Goal: Task Accomplishment & Management: Use online tool/utility

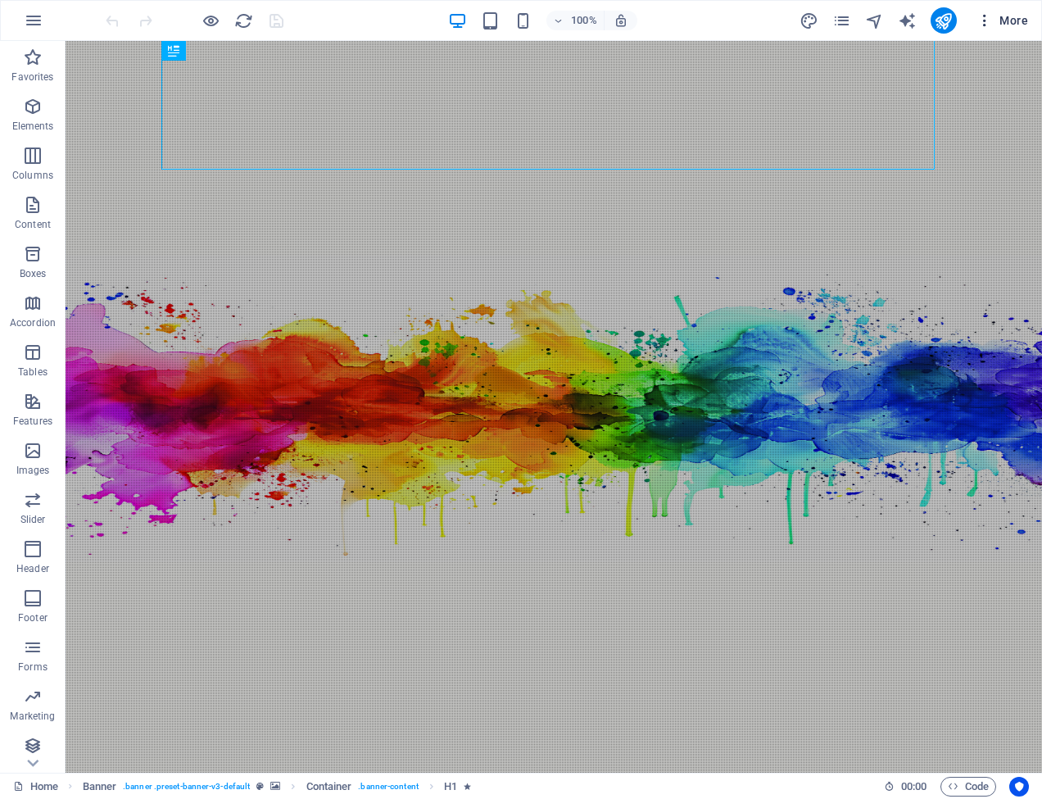
click at [1013, 18] on span "More" at bounding box center [1002, 20] width 52 height 16
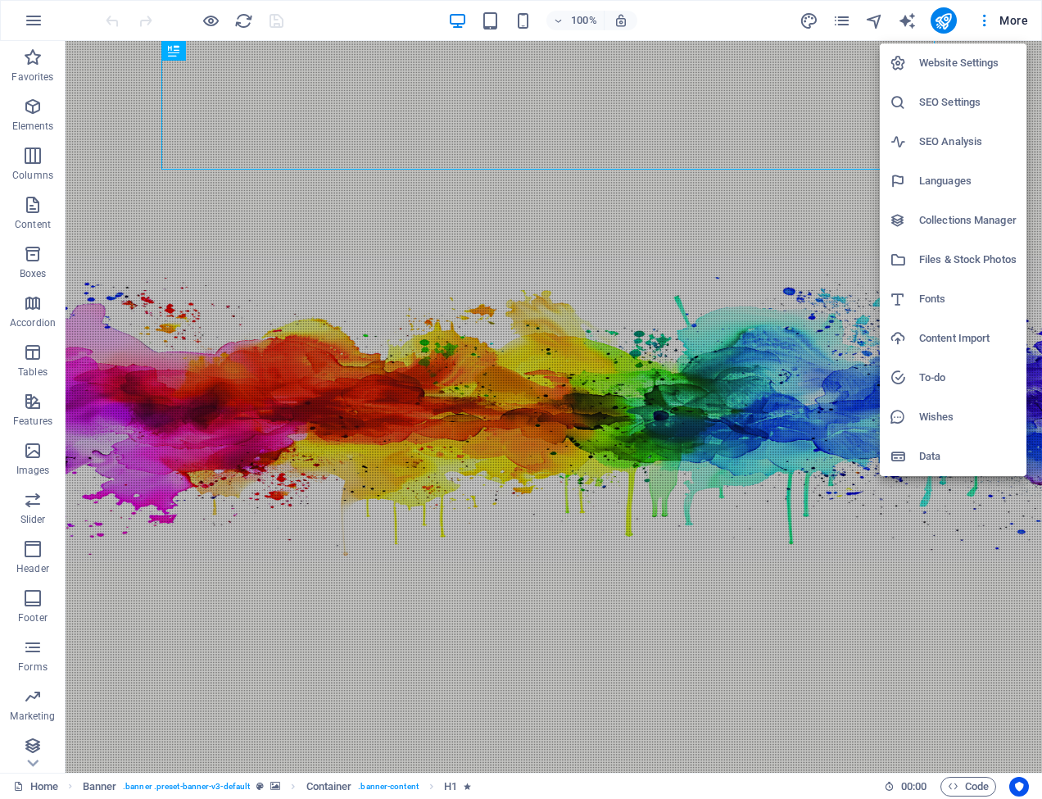
click at [33, 20] on div at bounding box center [521, 399] width 1042 height 799
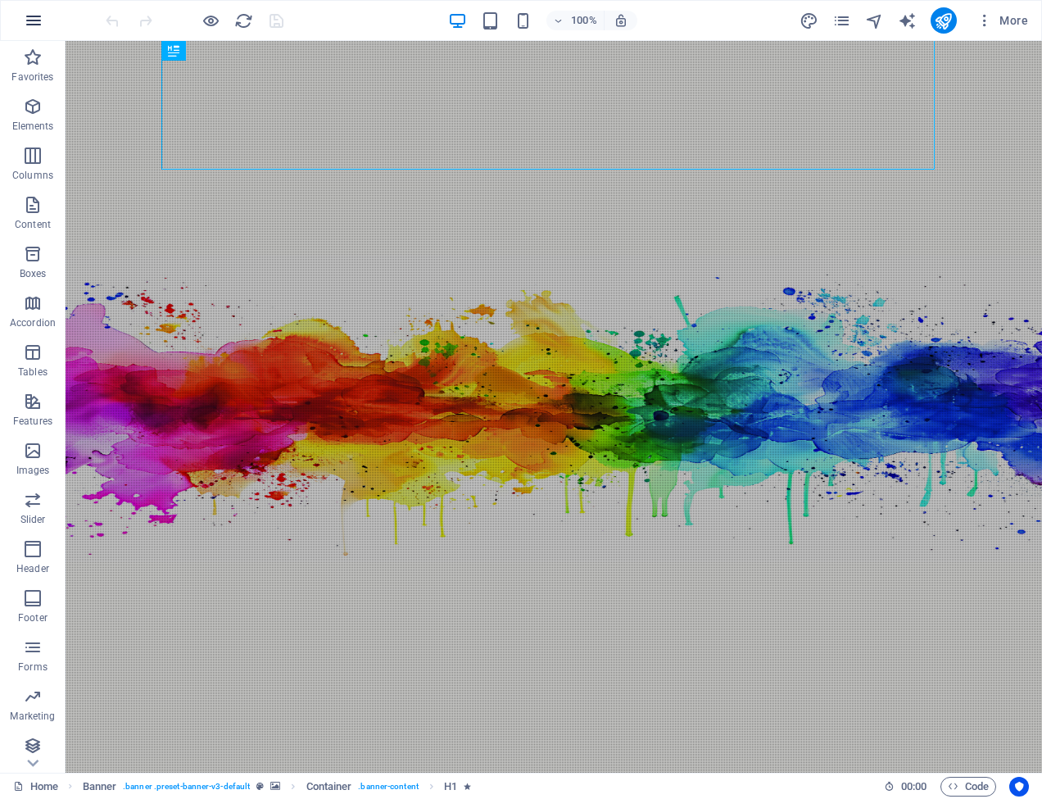
click at [33, 20] on icon "button" at bounding box center [34, 21] width 20 height 20
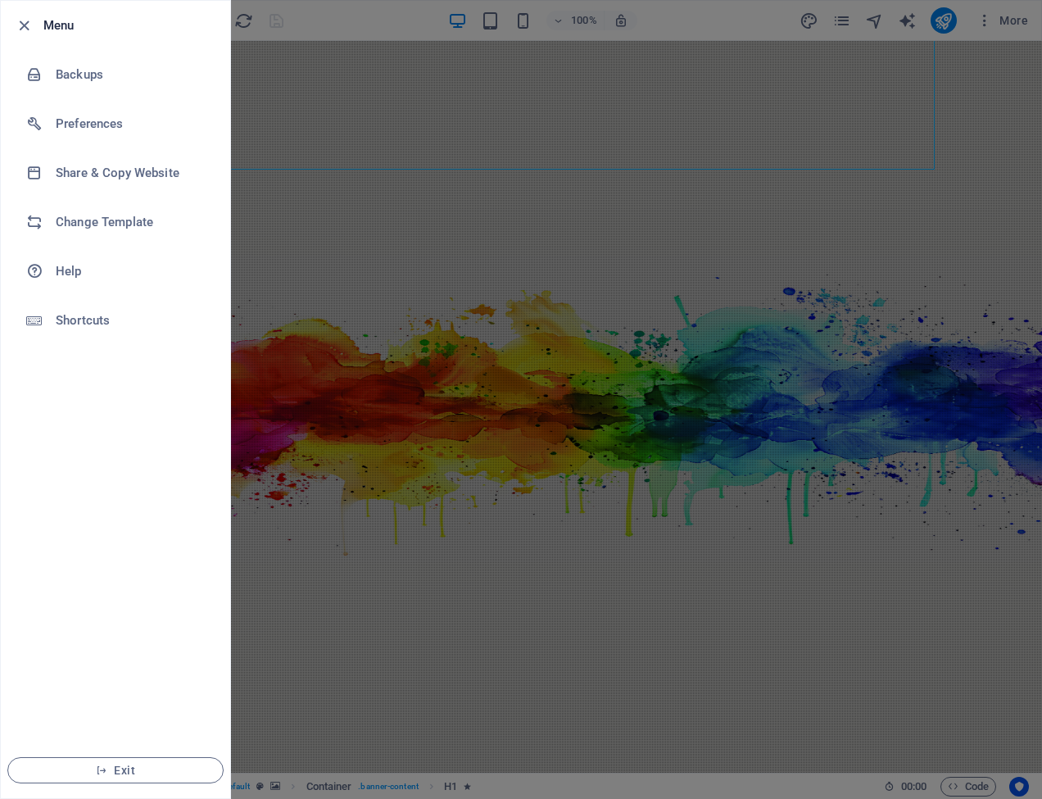
click at [22, 24] on icon "button" at bounding box center [24, 25] width 19 height 19
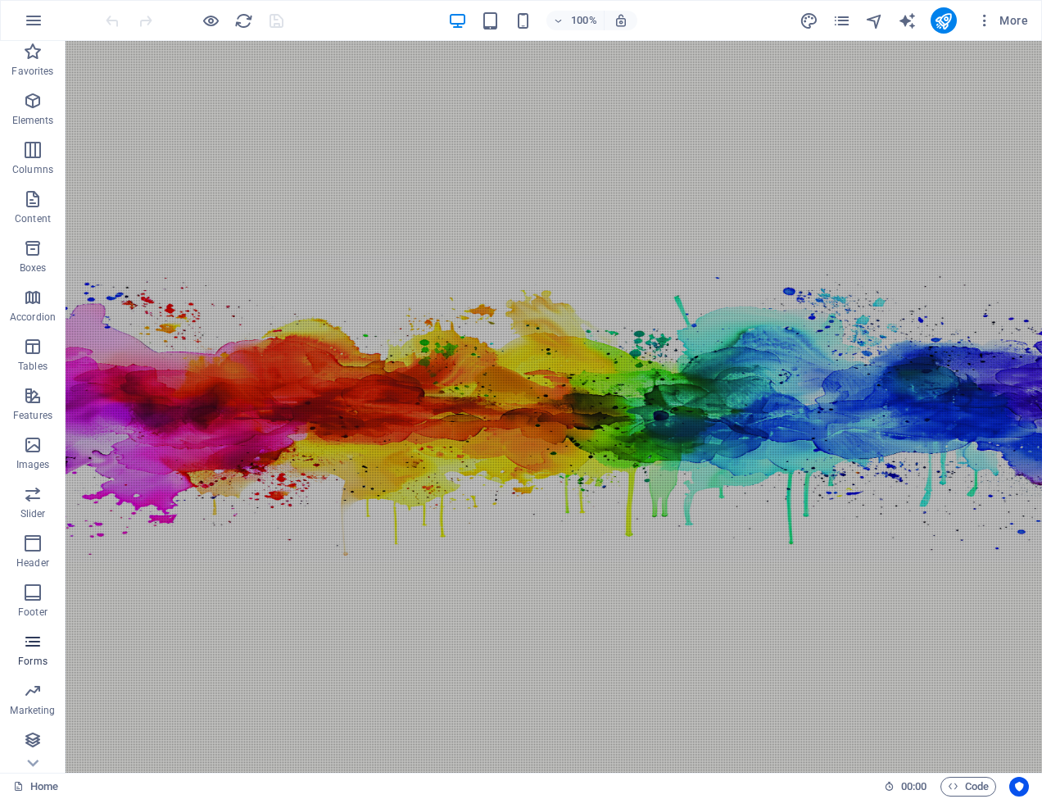
scroll to position [6, 0]
click at [34, 49] on icon at bounding box center [33, 50] width 11 height 7
click at [987, 20] on icon "button" at bounding box center [984, 20] width 16 height 16
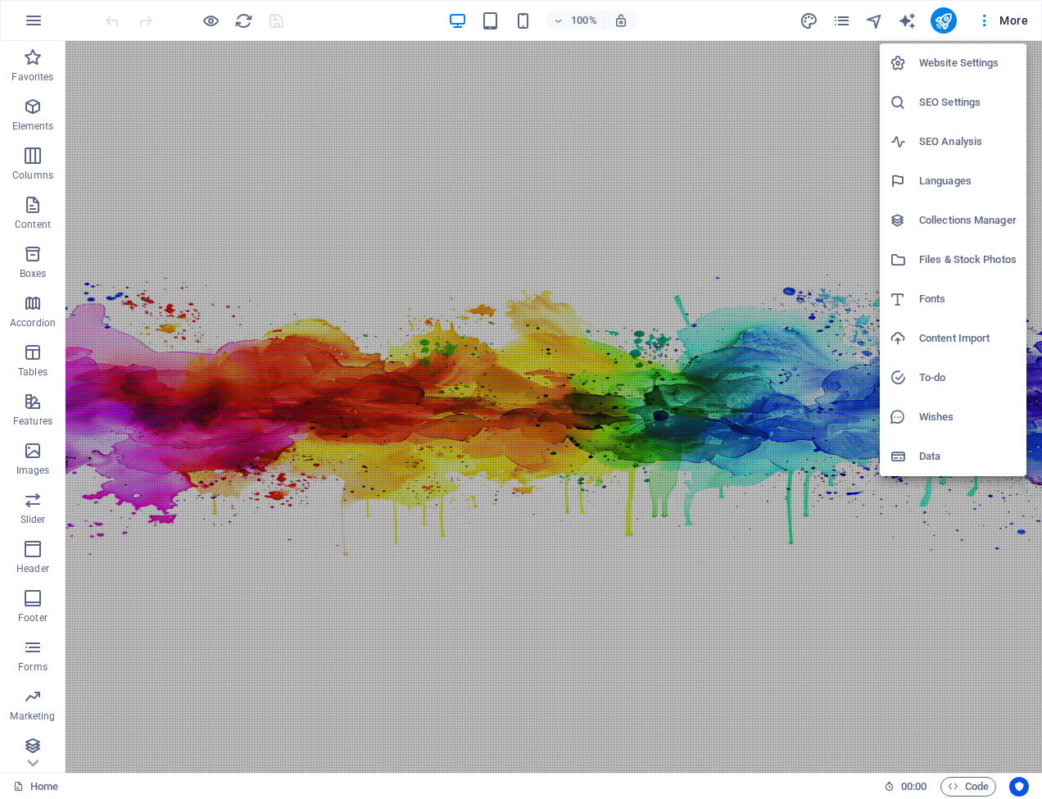
click at [927, 454] on h6 "Data" at bounding box center [967, 456] width 97 height 20
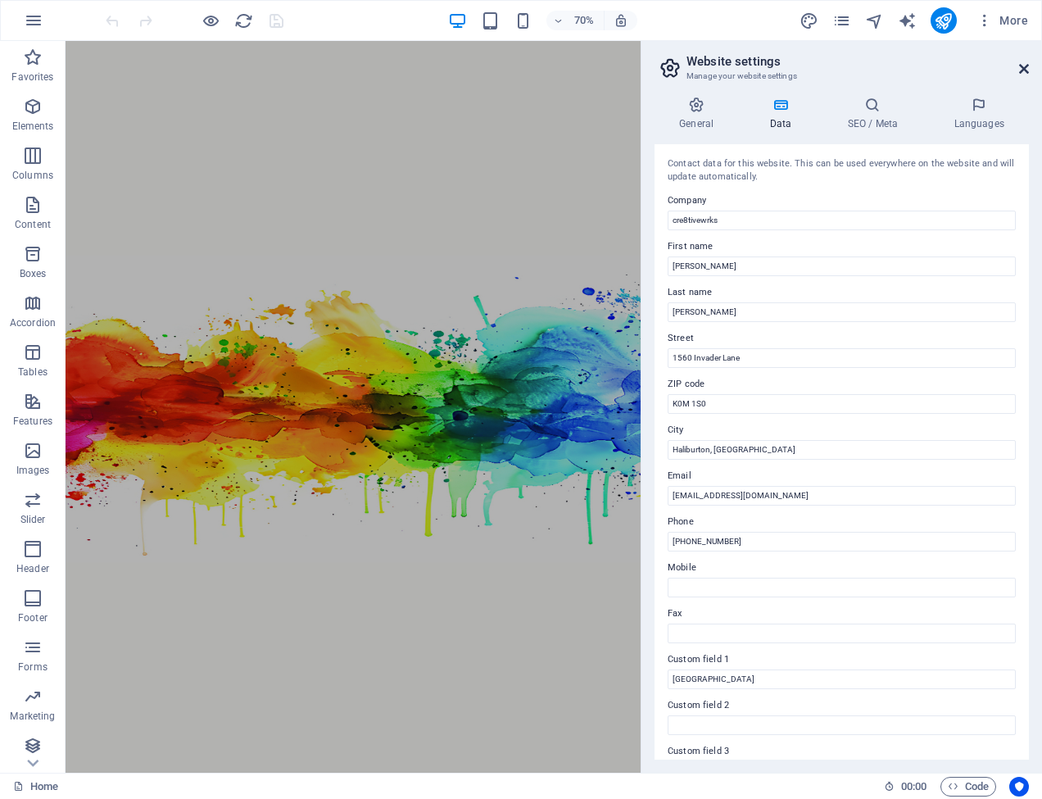
click at [1024, 65] on icon at bounding box center [1024, 68] width 10 height 13
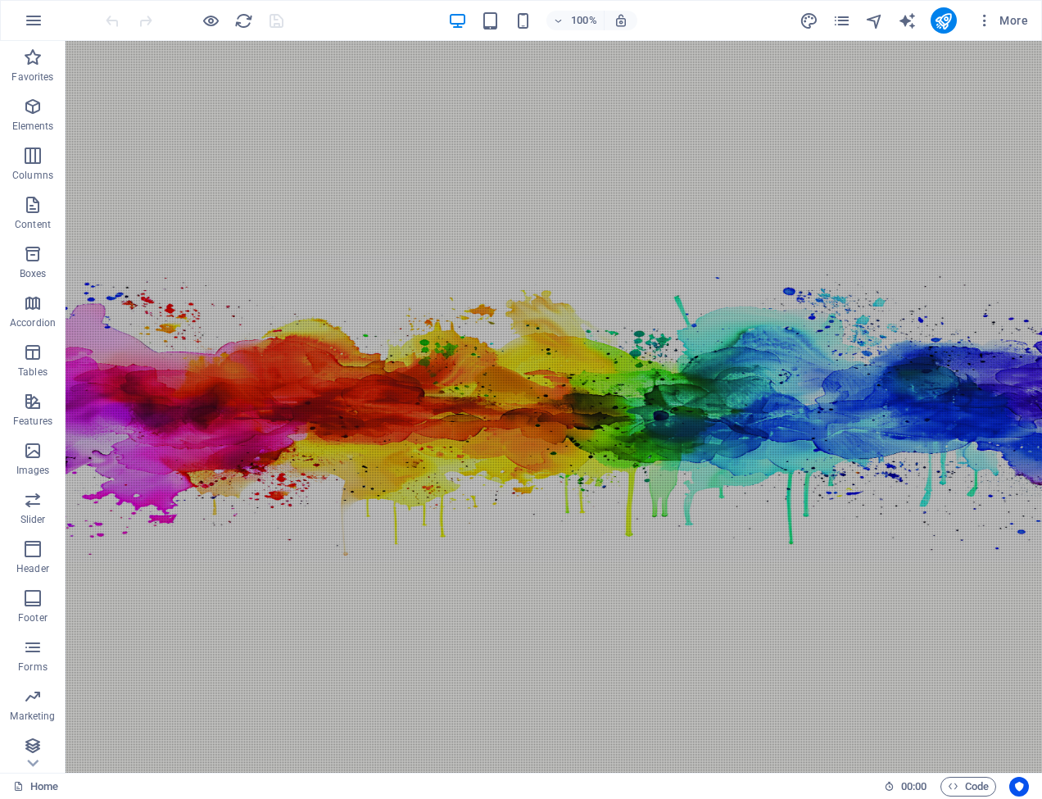
click at [744, 18] on div "100% More" at bounding box center [568, 20] width 932 height 26
click at [35, 93] on icon "button" at bounding box center [33, 101] width 20 height 20
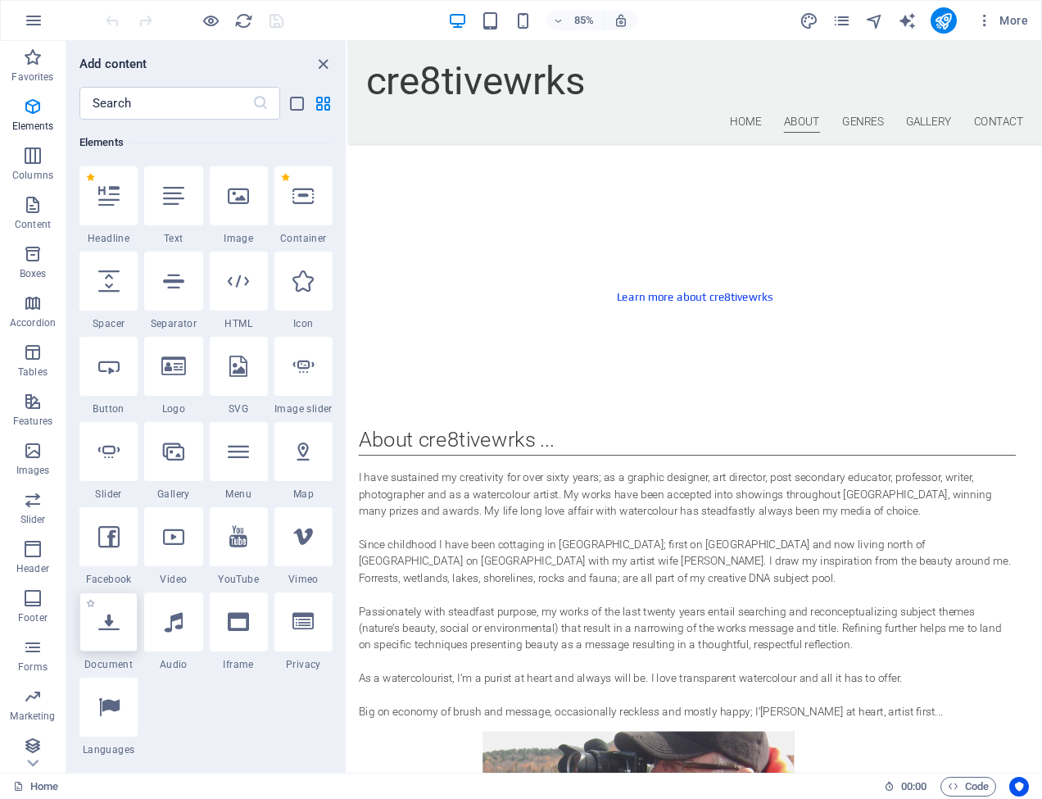
scroll to position [177, 0]
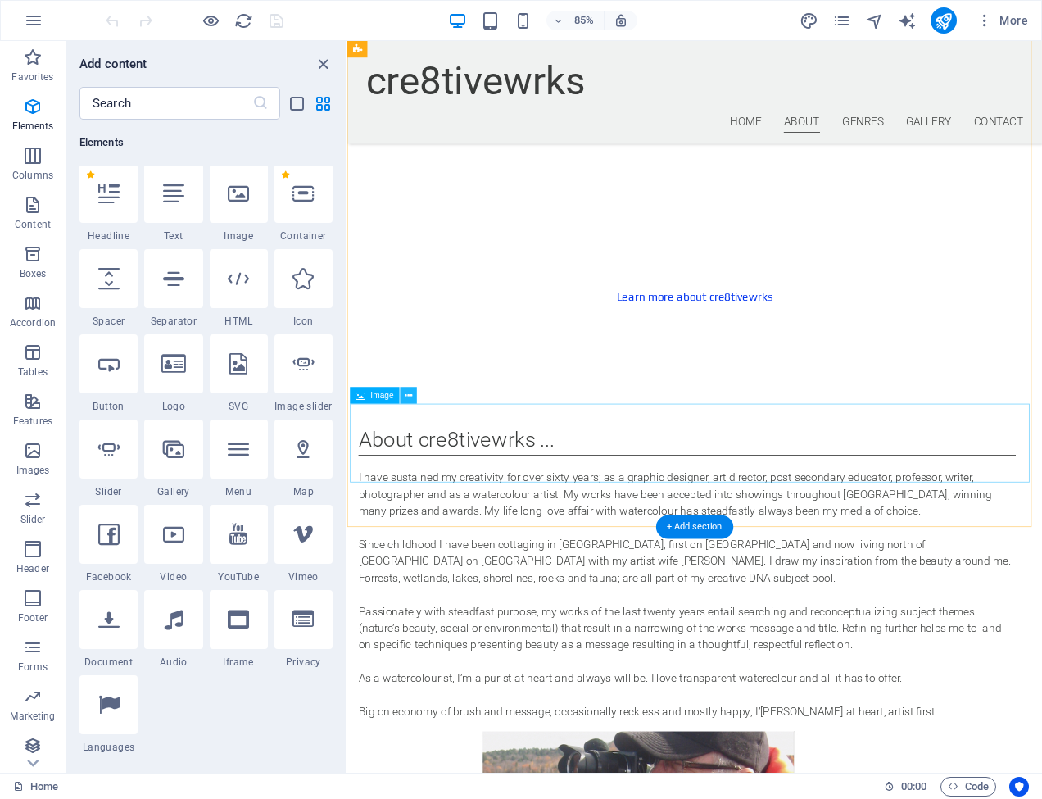
click at [409, 392] on icon at bounding box center [408, 395] width 7 height 15
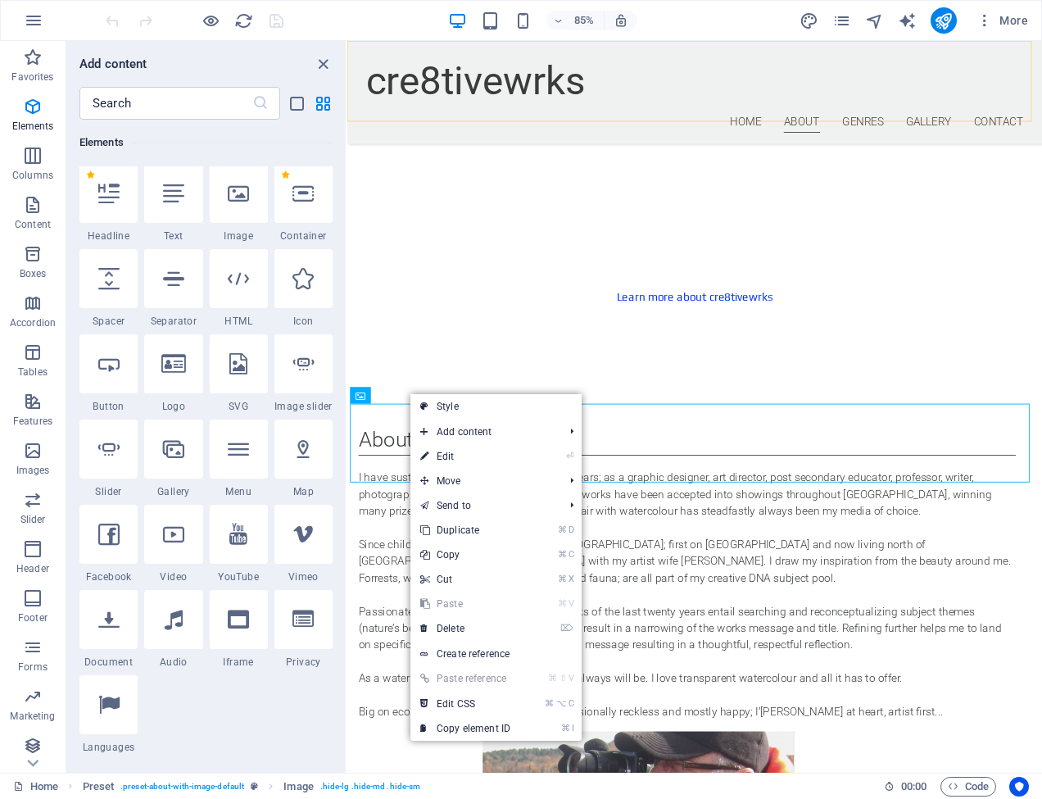
click at [684, 65] on div "cre8tivewrks Home About Genres Gallery Contact" at bounding box center [756, 101] width 818 height 121
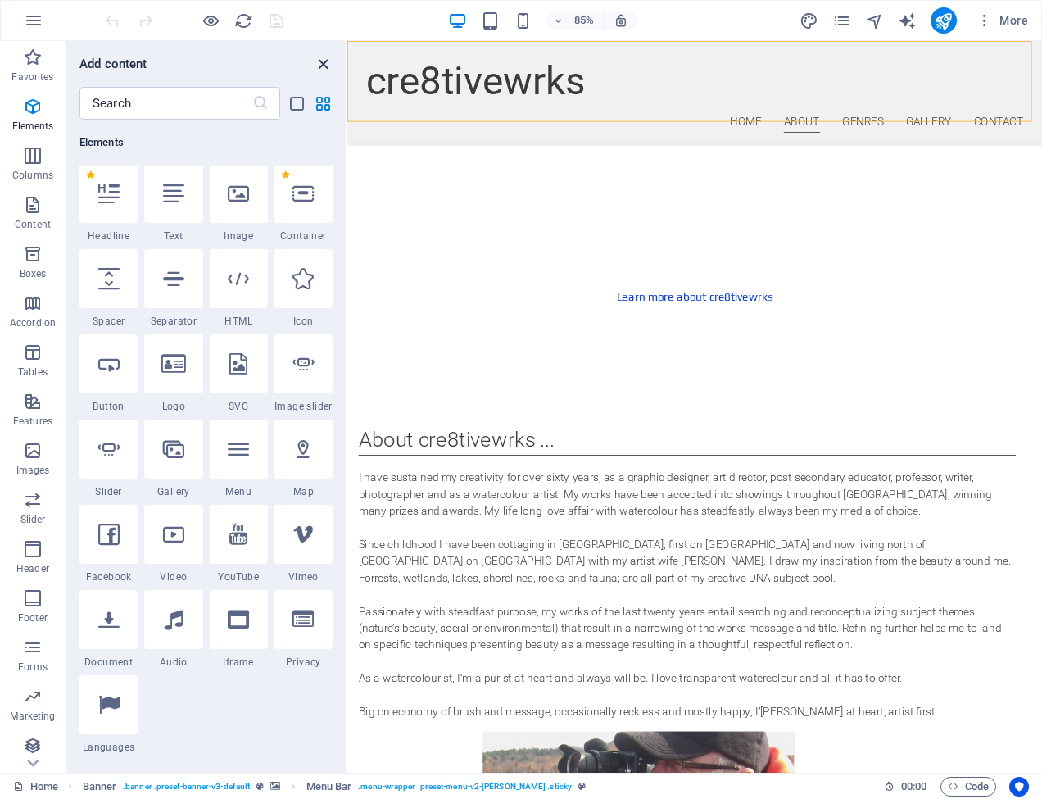
drag, startPoint x: 323, startPoint y: 61, endPoint x: 302, endPoint y: 24, distance: 42.9
click at [323, 61] on icon "close panel" at bounding box center [323, 64] width 19 height 19
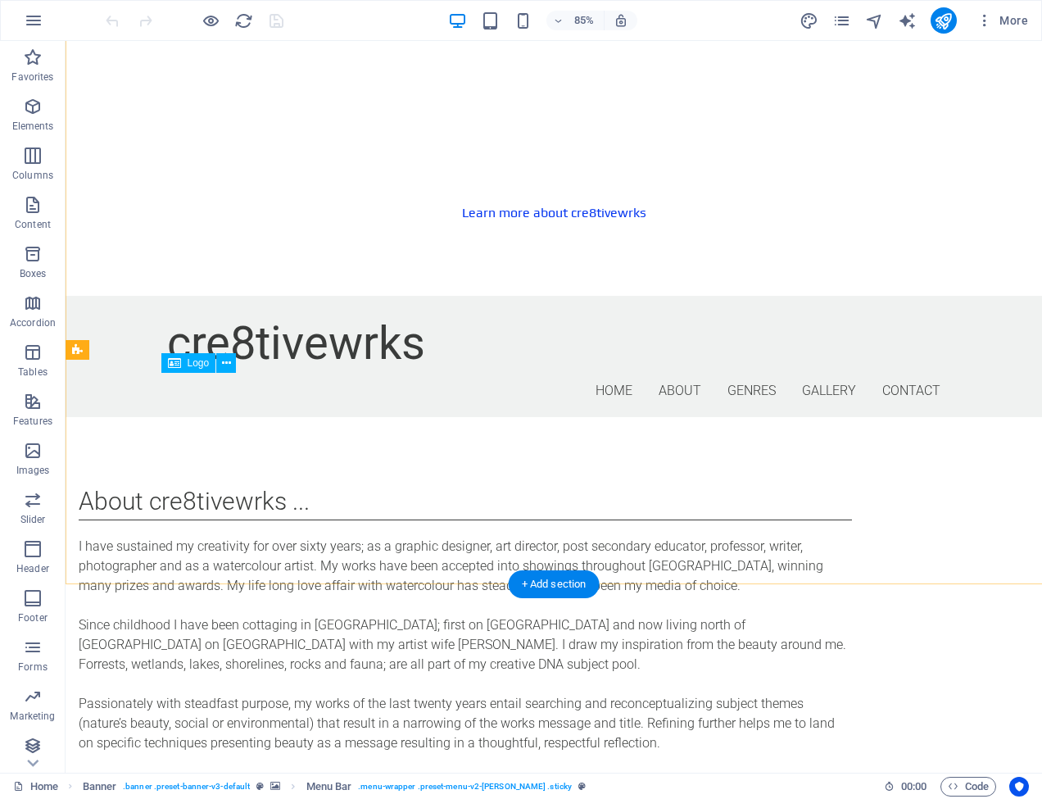
scroll to position [318, 0]
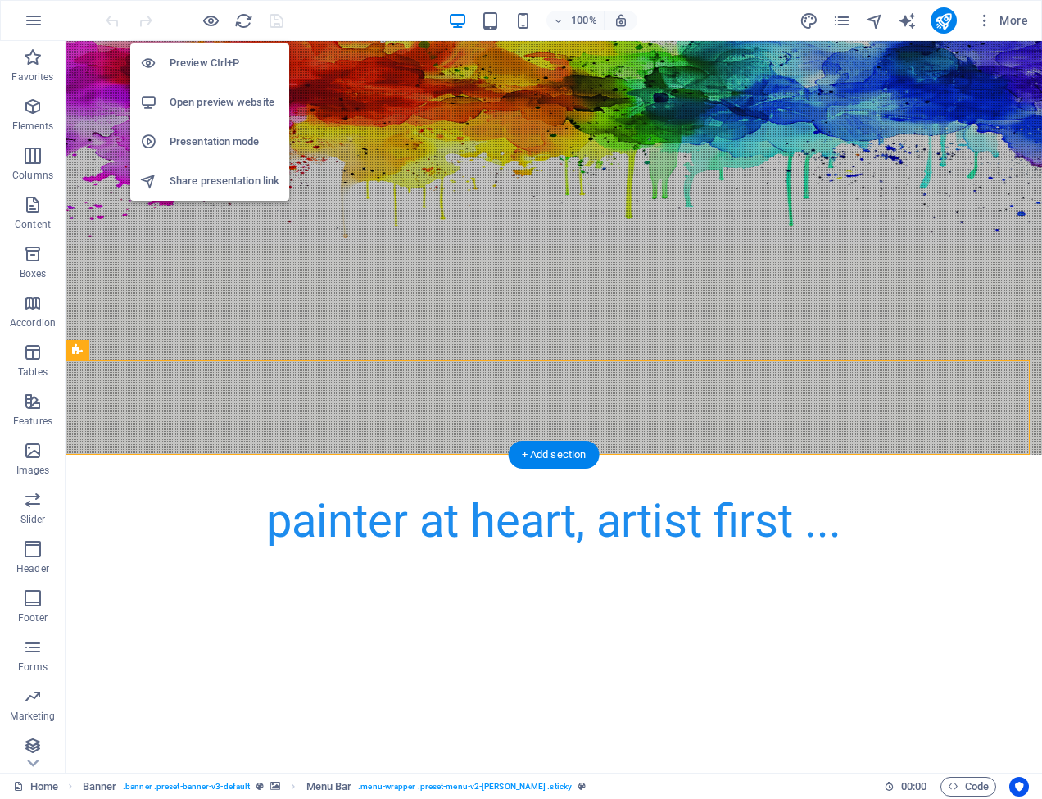
click at [211, 99] on h6 "Open preview website" at bounding box center [225, 103] width 110 height 20
click at [205, 61] on h6 "Preview Ctrl+P" at bounding box center [225, 63] width 110 height 20
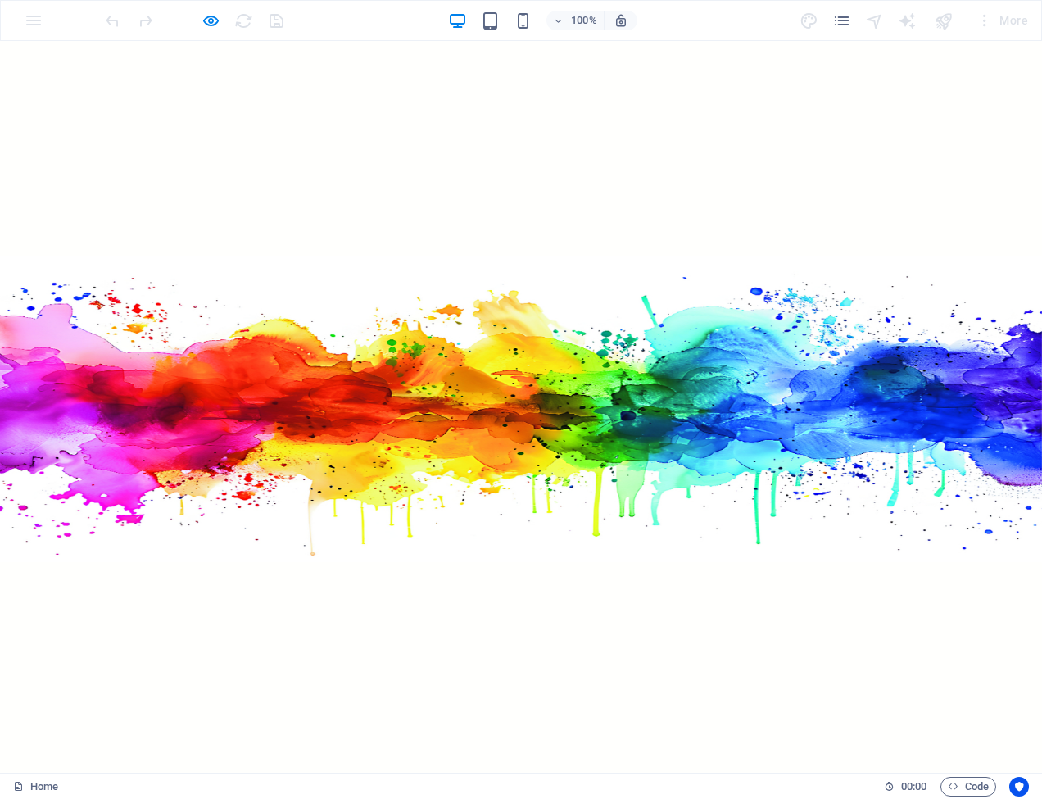
scroll to position [0, 0]
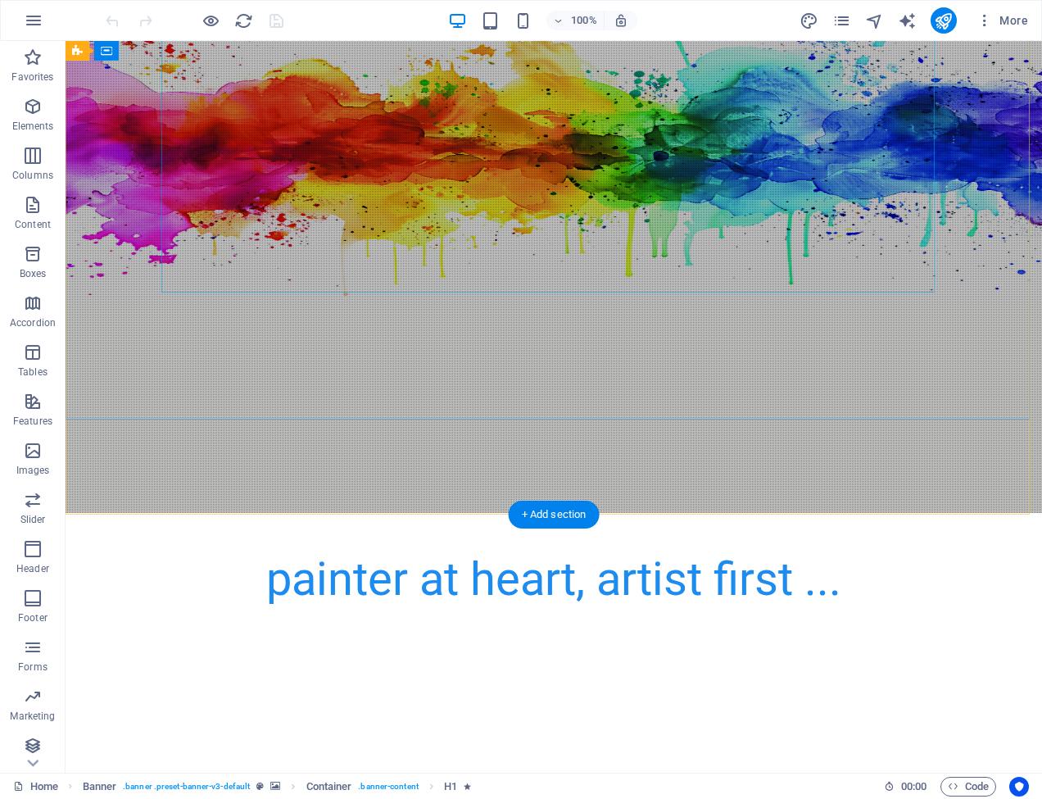
scroll to position [264, 0]
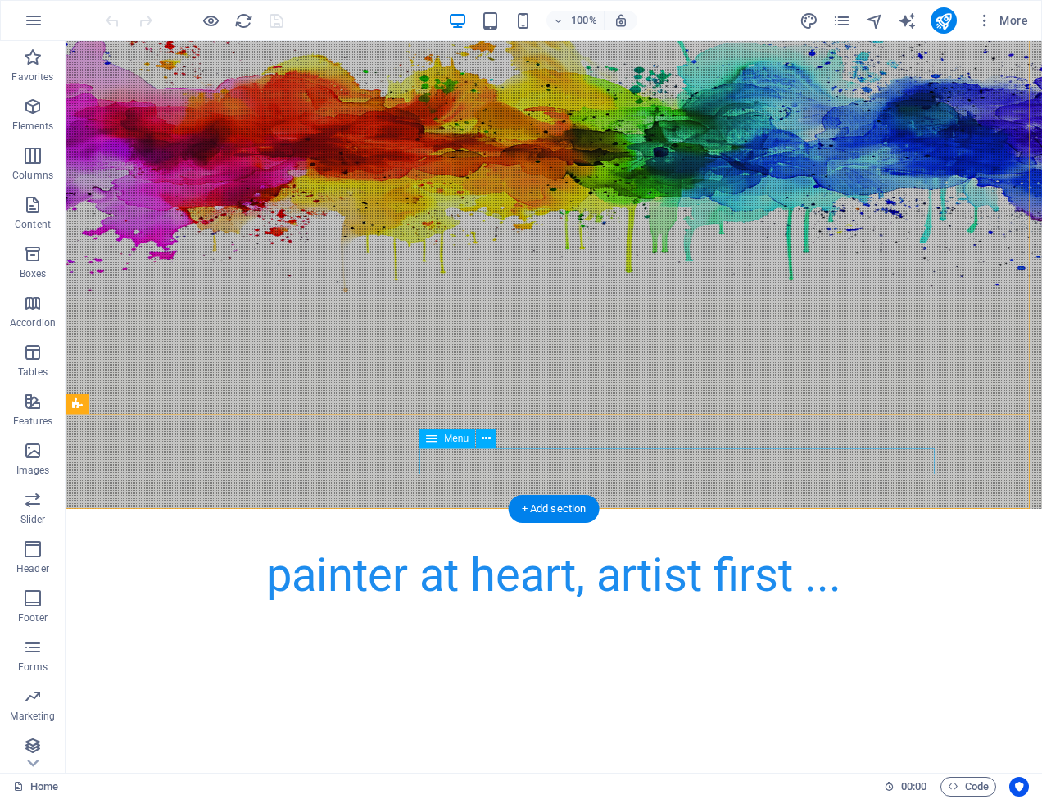
click at [459, 439] on span "Menu" at bounding box center [456, 438] width 25 height 10
click at [488, 434] on icon at bounding box center [486, 438] width 9 height 17
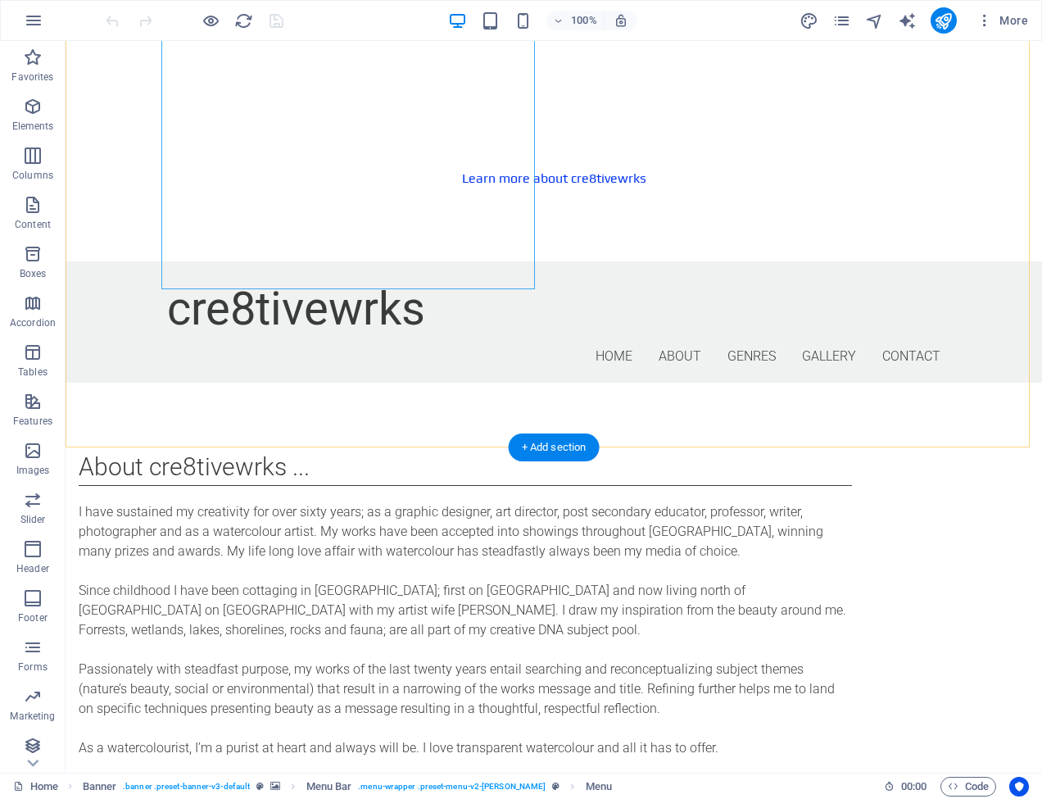
scroll to position [1094, 0]
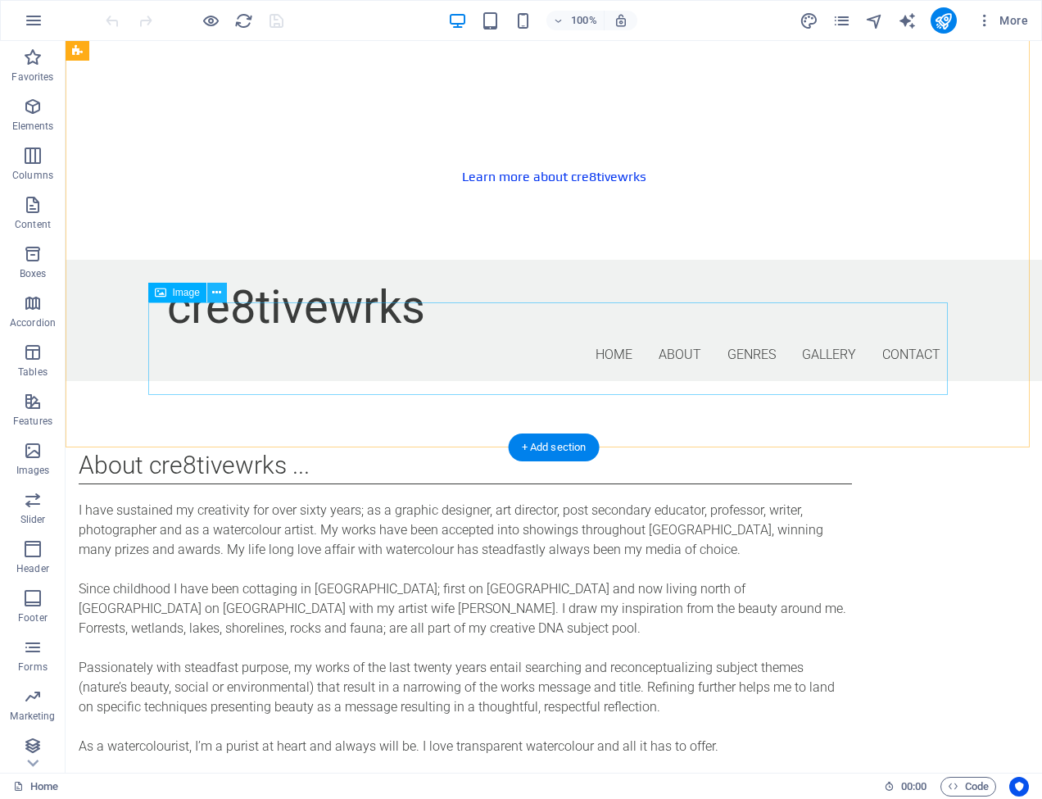
click at [218, 292] on icon at bounding box center [216, 292] width 9 height 17
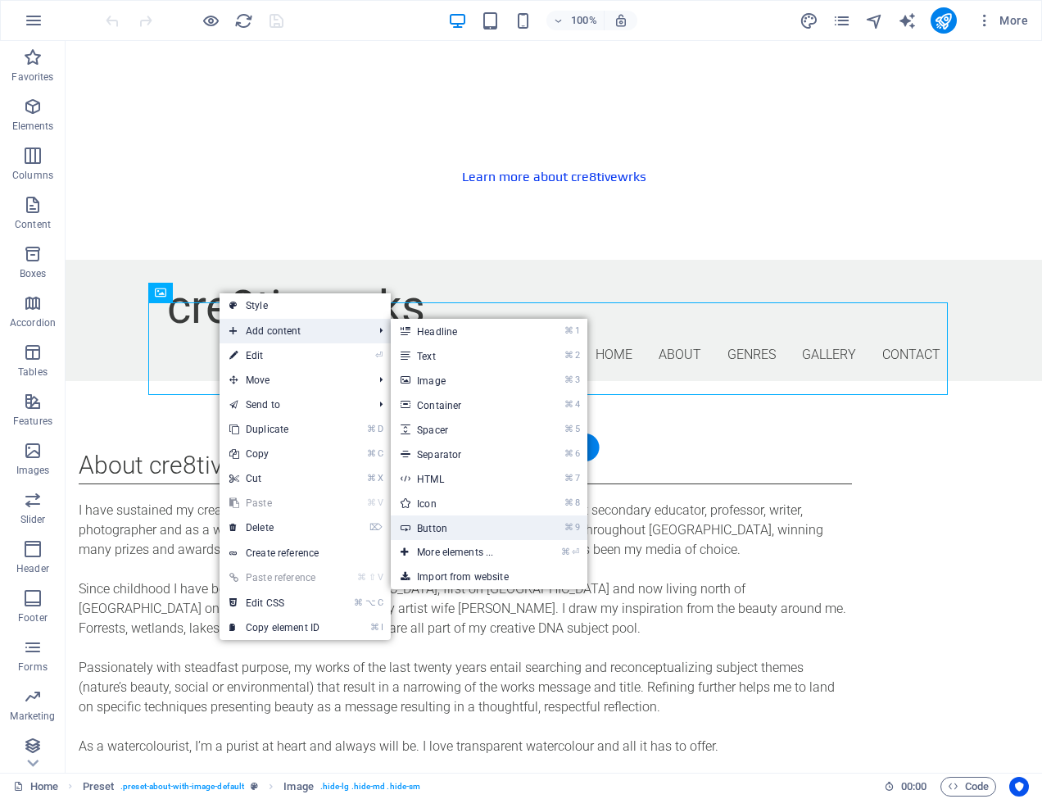
click at [437, 527] on link "⌘ 9 Button" at bounding box center [458, 527] width 135 height 25
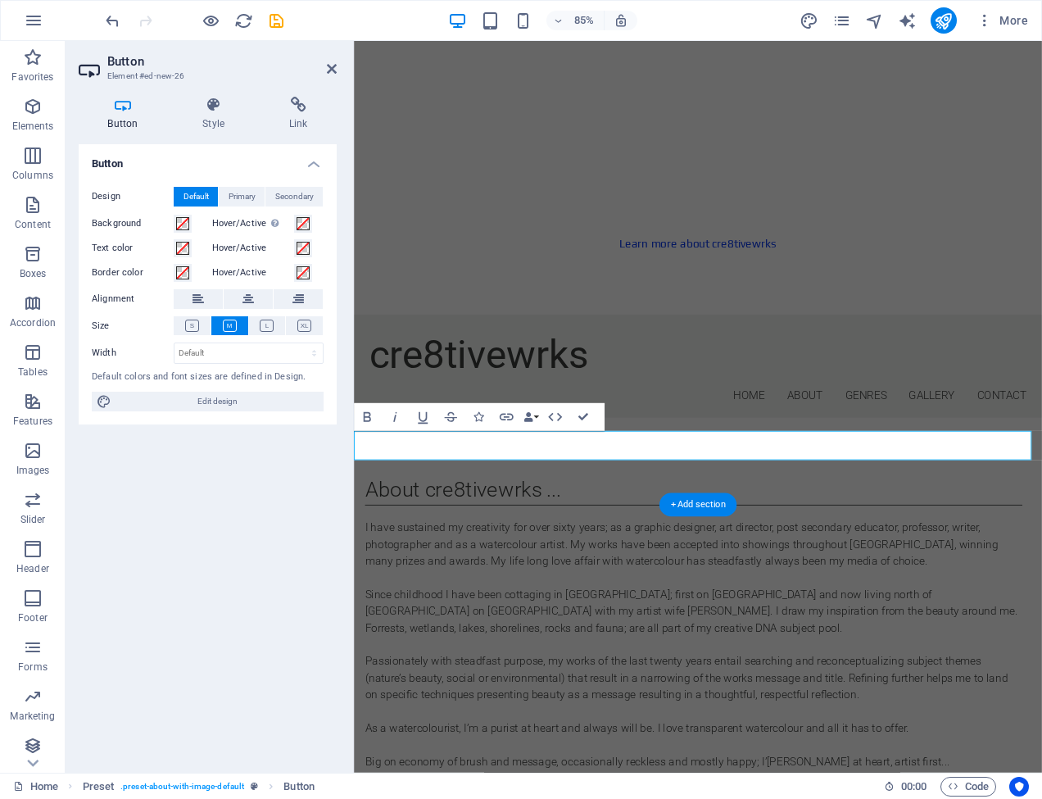
scroll to position [1126, 0]
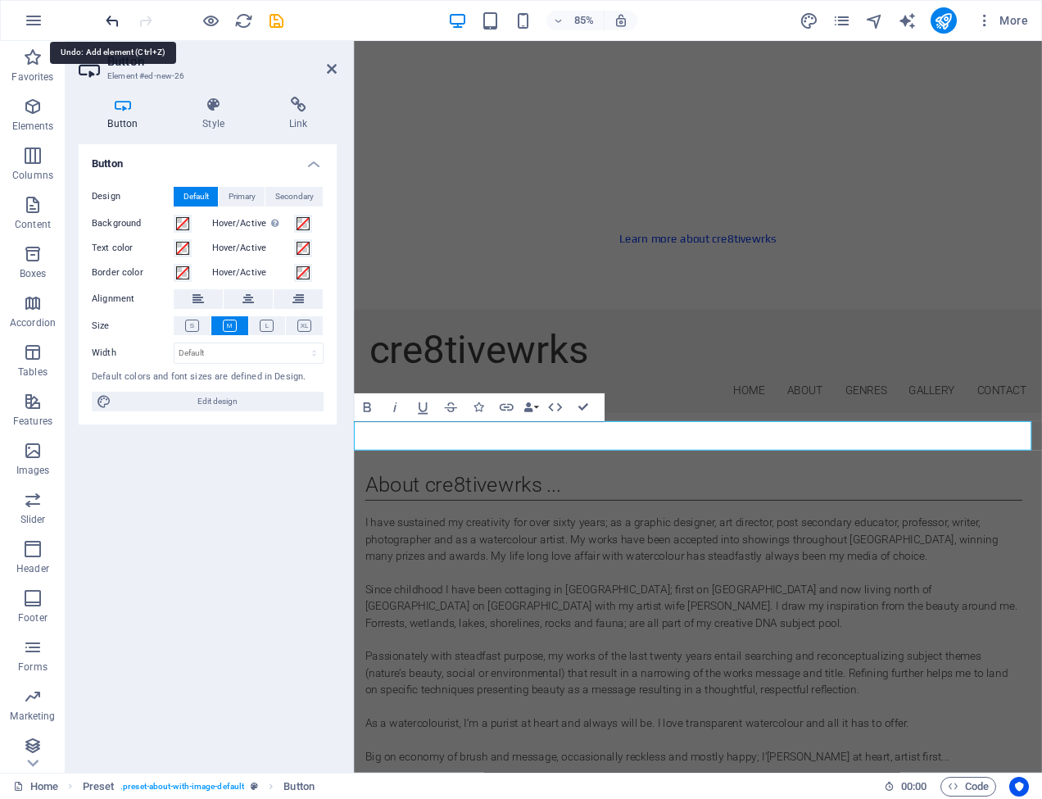
click at [113, 17] on icon "undo" at bounding box center [112, 20] width 19 height 19
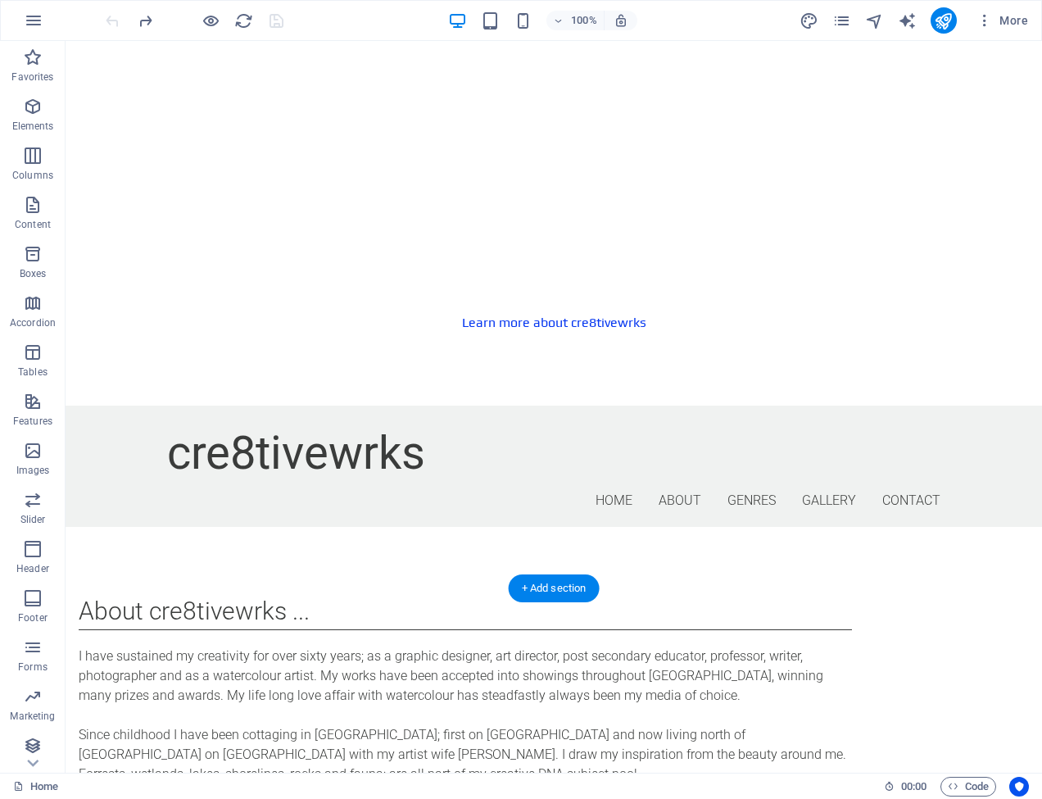
scroll to position [954, 0]
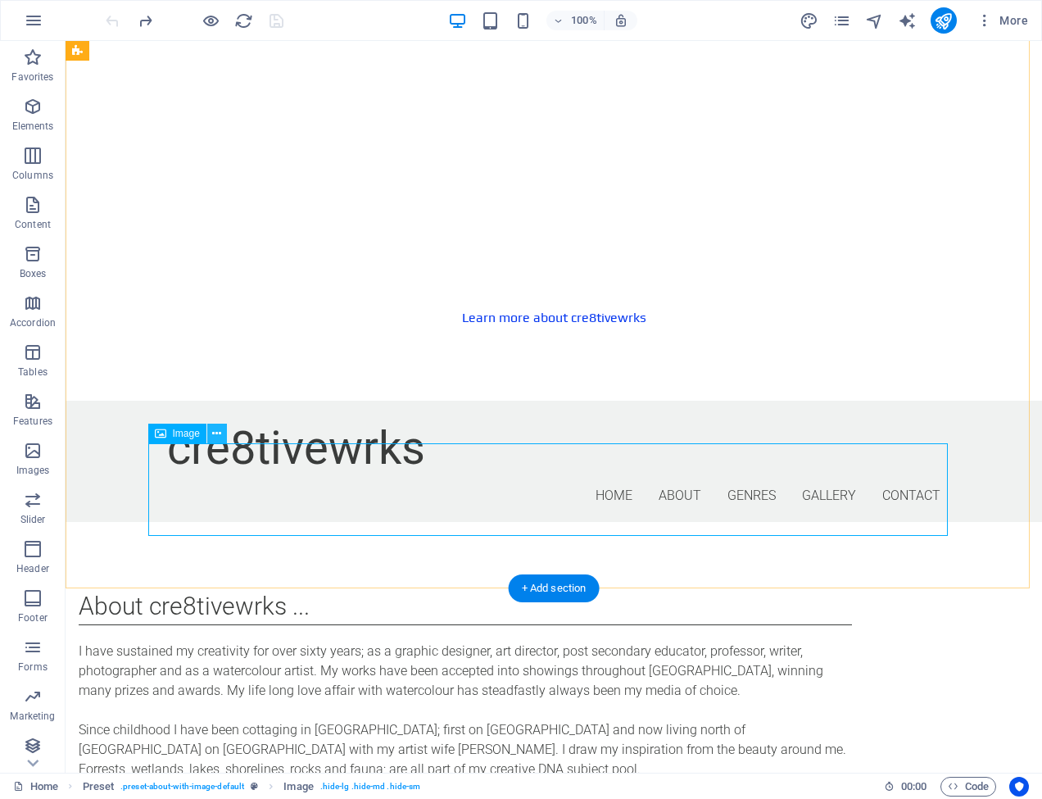
click at [217, 432] on icon at bounding box center [216, 433] width 9 height 17
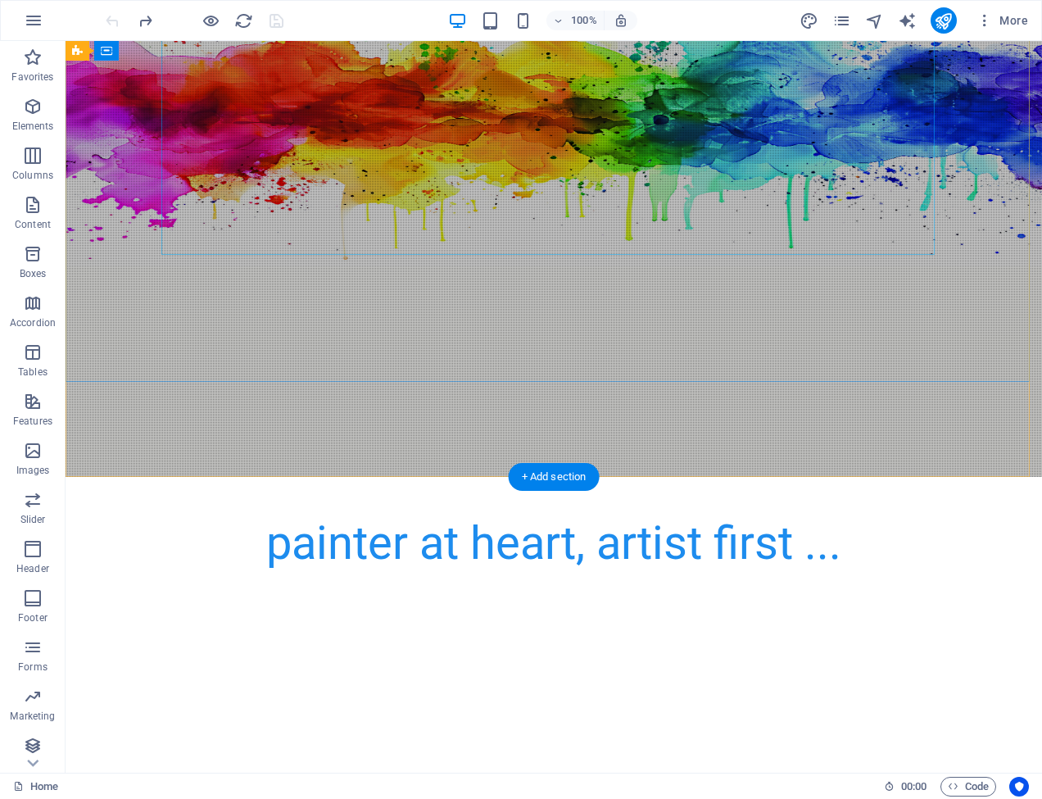
scroll to position [297, 0]
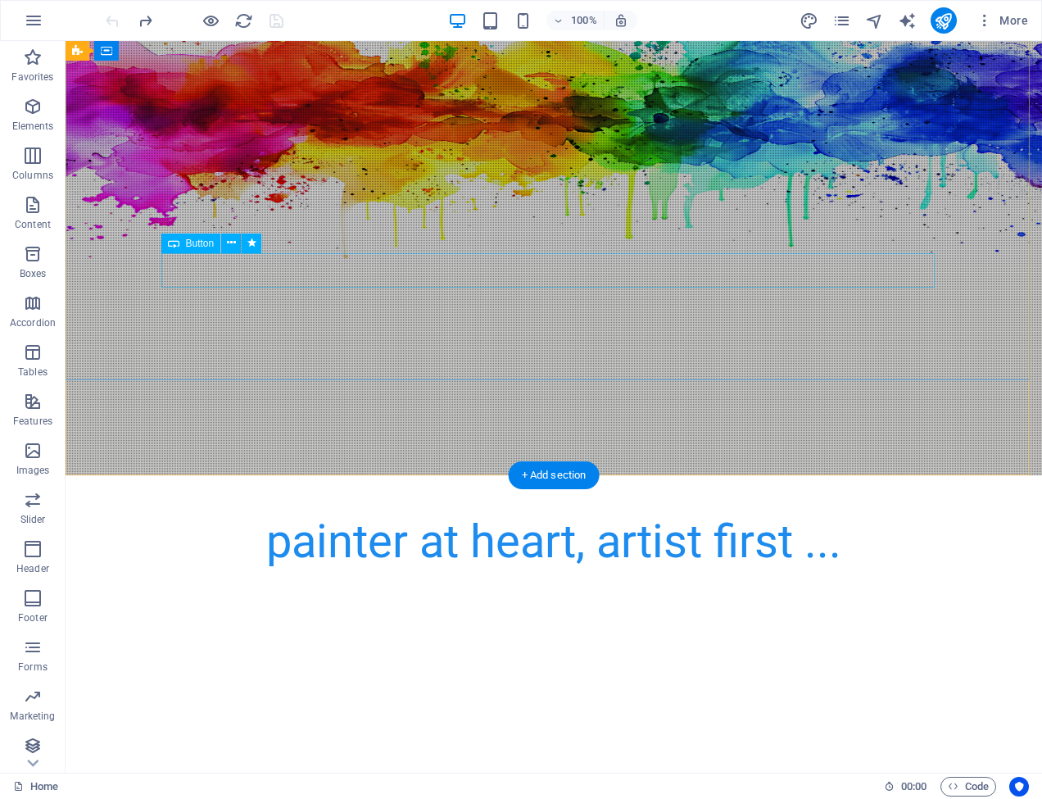
click at [233, 242] on icon at bounding box center [231, 242] width 9 height 17
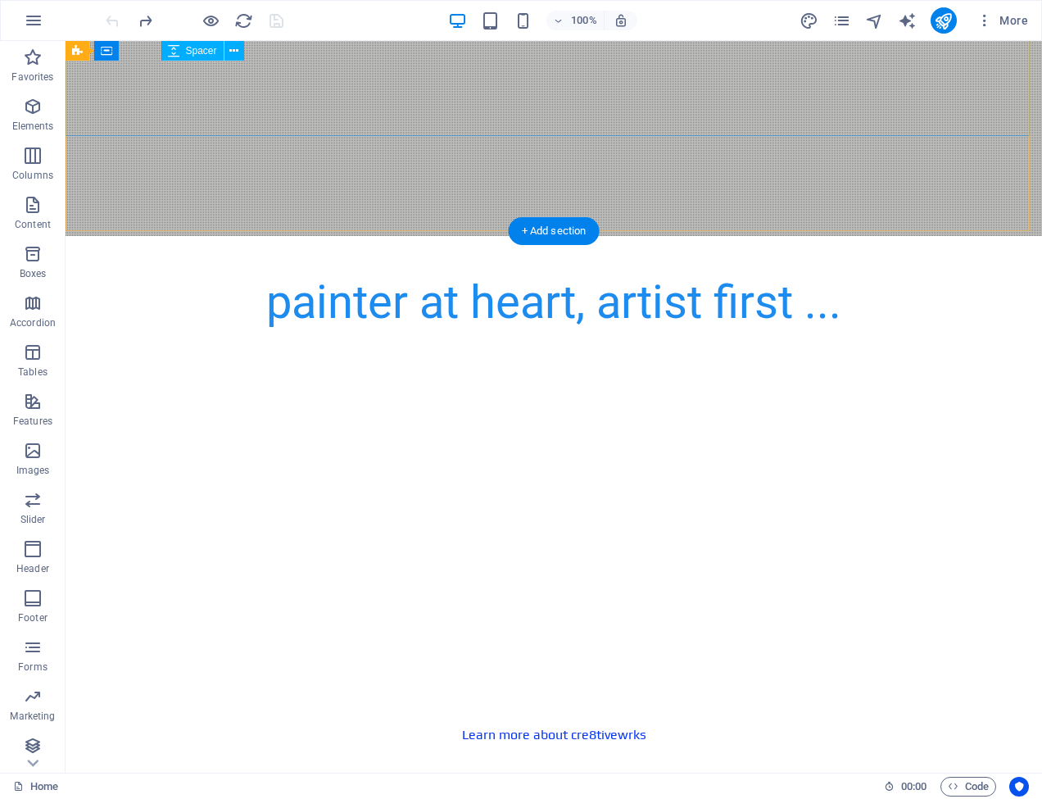
scroll to position [547, 0]
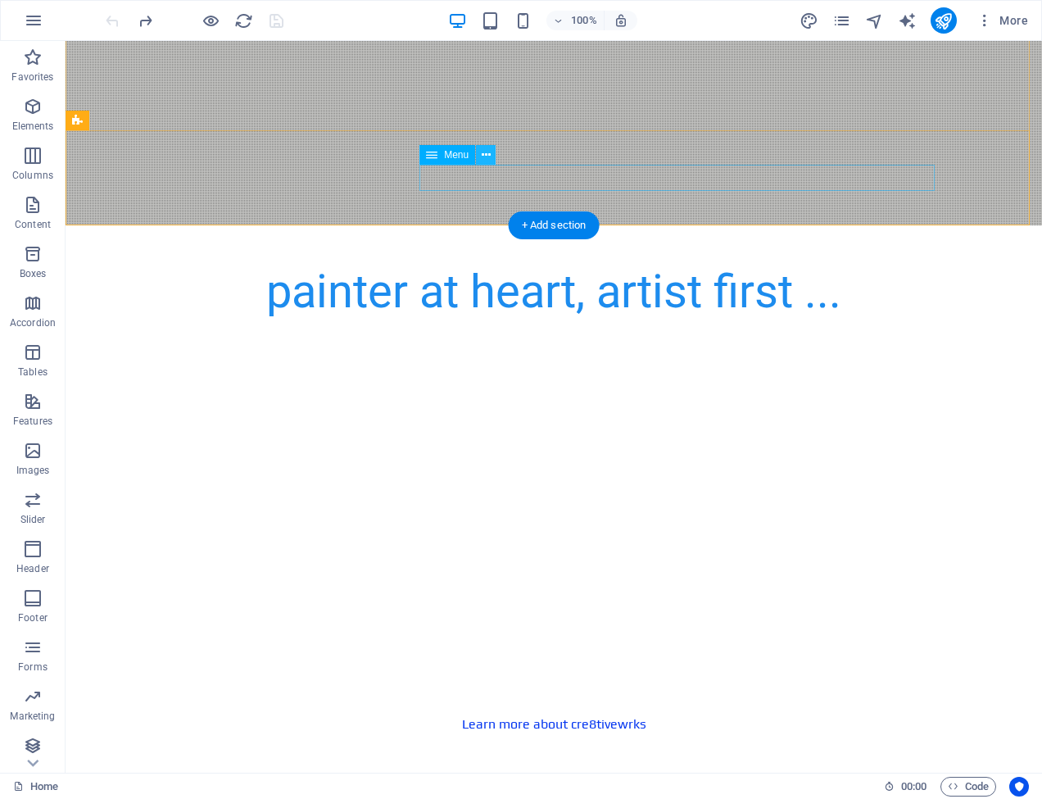
click at [486, 153] on icon at bounding box center [486, 155] width 9 height 17
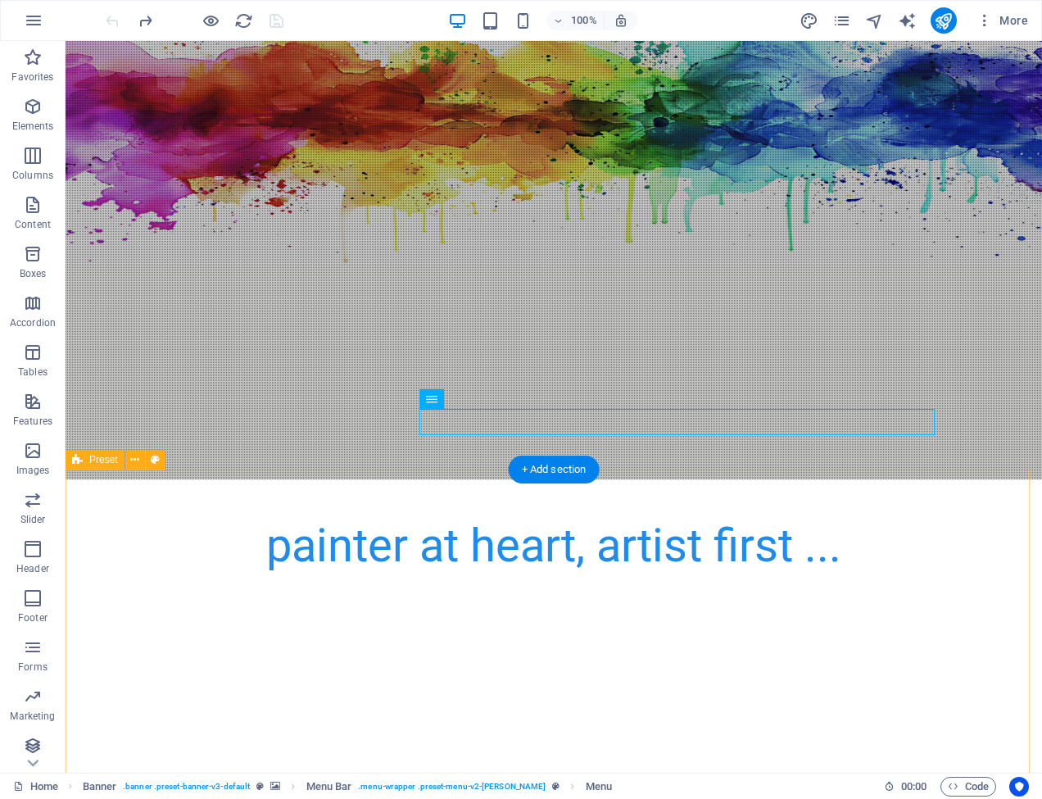
scroll to position [292, 0]
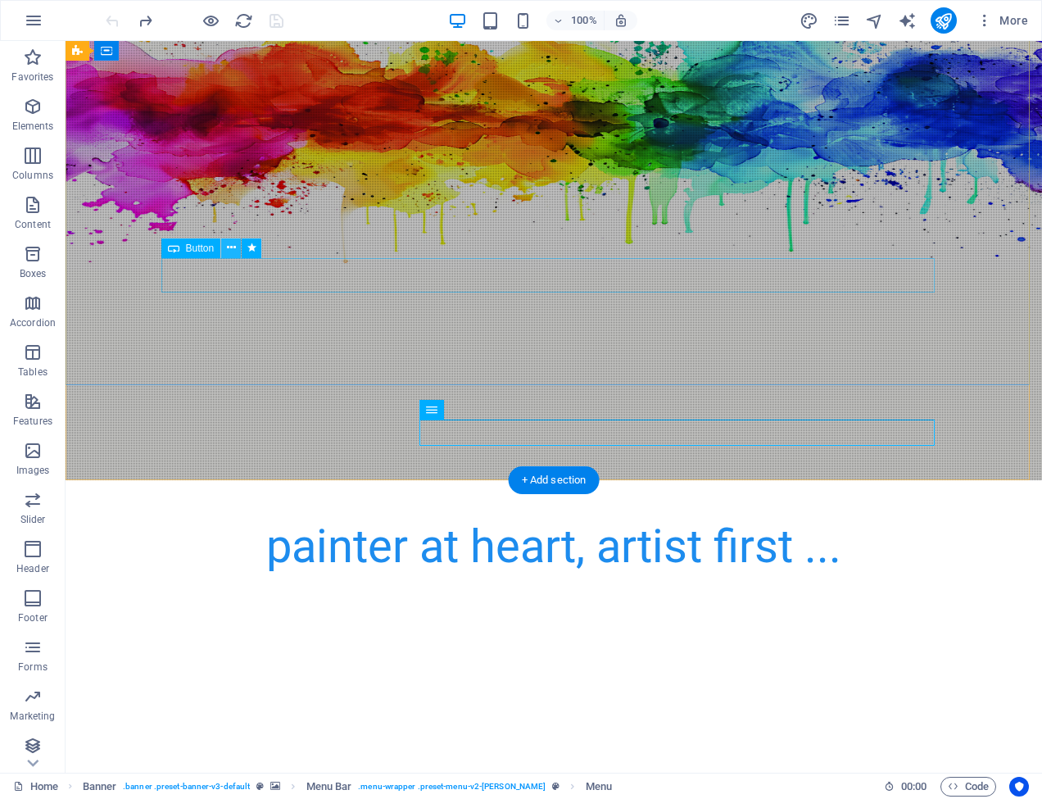
click at [235, 247] on icon at bounding box center [231, 247] width 9 height 17
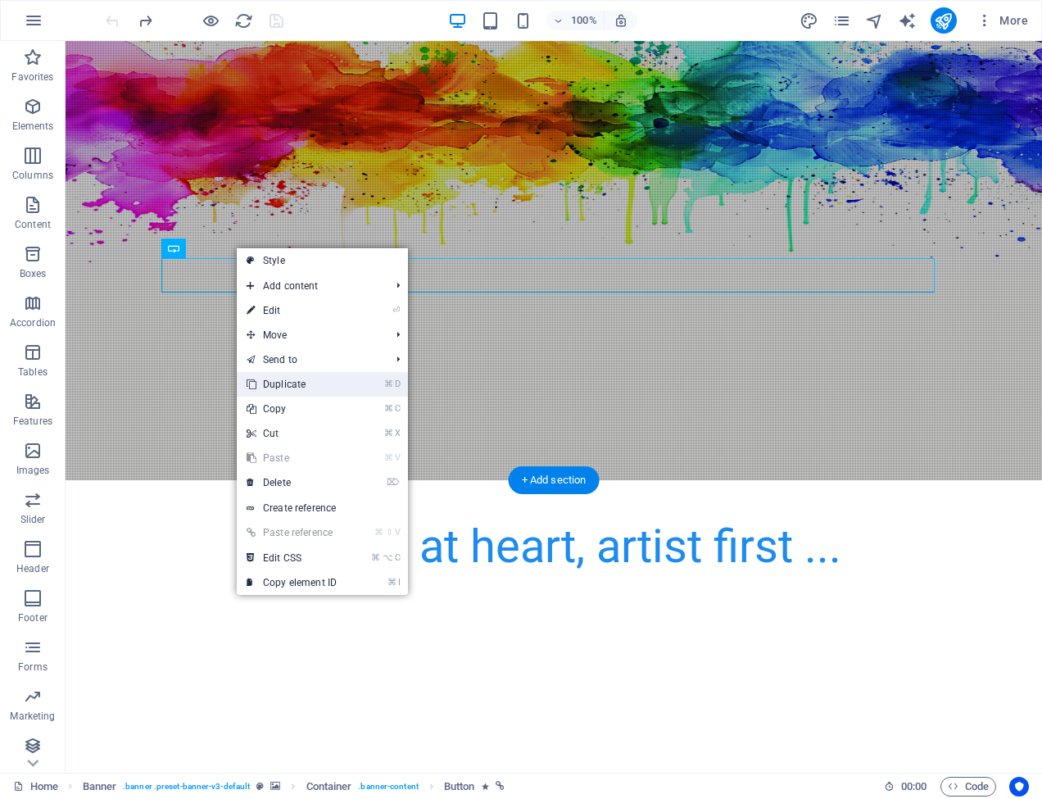
click at [301, 382] on link "⌘ D Duplicate" at bounding box center [292, 384] width 110 height 25
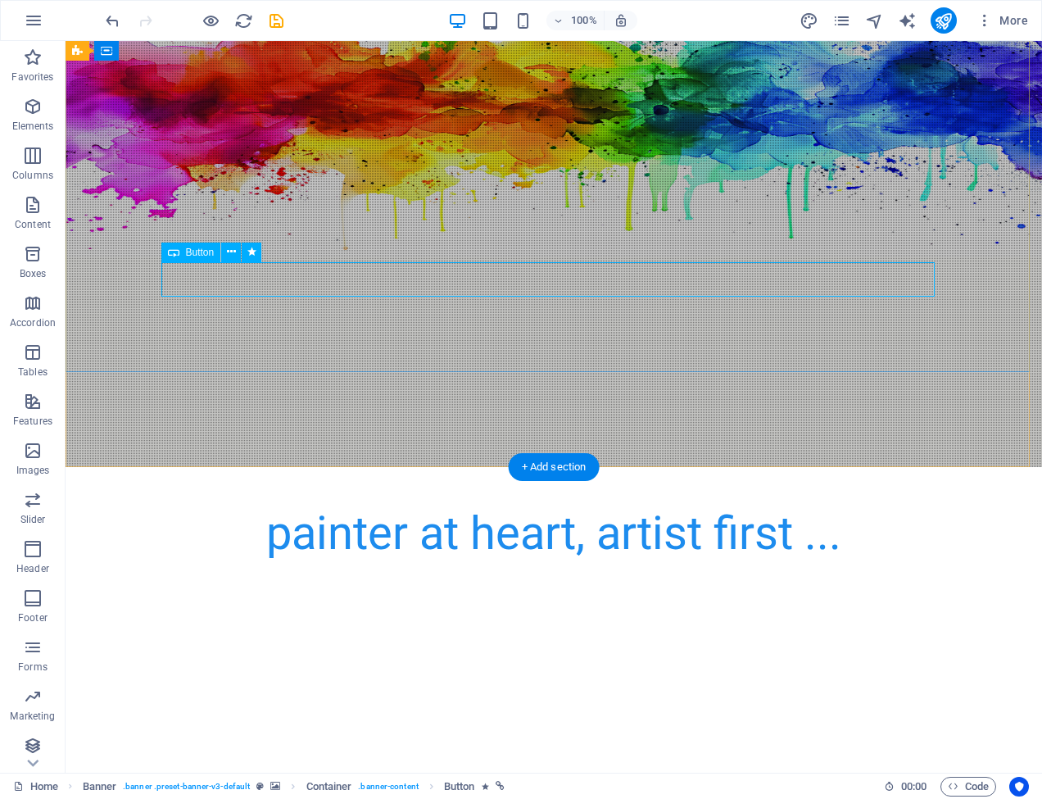
scroll to position [312, 0]
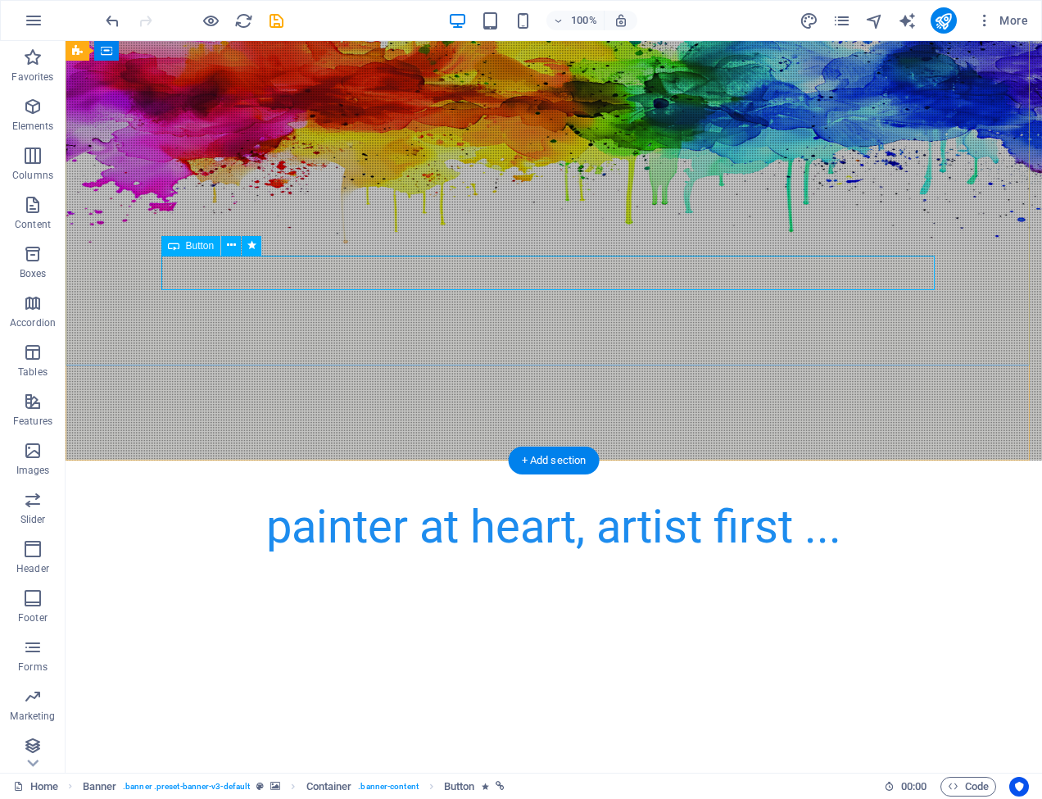
click at [202, 244] on span "Button" at bounding box center [200, 246] width 29 height 10
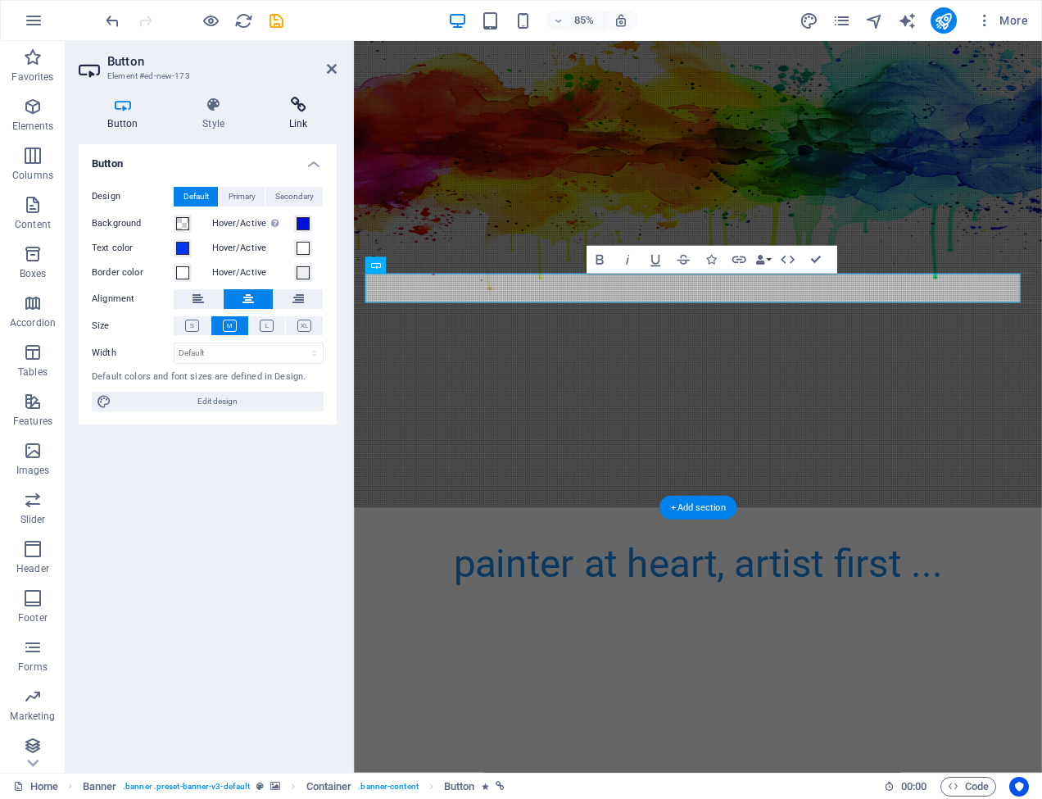
click at [301, 103] on icon at bounding box center [298, 105] width 77 height 16
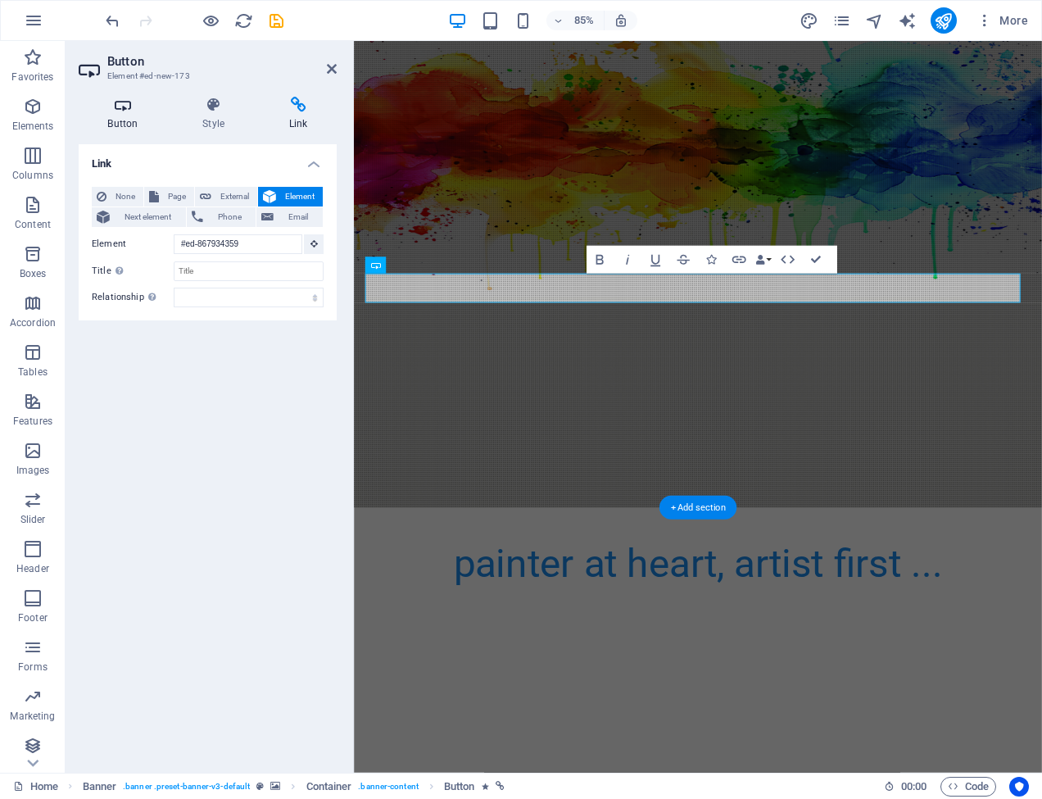
click at [127, 106] on icon at bounding box center [123, 105] width 88 height 16
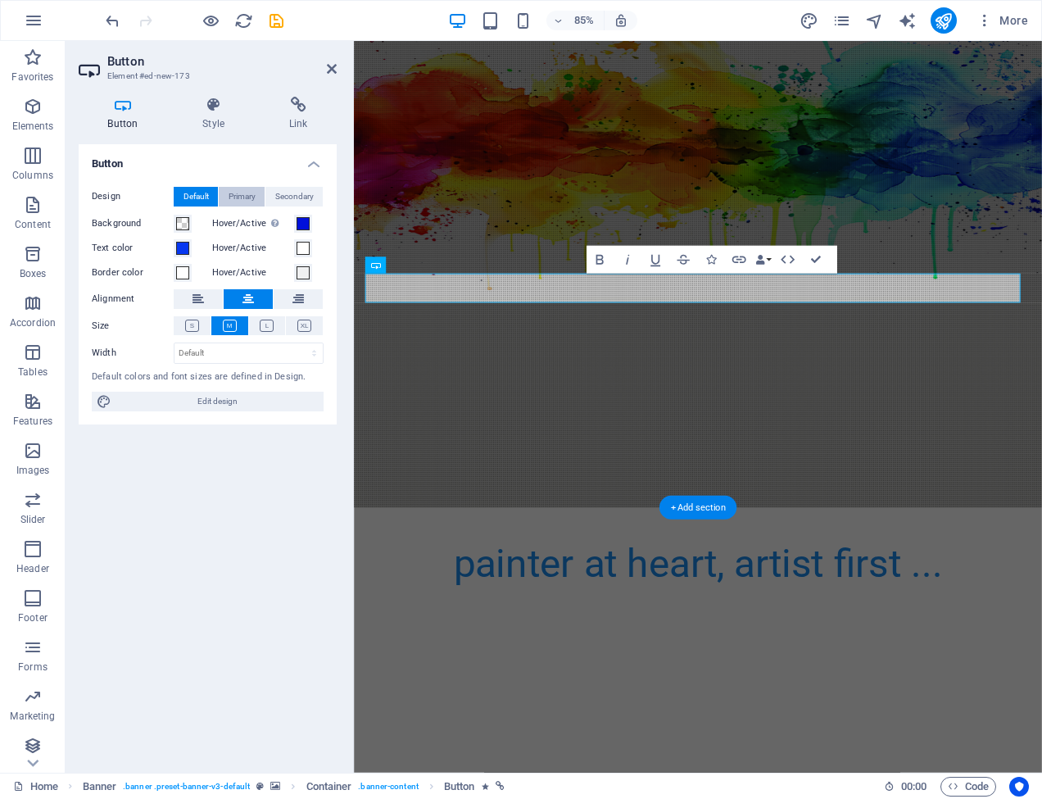
click at [239, 195] on span "Primary" at bounding box center [242, 197] width 27 height 20
click at [289, 193] on span "Secondary" at bounding box center [294, 197] width 39 height 20
click at [202, 193] on span "Default" at bounding box center [195, 197] width 25 height 20
click at [216, 100] on icon at bounding box center [214, 105] width 80 height 16
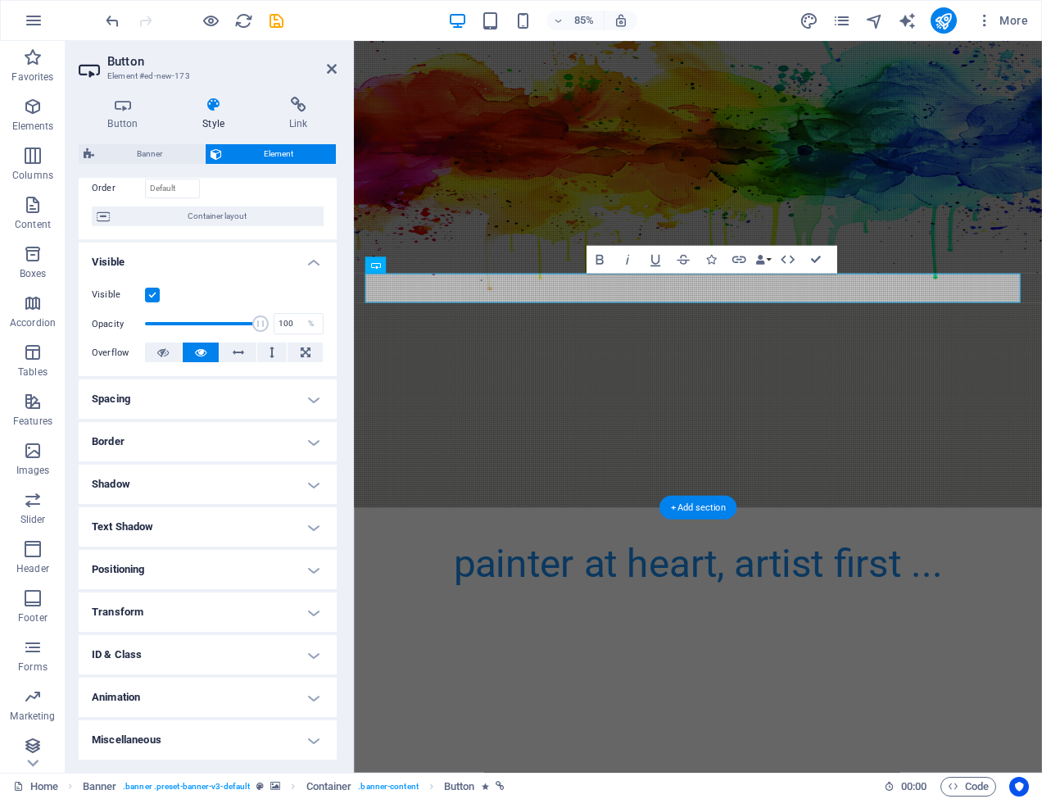
scroll to position [110, 0]
click at [294, 98] on icon at bounding box center [298, 105] width 77 height 16
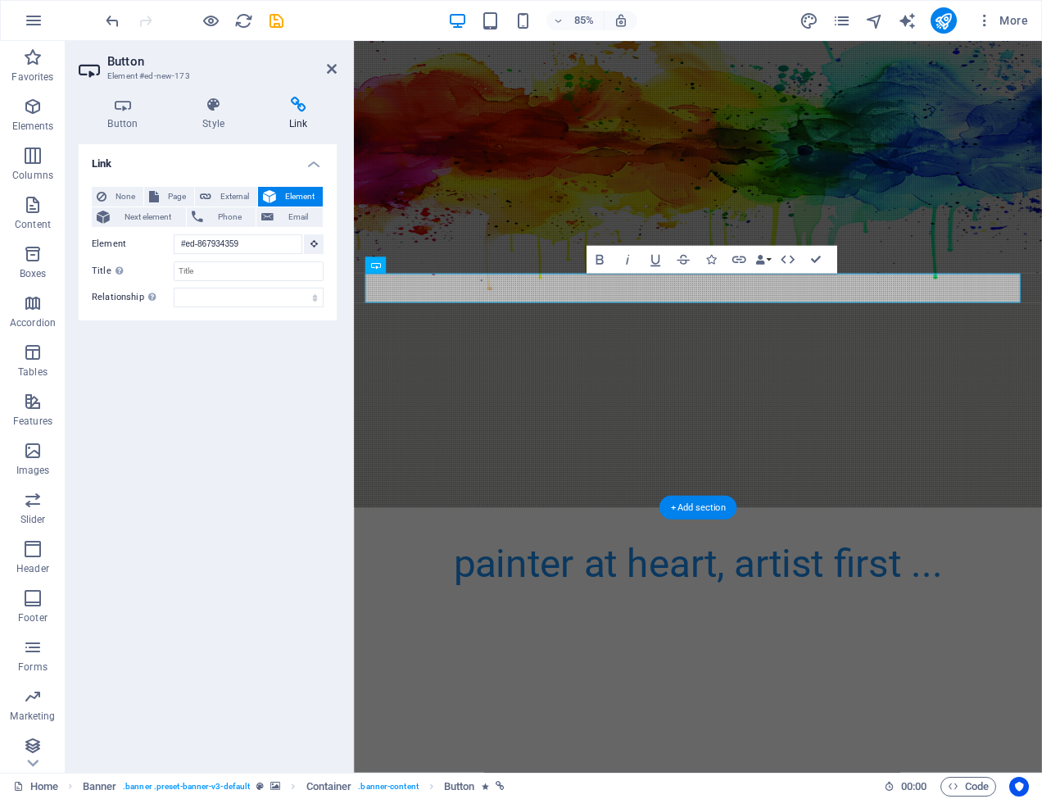
click at [285, 58] on h2 "Button" at bounding box center [221, 61] width 229 height 15
click at [191, 370] on div "Link None Page External Element Next element Phone Email Page Home Subpage Lega…" at bounding box center [208, 451] width 258 height 615
click at [112, 19] on icon "undo" at bounding box center [112, 20] width 19 height 19
click at [115, 18] on icon "undo" at bounding box center [112, 20] width 19 height 19
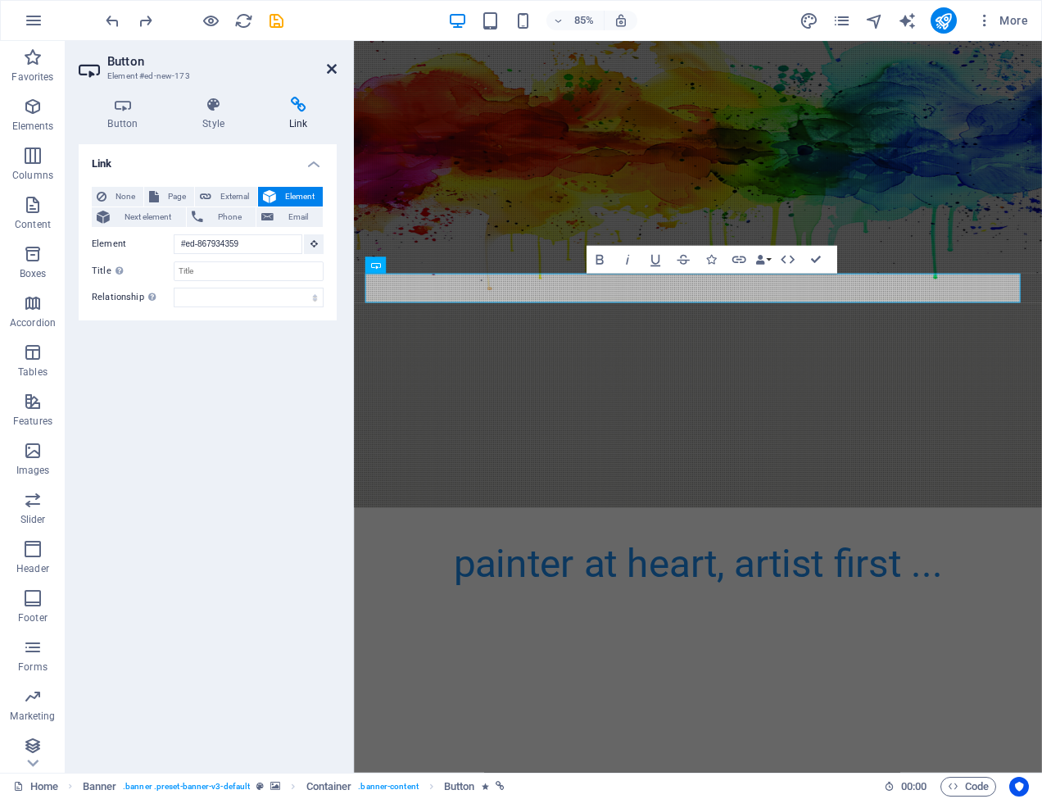
click at [328, 66] on icon at bounding box center [332, 68] width 10 height 13
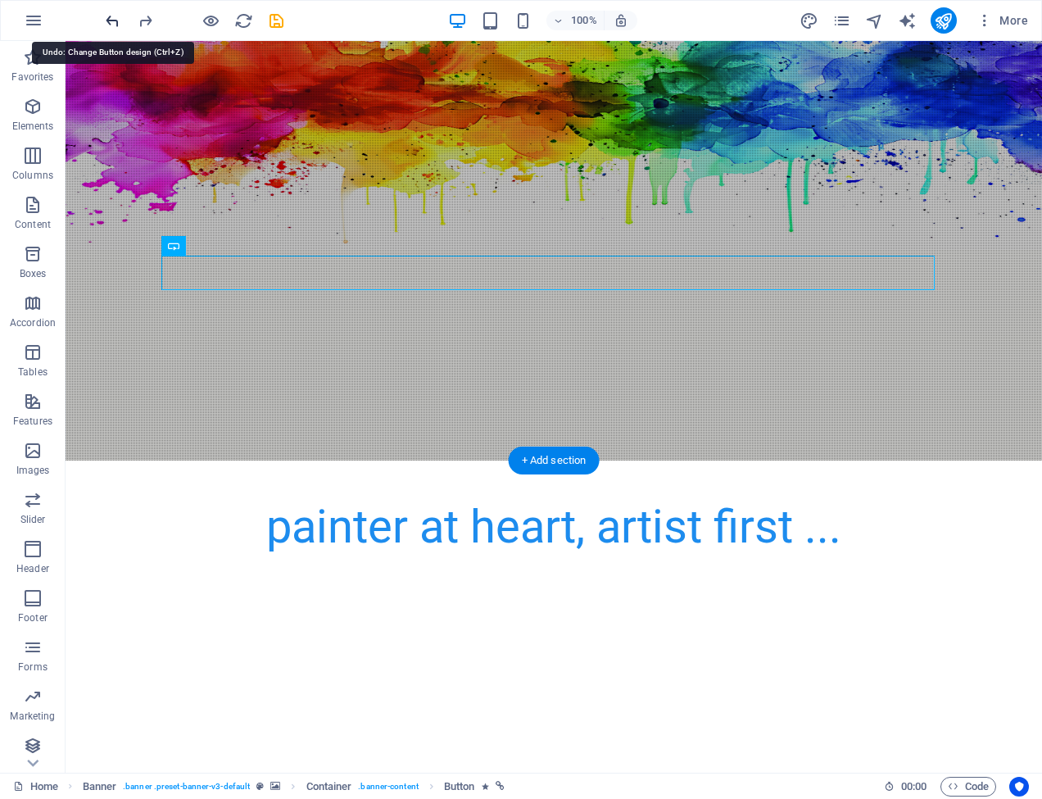
click at [108, 18] on icon "undo" at bounding box center [112, 20] width 19 height 19
click at [113, 16] on icon "undo" at bounding box center [112, 20] width 19 height 19
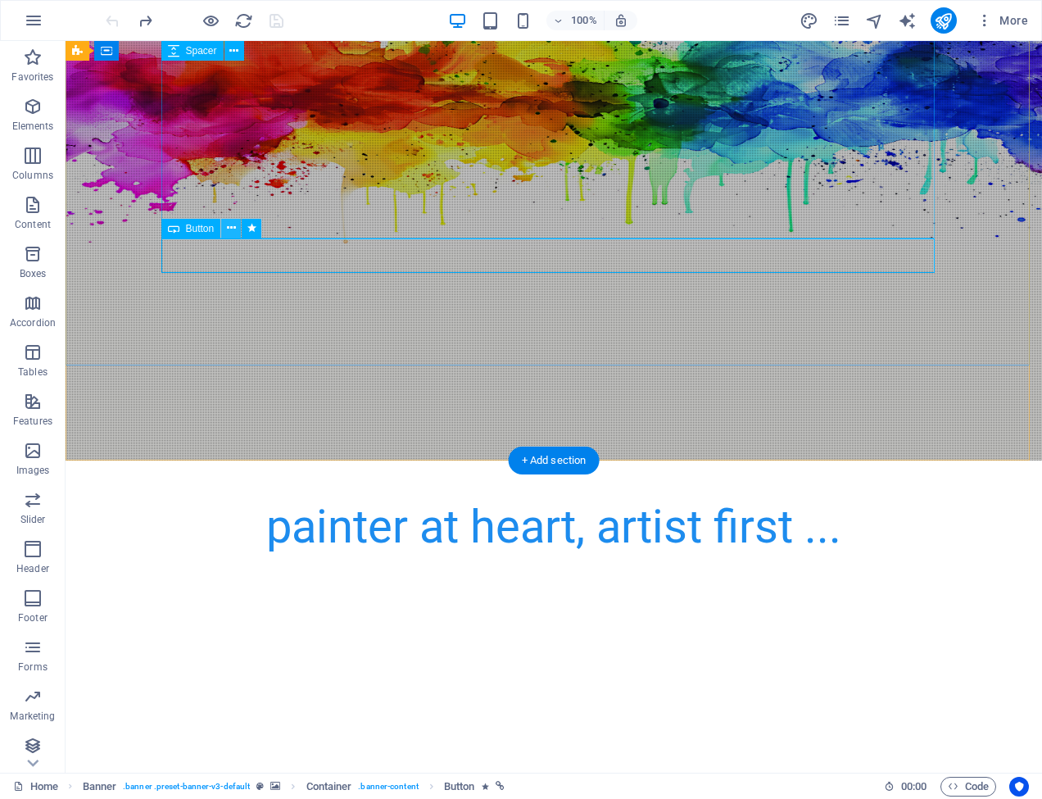
click at [233, 226] on icon at bounding box center [231, 228] width 9 height 17
click at [124, 460] on div "painter at heart, artist first ... Learn more about cre8tivewrks" at bounding box center [554, 751] width 976 height 582
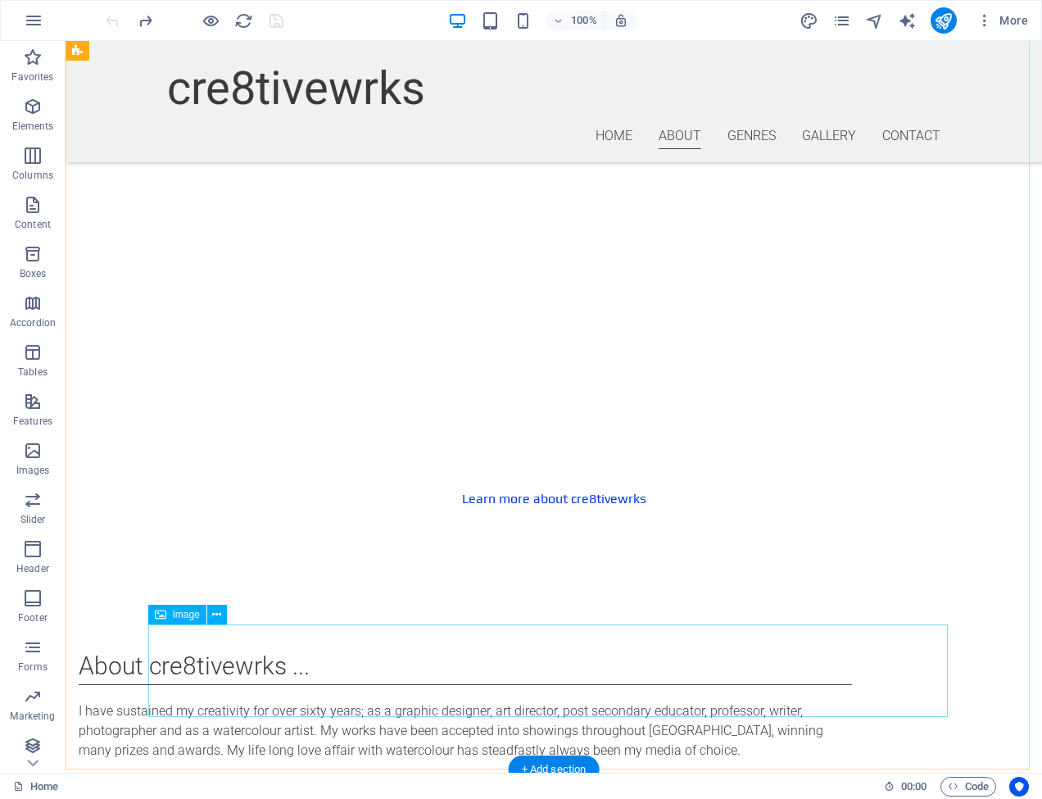
scroll to position [777, 0]
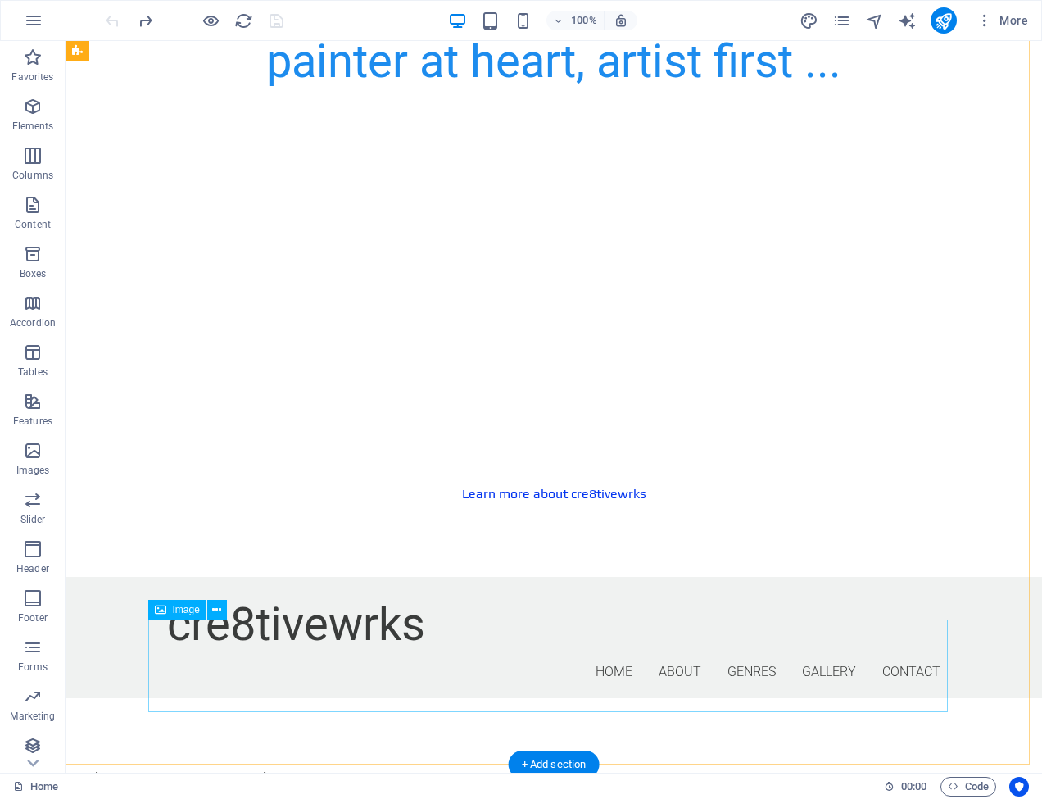
click at [187, 609] on span "Image" at bounding box center [186, 610] width 27 height 10
click at [215, 609] on icon at bounding box center [216, 609] width 9 height 17
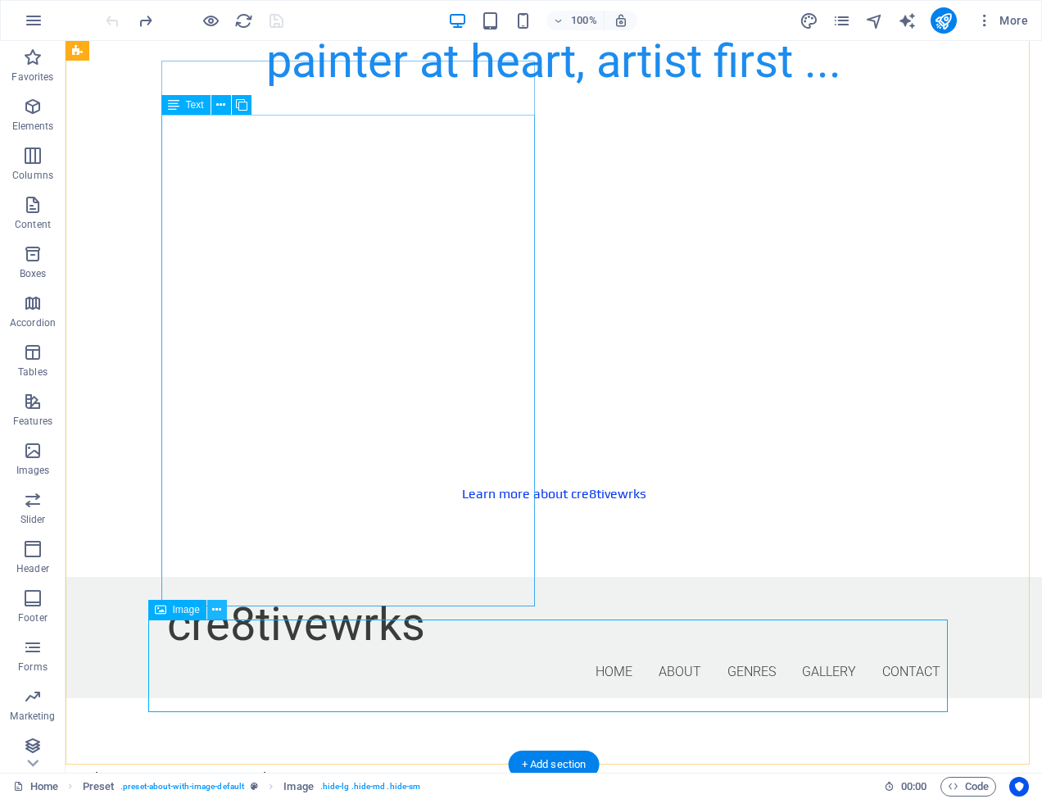
click at [217, 608] on icon at bounding box center [216, 609] width 9 height 17
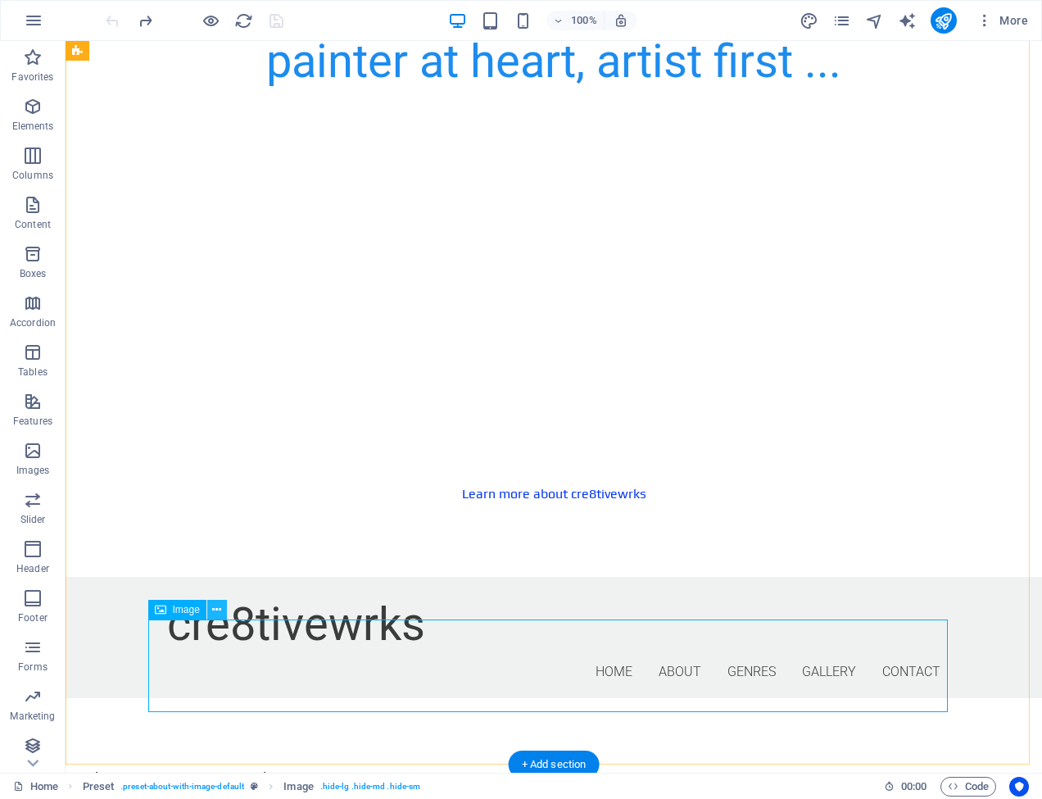
click at [220, 609] on icon at bounding box center [216, 609] width 9 height 17
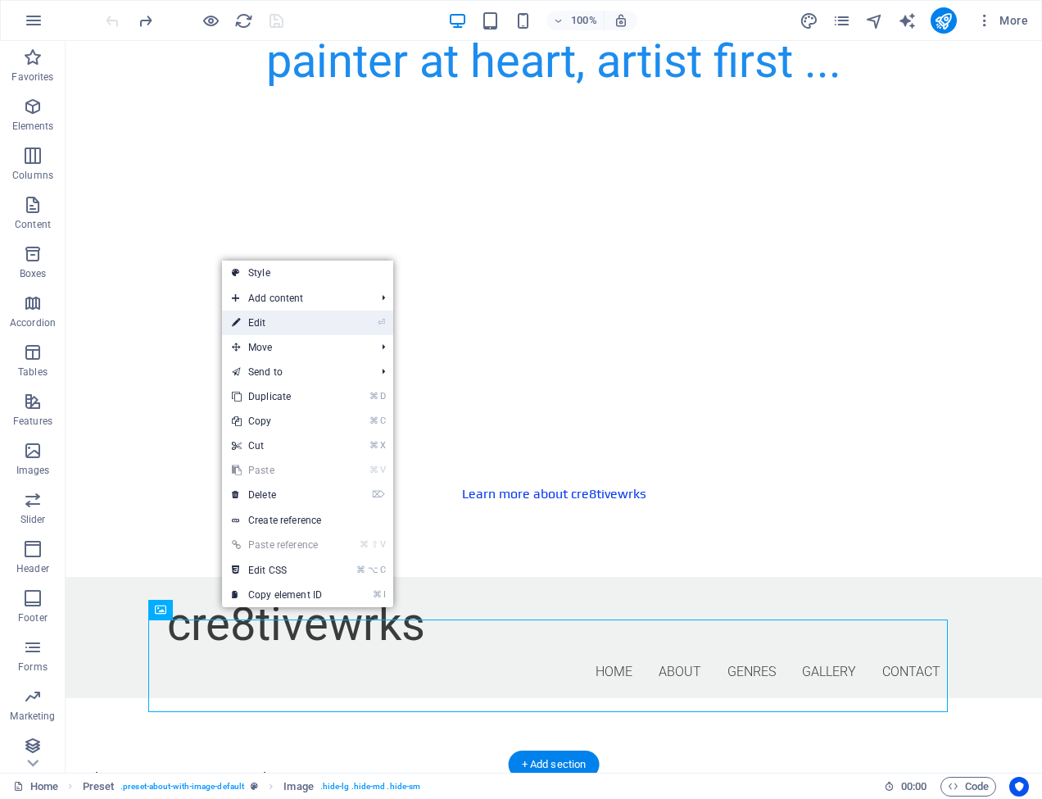
click at [265, 319] on link "⏎ Edit" at bounding box center [277, 322] width 110 height 25
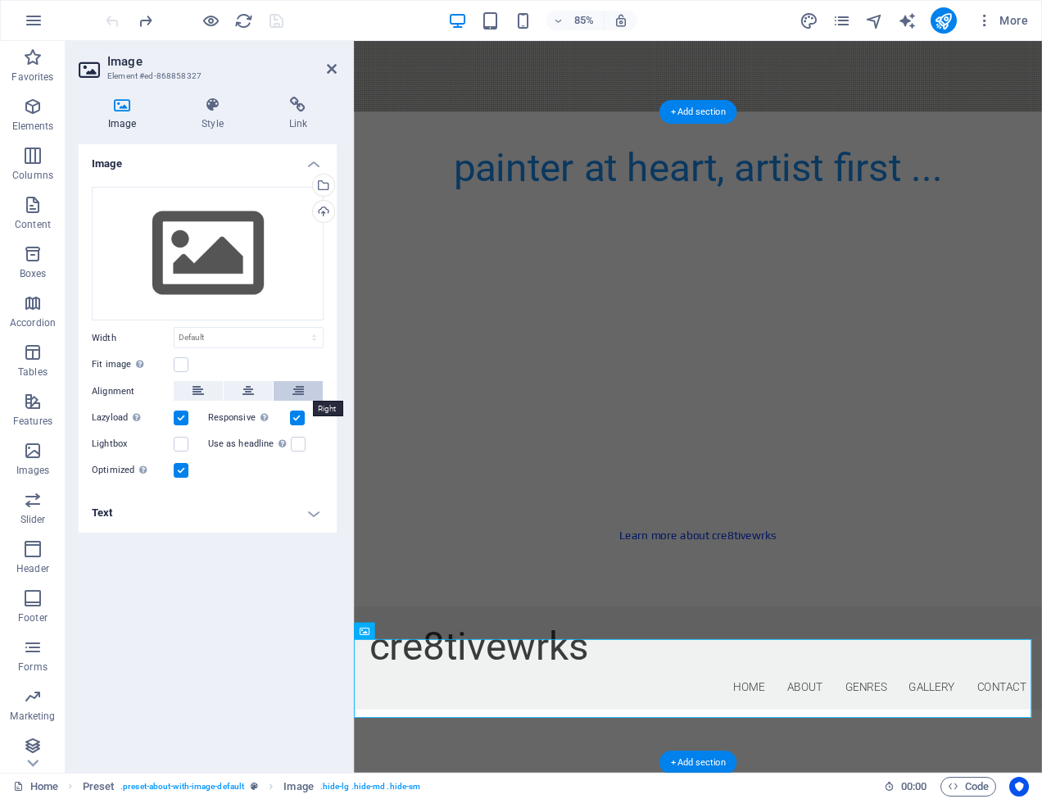
click at [301, 388] on icon at bounding box center [297, 391] width 11 height 20
click at [325, 209] on div "Upload" at bounding box center [322, 213] width 25 height 25
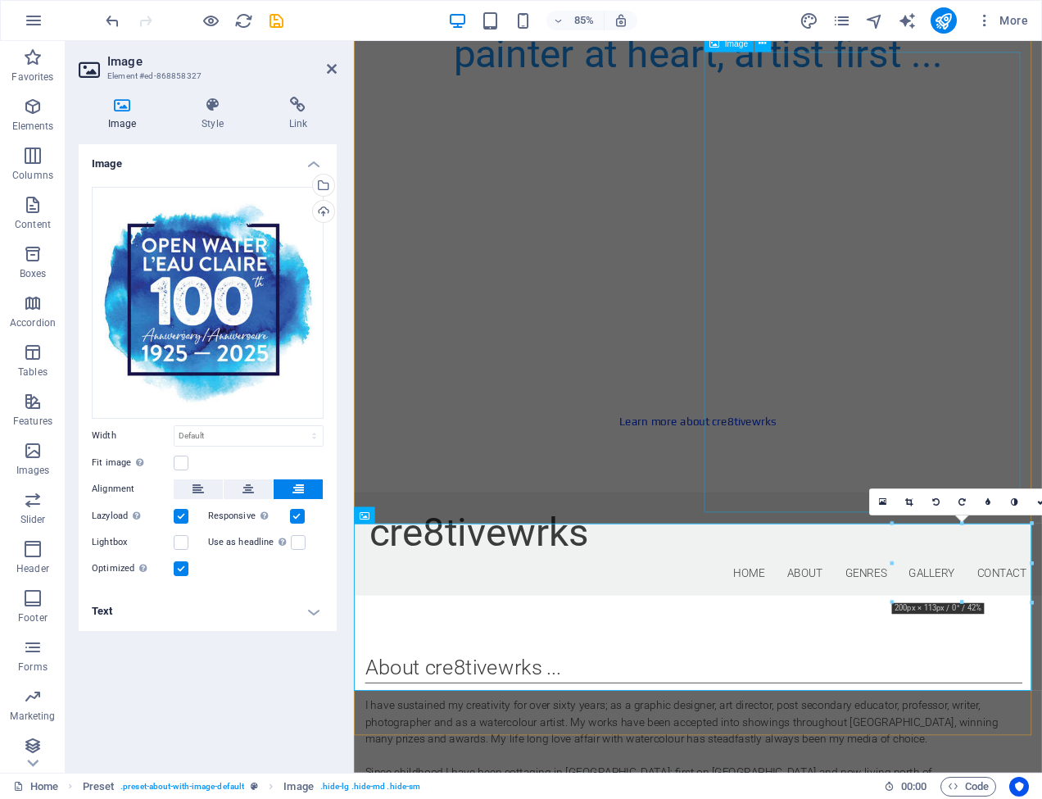
scroll to position [913, 0]
click at [114, 18] on icon "undo" at bounding box center [112, 20] width 19 height 19
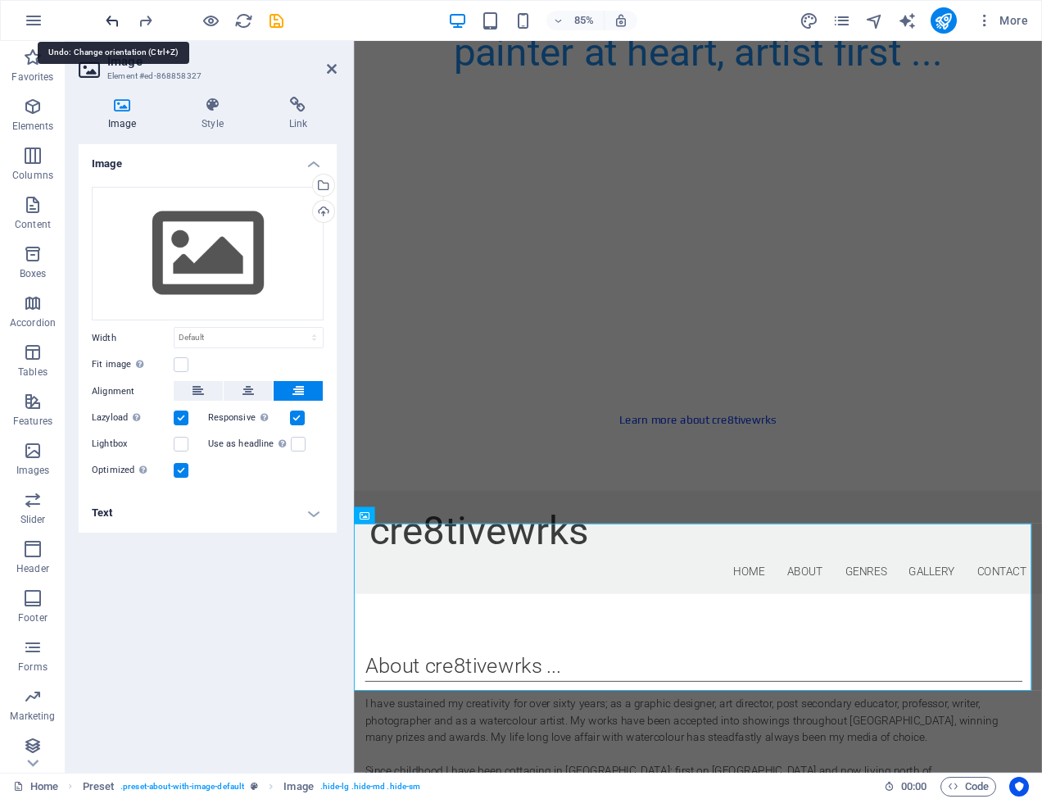
click at [114, 18] on icon "undo" at bounding box center [112, 20] width 19 height 19
click at [114, 18] on div at bounding box center [193, 20] width 183 height 26
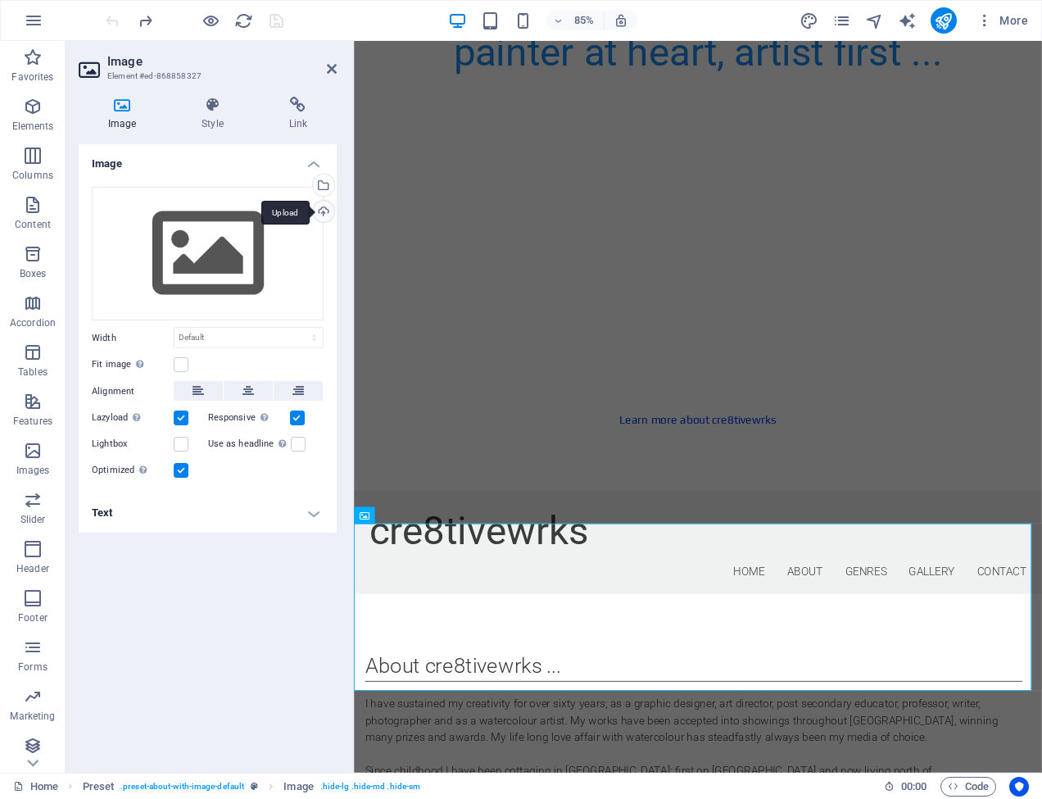
click at [324, 207] on div "Upload" at bounding box center [322, 213] width 25 height 25
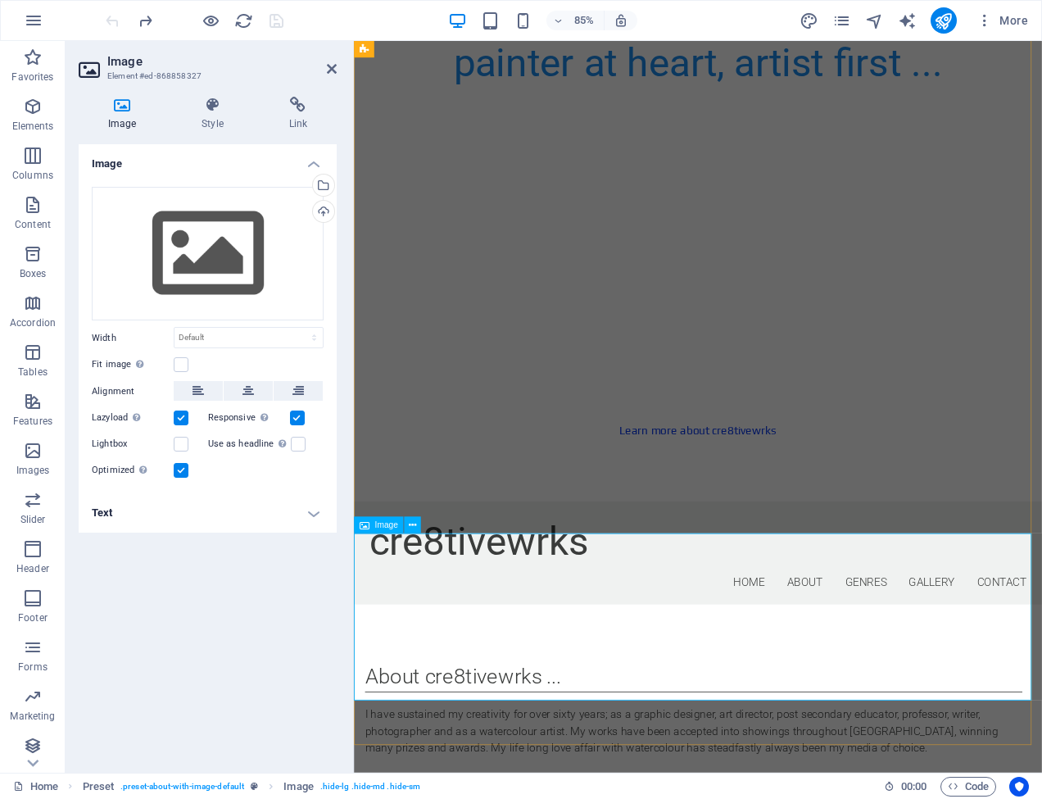
scroll to position [903, 0]
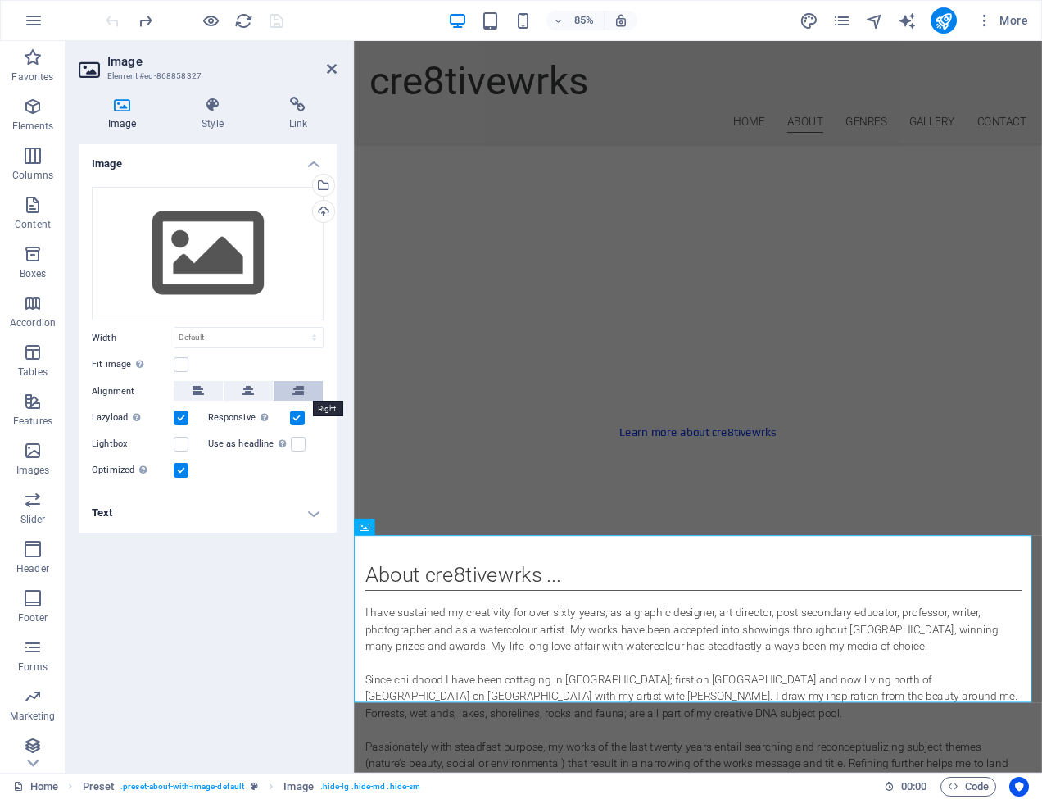
click at [297, 389] on icon at bounding box center [297, 391] width 11 height 20
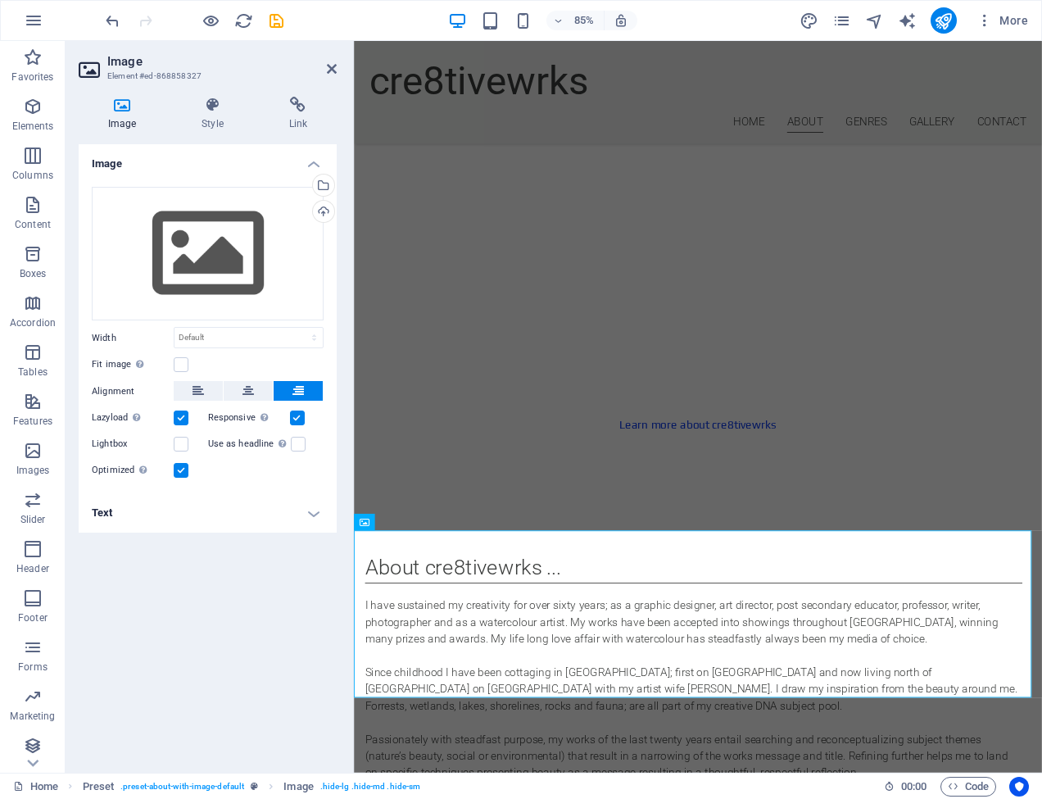
scroll to position [905, 0]
click at [182, 360] on label at bounding box center [181, 364] width 15 height 15
click at [0, 0] on input "Fit image Automatically fit image to a fixed width and height" at bounding box center [0, 0] width 0 height 0
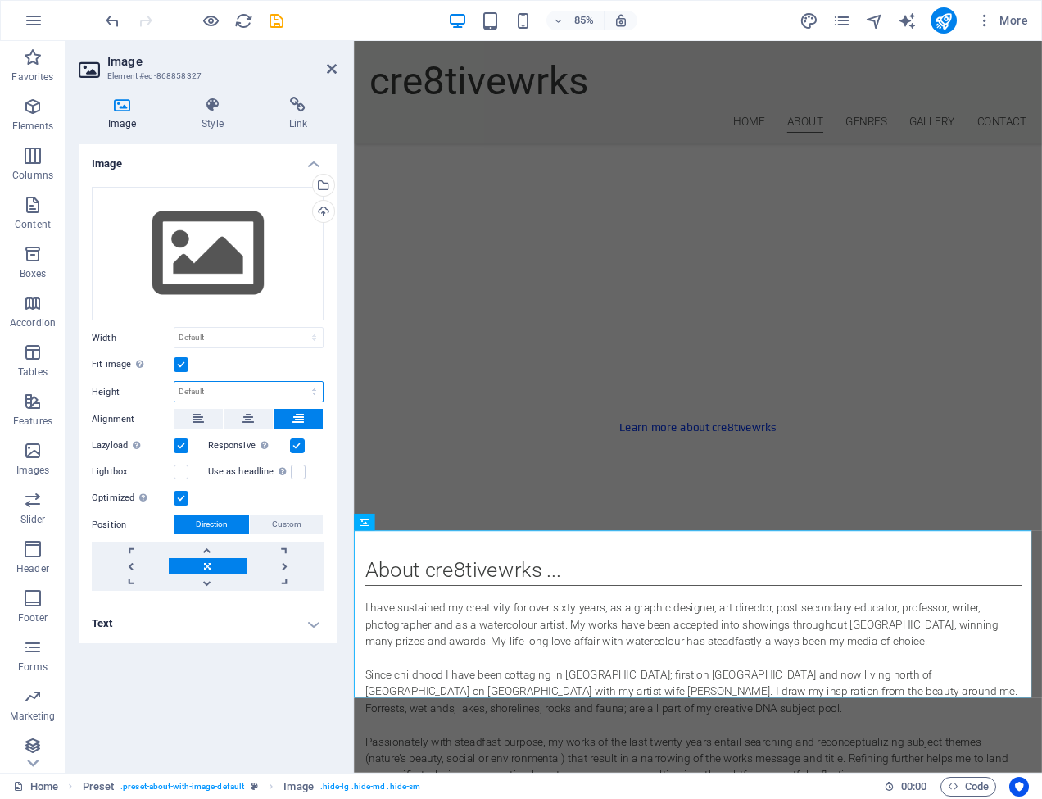
select select "px"
click at [208, 262] on div "Drag files here, click to choose files or select files from Files or our free s…" at bounding box center [208, 254] width 232 height 134
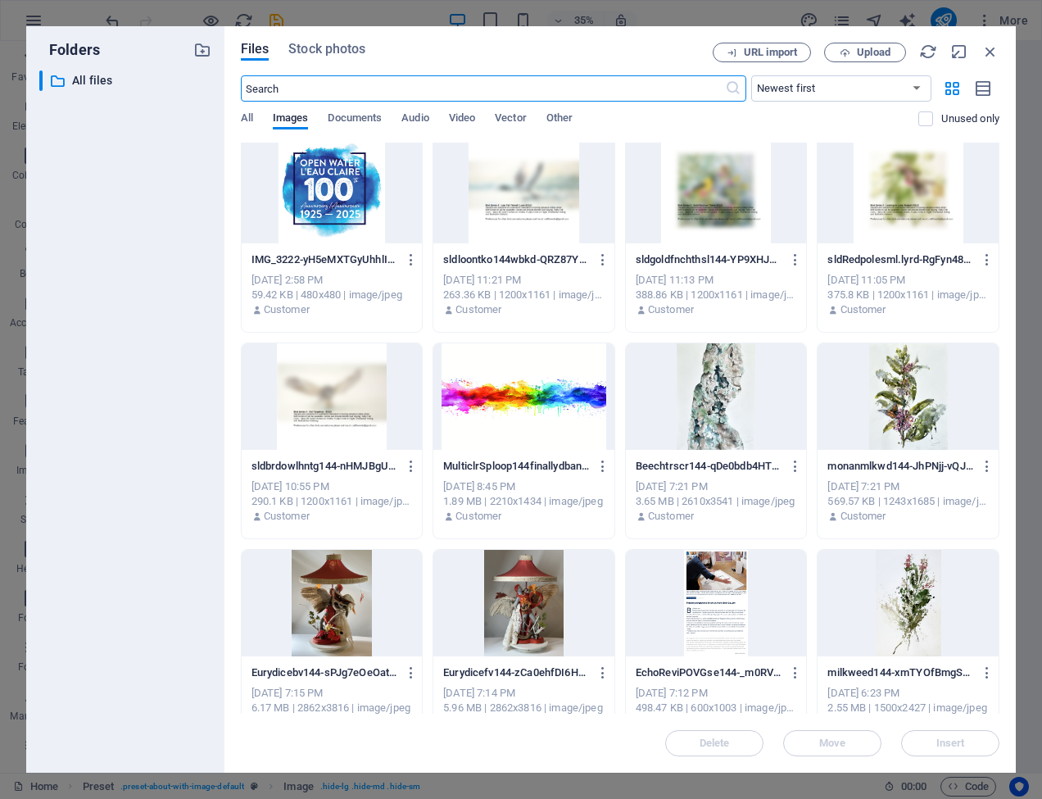
scroll to position [12, 0]
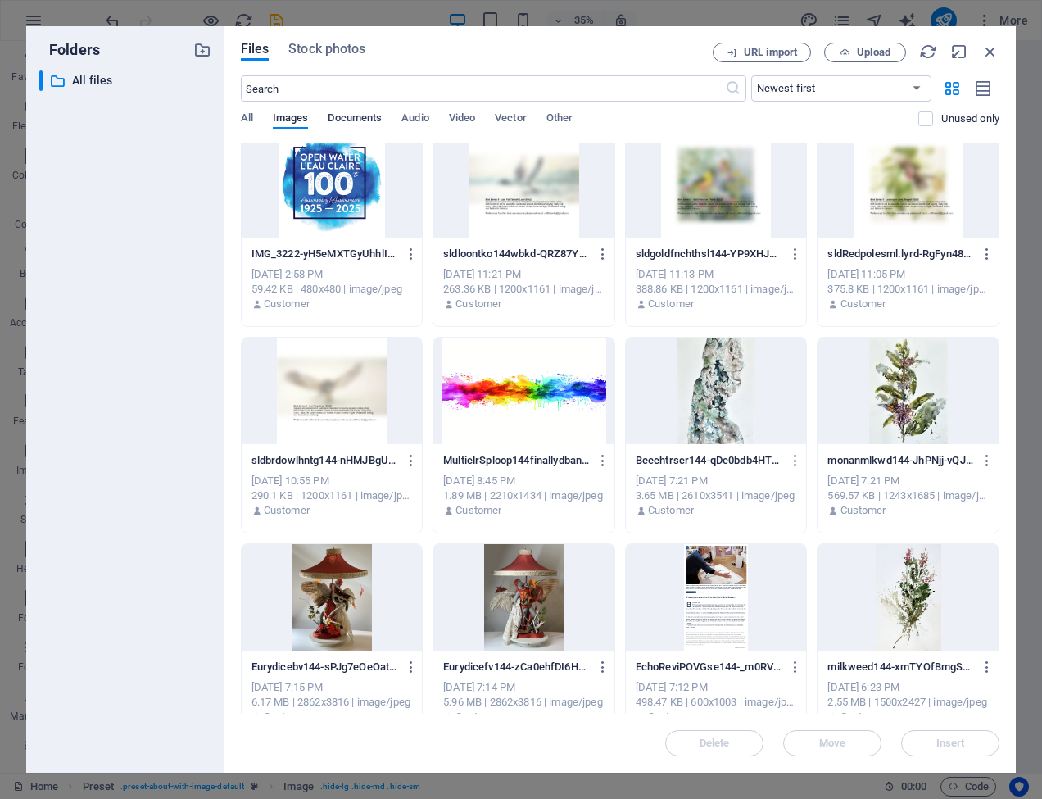
click at [352, 114] on span "Documents" at bounding box center [355, 119] width 54 height 23
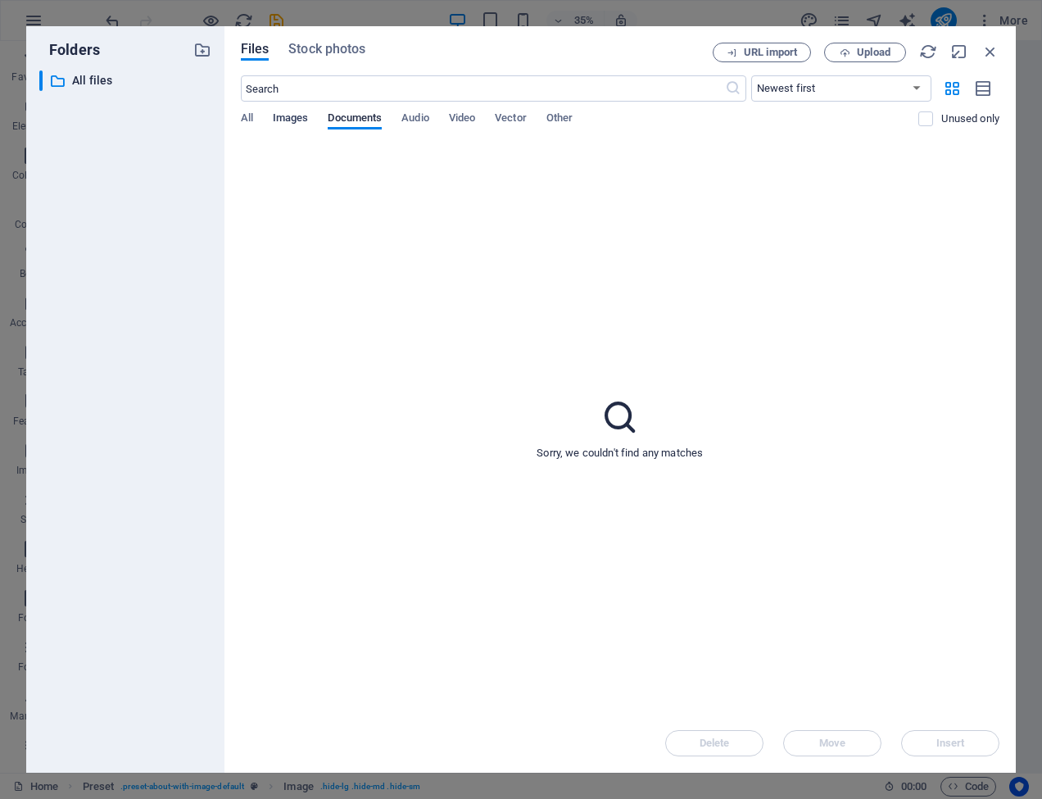
click at [293, 114] on span "Images" at bounding box center [291, 119] width 36 height 23
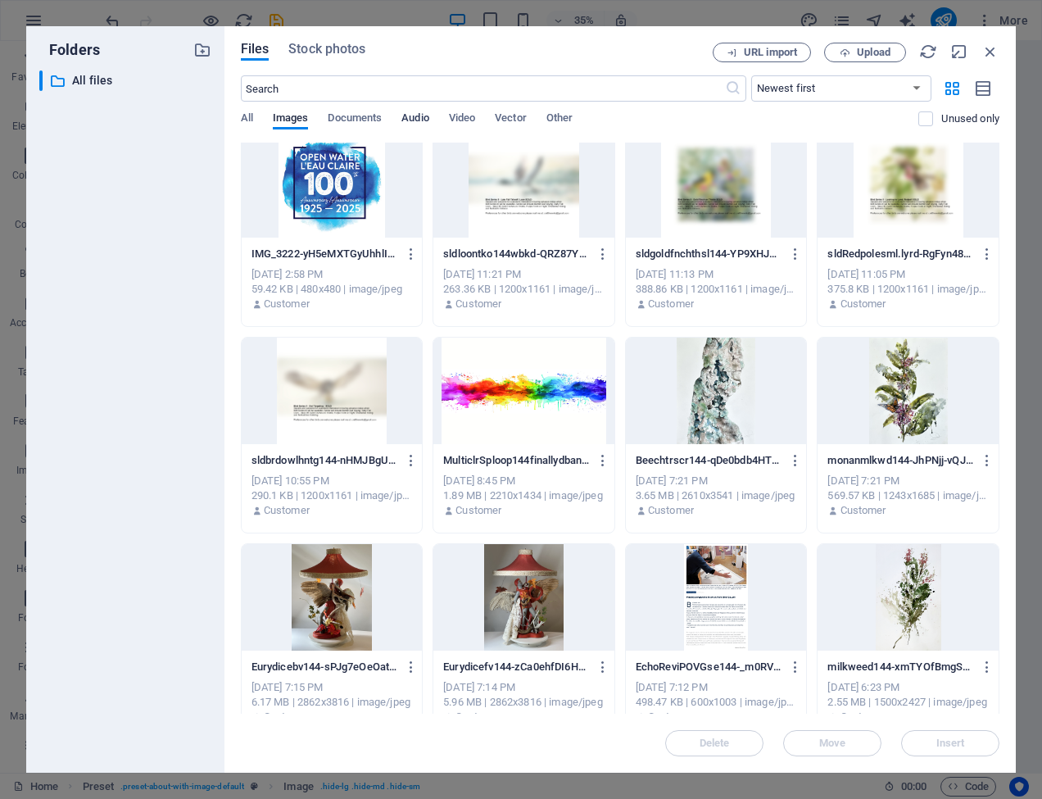
click at [418, 116] on span "Audio" at bounding box center [414, 119] width 27 height 23
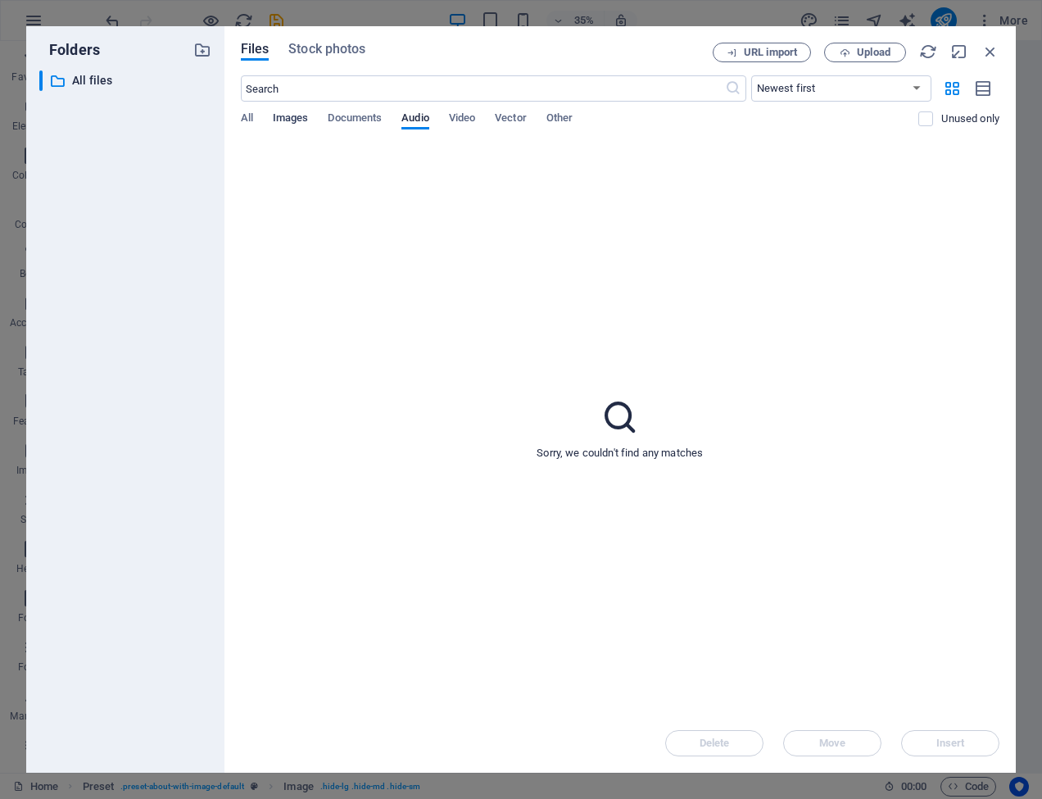
click at [287, 115] on span "Images" at bounding box center [291, 119] width 36 height 23
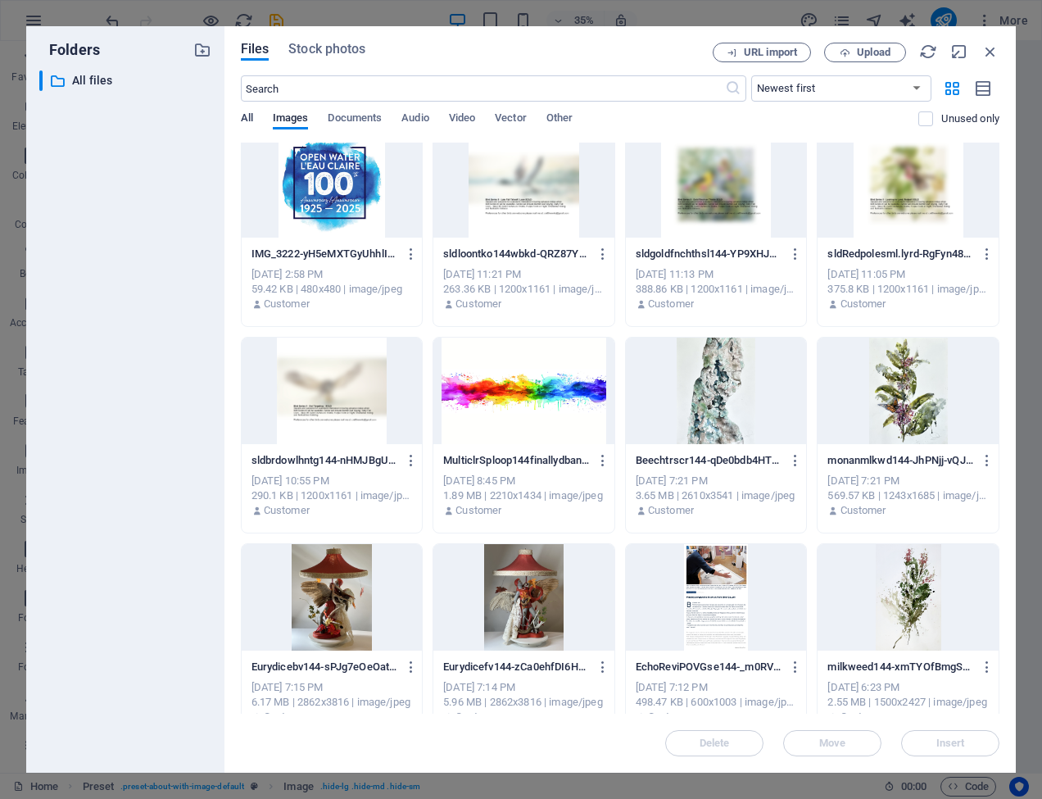
click at [245, 115] on span "All" at bounding box center [247, 119] width 12 height 23
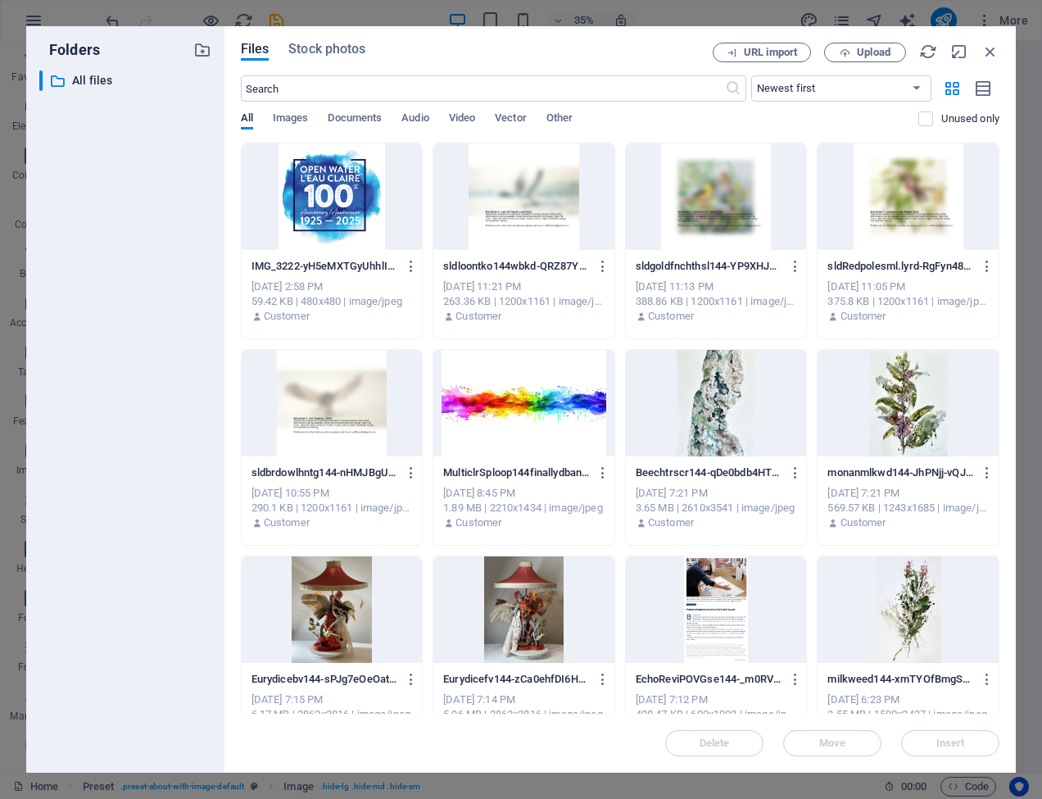
scroll to position [0, 0]
click at [296, 117] on span "Images" at bounding box center [291, 119] width 36 height 23
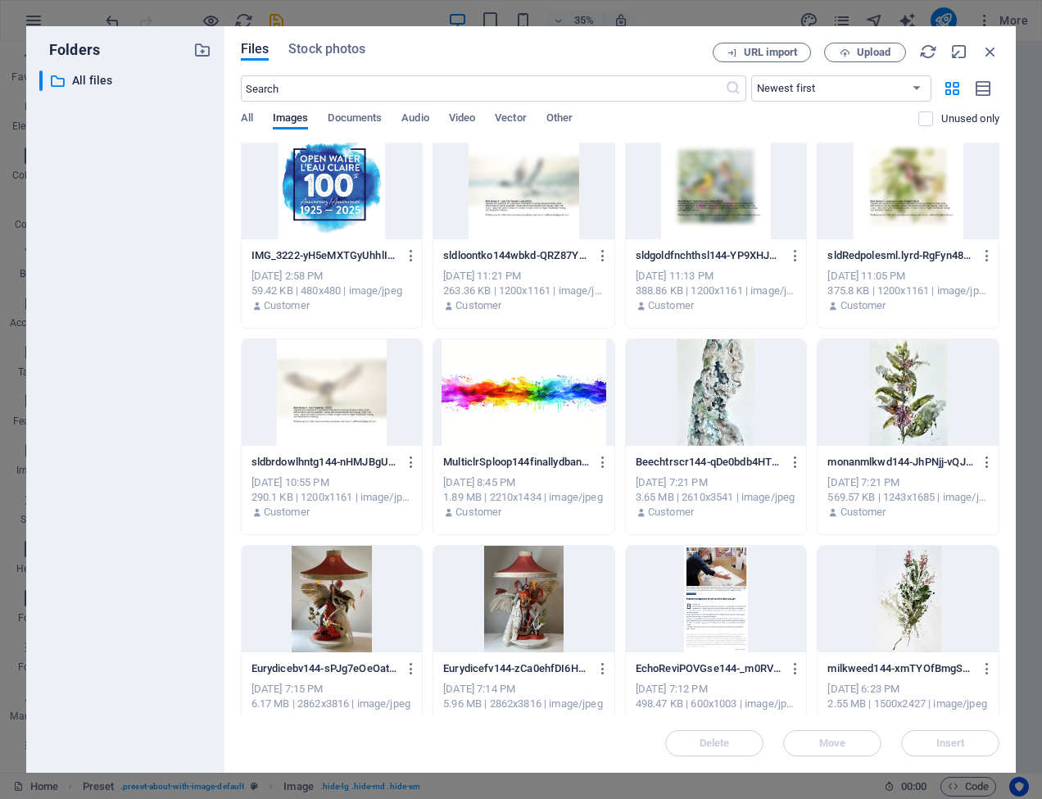
scroll to position [14, 0]
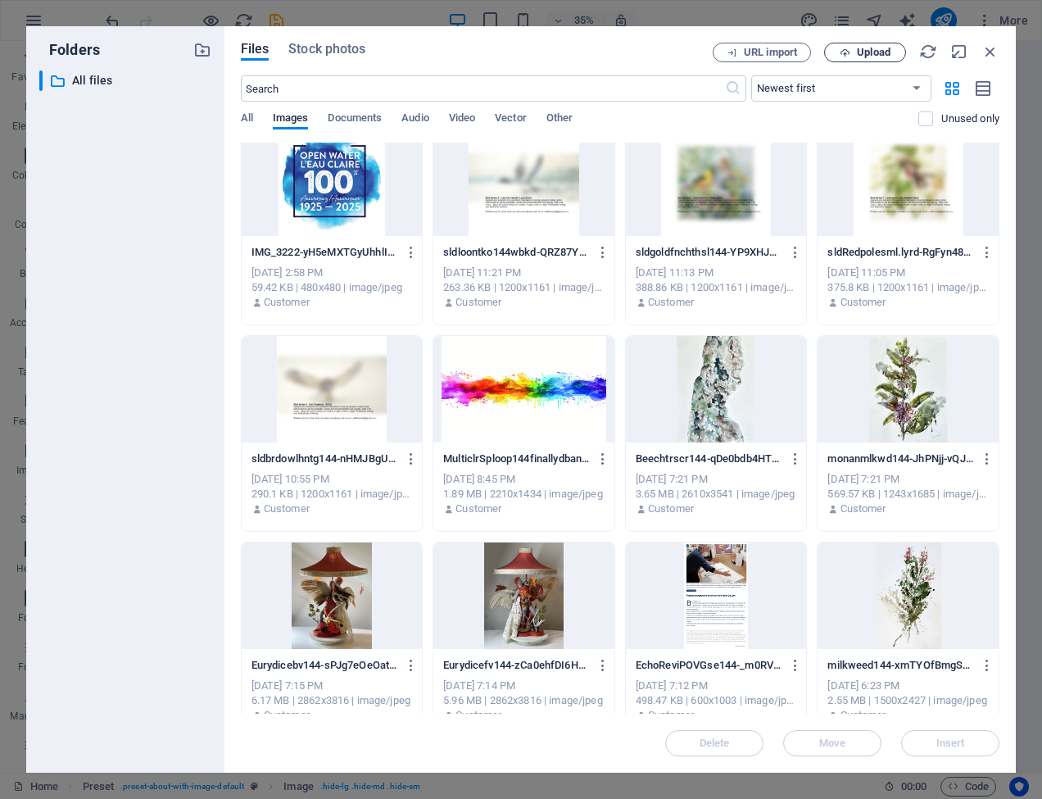
click at [851, 49] on span "Upload" at bounding box center [864, 53] width 67 height 11
click at [871, 52] on span "Upload" at bounding box center [874, 53] width 34 height 10
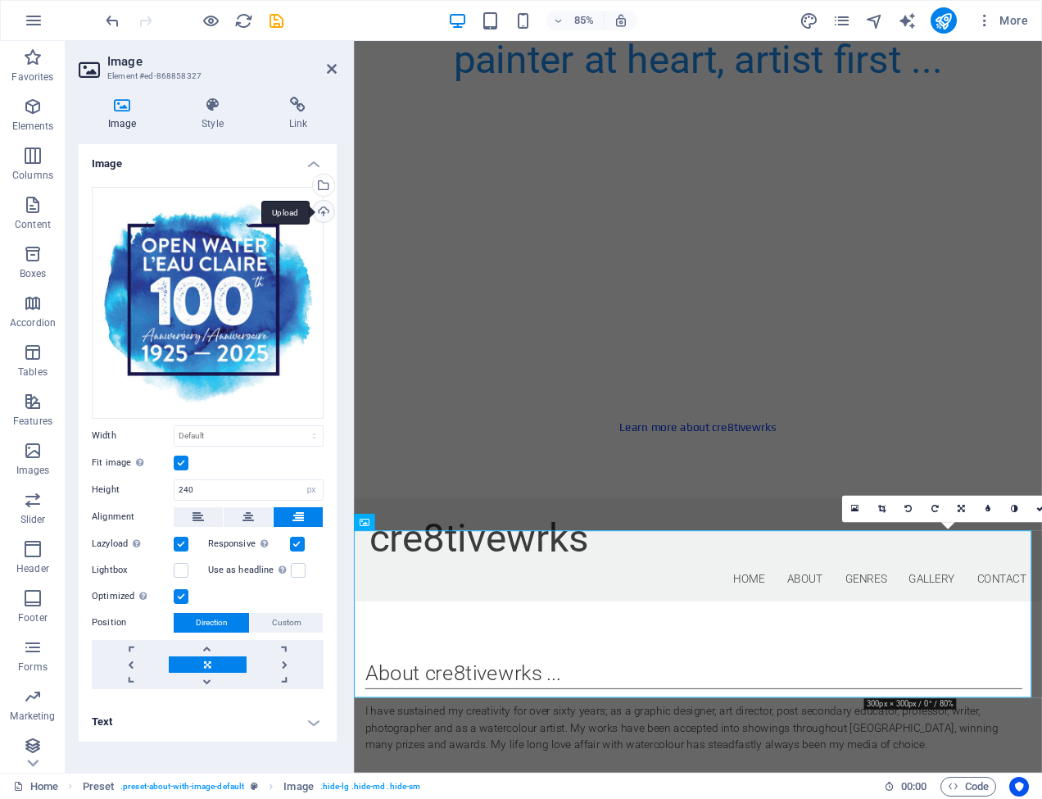
click at [322, 210] on div "Upload" at bounding box center [322, 213] width 25 height 25
drag, startPoint x: 221, startPoint y: 491, endPoint x: 172, endPoint y: 488, distance: 49.2
click at [172, 488] on div "Height 240 Default auto px" at bounding box center [208, 489] width 232 height 21
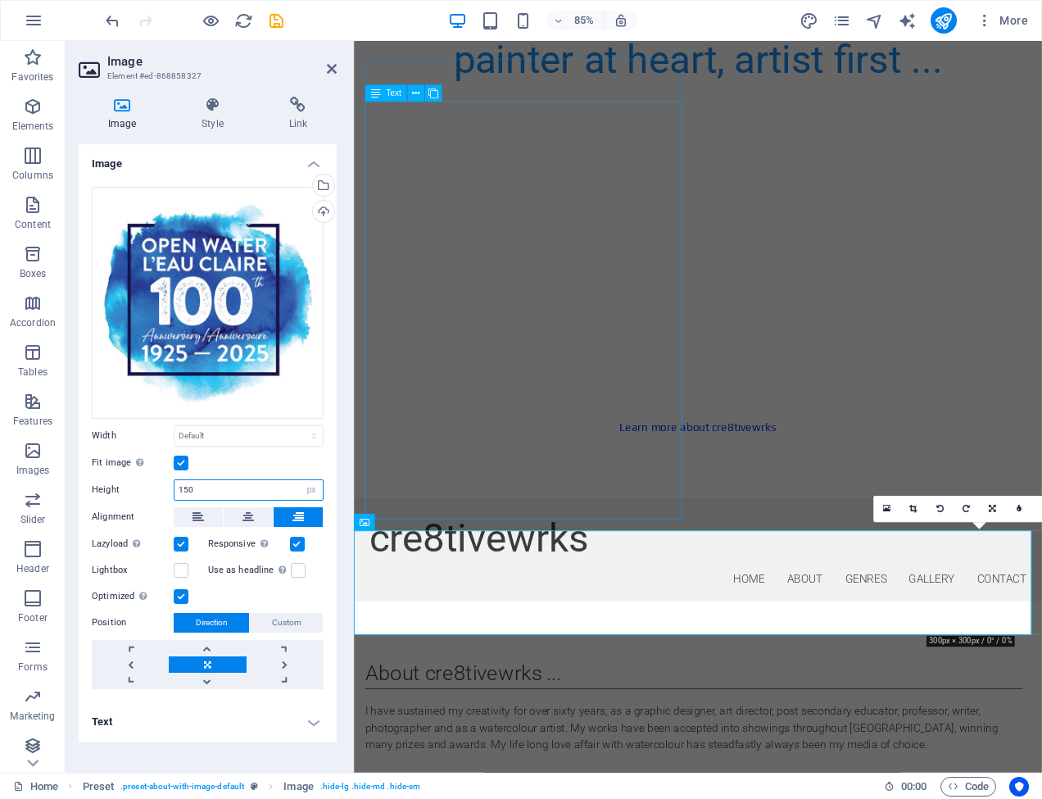
type input "150"
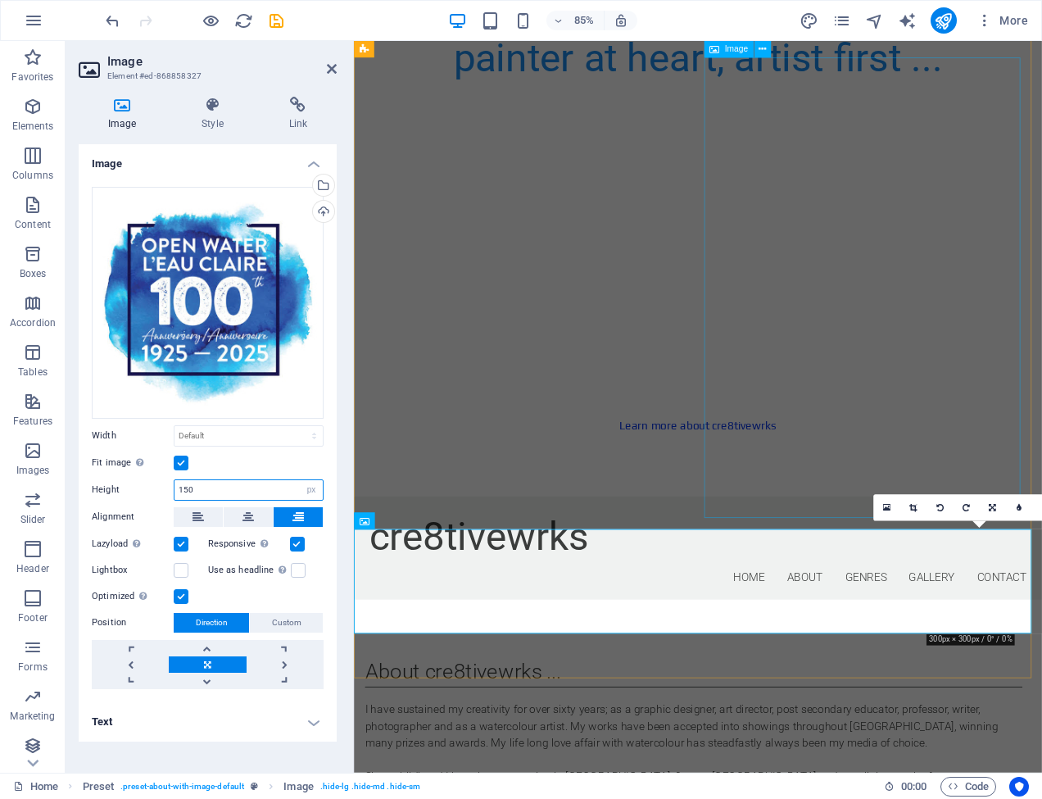
scroll to position [908, 0]
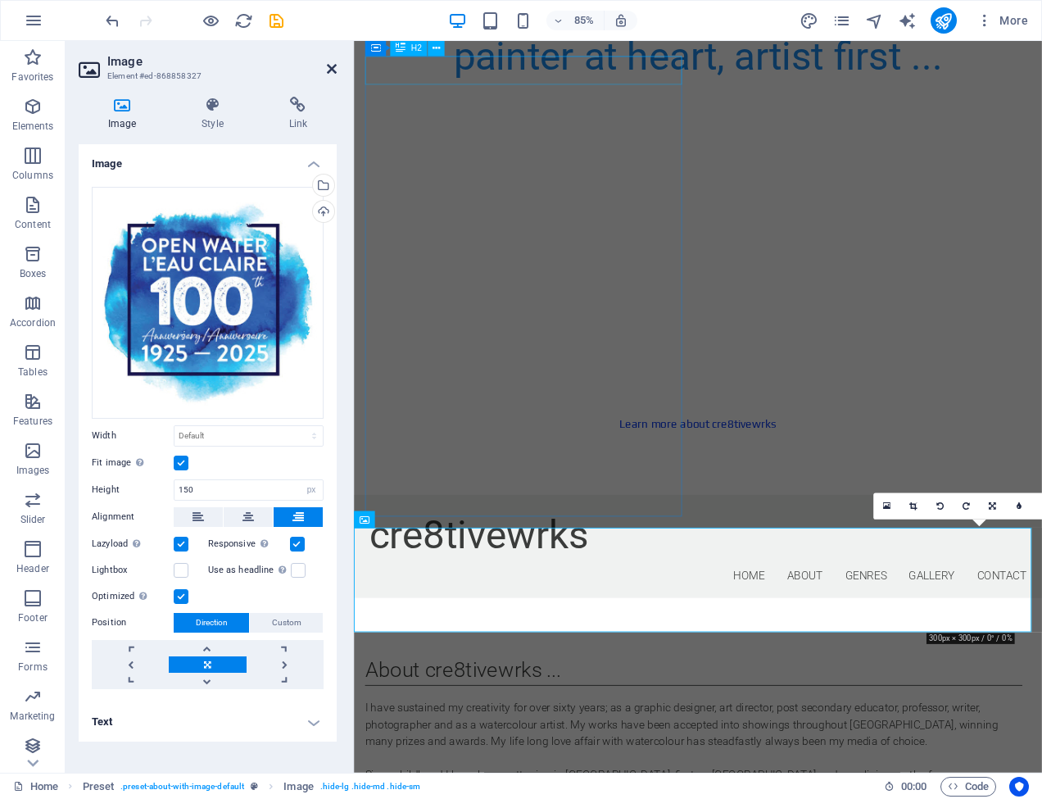
click at [330, 66] on icon at bounding box center [332, 68] width 10 height 13
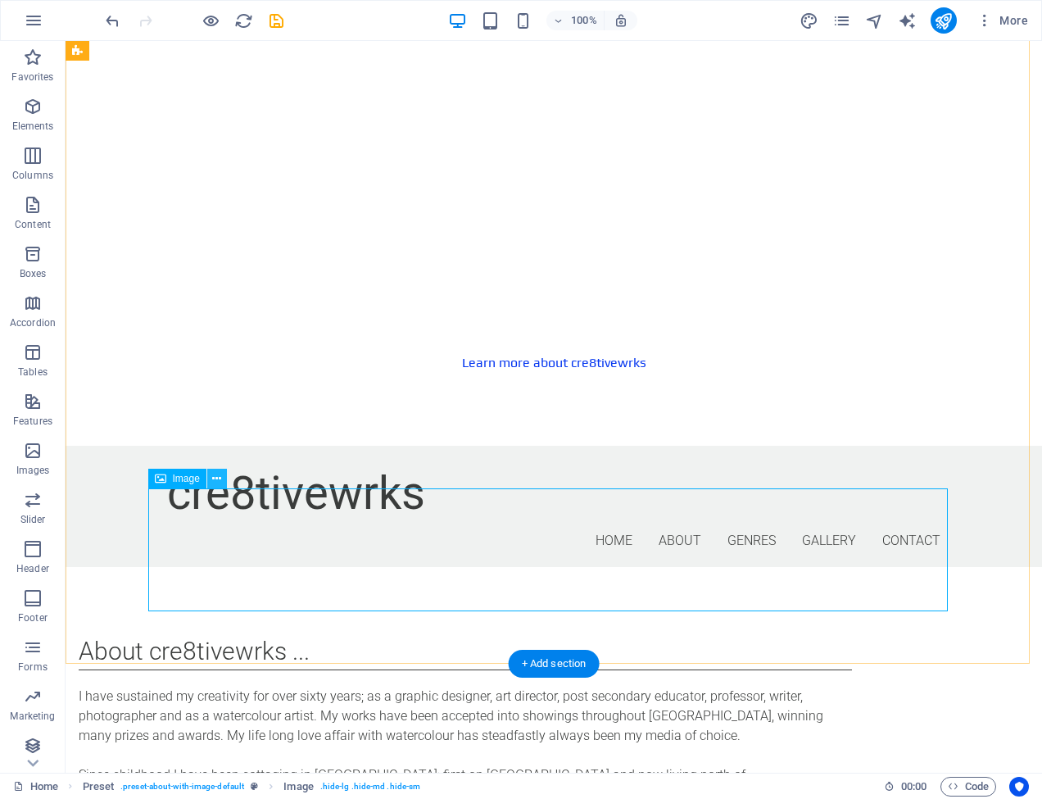
click at [215, 476] on icon at bounding box center [216, 478] width 9 height 17
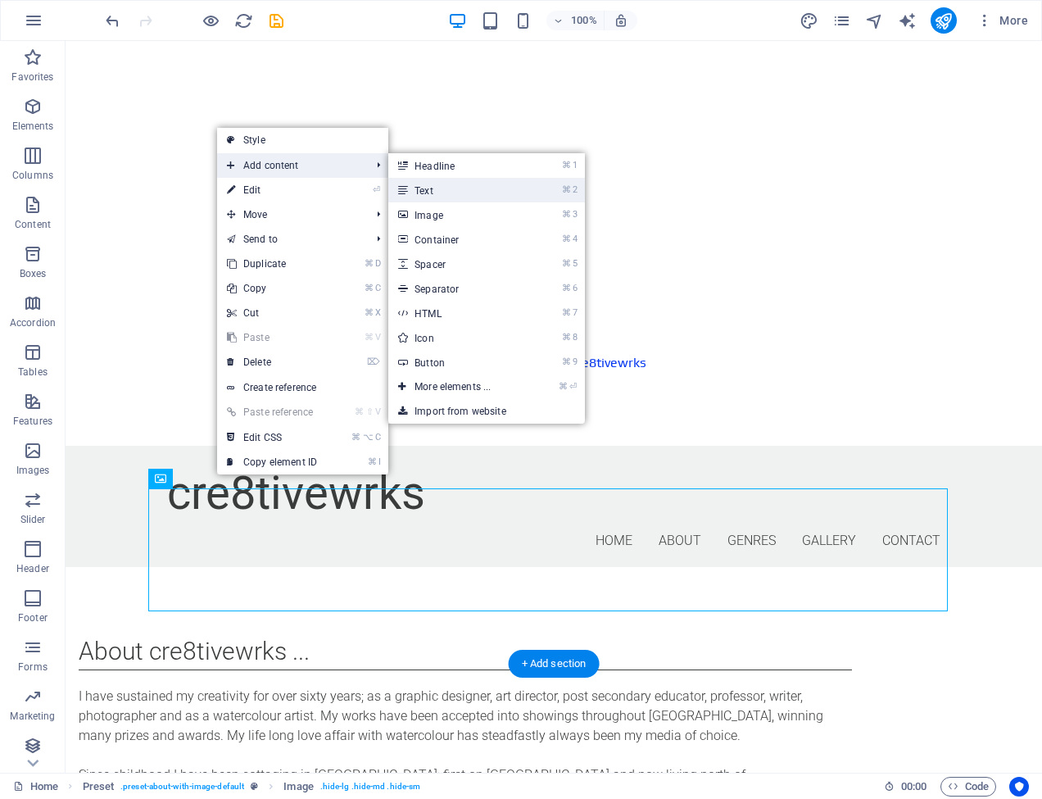
click at [423, 191] on link "⌘ 2 Text" at bounding box center [455, 190] width 135 height 25
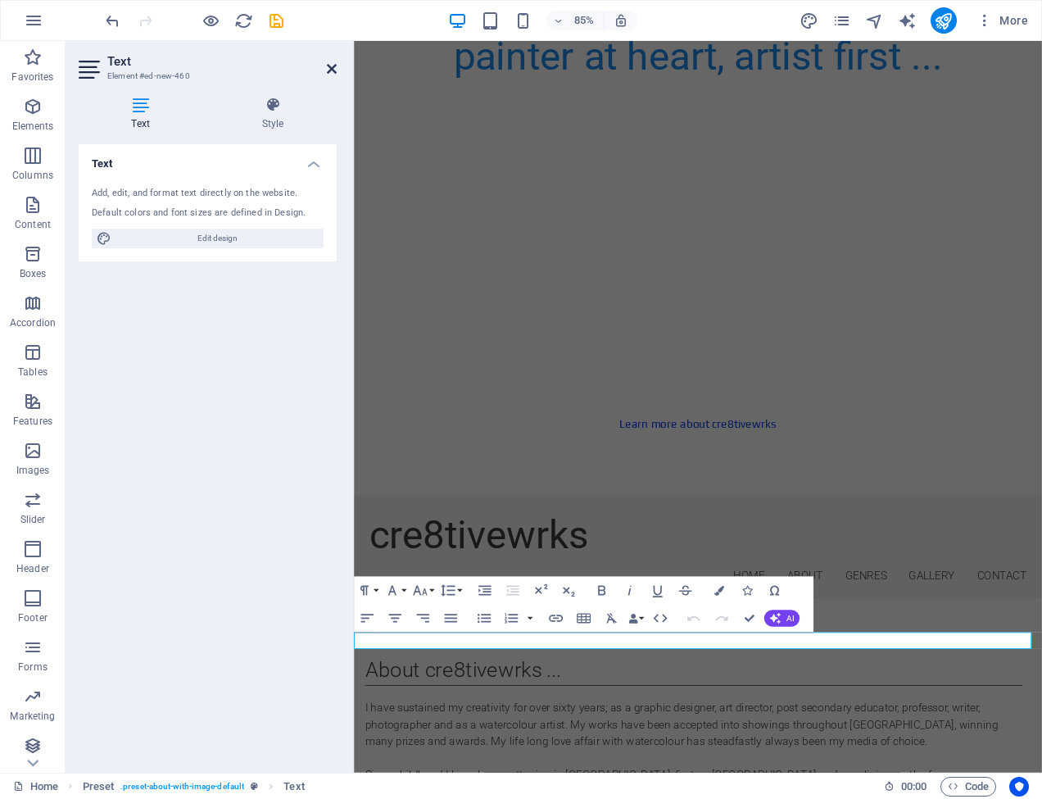
click at [335, 66] on icon at bounding box center [332, 68] width 10 height 13
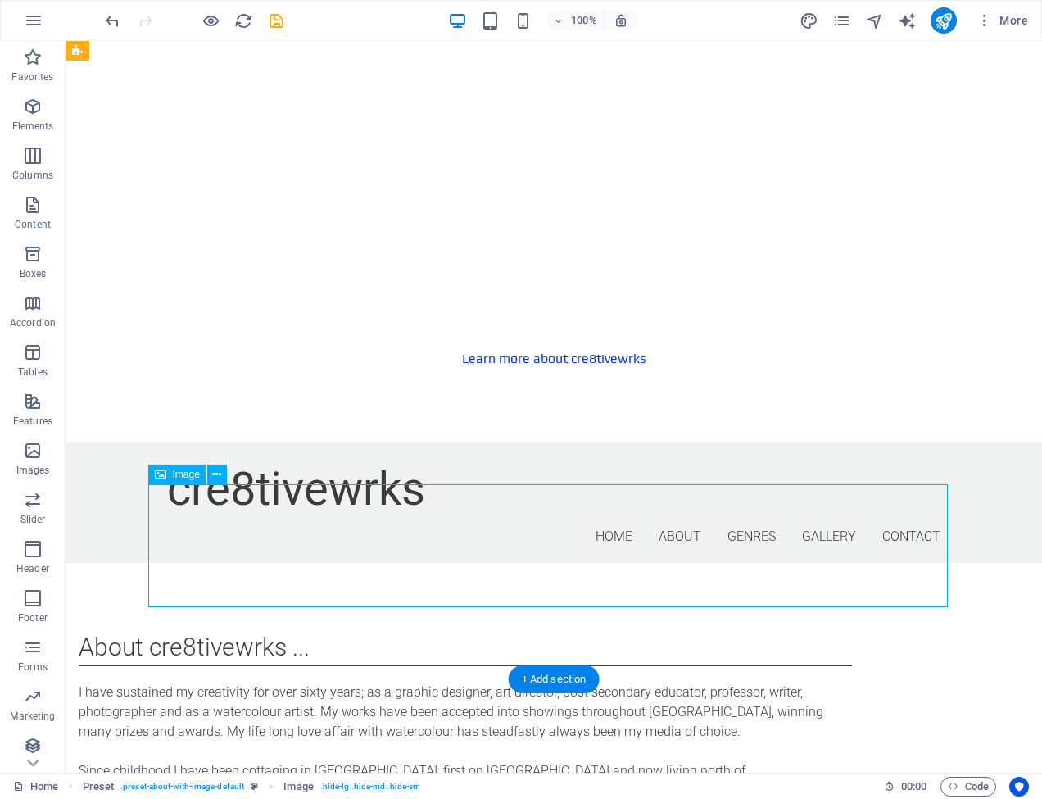
scroll to position [911, 0]
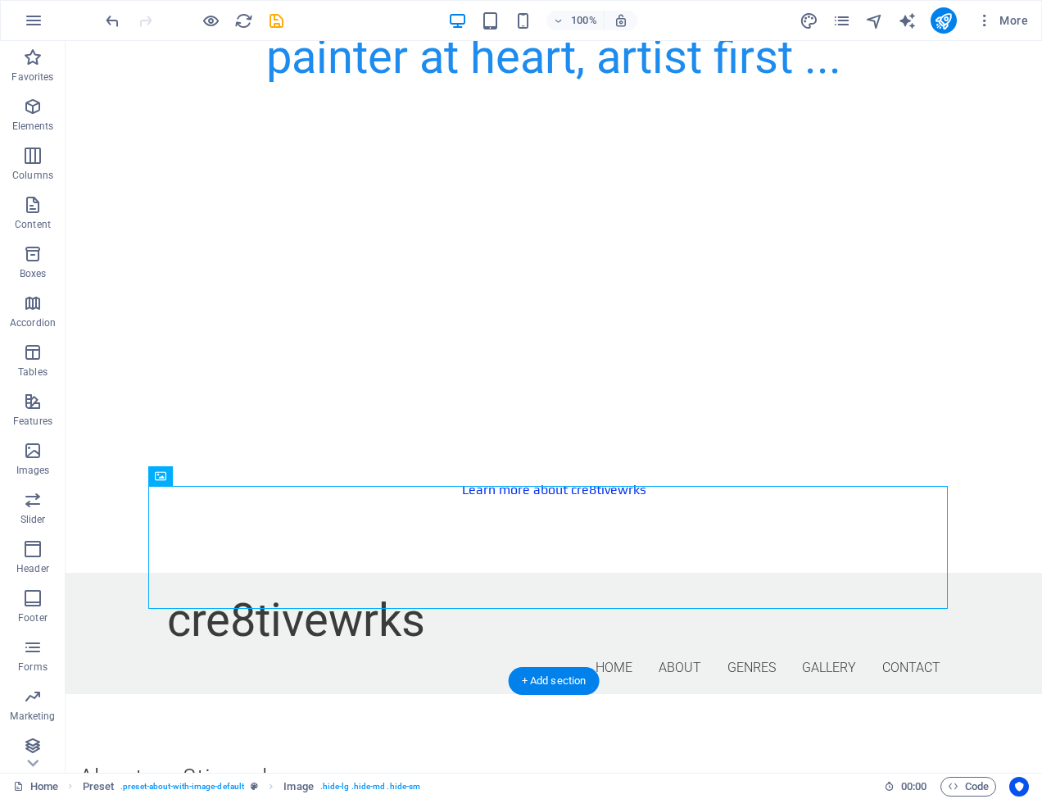
select select "px"
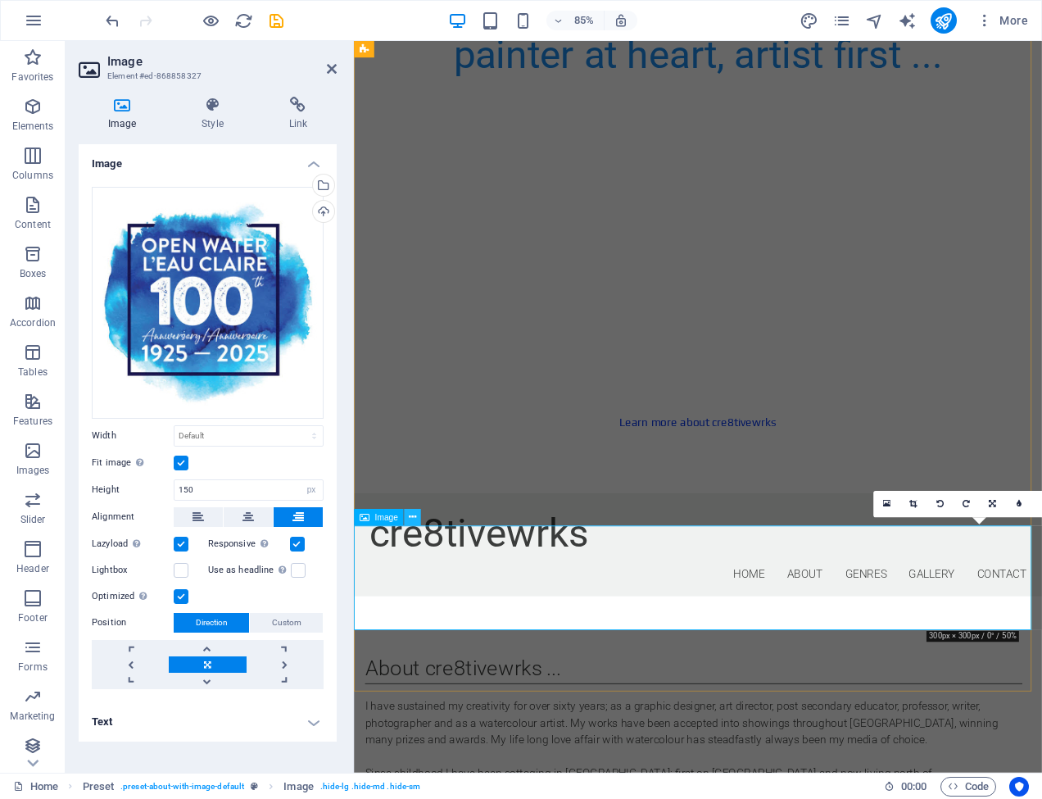
click at [414, 517] on icon at bounding box center [412, 517] width 7 height 15
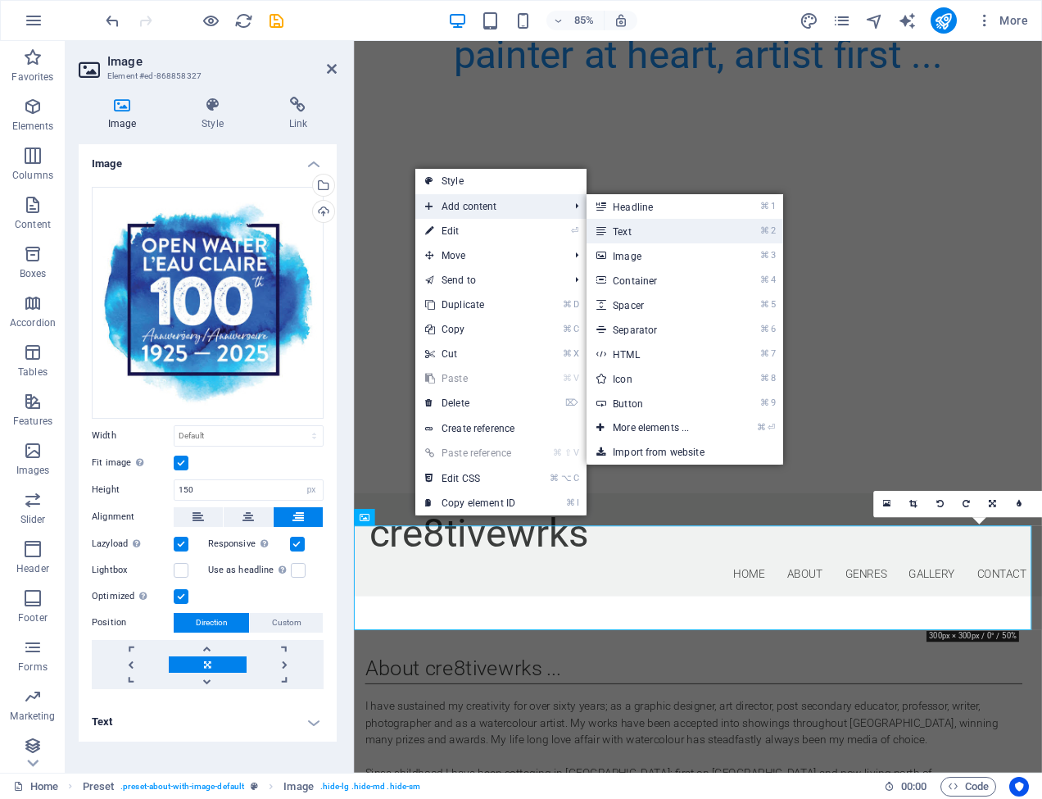
click at [634, 232] on link "⌘ 2 Text" at bounding box center [654, 231] width 135 height 25
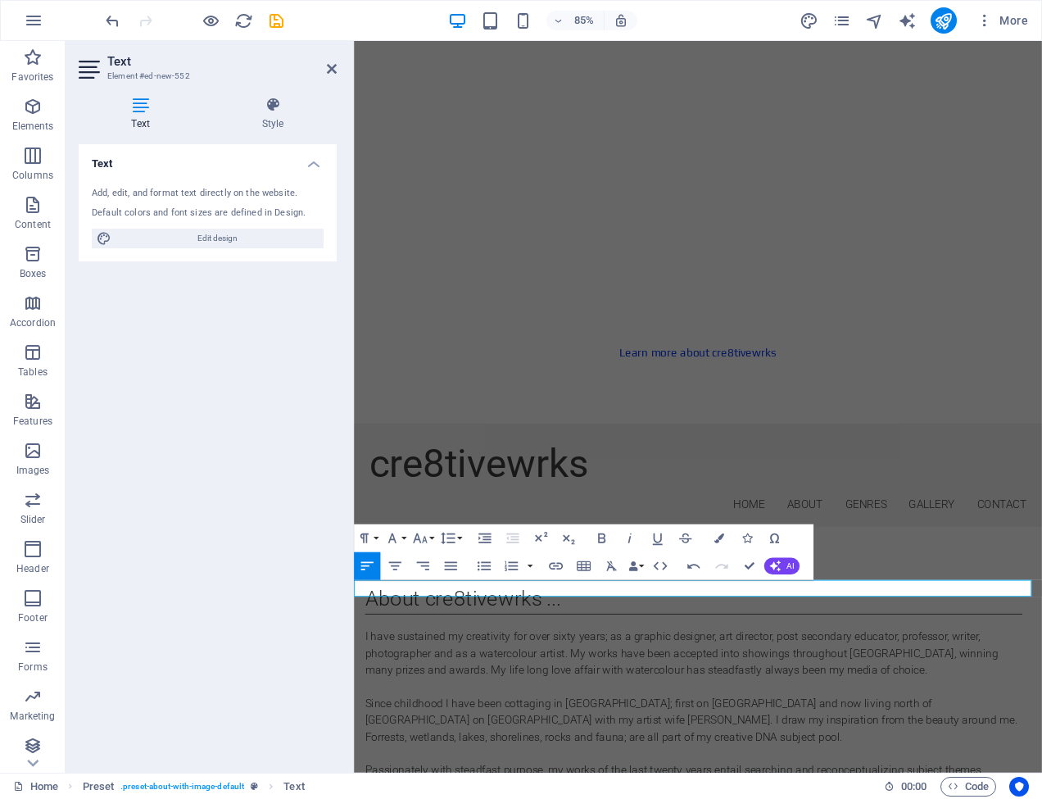
scroll to position [1004, 0]
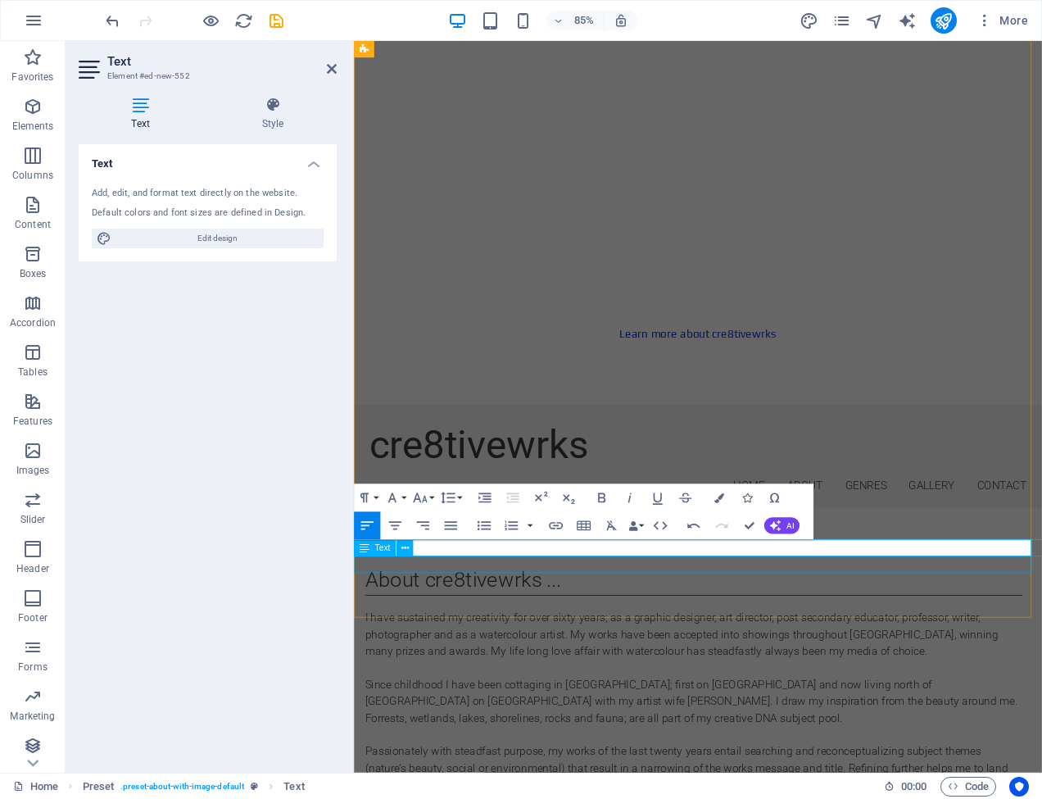
scroll to position [1017, 0]
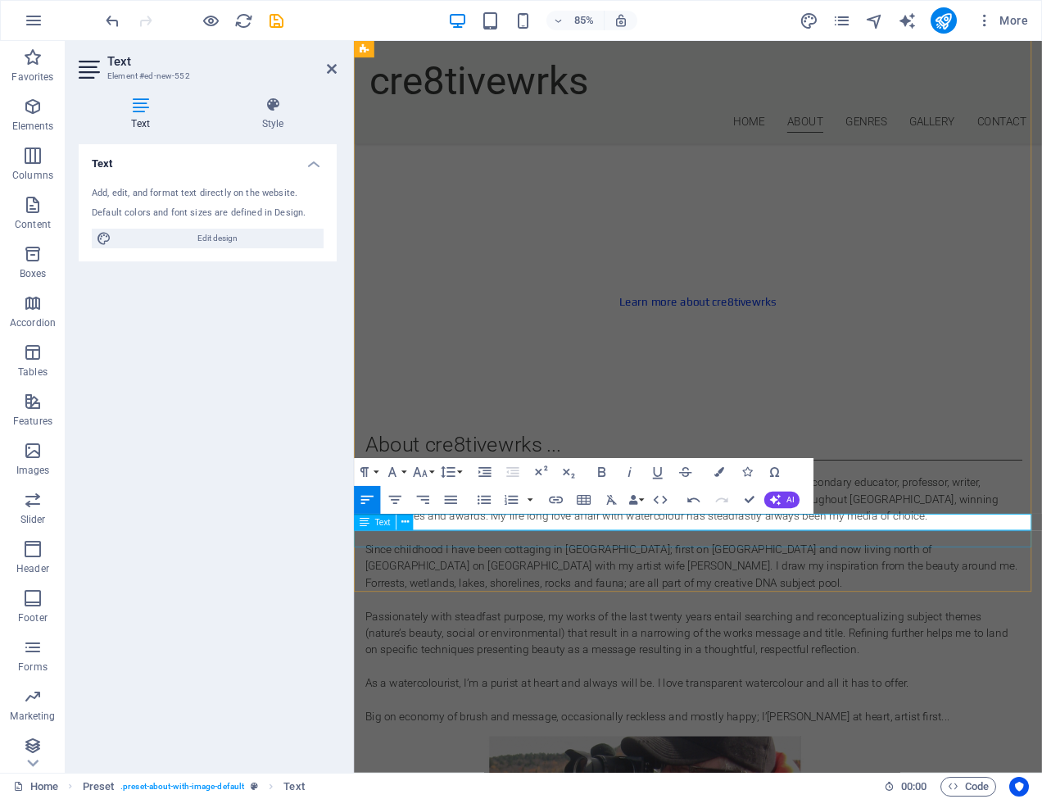
scroll to position [1031, 0]
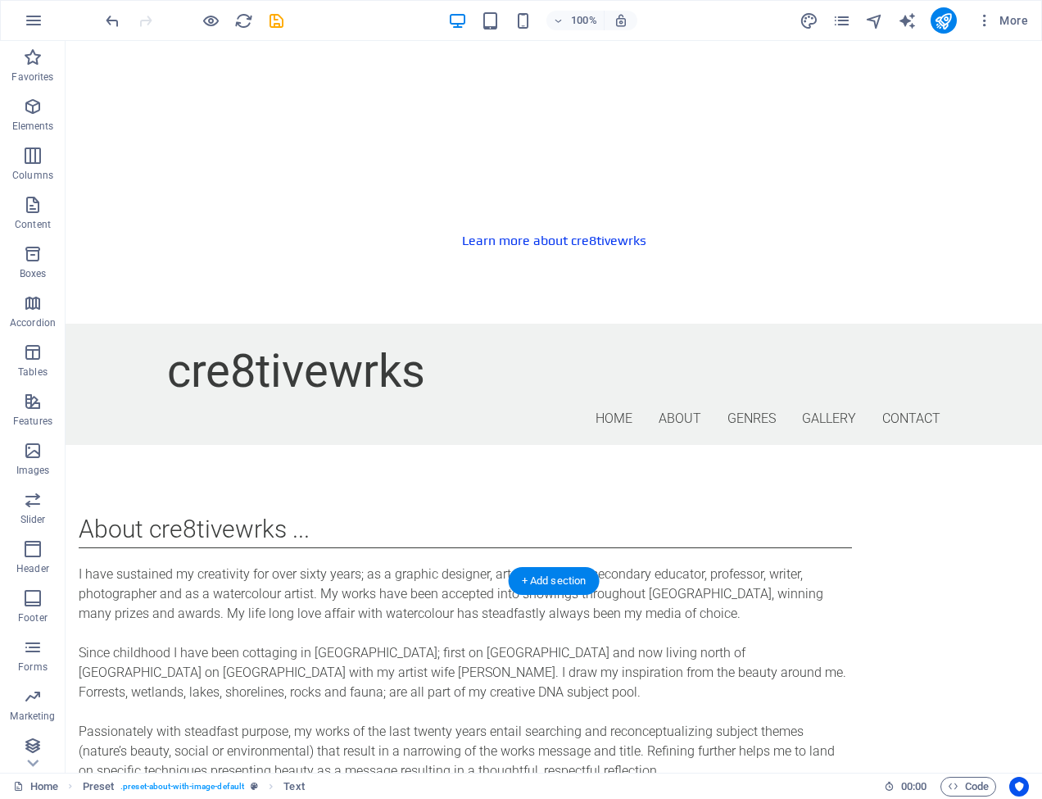
drag, startPoint x: 235, startPoint y: 497, endPoint x: 247, endPoint y: 487, distance: 15.7
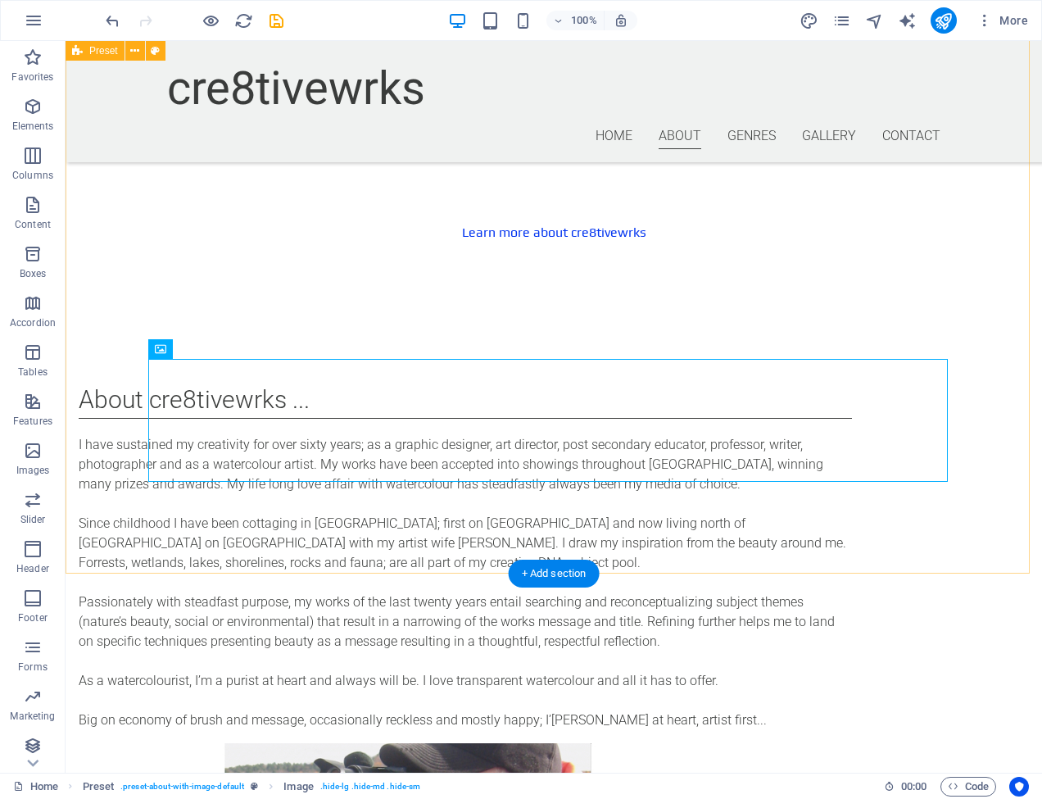
scroll to position [1038, 0]
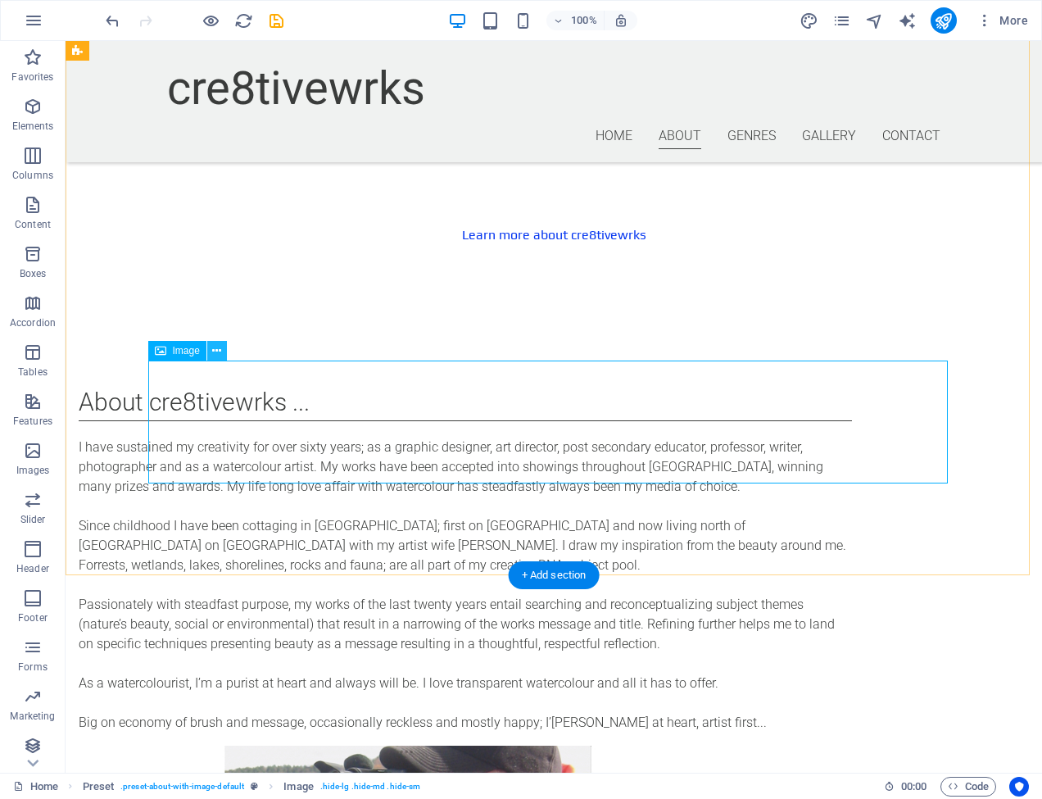
drag, startPoint x: 215, startPoint y: 351, endPoint x: 116, endPoint y: 310, distance: 107.6
click at [215, 351] on icon at bounding box center [216, 350] width 9 height 17
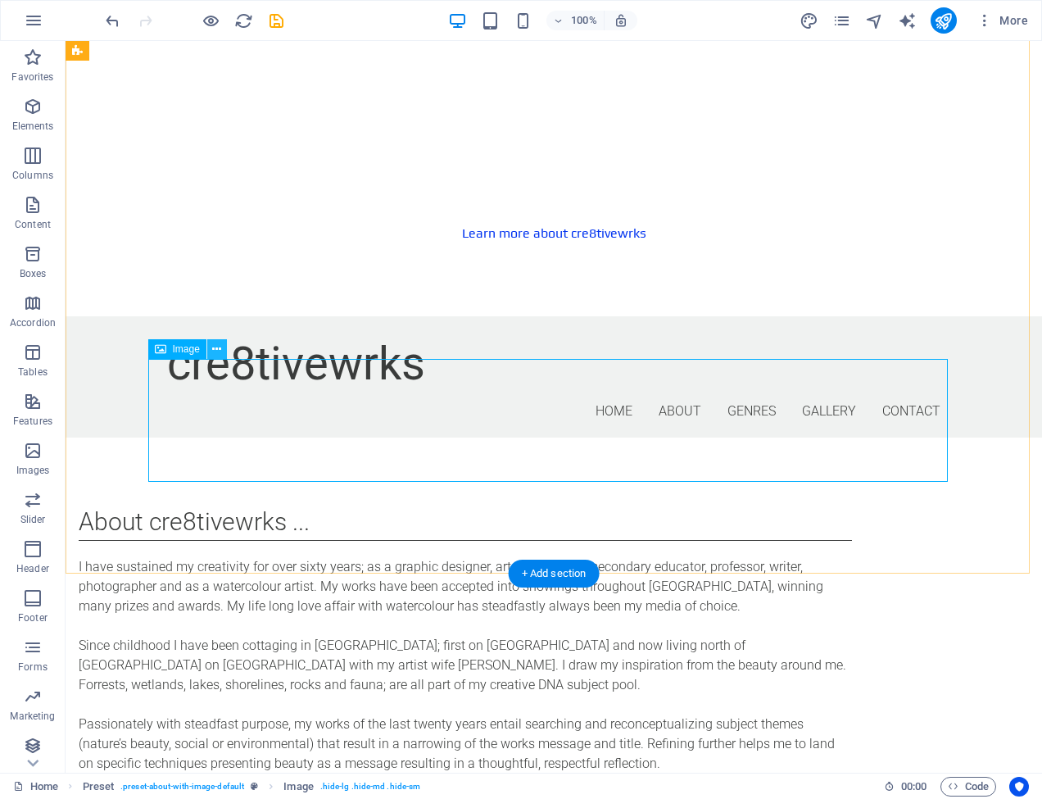
click at [218, 349] on icon at bounding box center [216, 349] width 9 height 17
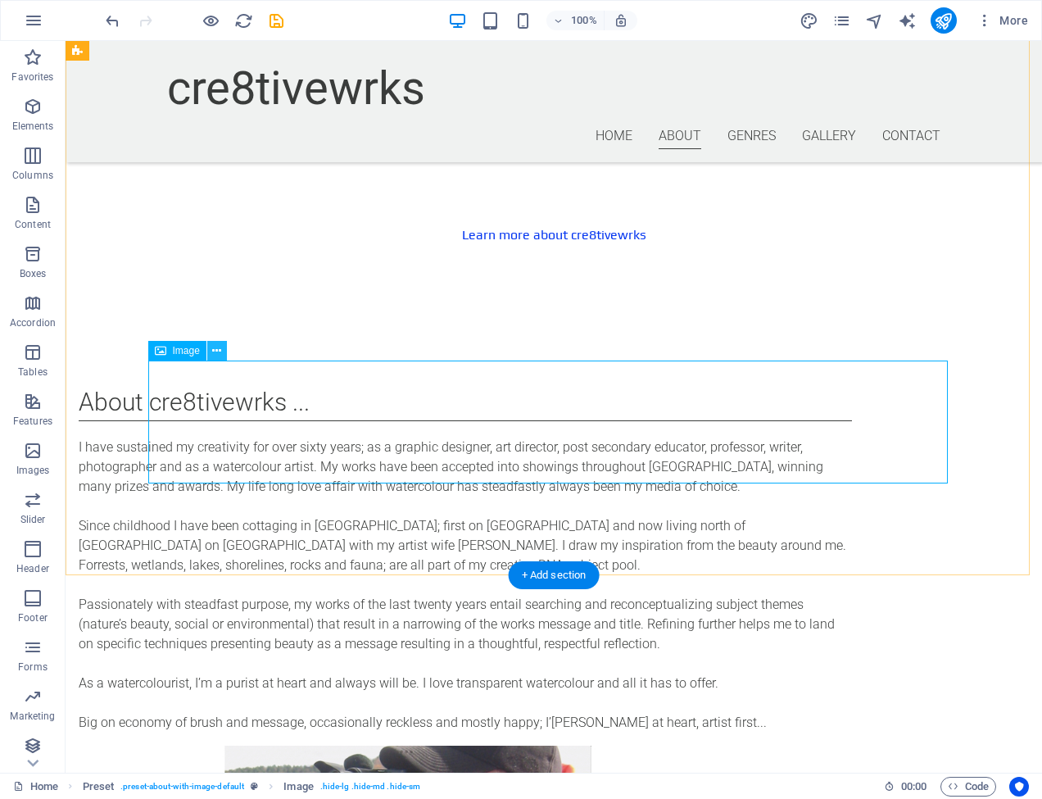
scroll to position [1039, 0]
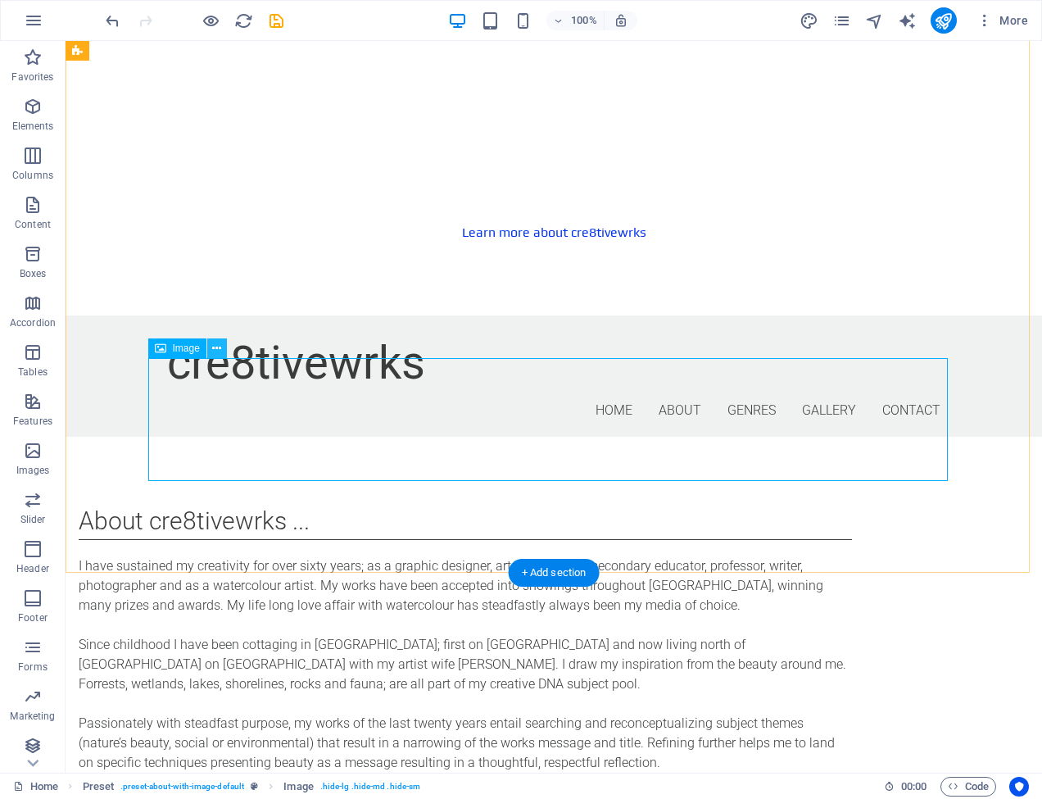
click at [218, 347] on icon at bounding box center [216, 348] width 9 height 17
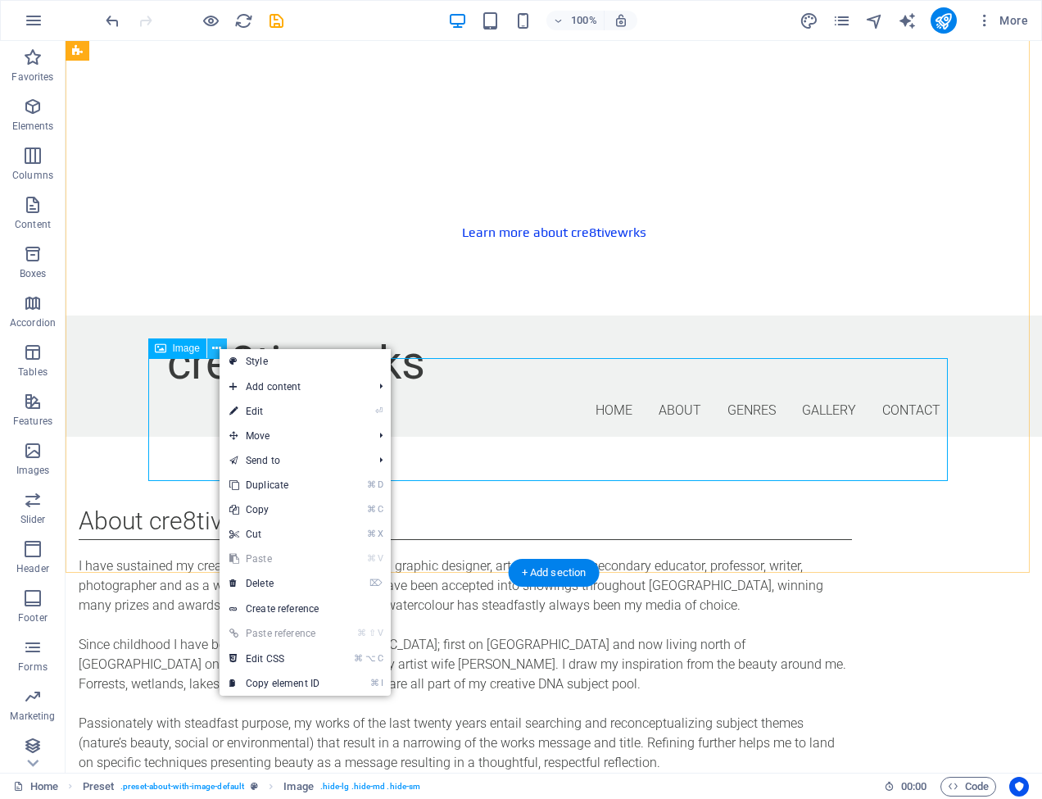
click at [218, 347] on icon at bounding box center [216, 348] width 9 height 17
click at [219, 347] on icon at bounding box center [216, 348] width 9 height 17
click at [201, 347] on div "Image" at bounding box center [177, 348] width 58 height 20
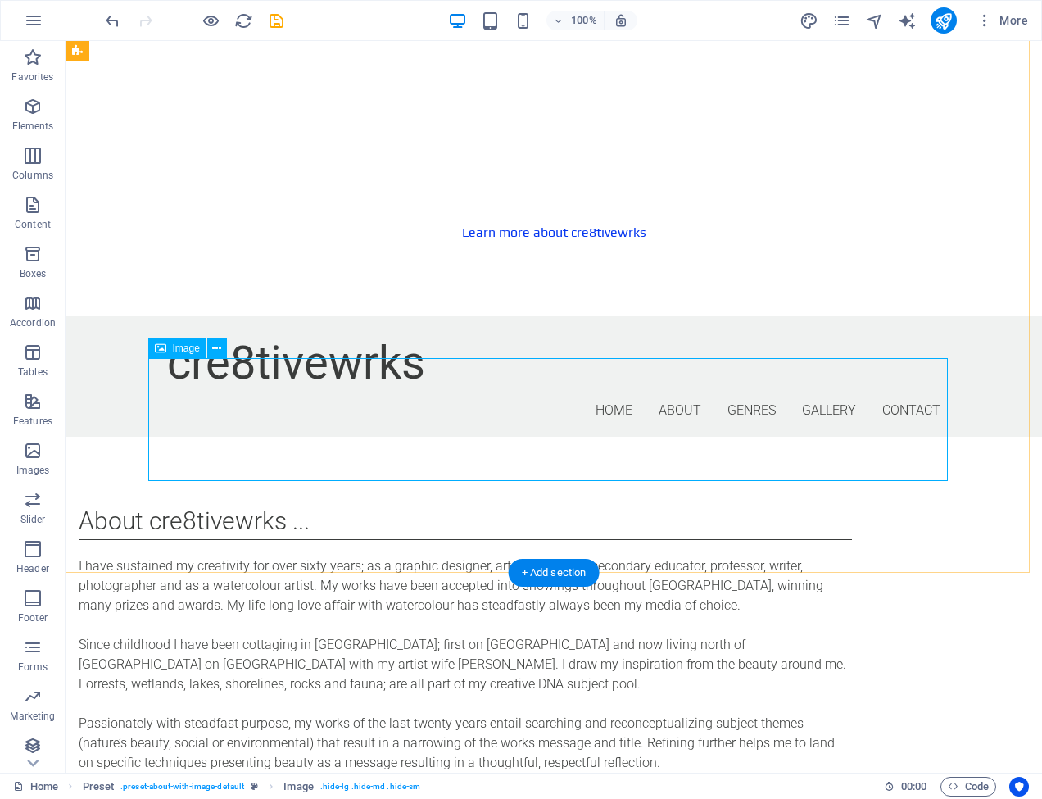
click at [201, 347] on div "Image" at bounding box center [177, 348] width 58 height 20
select select "px"
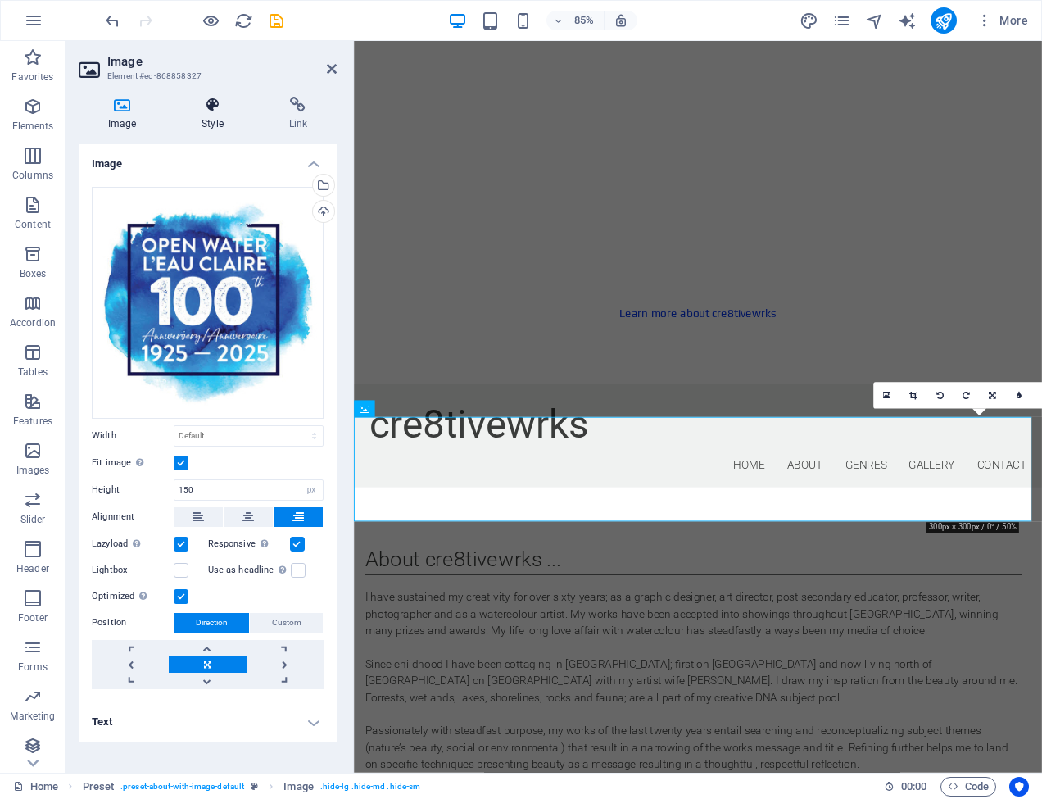
click at [219, 103] on icon at bounding box center [212, 105] width 80 height 16
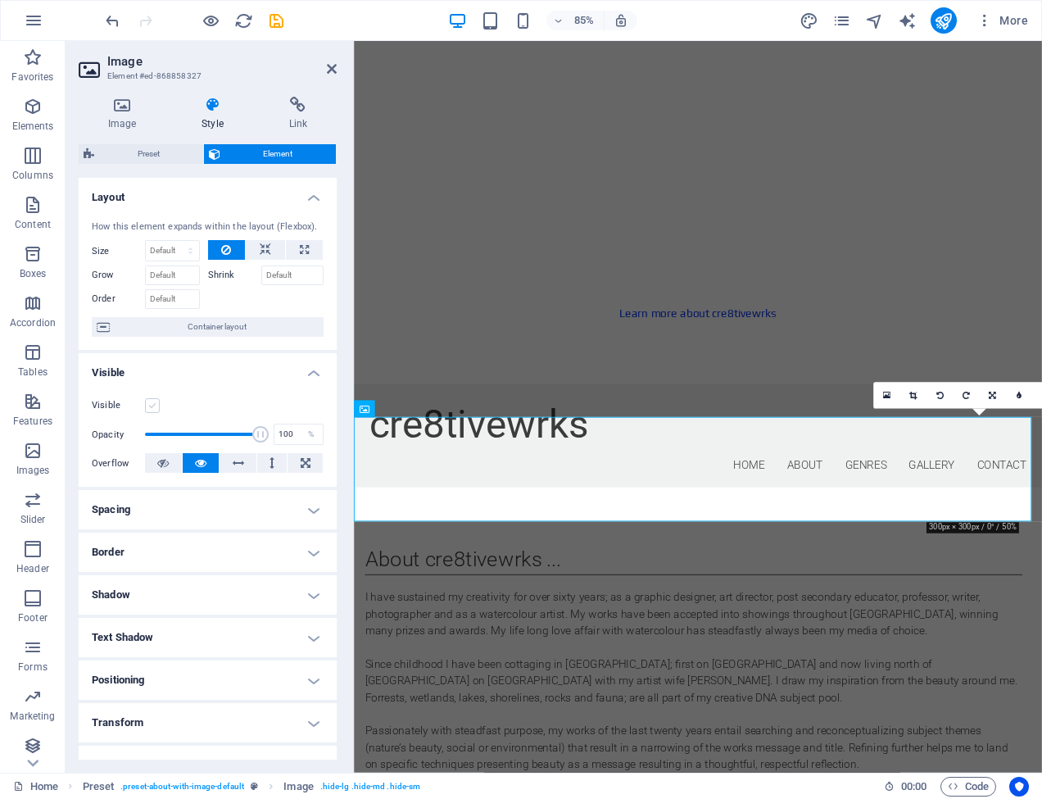
click at [152, 403] on label at bounding box center [152, 405] width 15 height 15
click at [0, 0] on input "Visible" at bounding box center [0, 0] width 0 height 0
click at [415, 408] on icon at bounding box center [412, 408] width 7 height 15
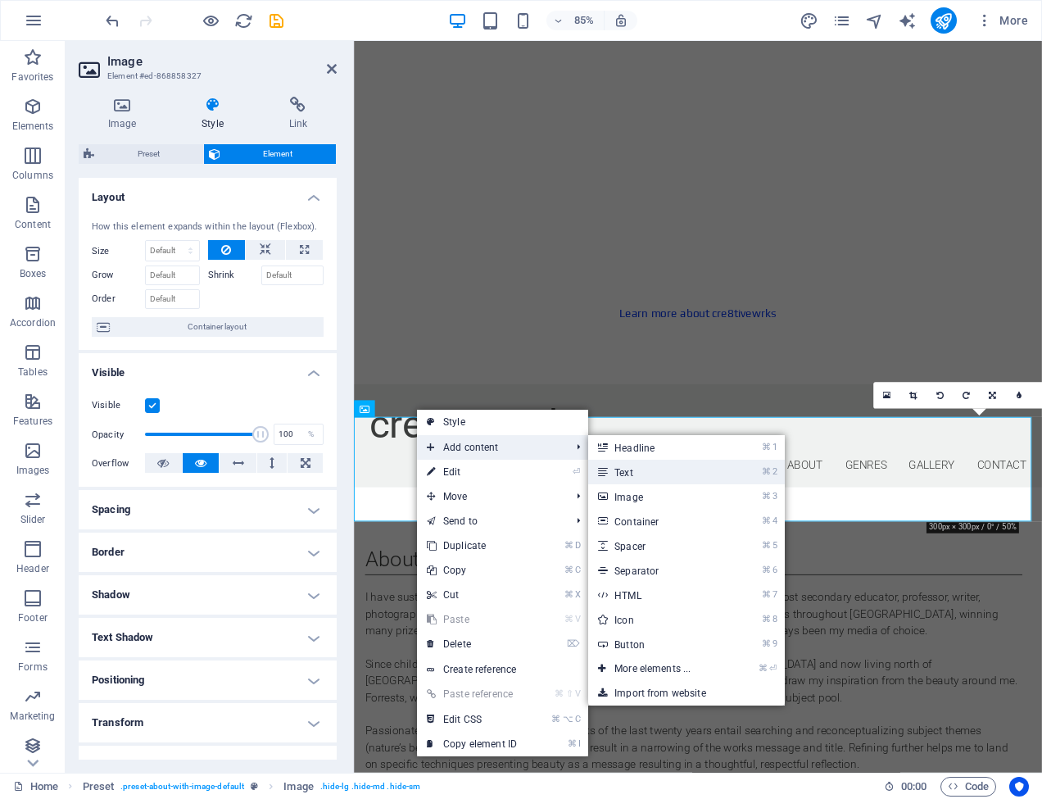
click at [614, 469] on link "⌘ 2 Text" at bounding box center [655, 472] width 135 height 25
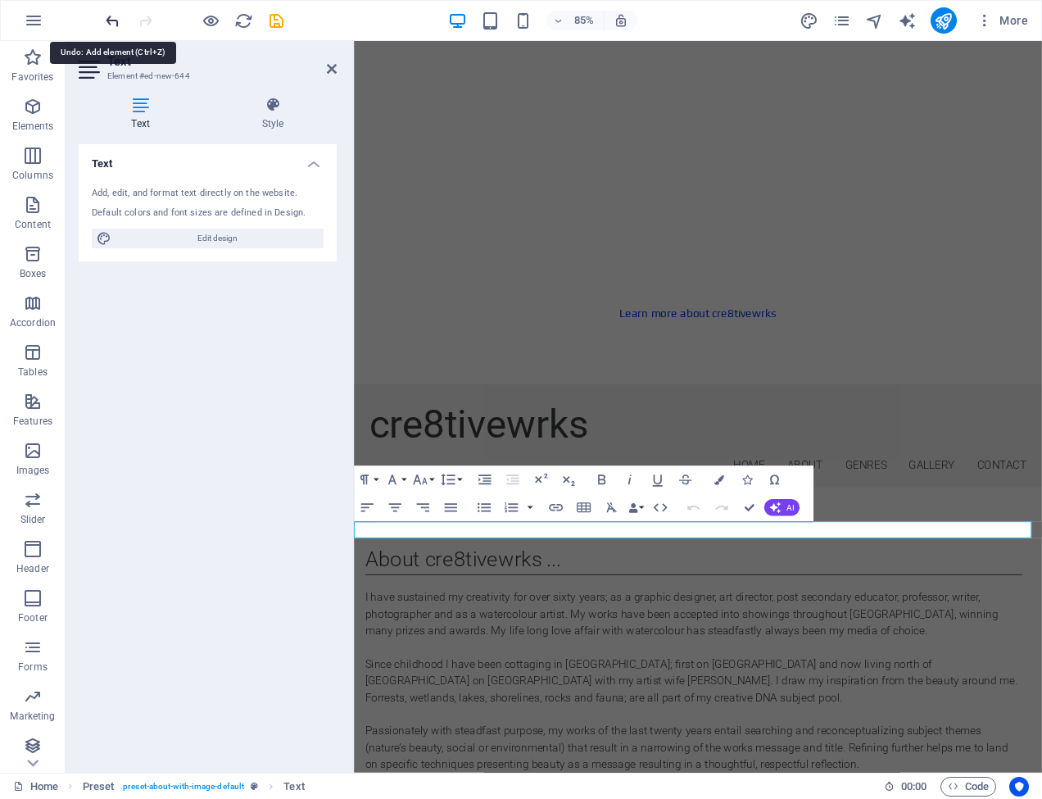
click at [112, 19] on icon "undo" at bounding box center [112, 20] width 19 height 19
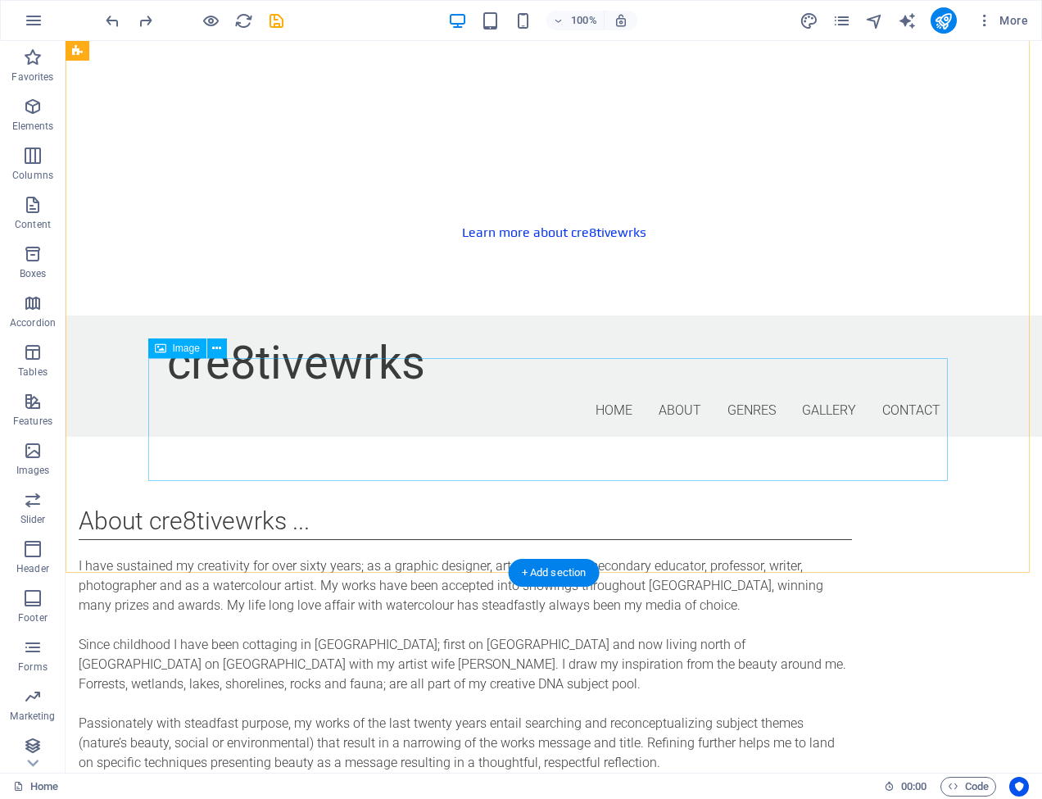
click at [194, 347] on span "Image" at bounding box center [186, 348] width 27 height 10
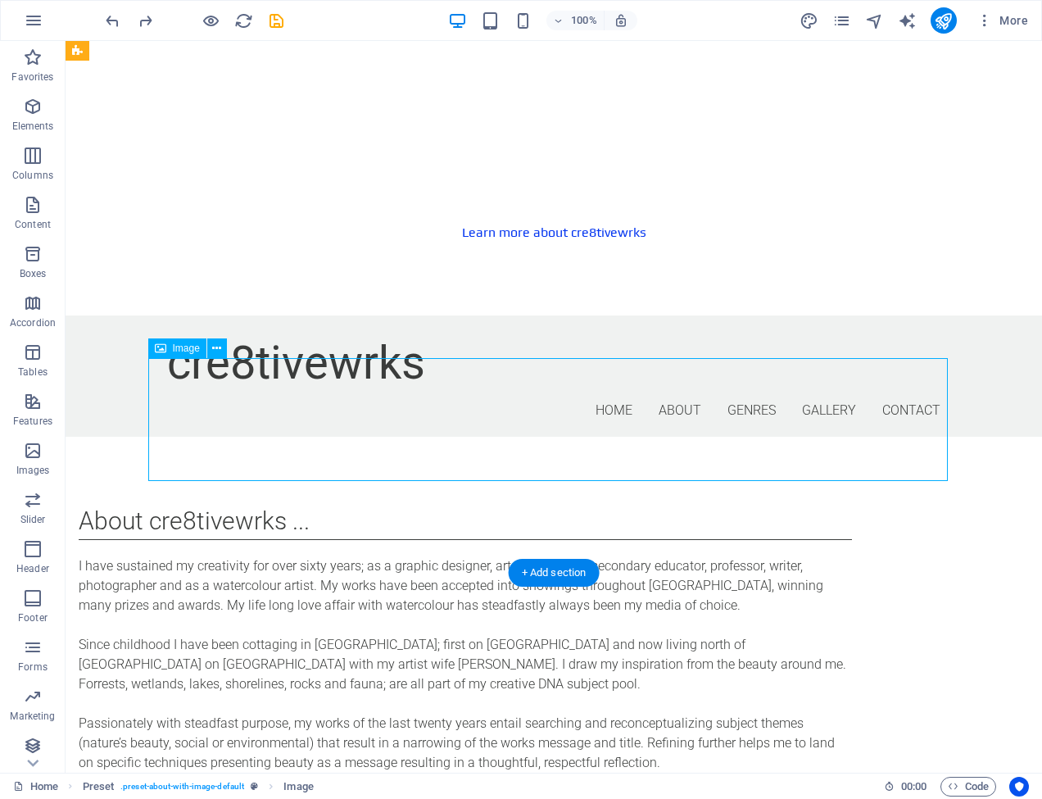
click at [194, 347] on span "Image" at bounding box center [186, 348] width 27 height 10
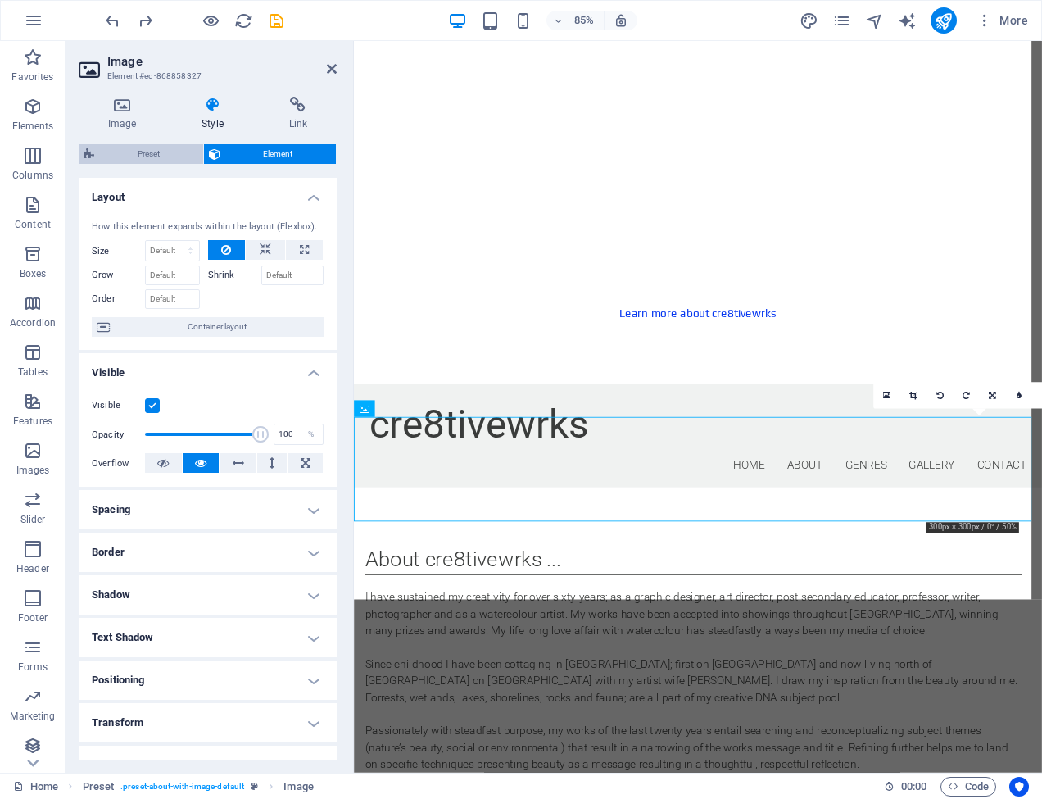
click at [162, 149] on span "Preset" at bounding box center [148, 154] width 99 height 20
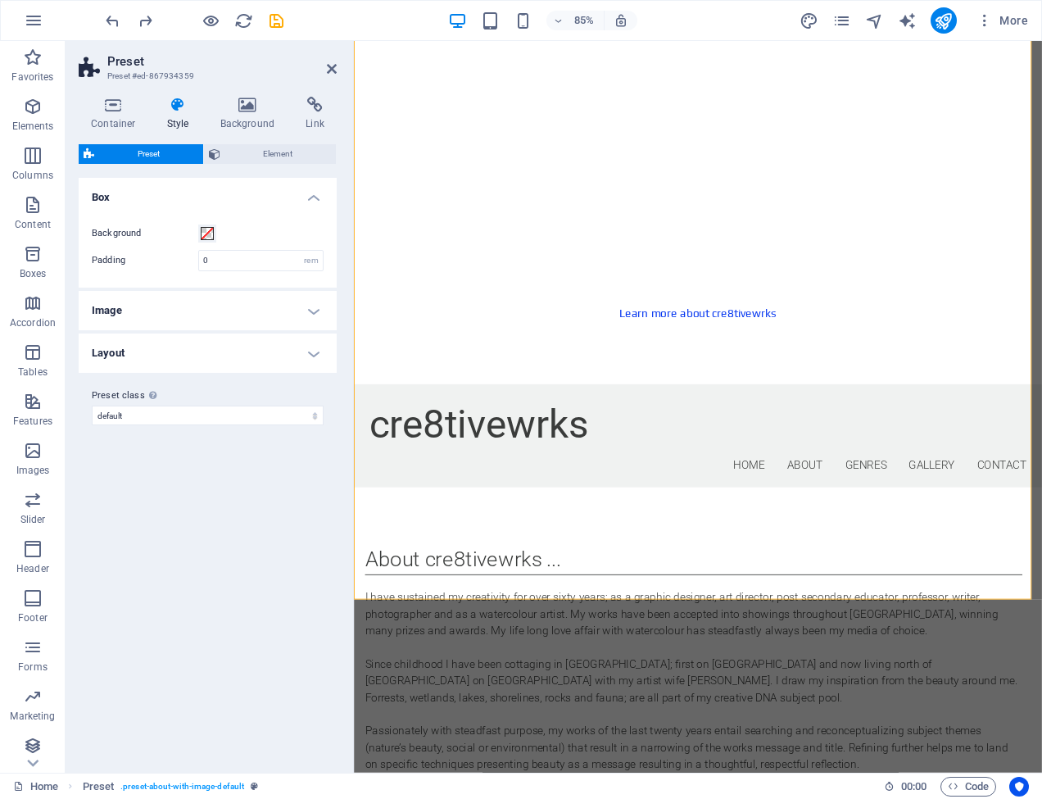
click at [316, 352] on h4 "Layout" at bounding box center [208, 352] width 258 height 39
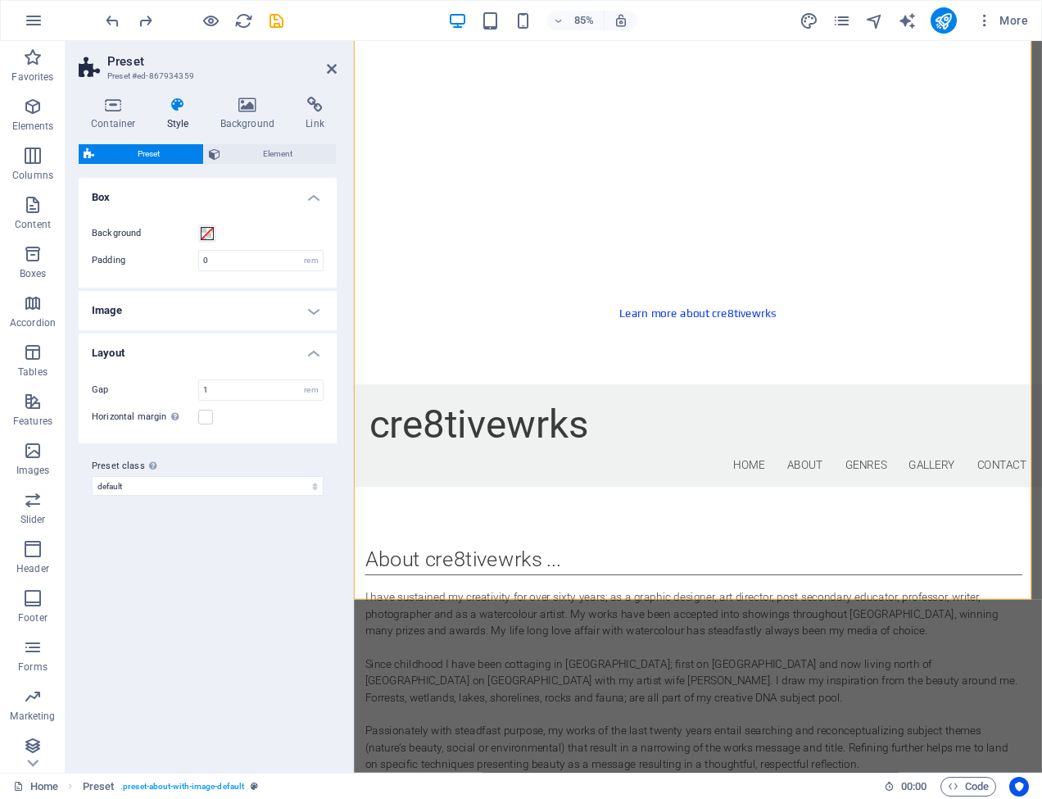
click at [315, 309] on h4 "Image" at bounding box center [208, 310] width 258 height 39
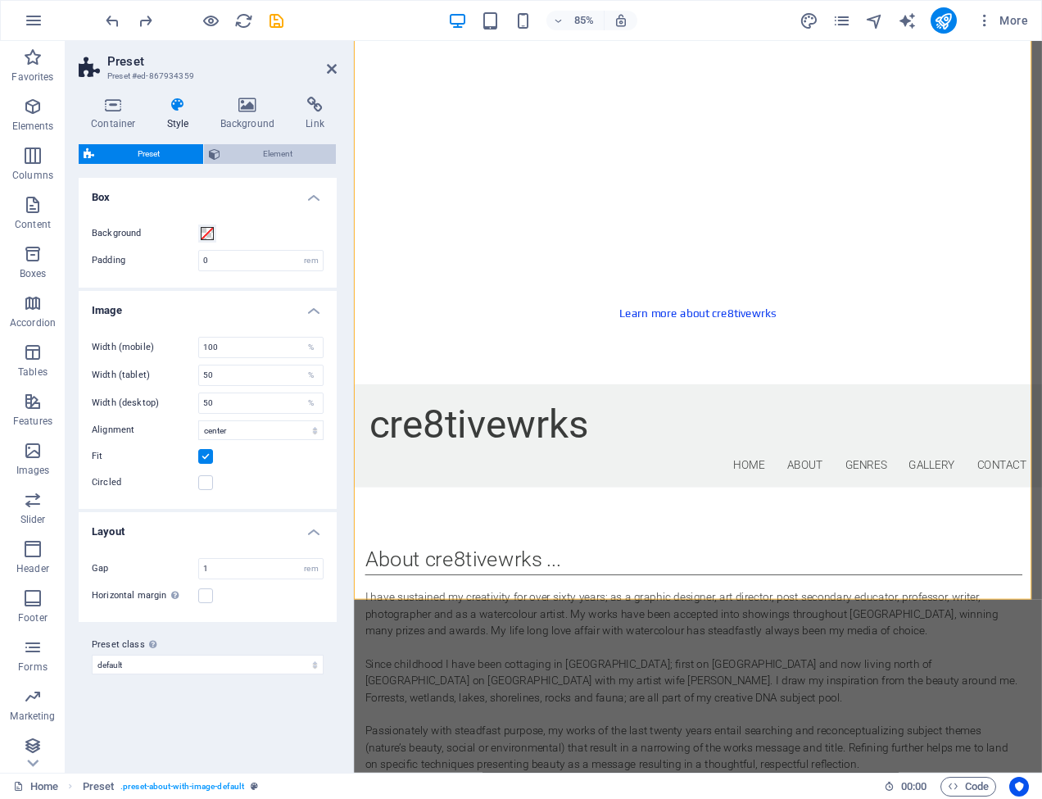
click at [268, 151] on span "Element" at bounding box center [278, 154] width 106 height 20
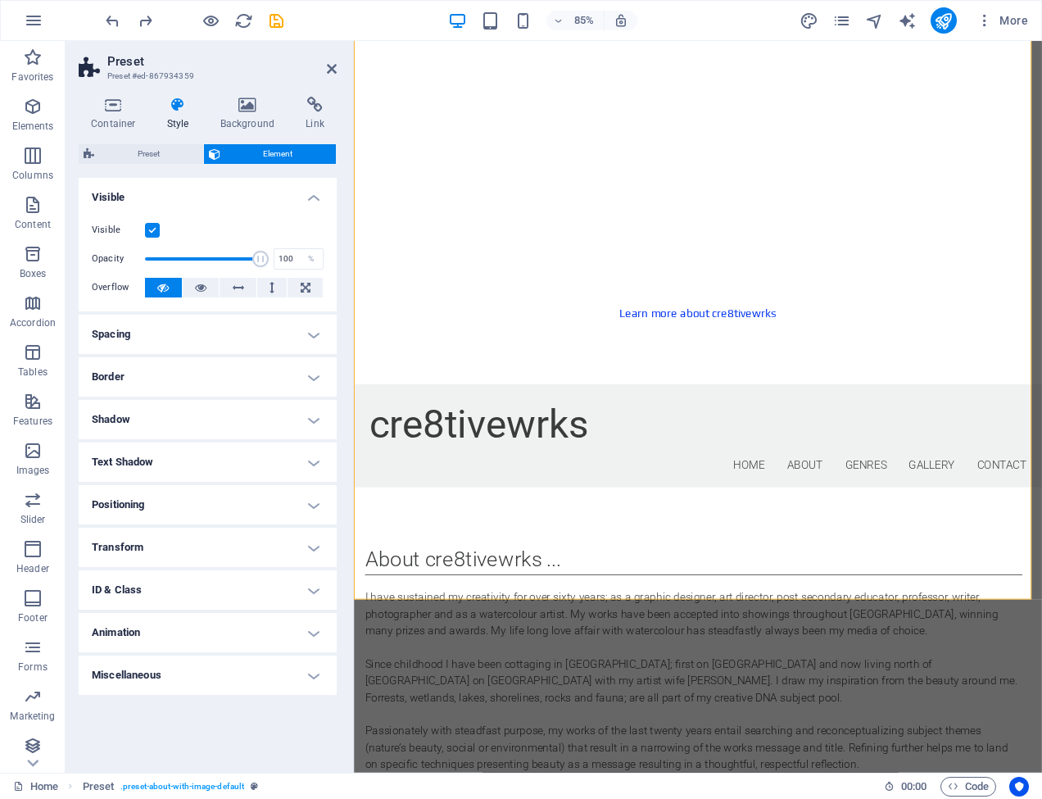
click at [319, 546] on h4 "Transform" at bounding box center [208, 547] width 258 height 39
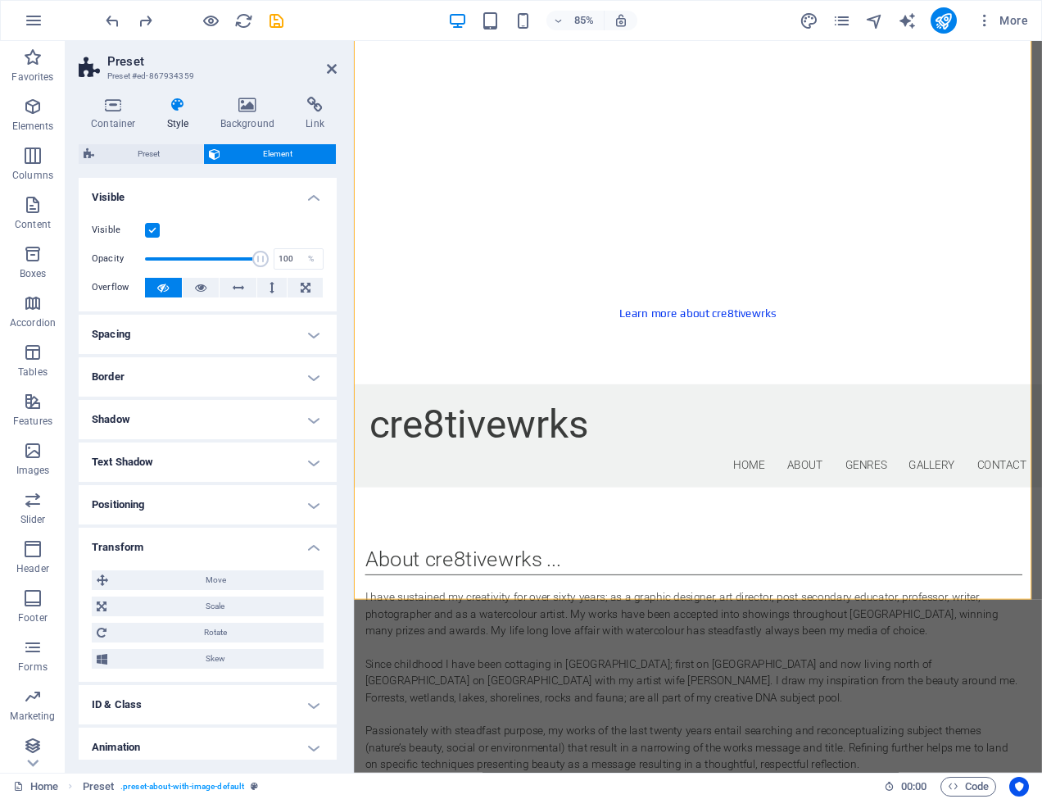
click at [319, 546] on h4 "Transform" at bounding box center [208, 542] width 258 height 29
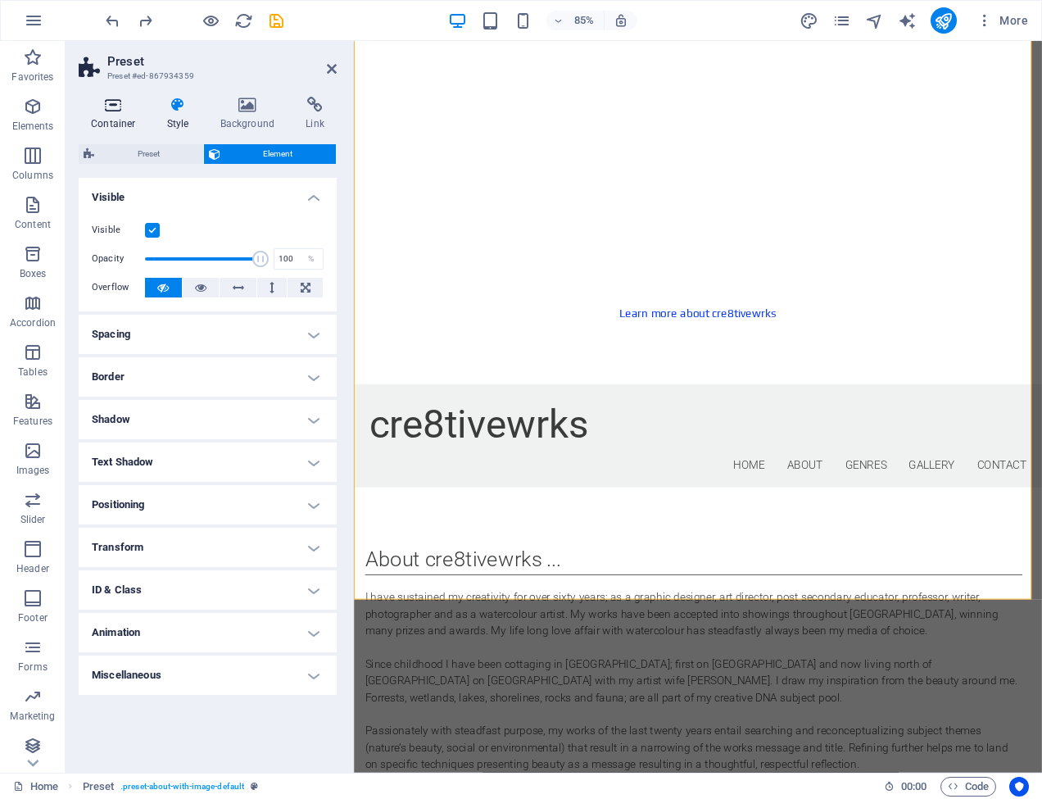
click at [112, 105] on icon at bounding box center [114, 105] width 70 height 16
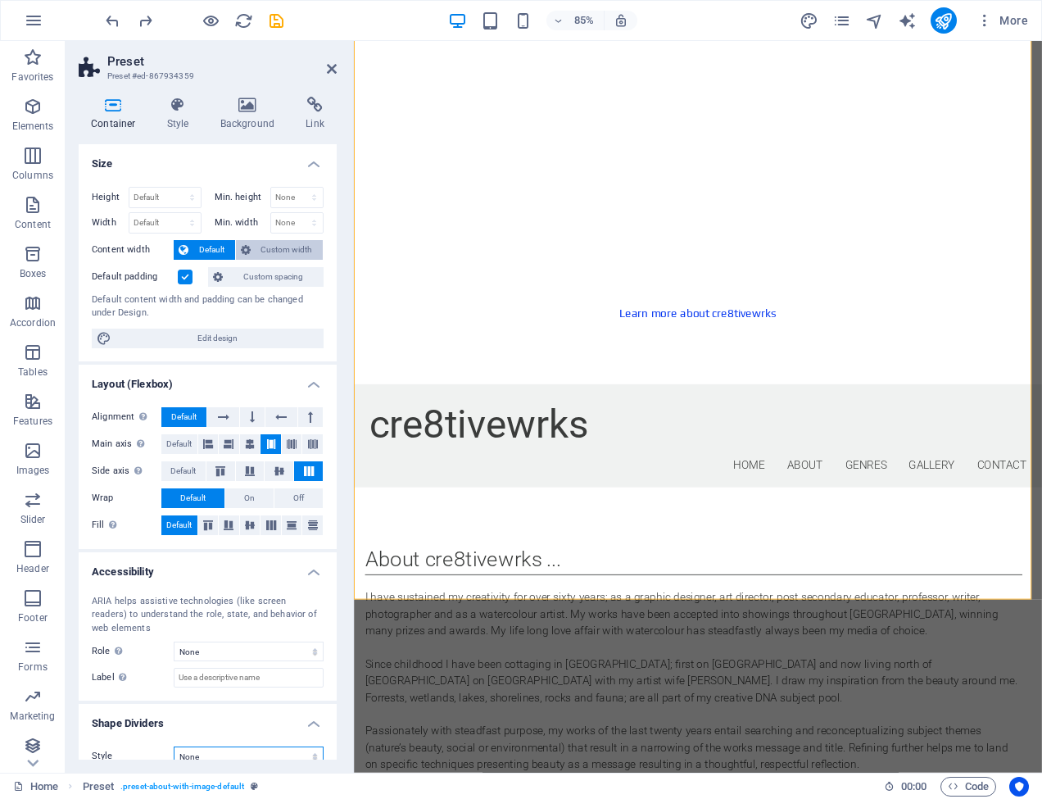
scroll to position [2, 0]
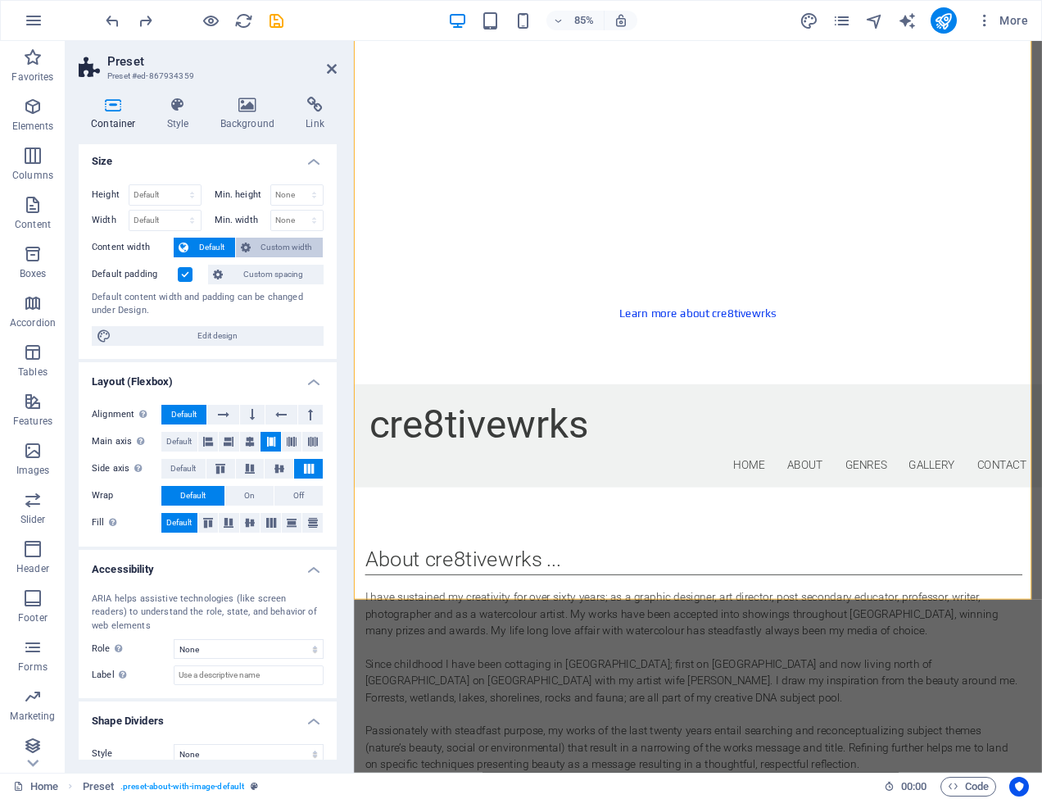
click at [275, 243] on span "Custom width" at bounding box center [287, 248] width 63 height 20
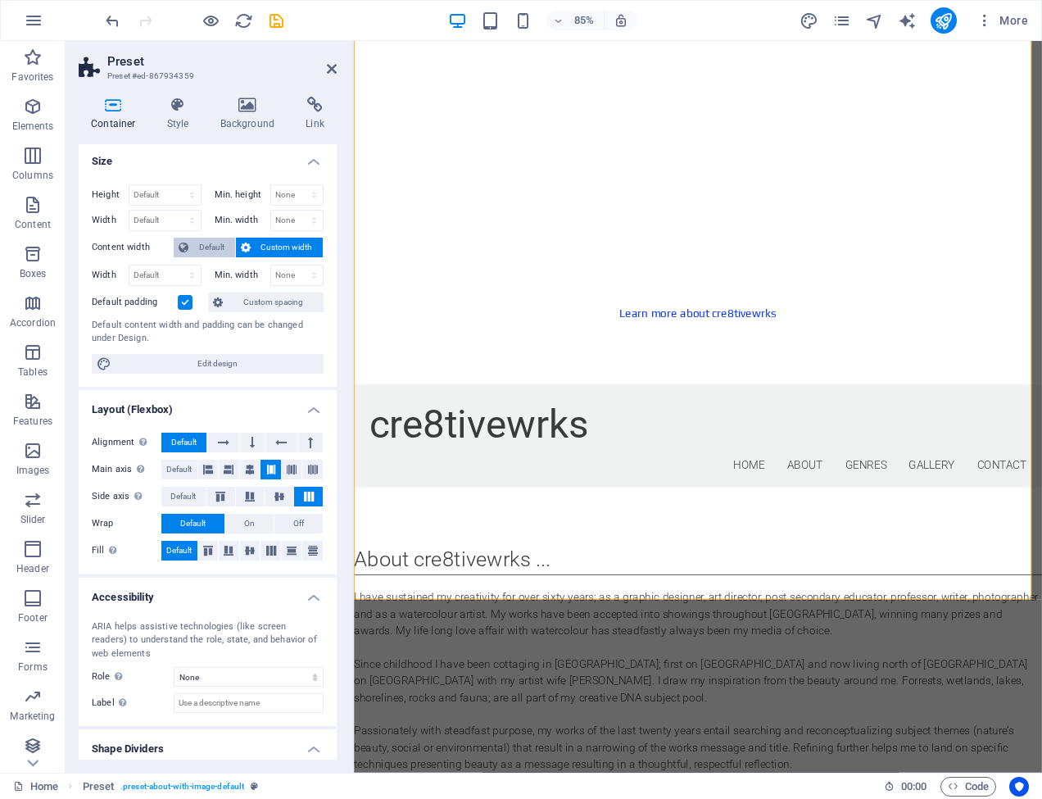
click at [209, 243] on span "Default" at bounding box center [211, 248] width 37 height 20
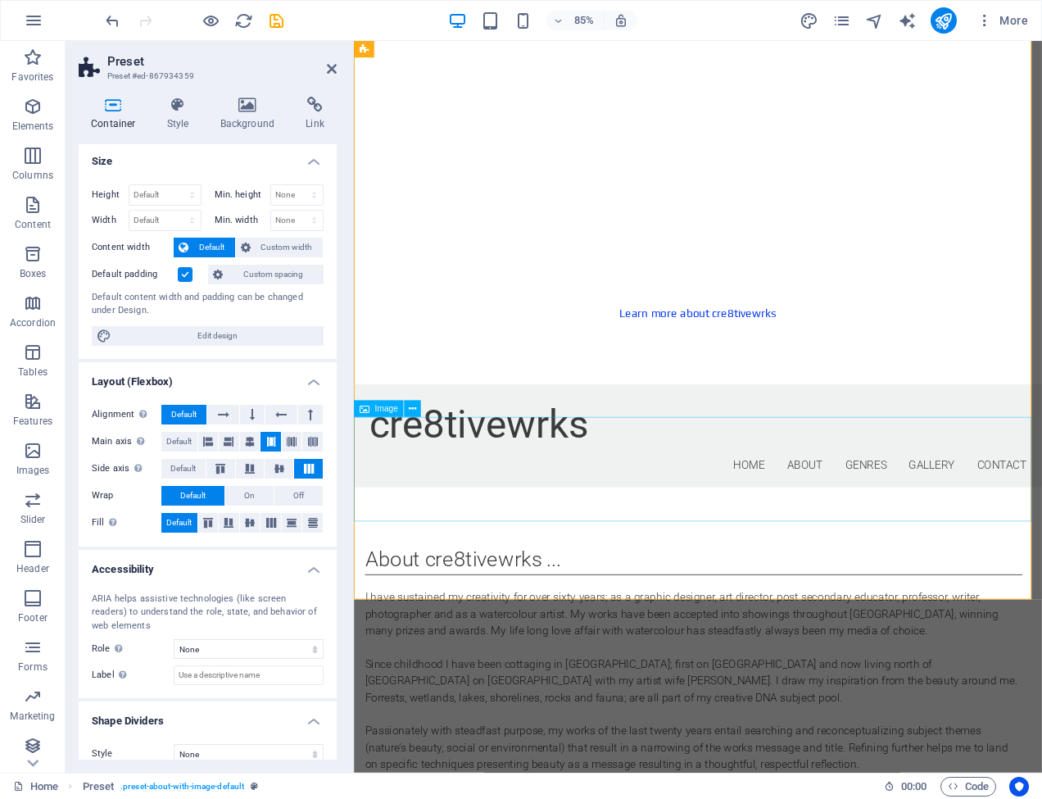
scroll to position [1040, 0]
click at [315, 105] on icon at bounding box center [314, 105] width 43 height 16
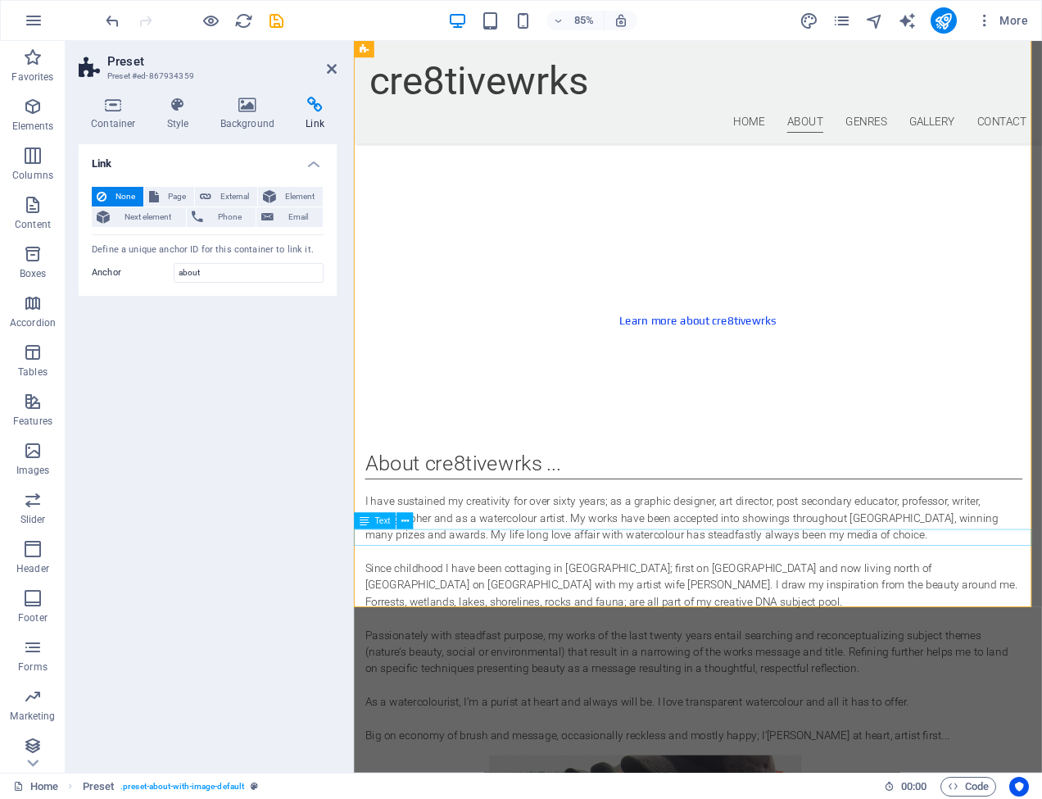
scroll to position [1031, 0]
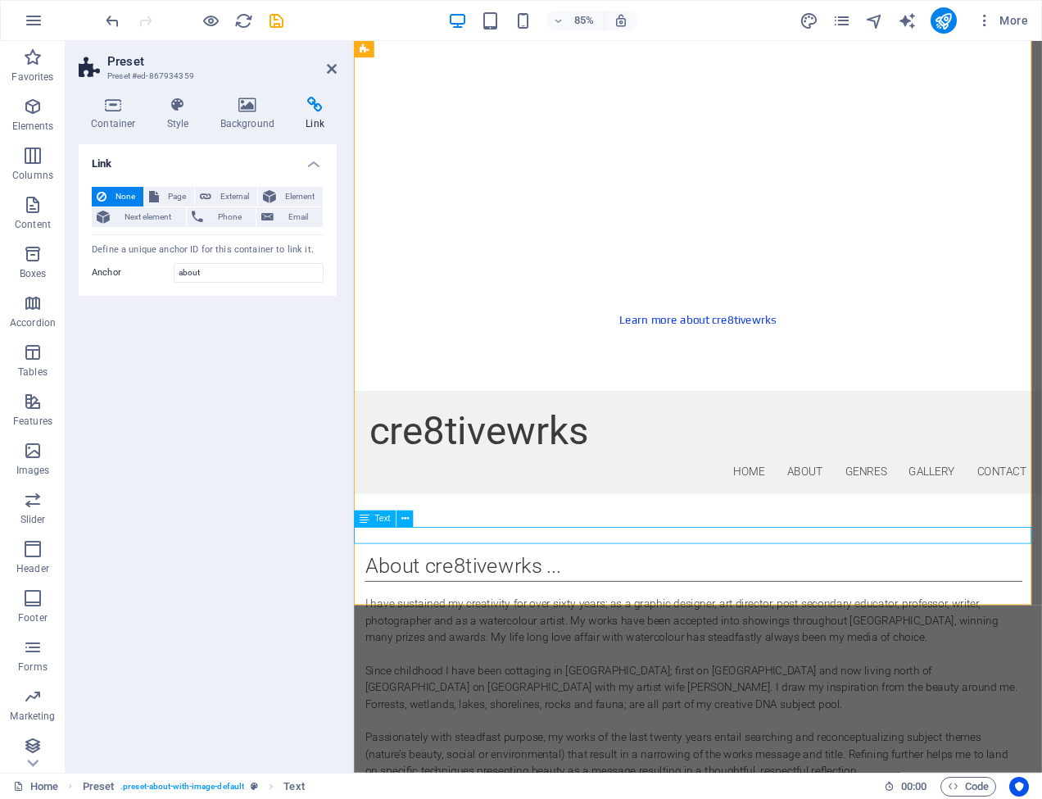
scroll to position [1034, 0]
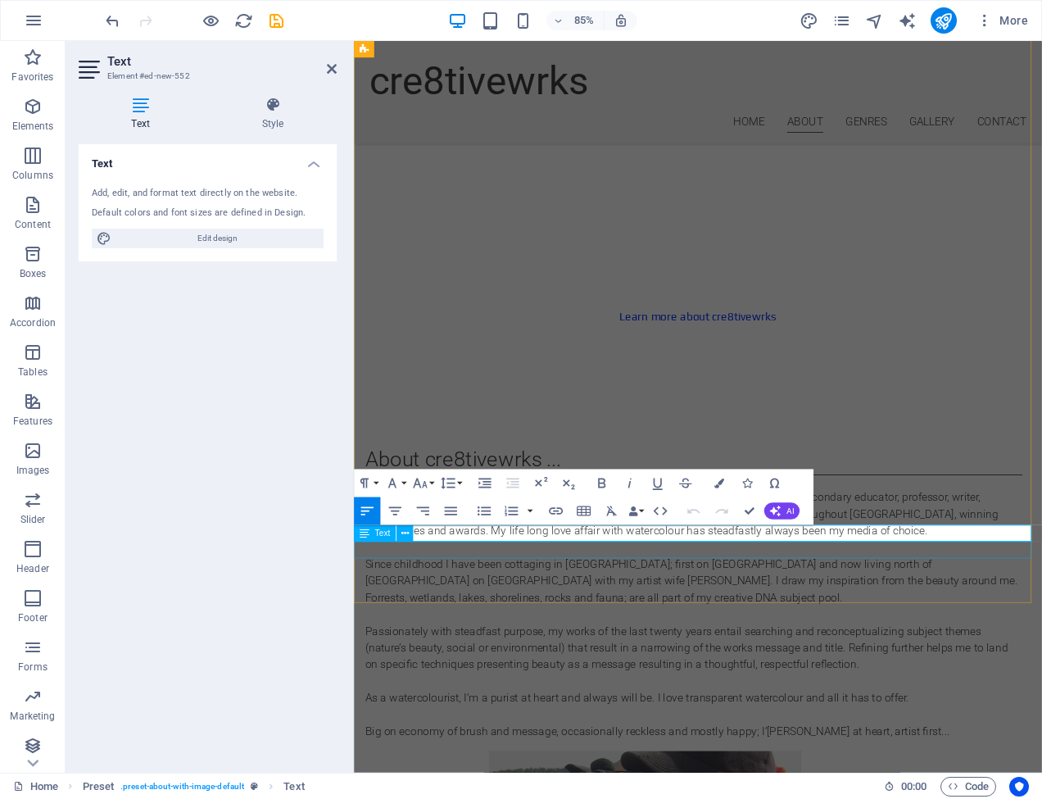
scroll to position [1038, 0]
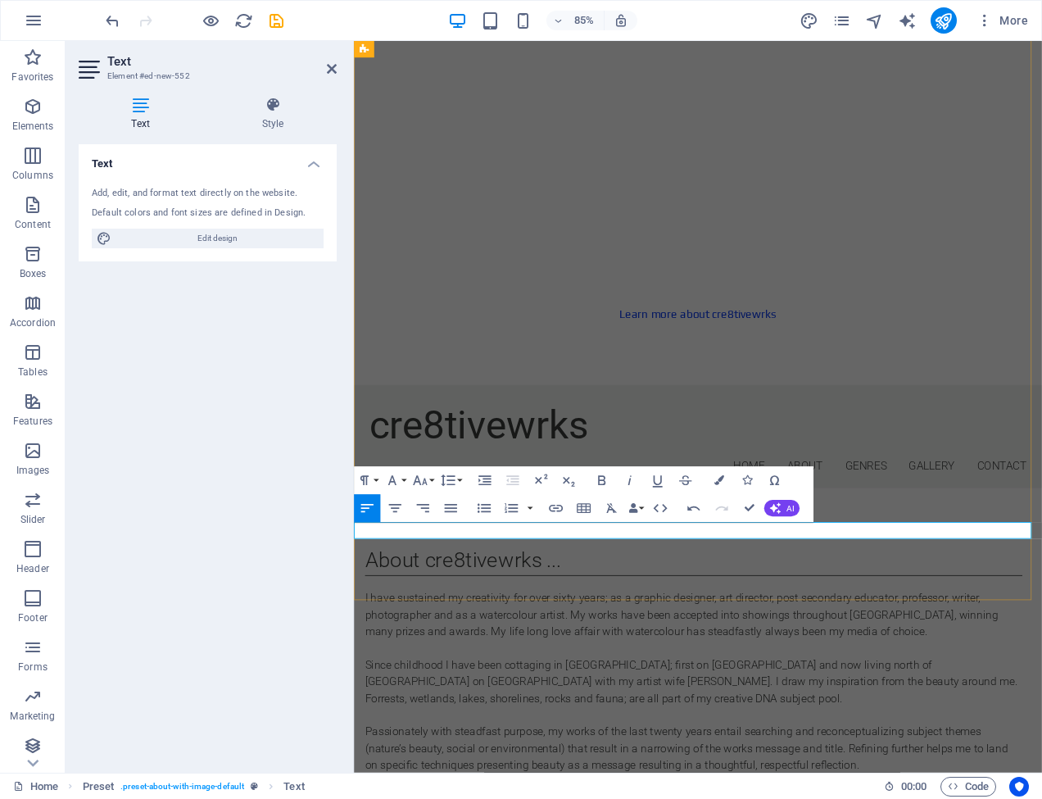
click at [365, 408] on icon at bounding box center [365, 409] width 10 height 16
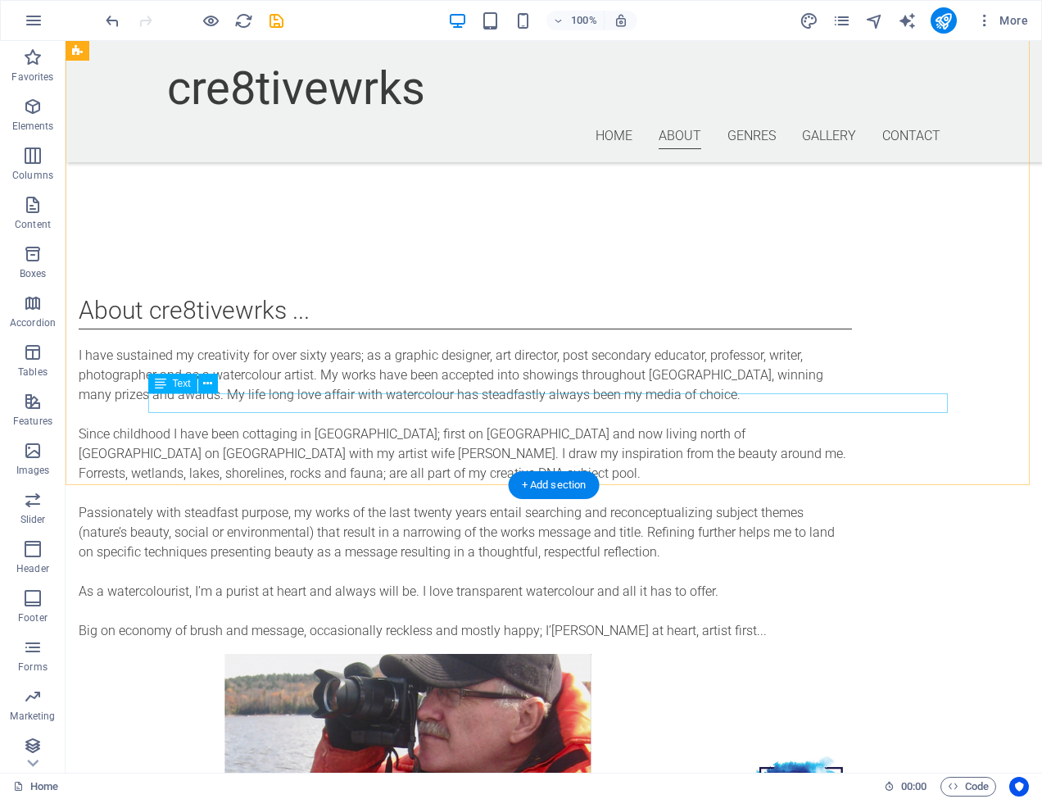
scroll to position [1125, 0]
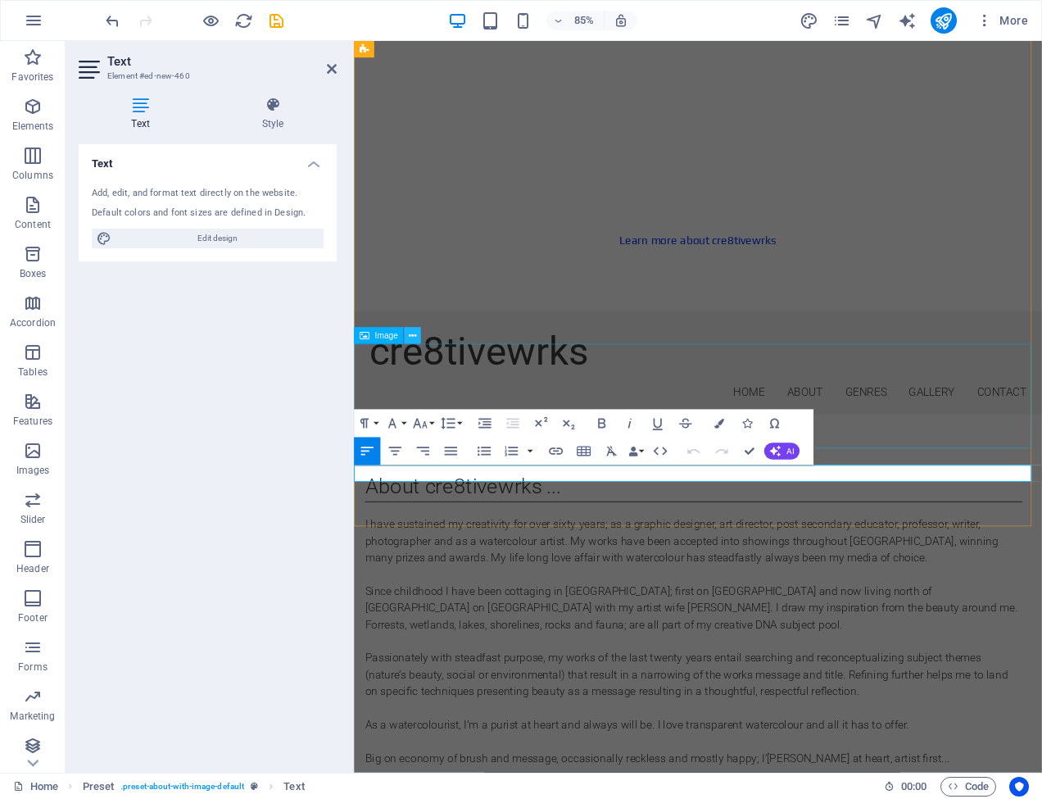
click at [414, 334] on icon at bounding box center [412, 335] width 7 height 15
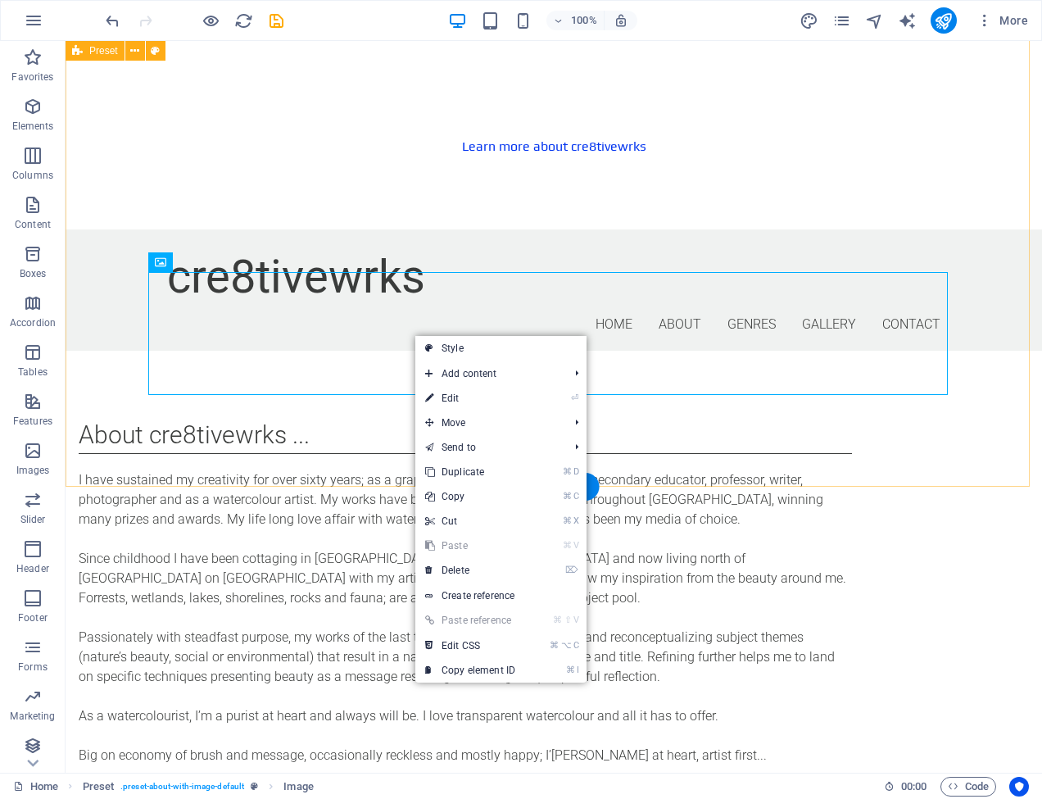
click at [243, 448] on div "About cre8tivewrks ... I have sustained my creativity for over sixty years; as …" at bounding box center [554, 729] width 976 height 757
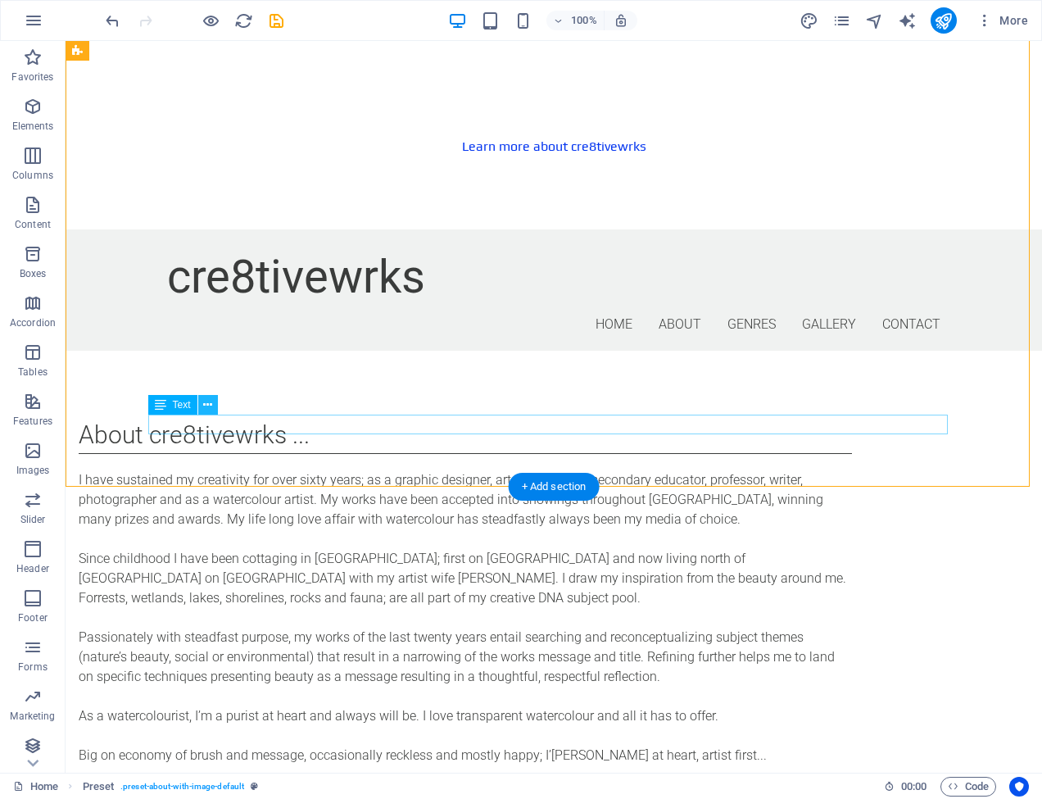
click at [206, 404] on icon at bounding box center [207, 404] width 9 height 17
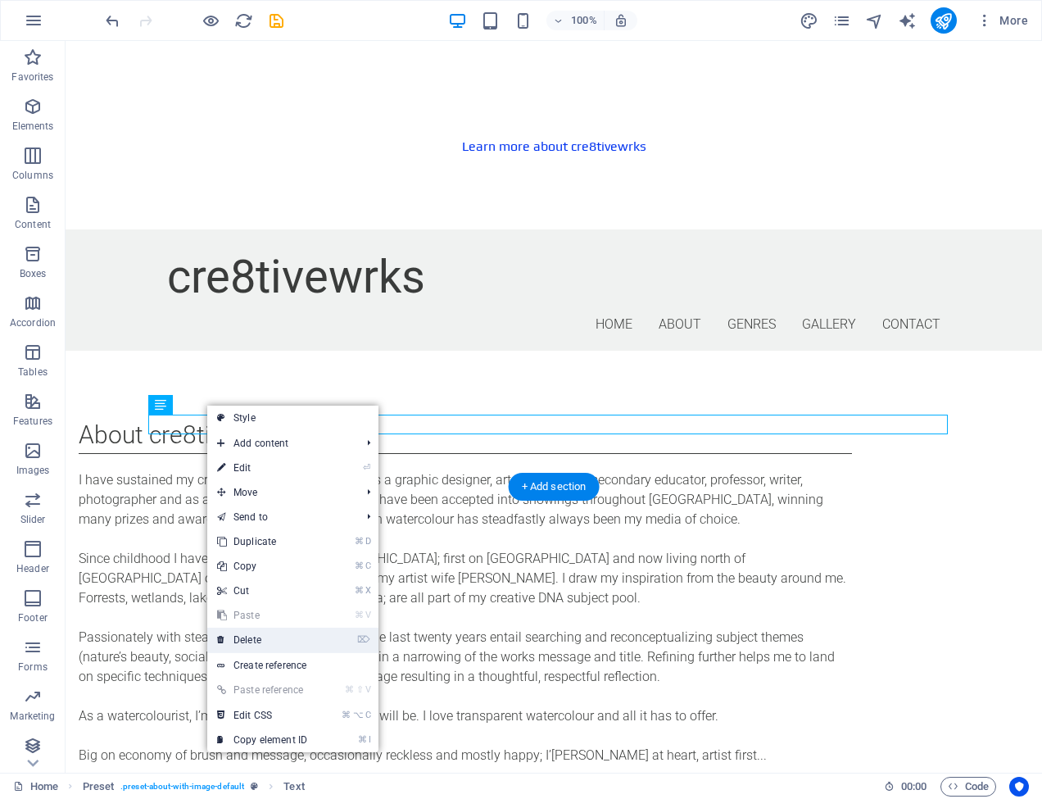
click at [242, 636] on link "⌦ Delete" at bounding box center [262, 640] width 110 height 25
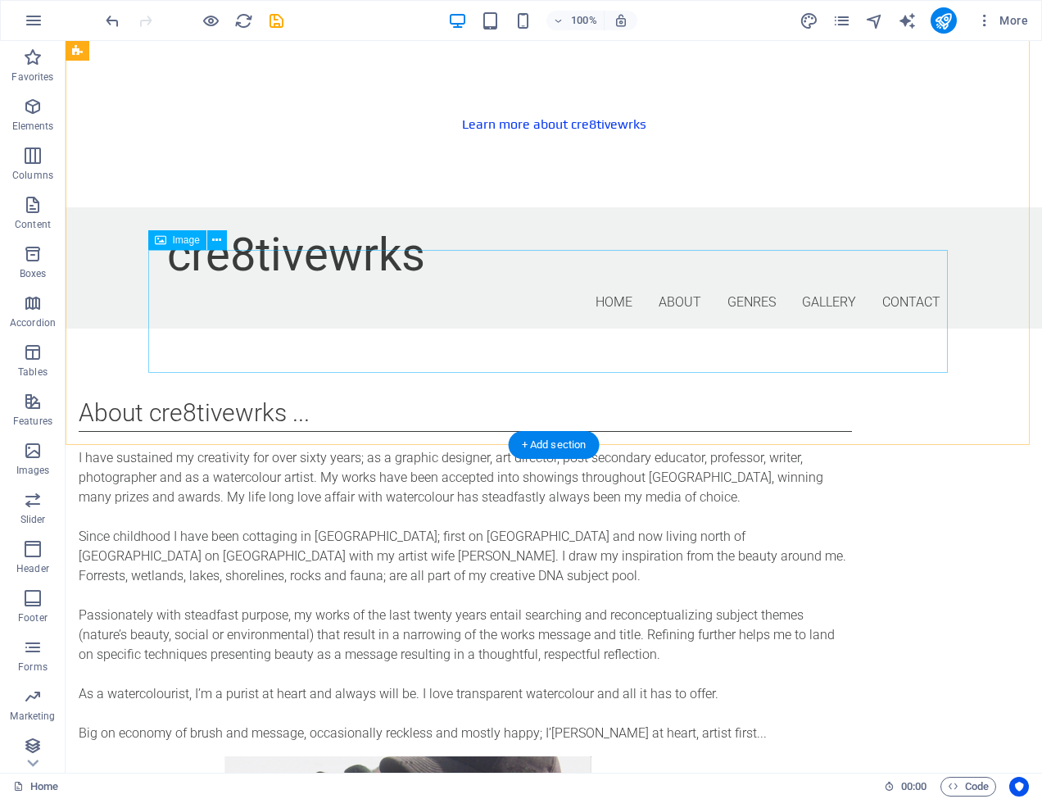
scroll to position [1152, 0]
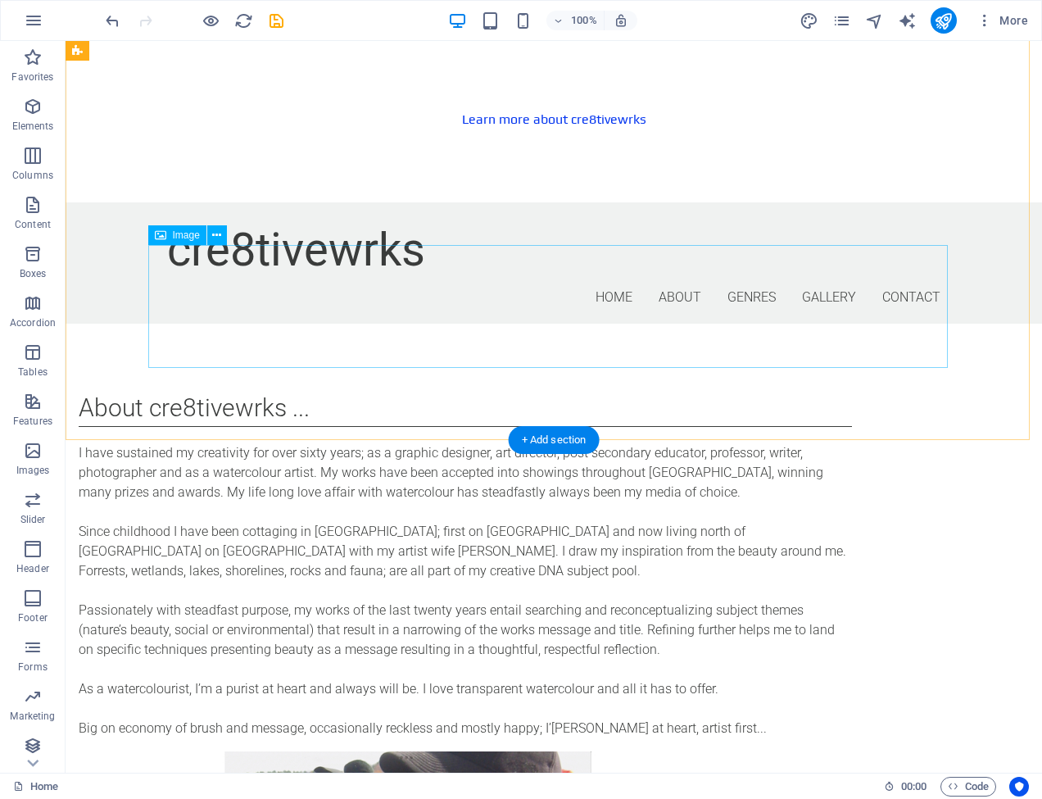
click at [184, 237] on span "Image" at bounding box center [186, 235] width 27 height 10
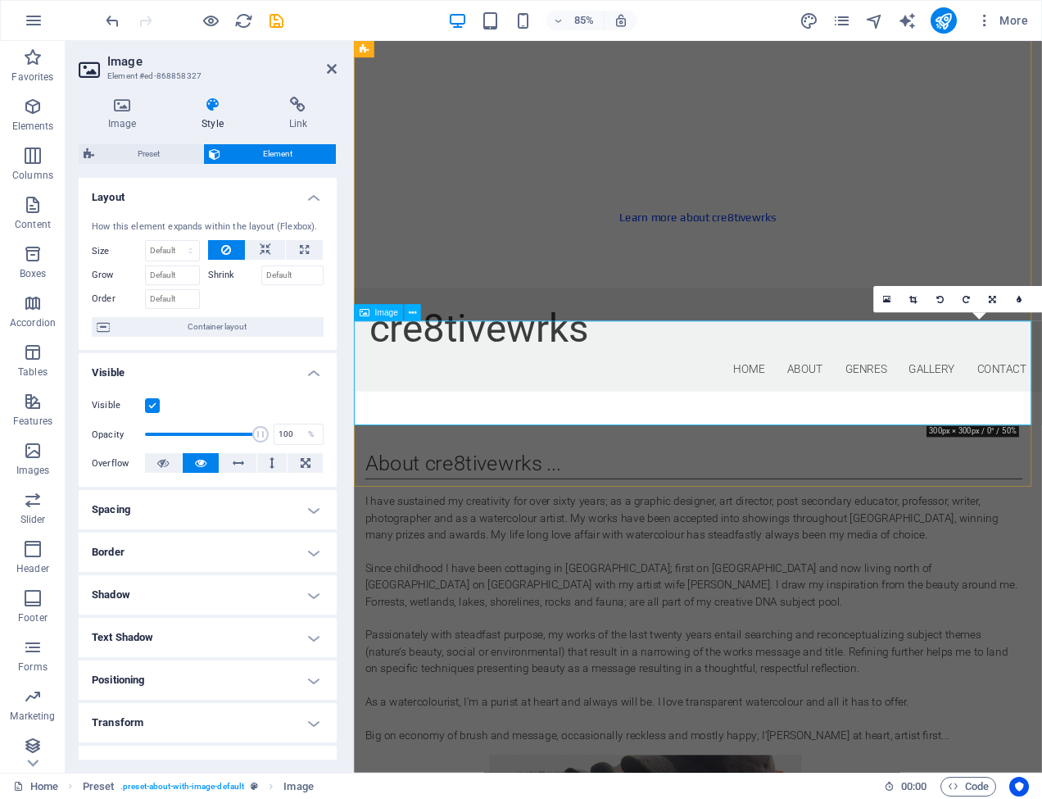
click at [368, 314] on icon at bounding box center [365, 312] width 10 height 16
click at [412, 312] on icon at bounding box center [412, 313] width 7 height 15
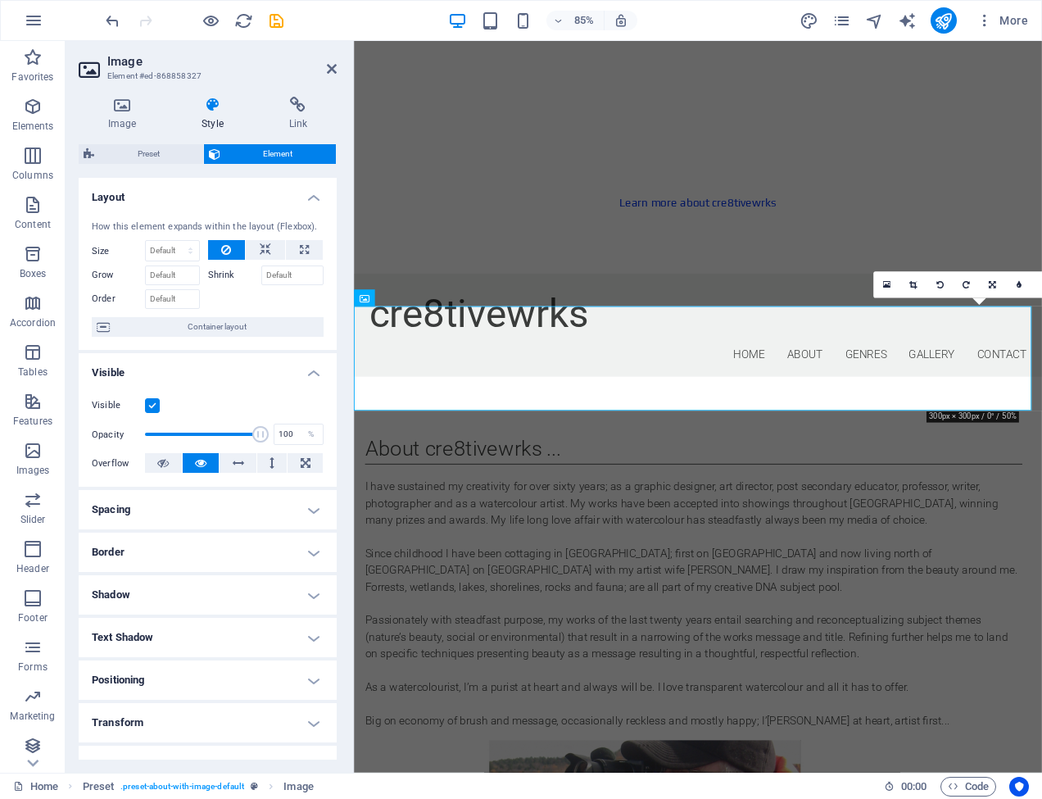
scroll to position [2, 0]
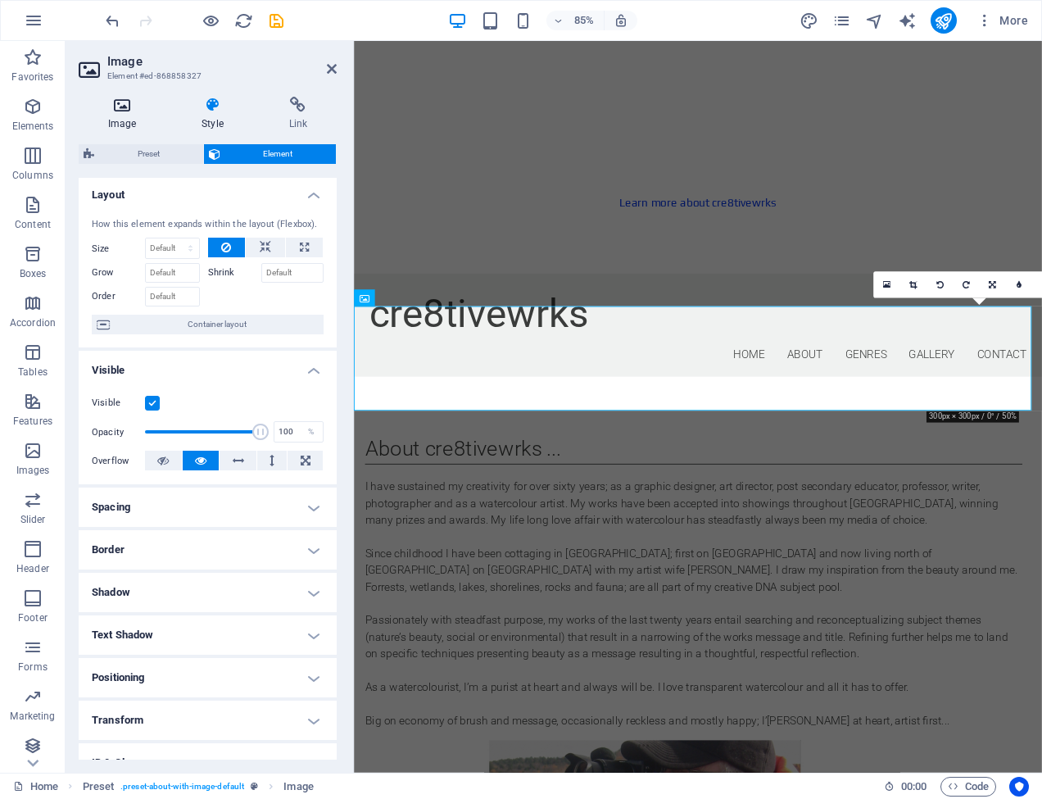
click at [117, 112] on icon at bounding box center [122, 105] width 87 height 16
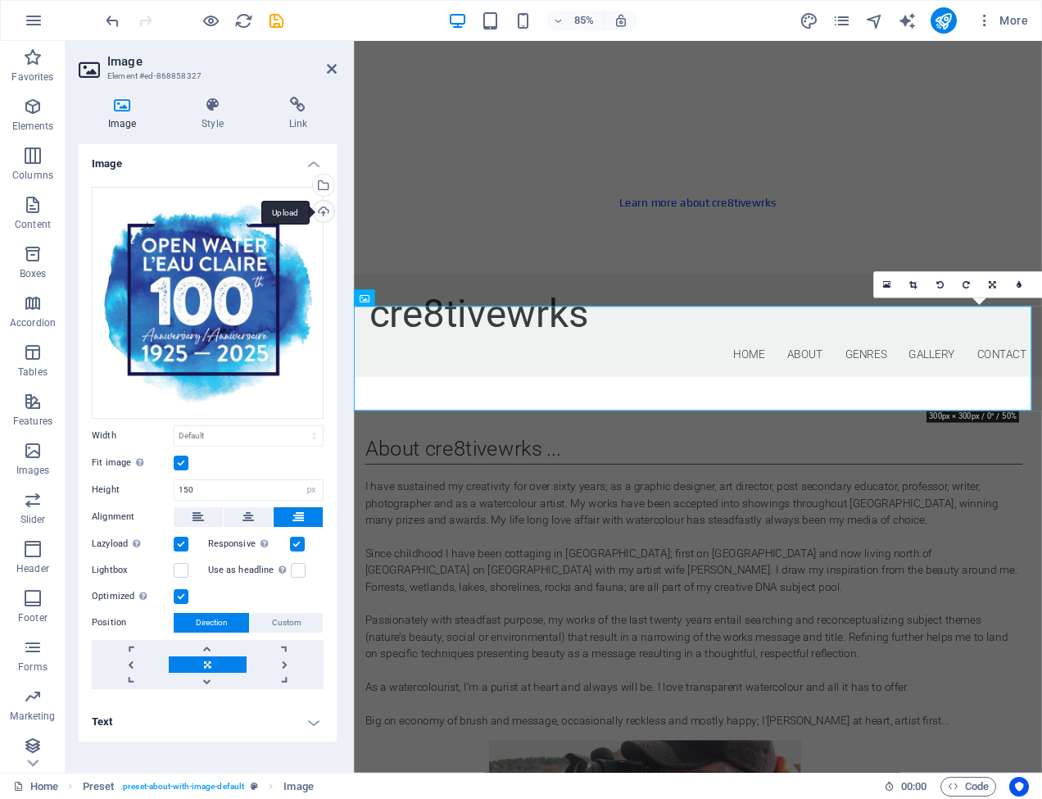
click at [324, 210] on div "Upload" at bounding box center [322, 213] width 25 height 25
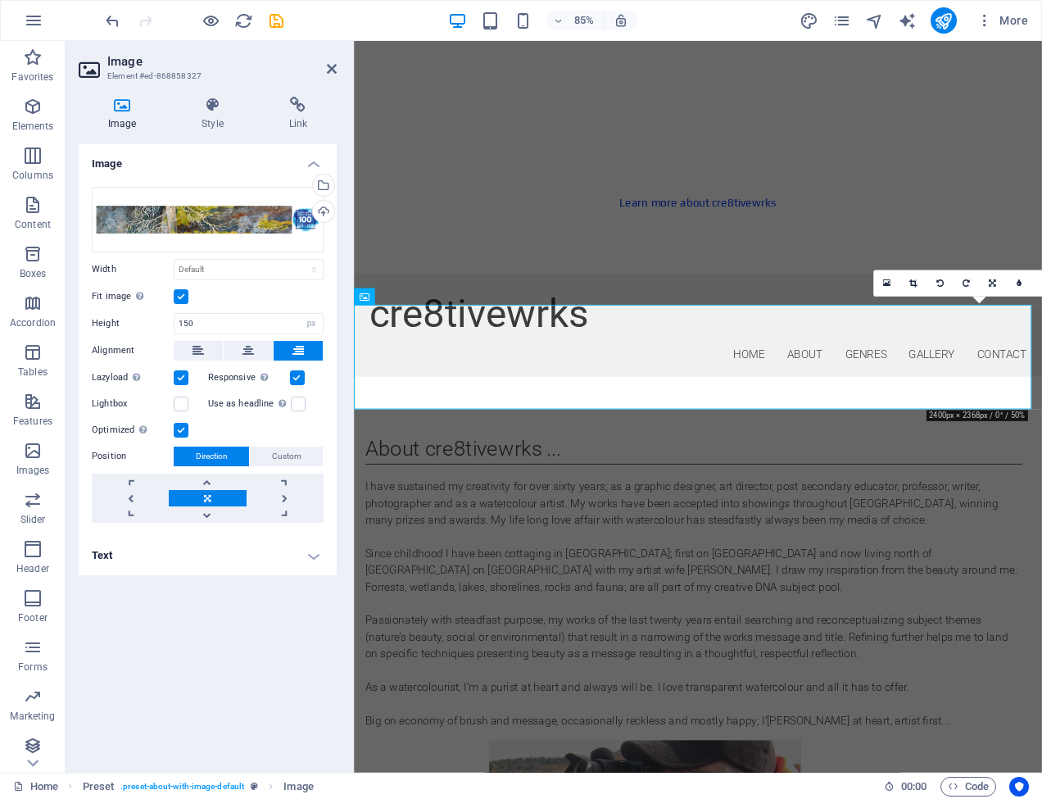
scroll to position [1172, 0]
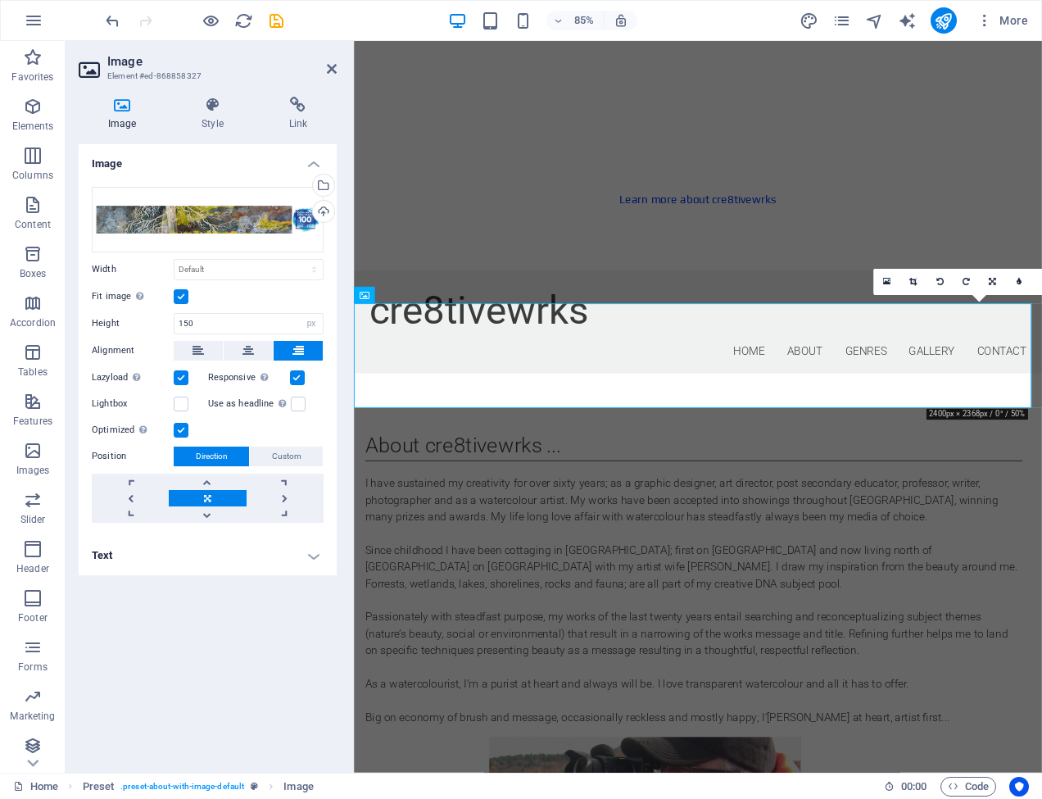
click at [179, 294] on label at bounding box center [181, 296] width 15 height 15
click at [0, 0] on input "Fit image Automatically fit image to a fixed width and height" at bounding box center [0, 0] width 0 height 0
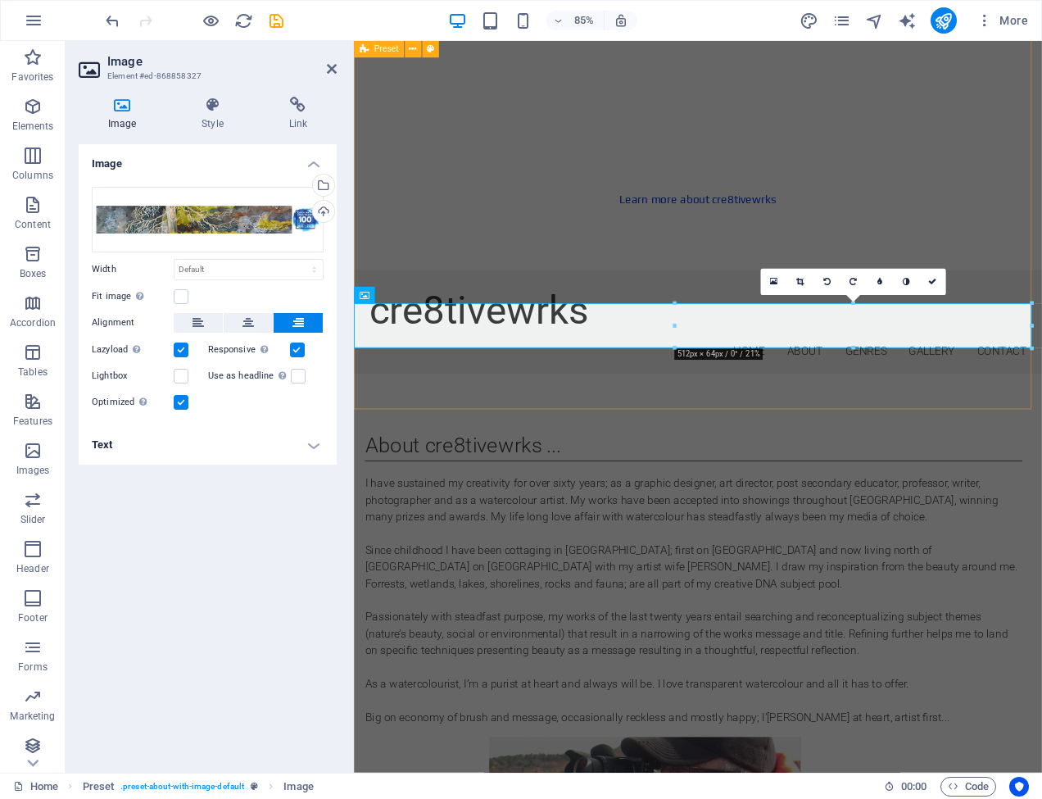
click at [851, 441] on div "About cre8tivewrks ... I have sustained my creativity for over sixty years; as …" at bounding box center [758, 792] width 809 height 719
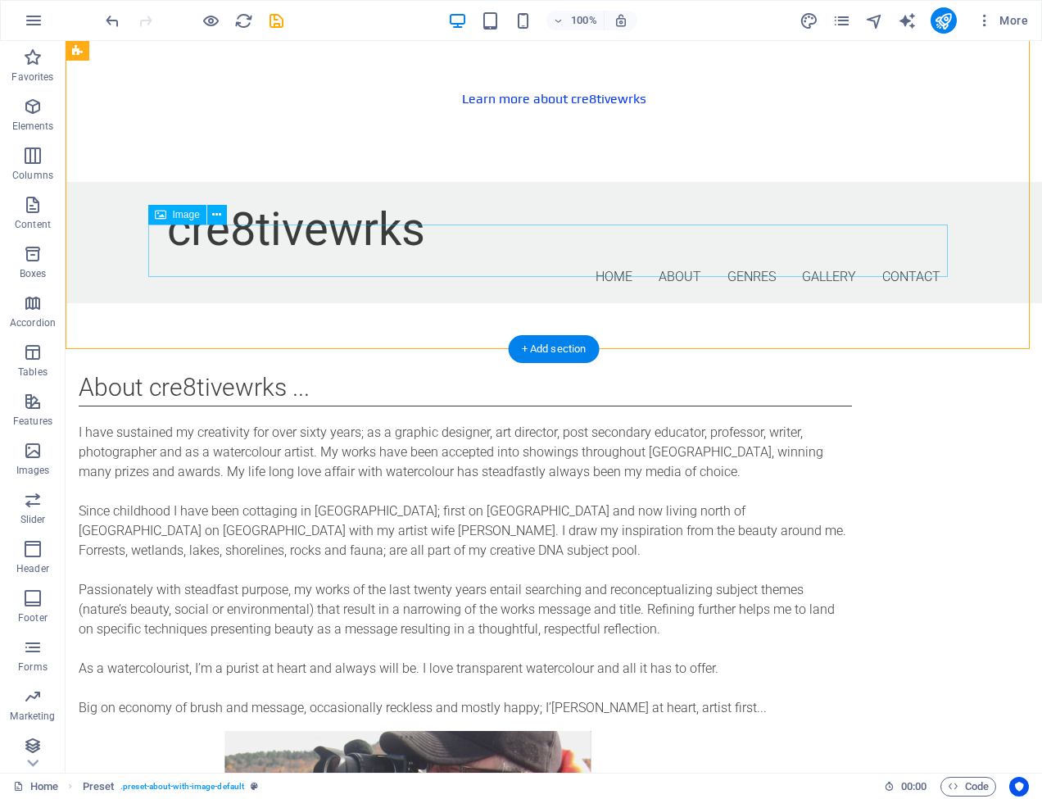
scroll to position [1177, 0]
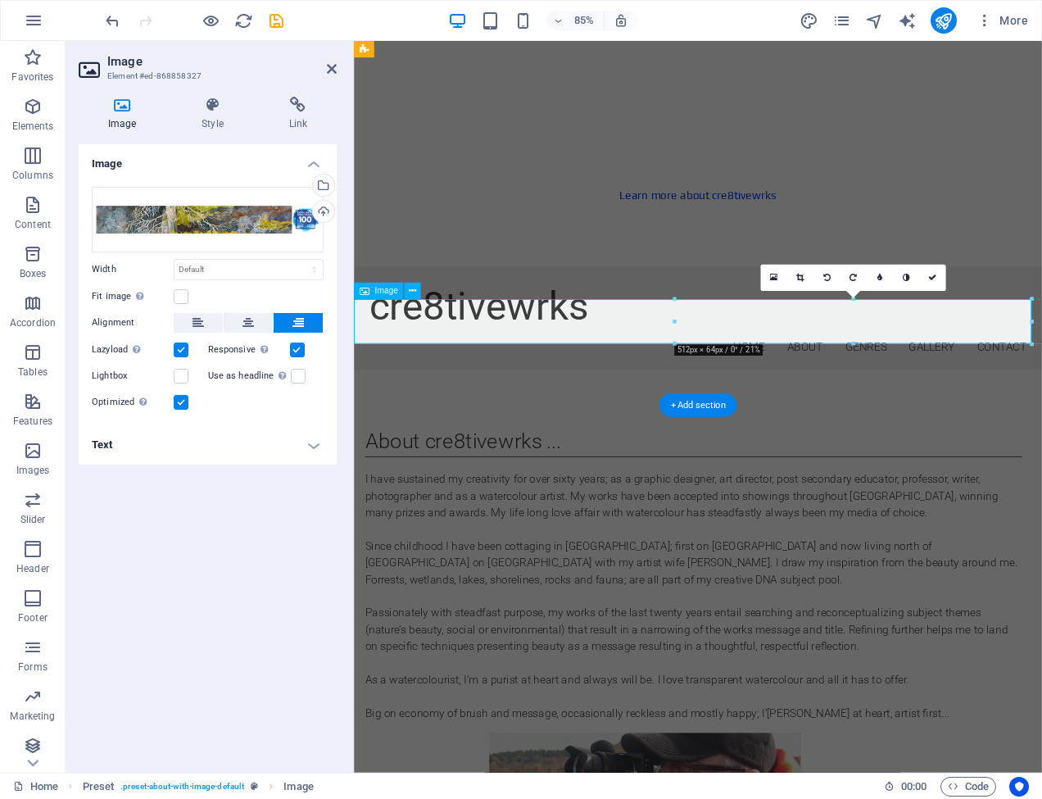
scroll to position [1179, 0]
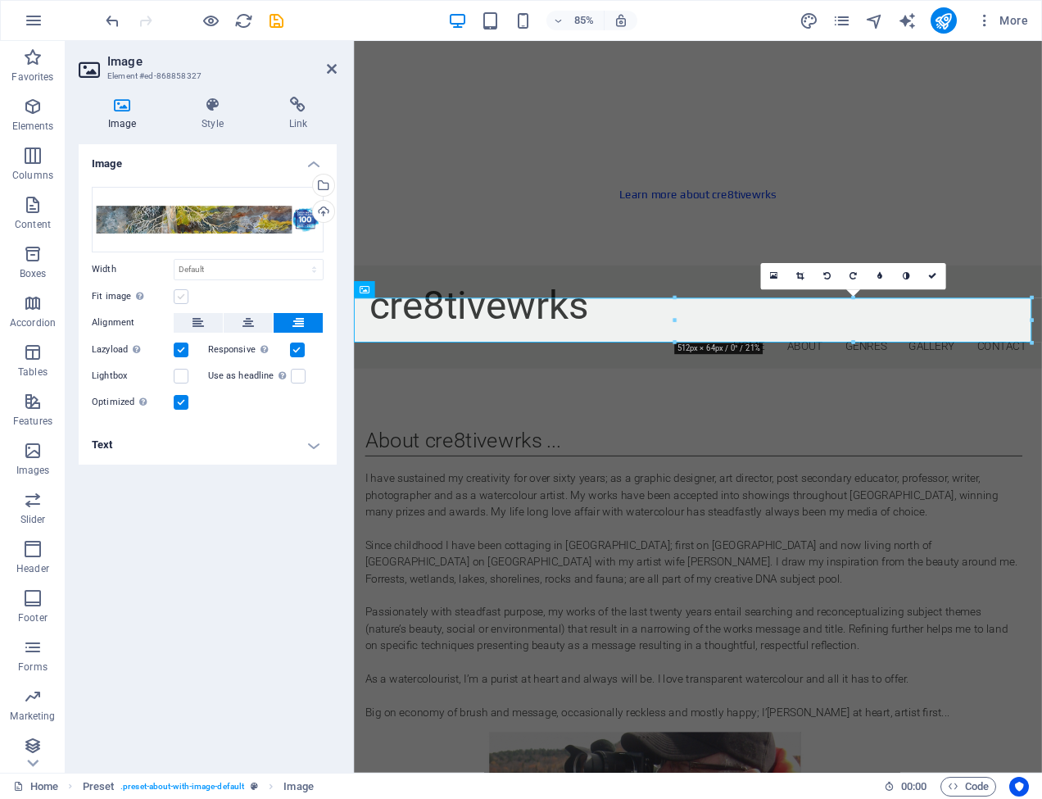
click at [184, 292] on label at bounding box center [181, 296] width 15 height 15
click at [0, 0] on input "Fit image Automatically fit image to a fixed width and height" at bounding box center [0, 0] width 0 height 0
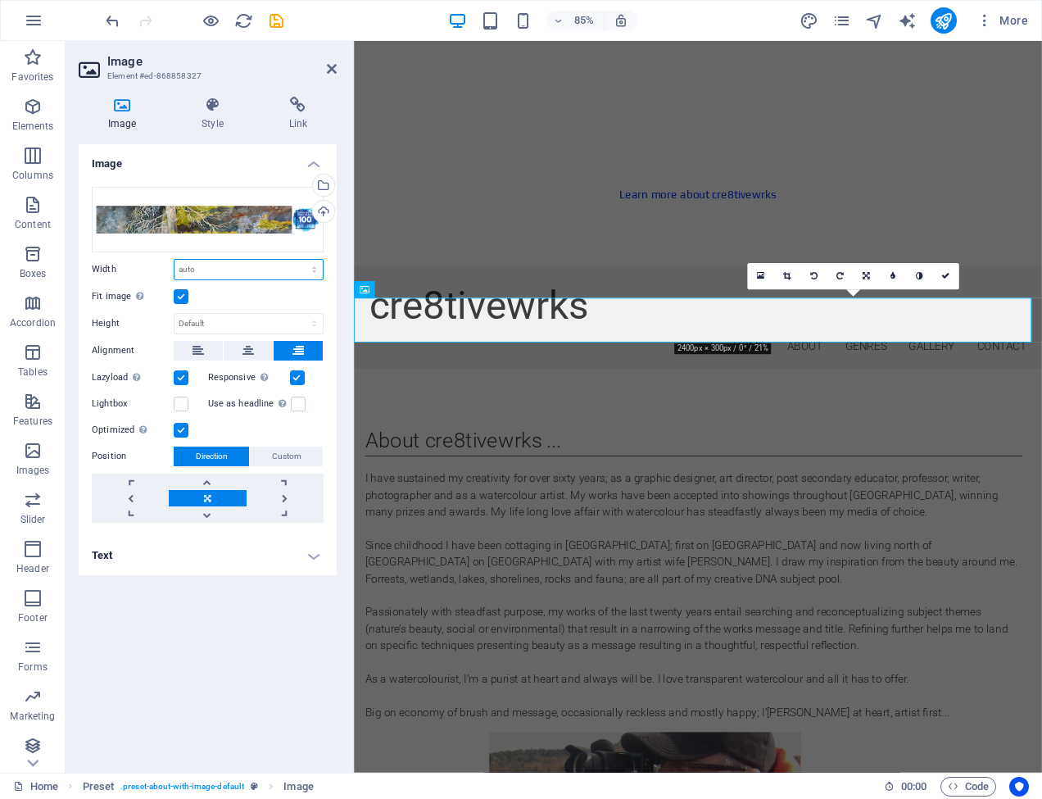
select select "px"
type input "512"
select select "px"
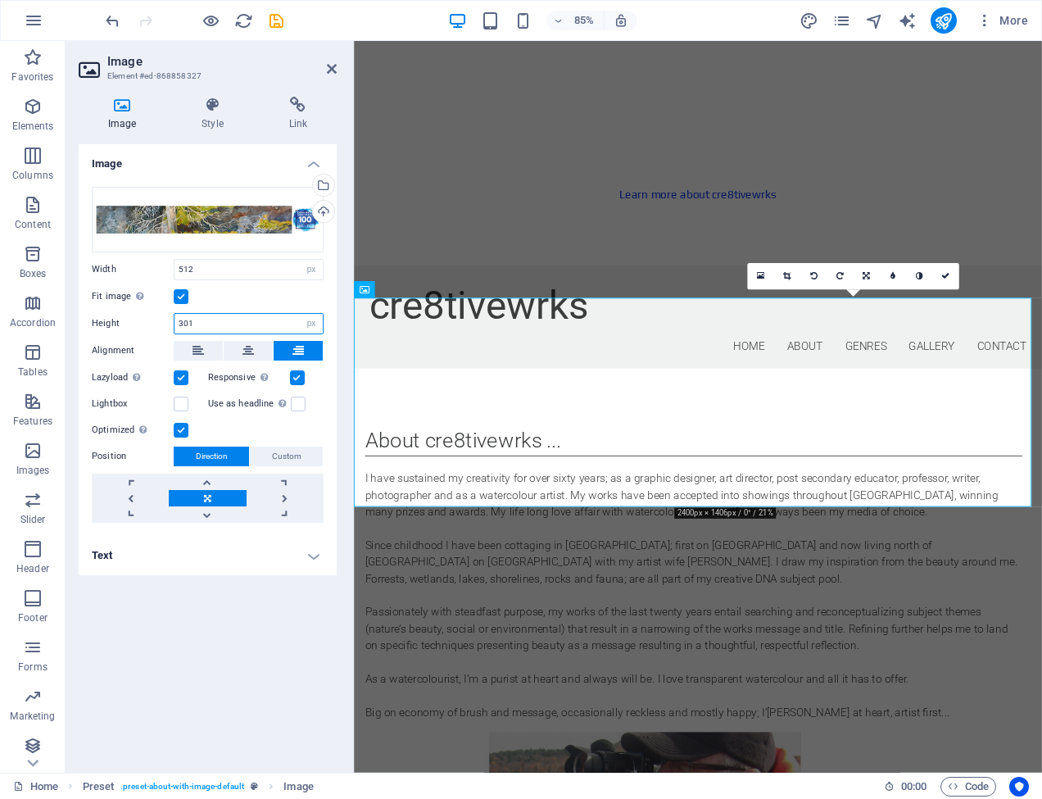
type input "302"
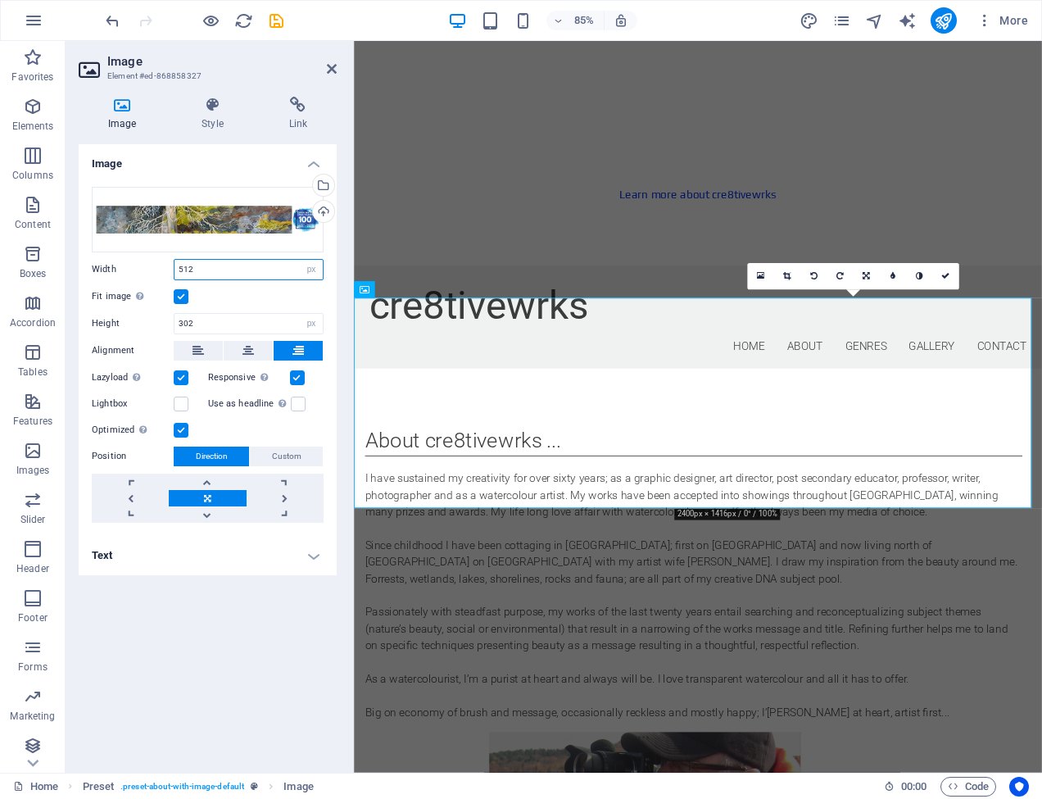
drag, startPoint x: 198, startPoint y: 269, endPoint x: 170, endPoint y: 270, distance: 27.9
click at [170, 270] on div "Width 512 Default auto px rem % em vh vw" at bounding box center [208, 269] width 232 height 21
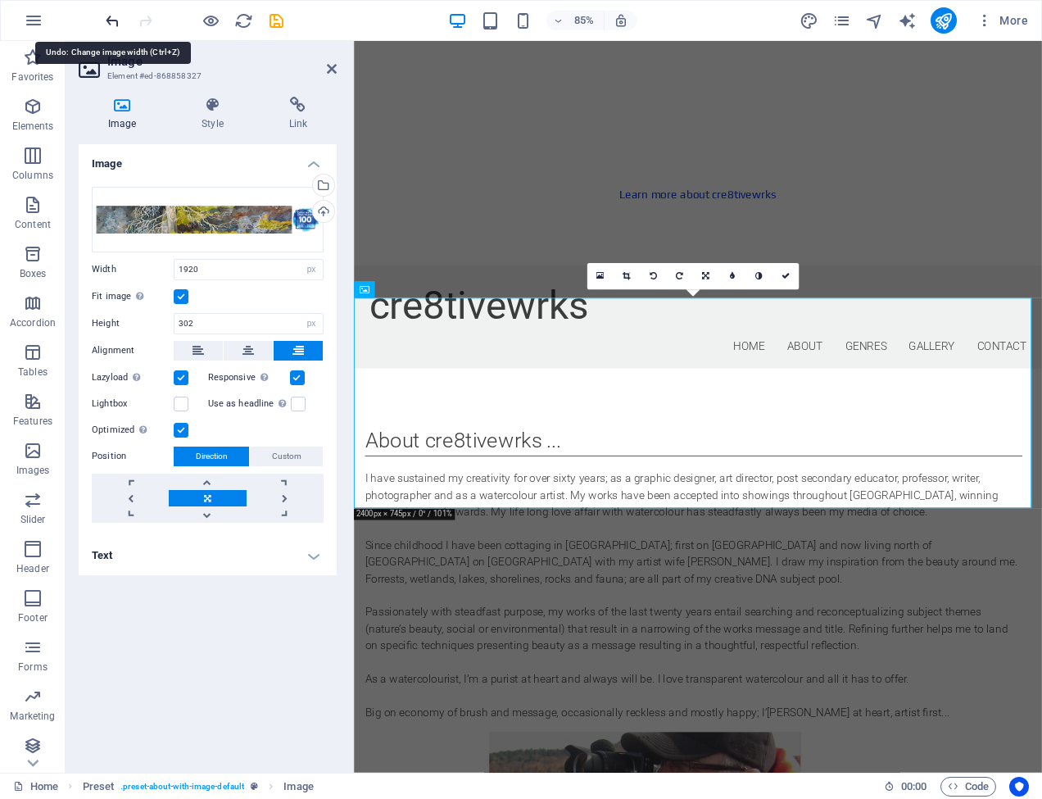
click at [113, 17] on icon "undo" at bounding box center [112, 20] width 19 height 19
type input "512"
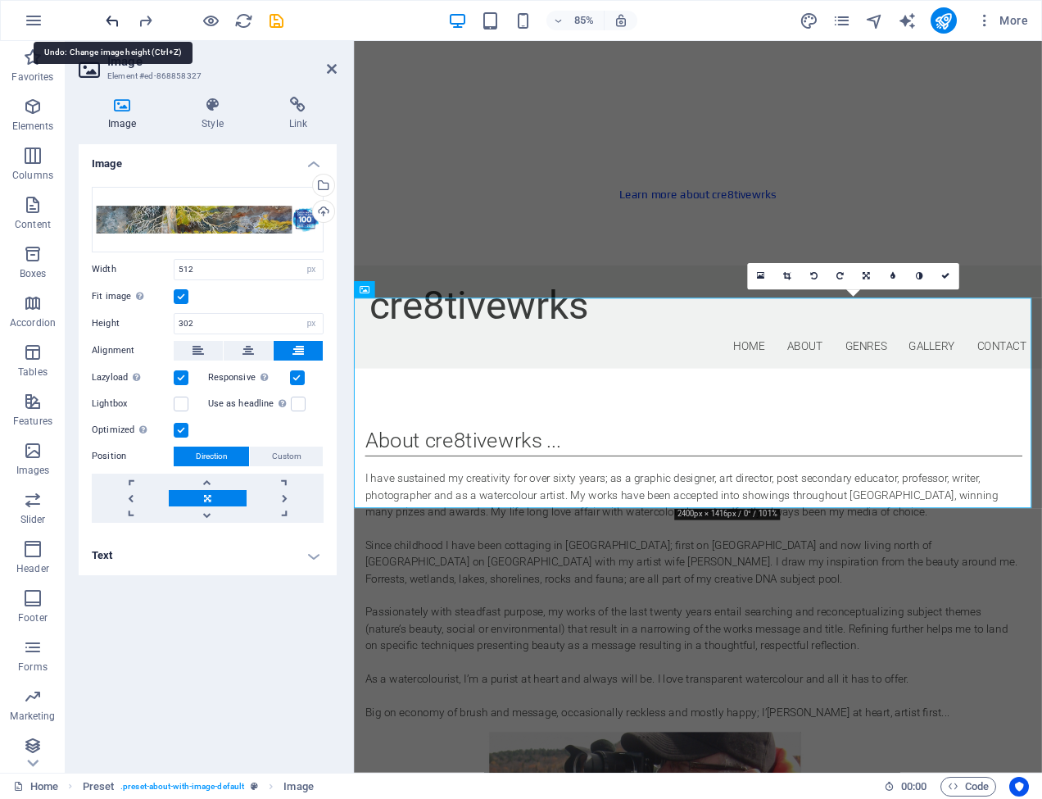
click at [113, 17] on icon "undo" at bounding box center [112, 20] width 19 height 19
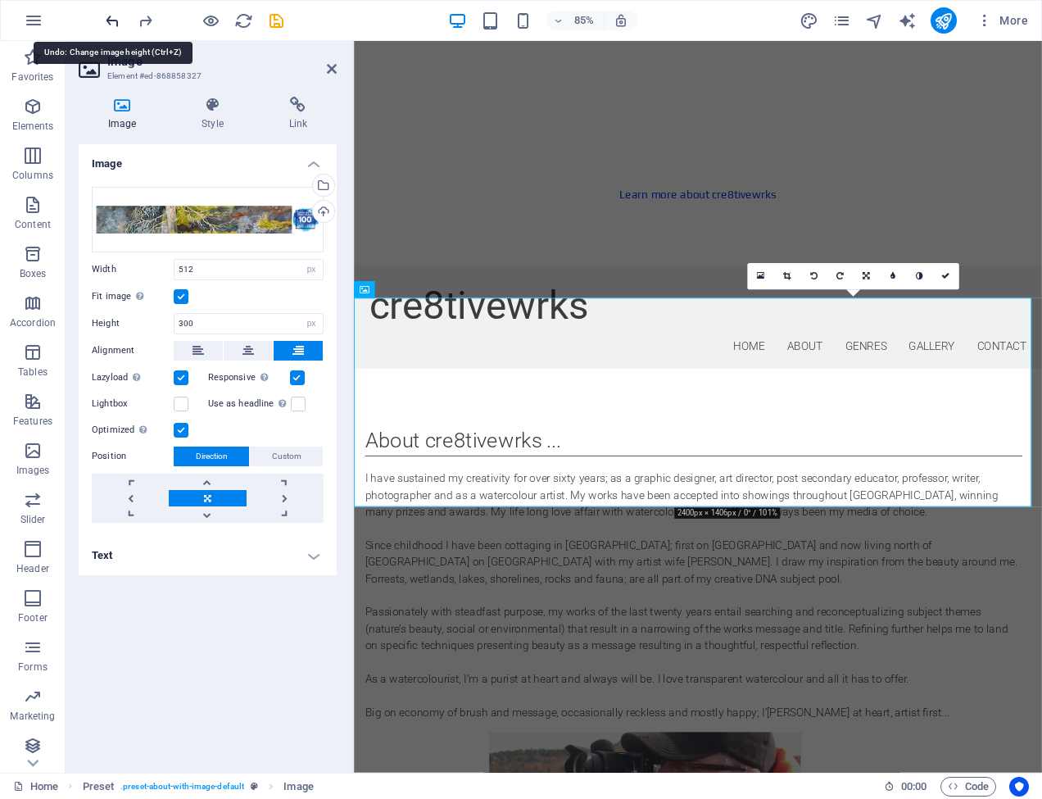
click at [113, 17] on icon "undo" at bounding box center [112, 20] width 19 height 19
type input "64"
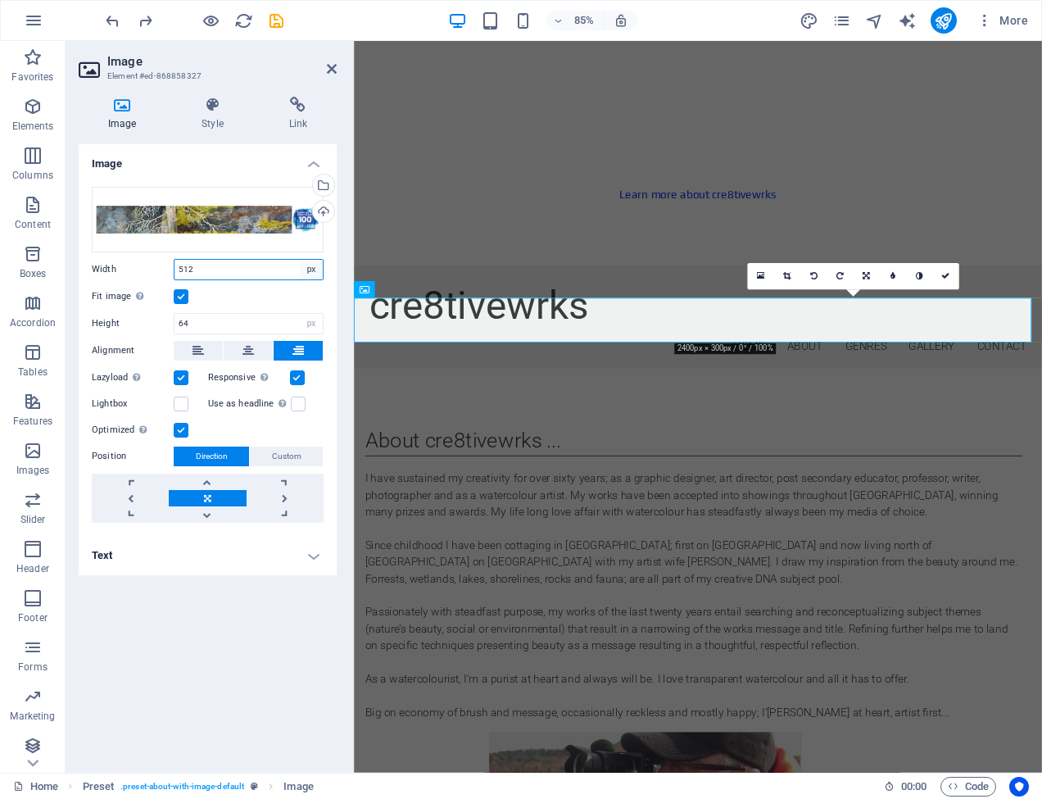
select select "default"
select select "DISABLED_OPTION_VALUE"
select select "default"
select select "DISABLED_OPTION_VALUE"
click at [773, 438] on div "About cre8tivewrks ... I have sustained my creativity for over sixty years; as …" at bounding box center [758, 785] width 809 height 719
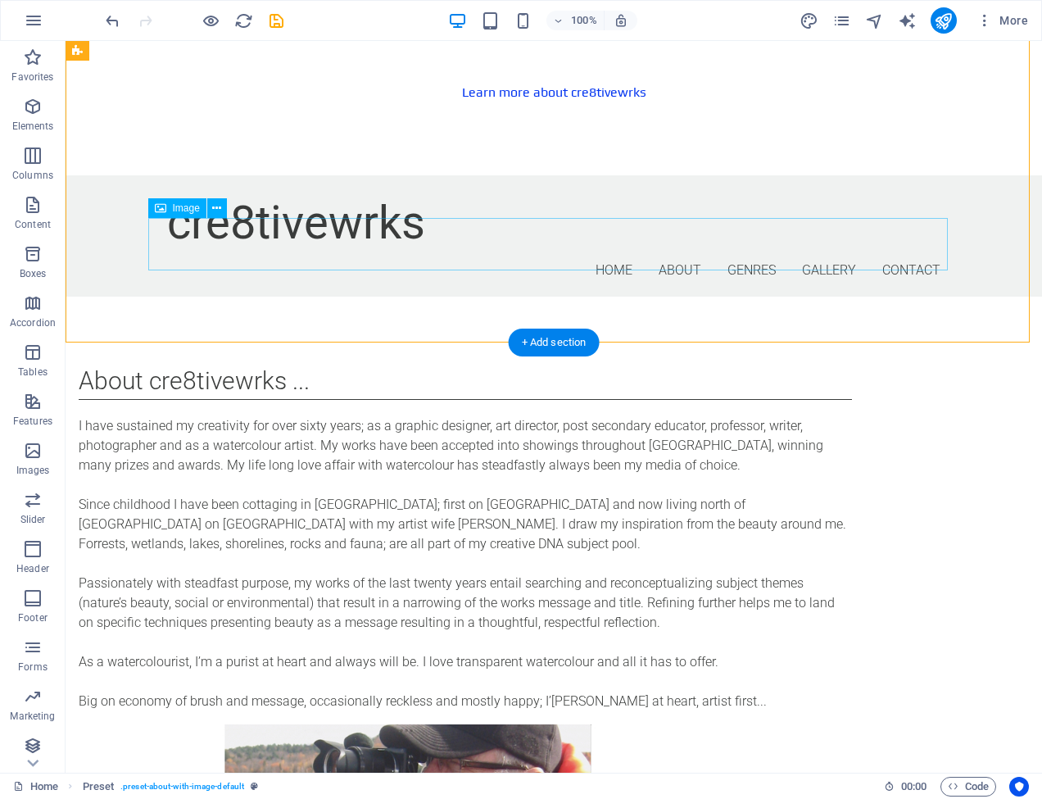
scroll to position [1180, 0]
click at [633, 51] on icon at bounding box center [629, 51] width 9 height 17
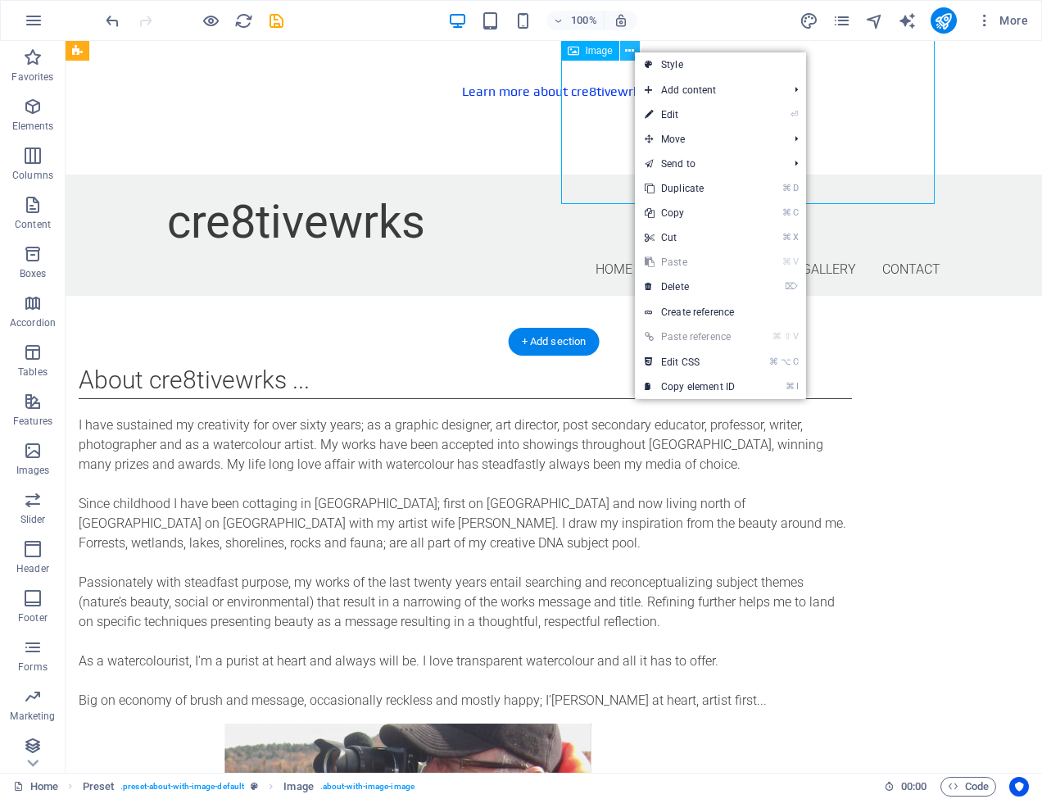
click at [633, 51] on icon at bounding box center [629, 51] width 9 height 17
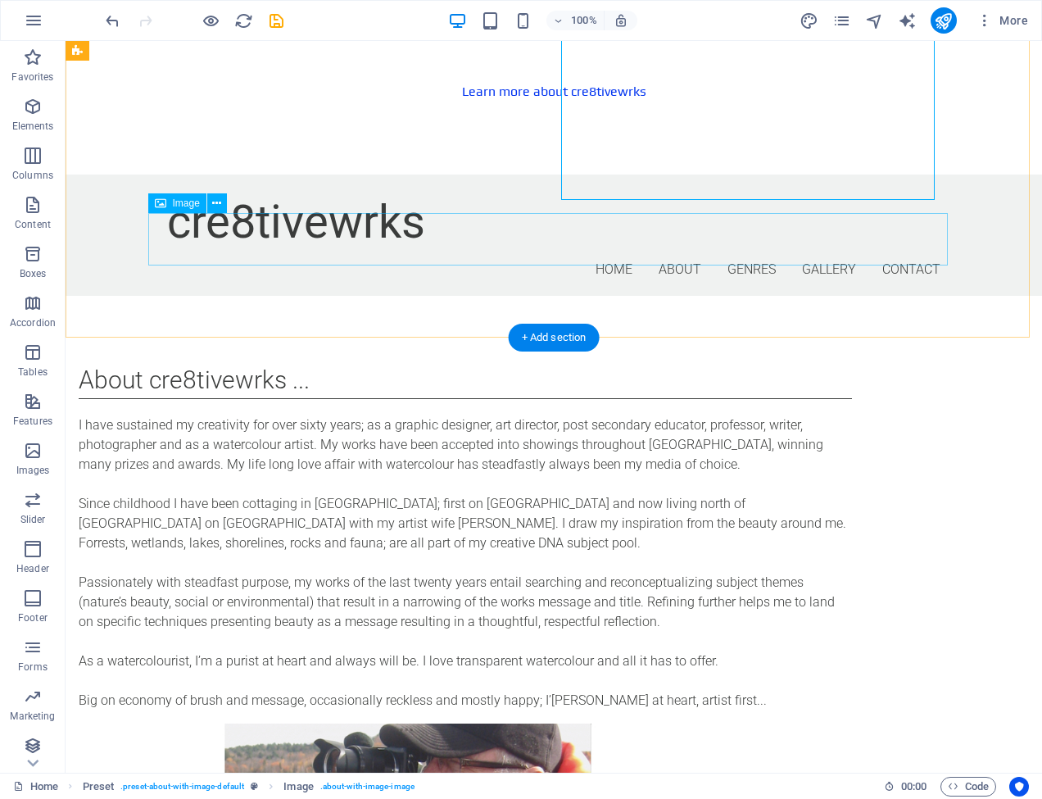
scroll to position [1188, 0]
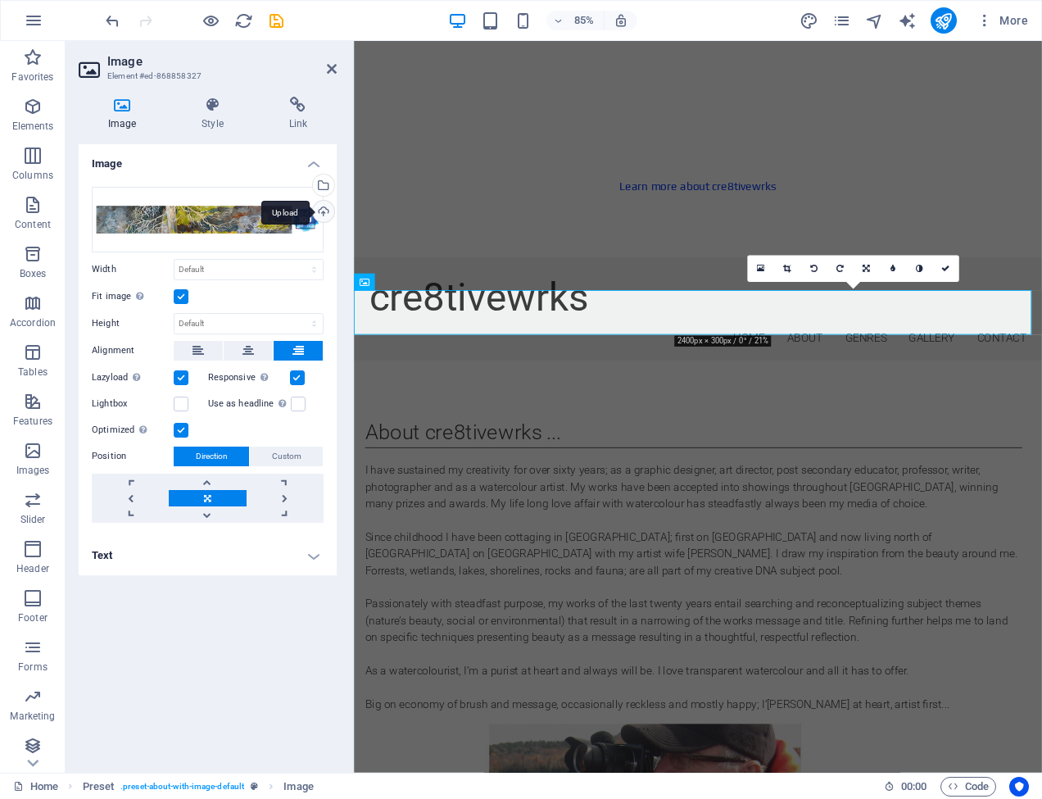
click at [323, 209] on div "Upload" at bounding box center [322, 213] width 25 height 25
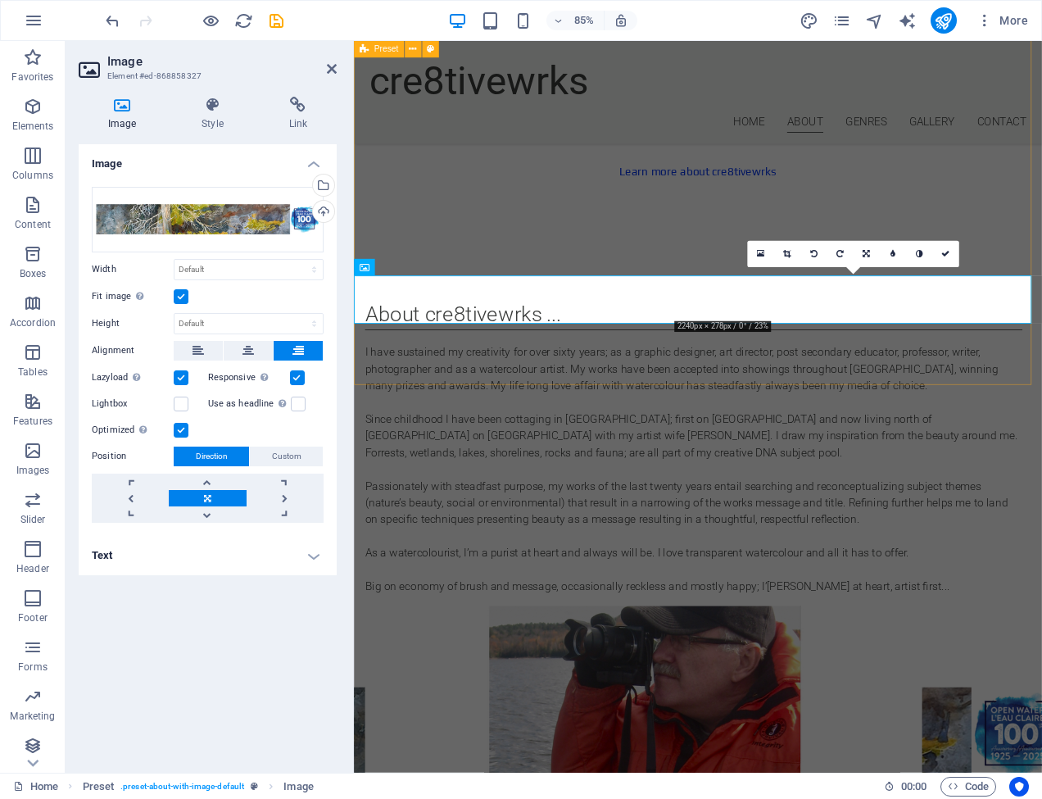
click at [983, 421] on div "About cre8tivewrks ... I have sustained my creativity for over sixty years; as …" at bounding box center [758, 642] width 809 height 727
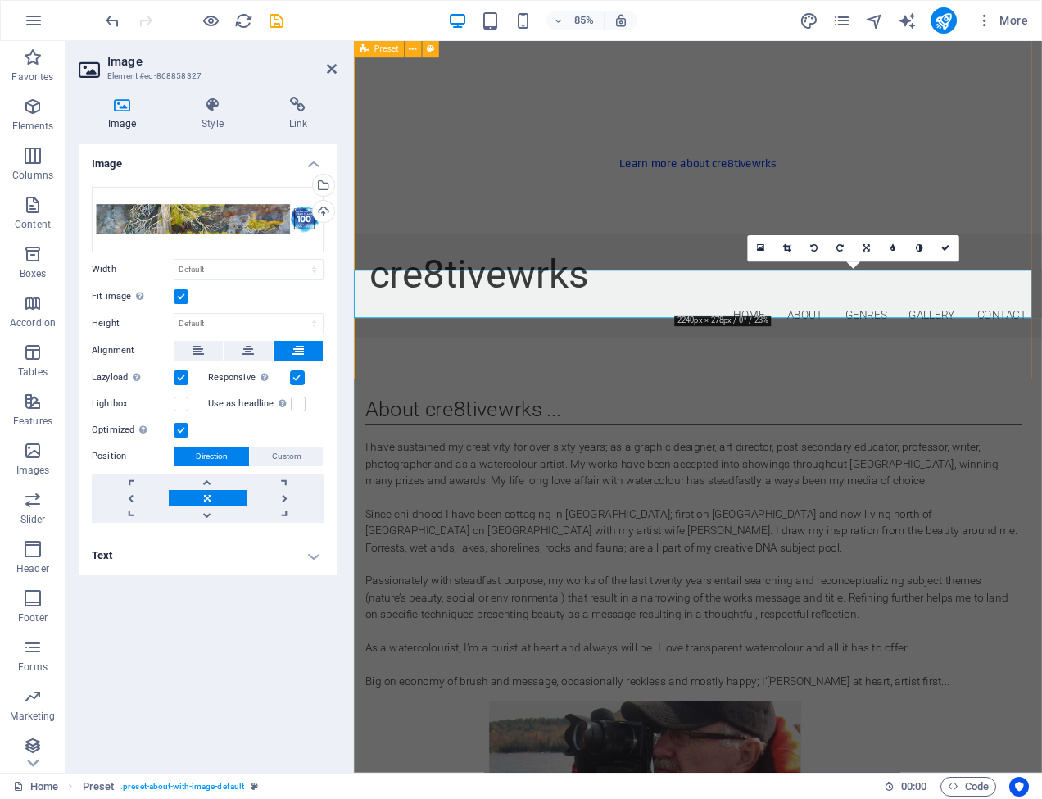
scroll to position [1223, 0]
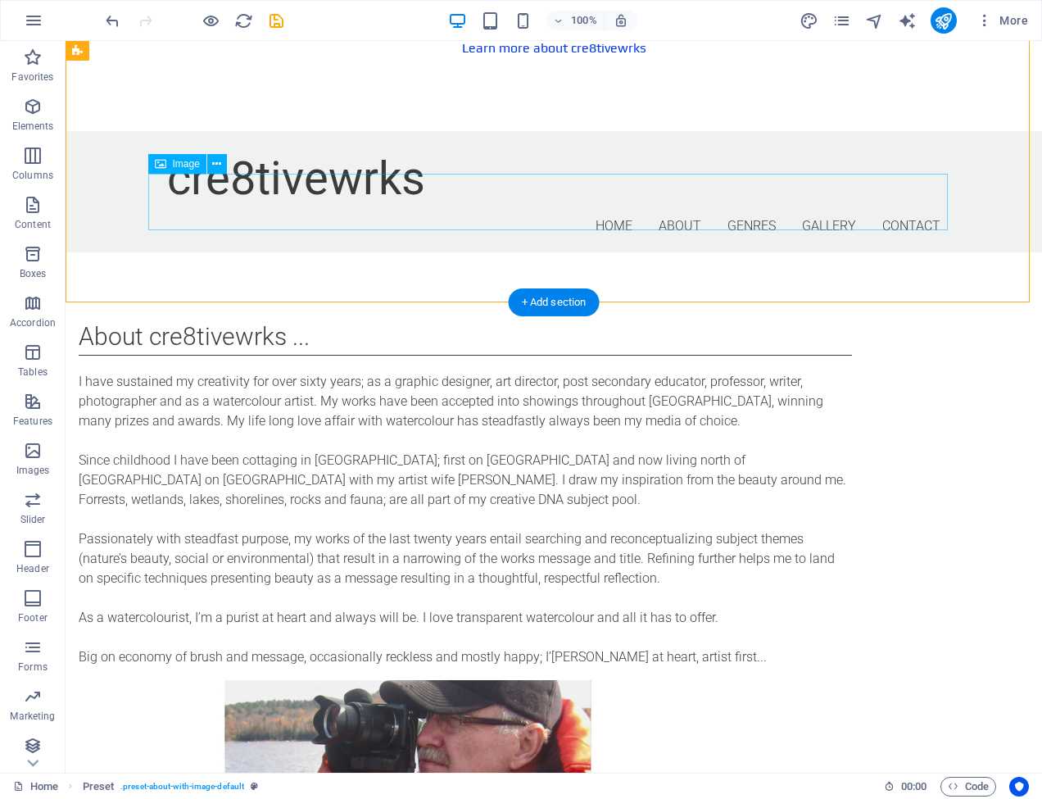
click at [170, 165] on div "Image" at bounding box center [177, 164] width 58 height 20
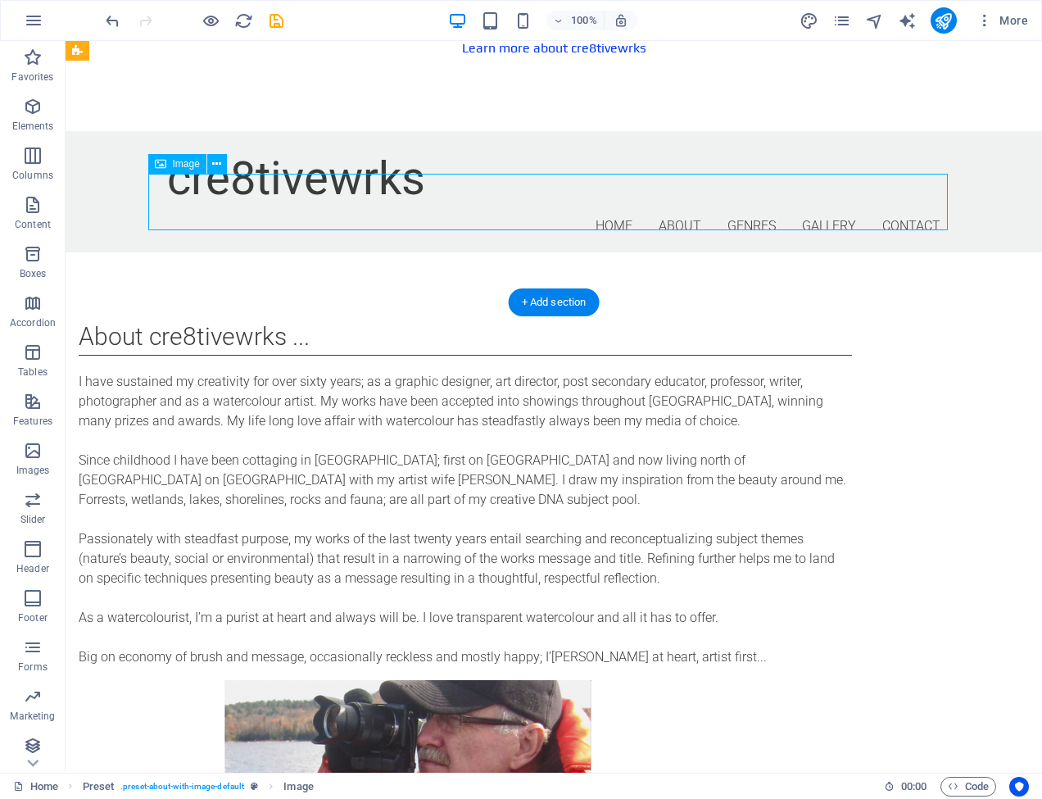
click at [170, 165] on div "Image" at bounding box center [177, 164] width 58 height 20
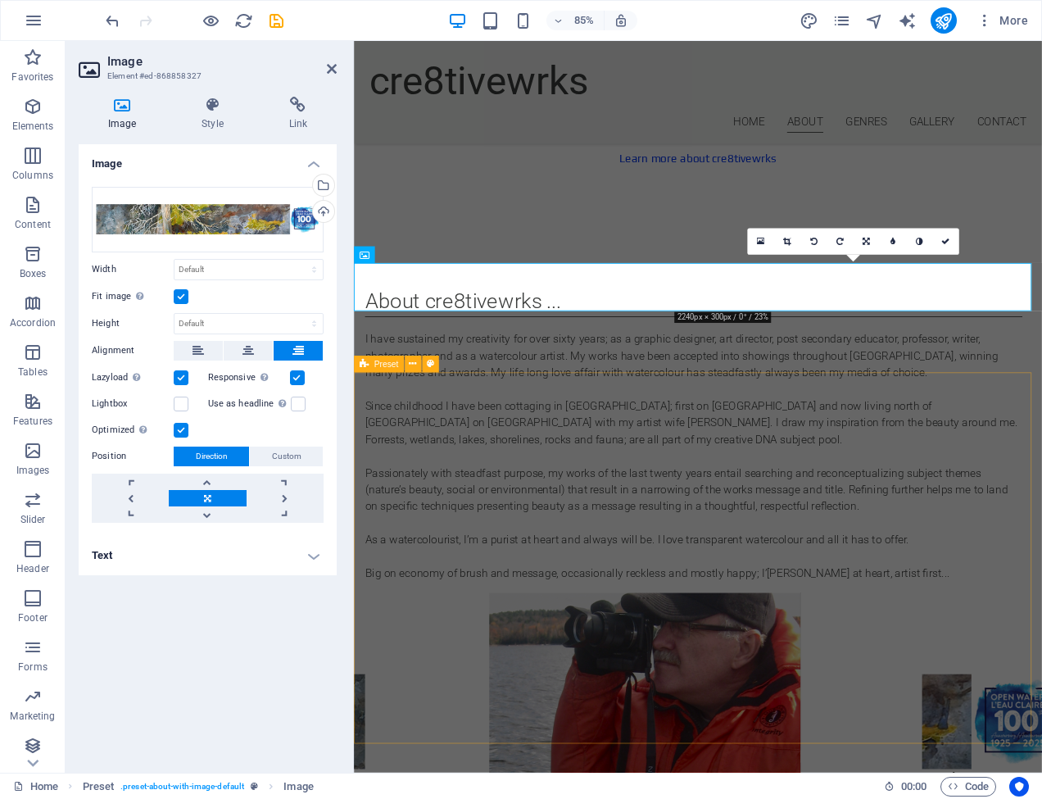
scroll to position [1217, 0]
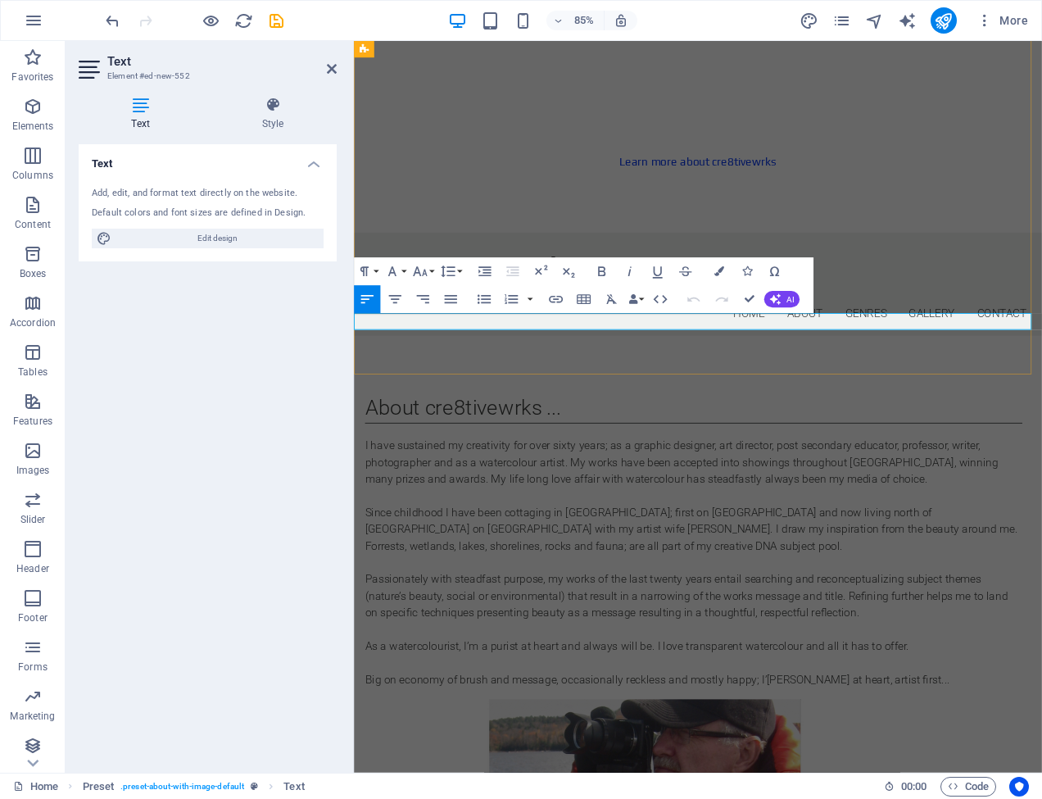
drag, startPoint x: 357, startPoint y: 370, endPoint x: 1041, endPoint y: 374, distance: 684.0
copy p "Read all about My Pine Tree's Legacy being accepted into the CSPWC 100th Open W…"
click at [404, 270] on button "Font Family" at bounding box center [395, 271] width 26 height 28
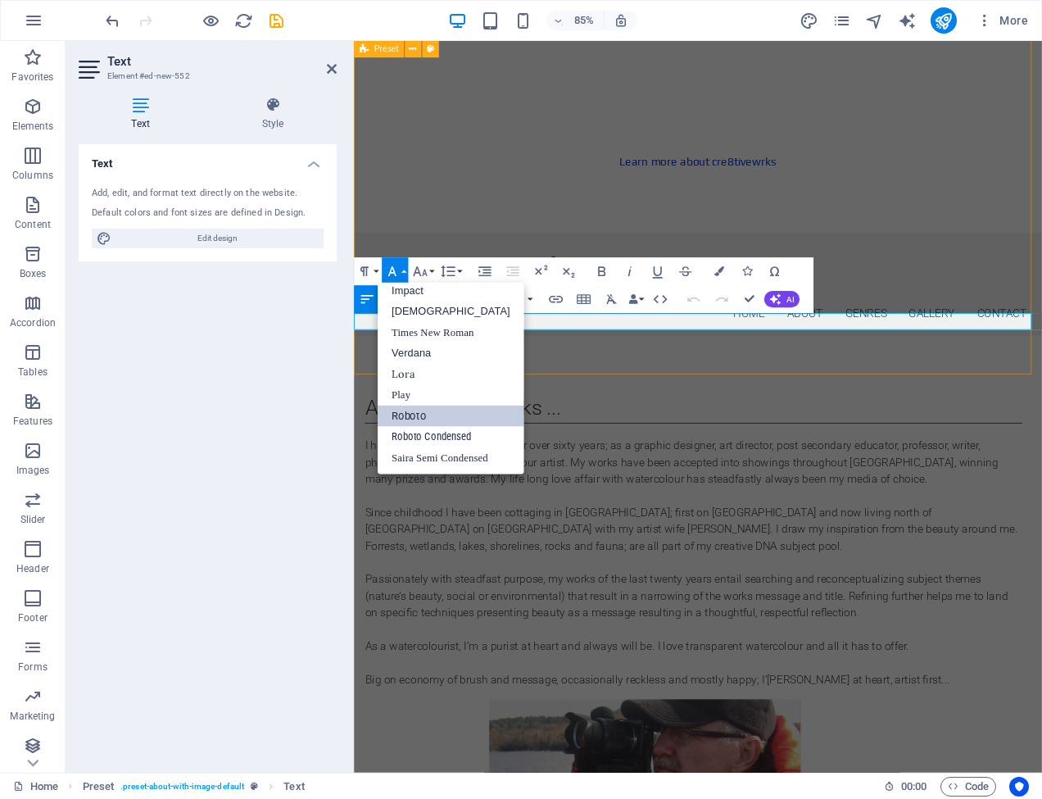
scroll to position [58, 0]
click at [404, 270] on button "Font Family" at bounding box center [395, 271] width 26 height 28
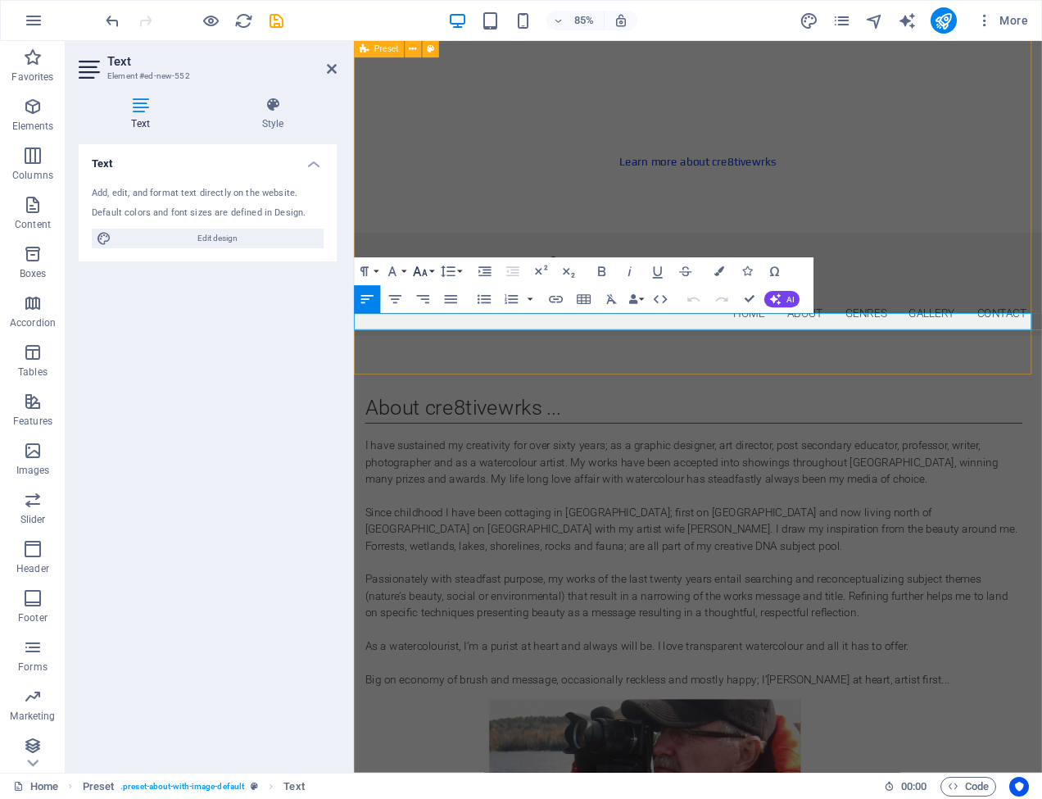
click at [436, 269] on button "Font Size" at bounding box center [423, 271] width 26 height 28
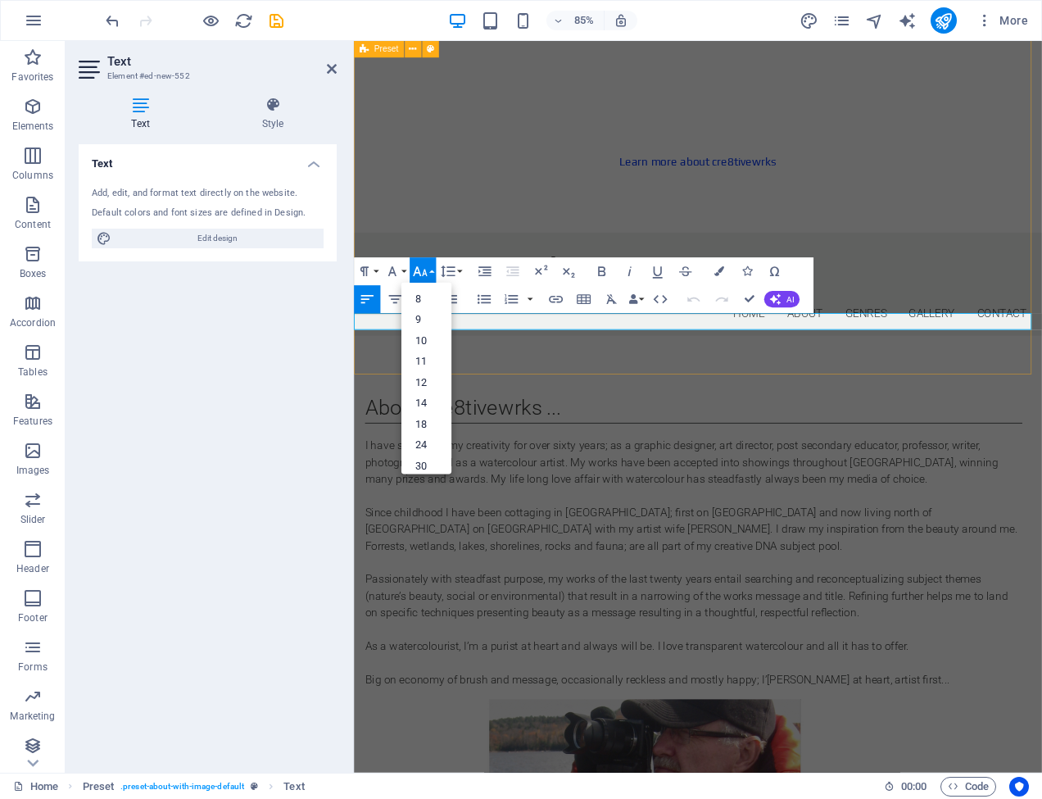
click at [436, 269] on button "Font Size" at bounding box center [423, 271] width 26 height 28
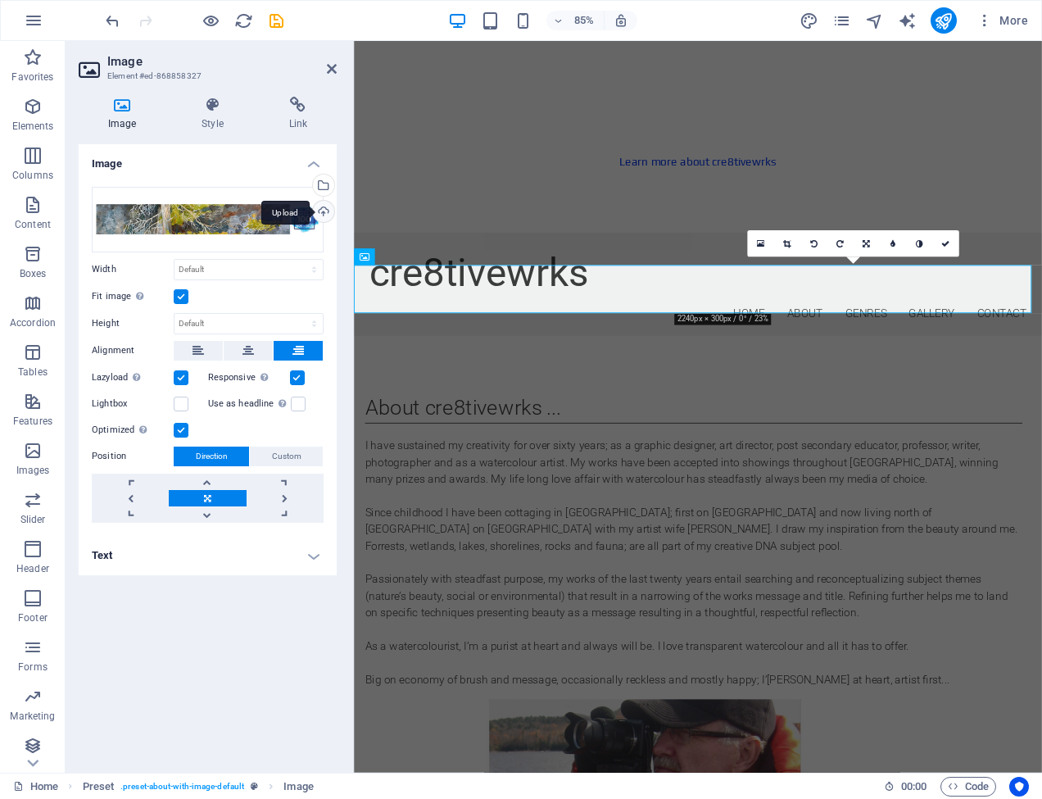
click at [324, 211] on div "Upload" at bounding box center [322, 213] width 25 height 25
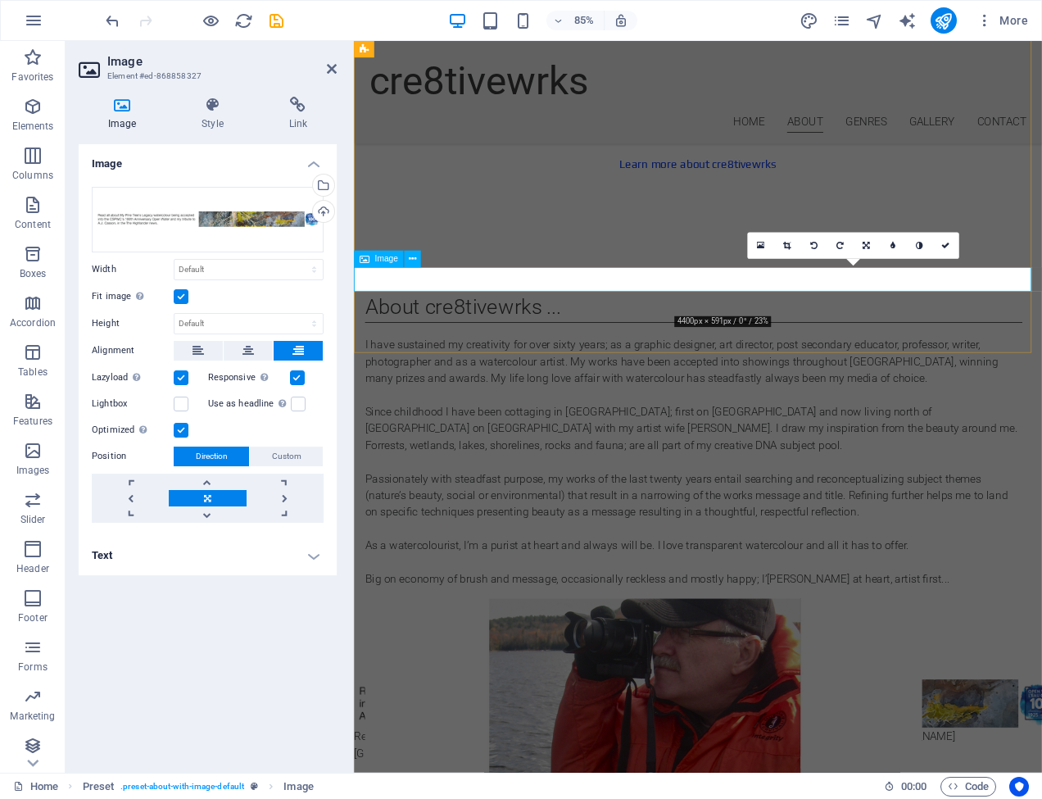
scroll to position [1212, 0]
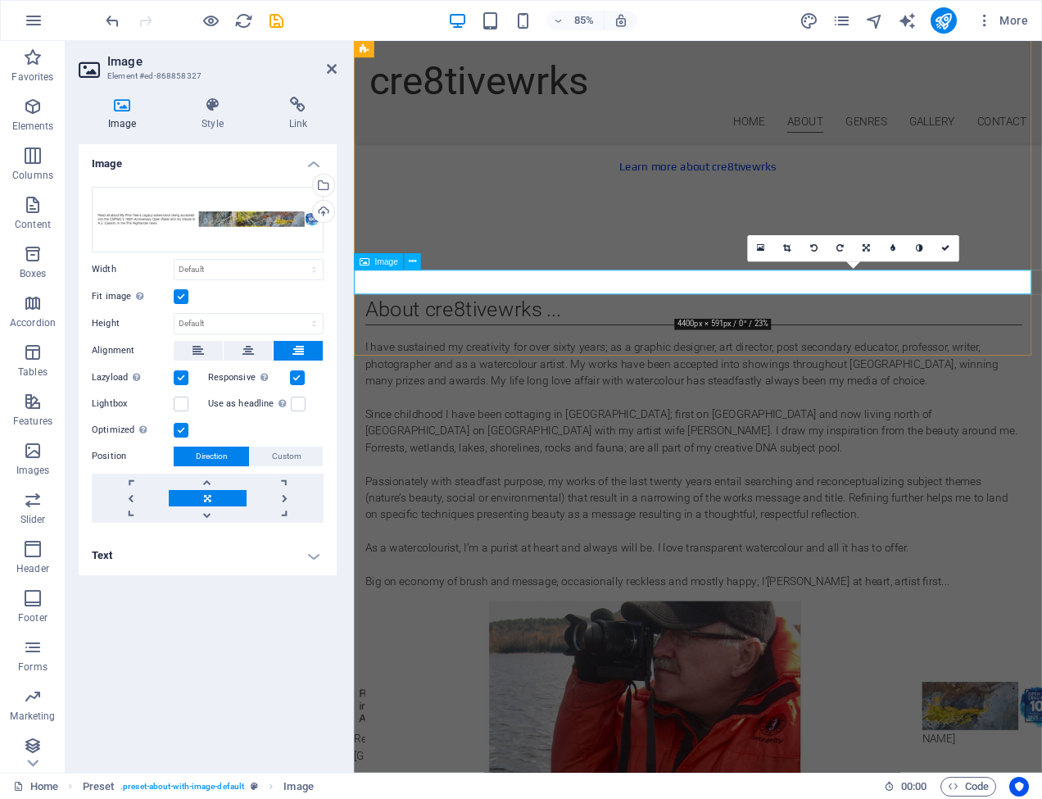
click at [410, 261] on icon at bounding box center [412, 262] width 7 height 15
click at [179, 296] on label at bounding box center [181, 296] width 15 height 15
click at [0, 0] on input "Fit image Automatically fit image to a fixed width and height" at bounding box center [0, 0] width 0 height 0
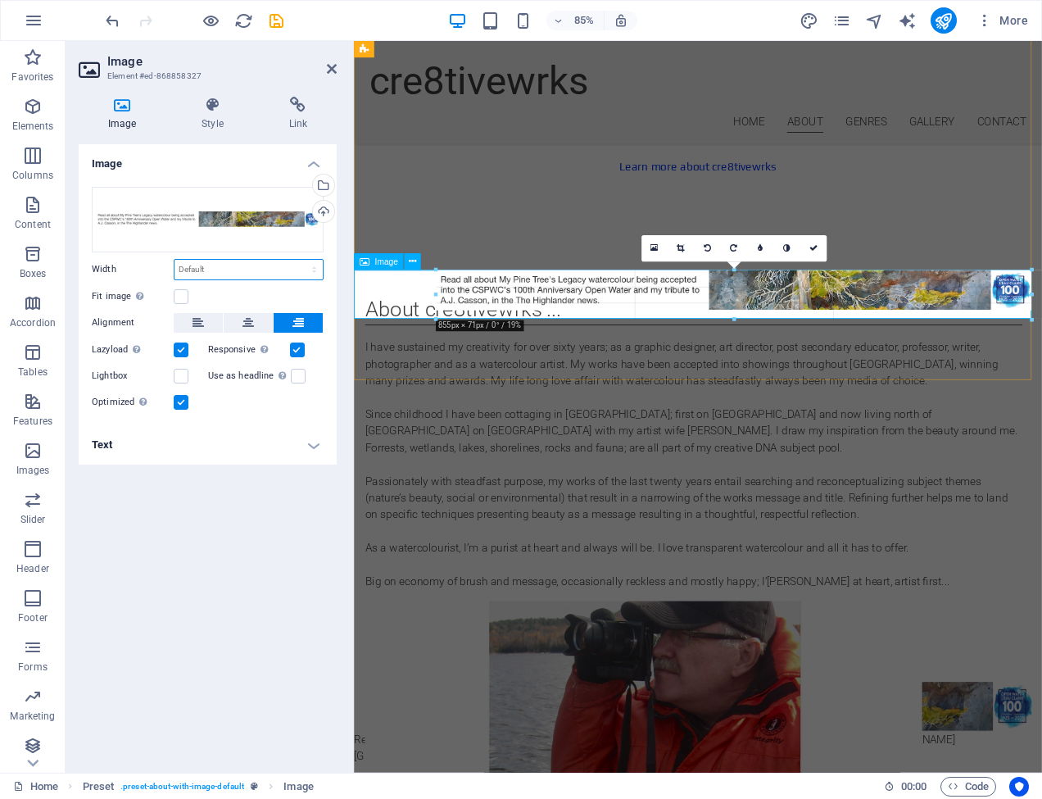
drag, startPoint x: 675, startPoint y: 282, endPoint x: 44, endPoint y: 286, distance: 630.8
type input "855"
select select "px"
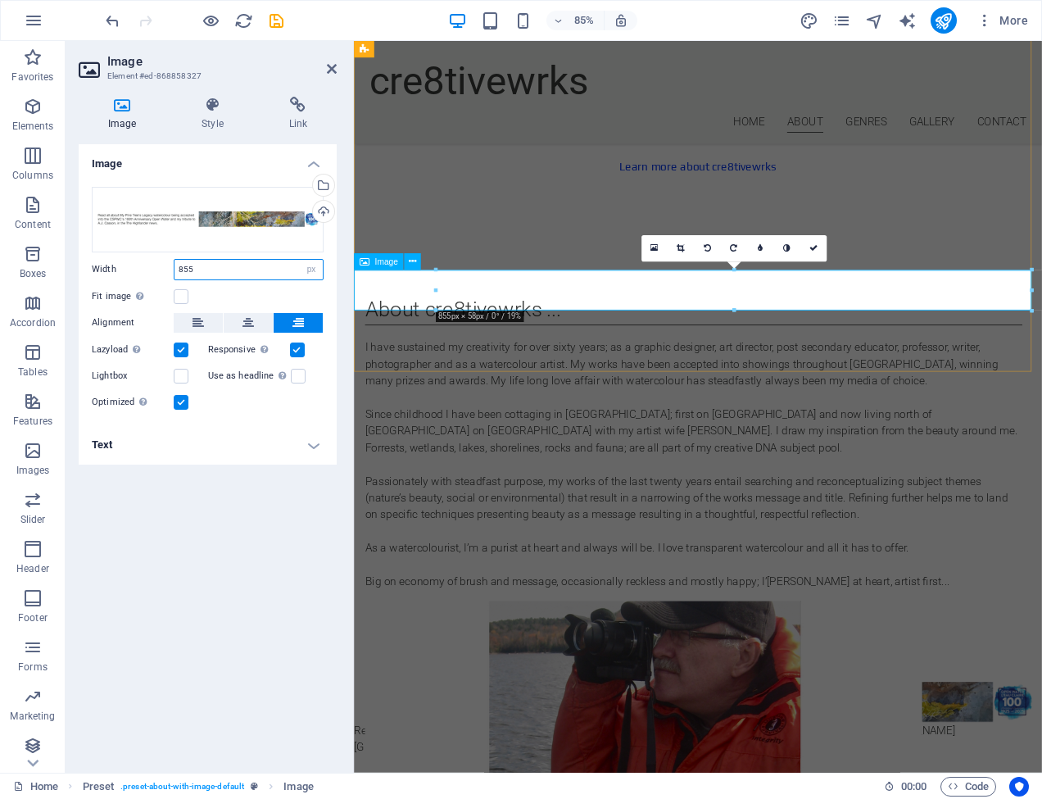
drag, startPoint x: 788, startPoint y: 330, endPoint x: 396, endPoint y: 333, distance: 392.4
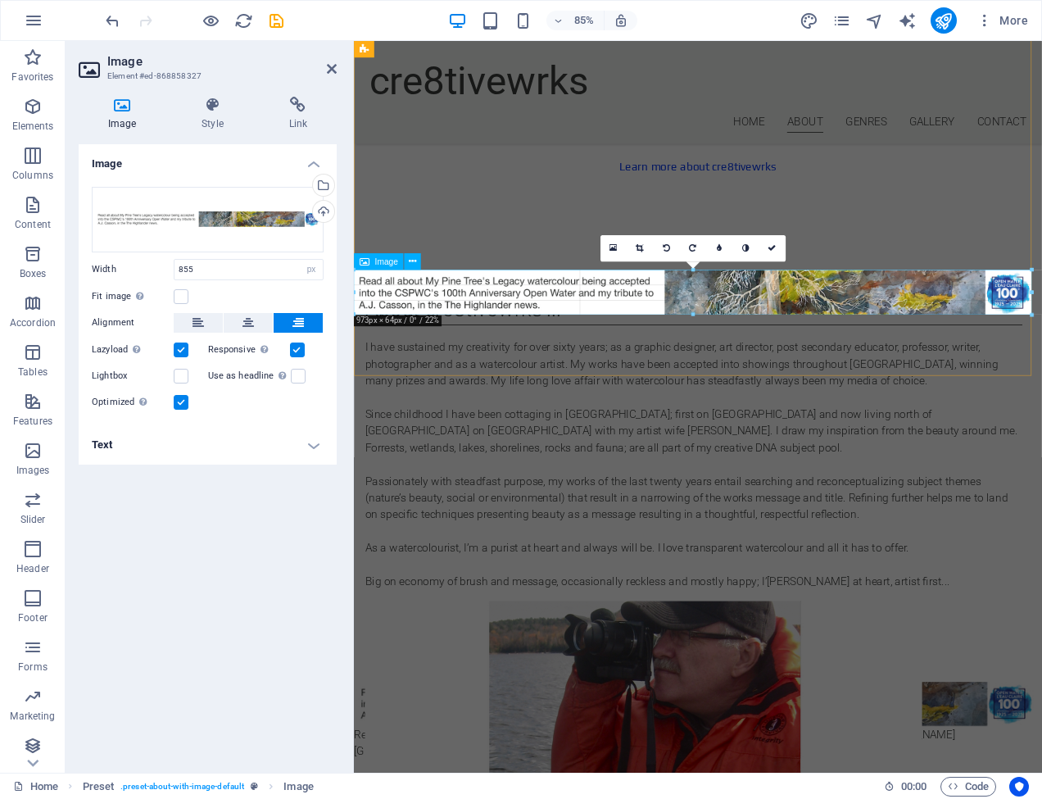
drag, startPoint x: 437, startPoint y: 290, endPoint x: 345, endPoint y: 292, distance: 92.6
type input "973"
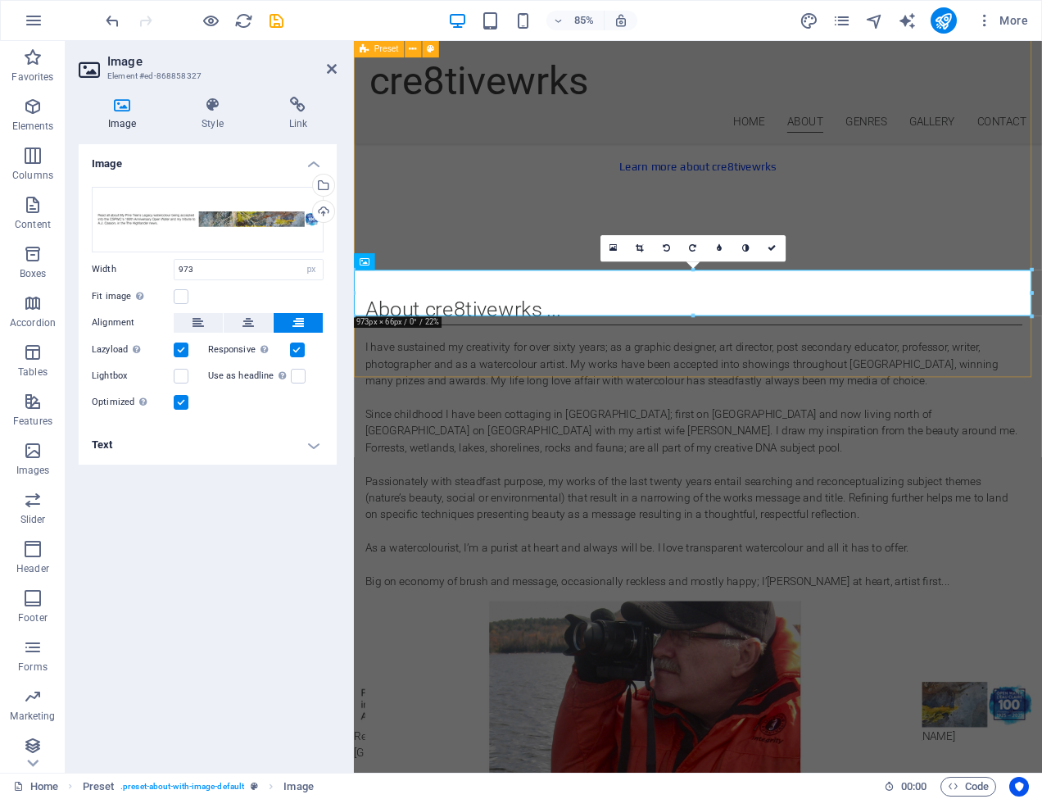
click at [1041, 418] on div "About cre8tivewrks ... I have sustained my creativity for over sixty years; as …" at bounding box center [758, 606] width 809 height 668
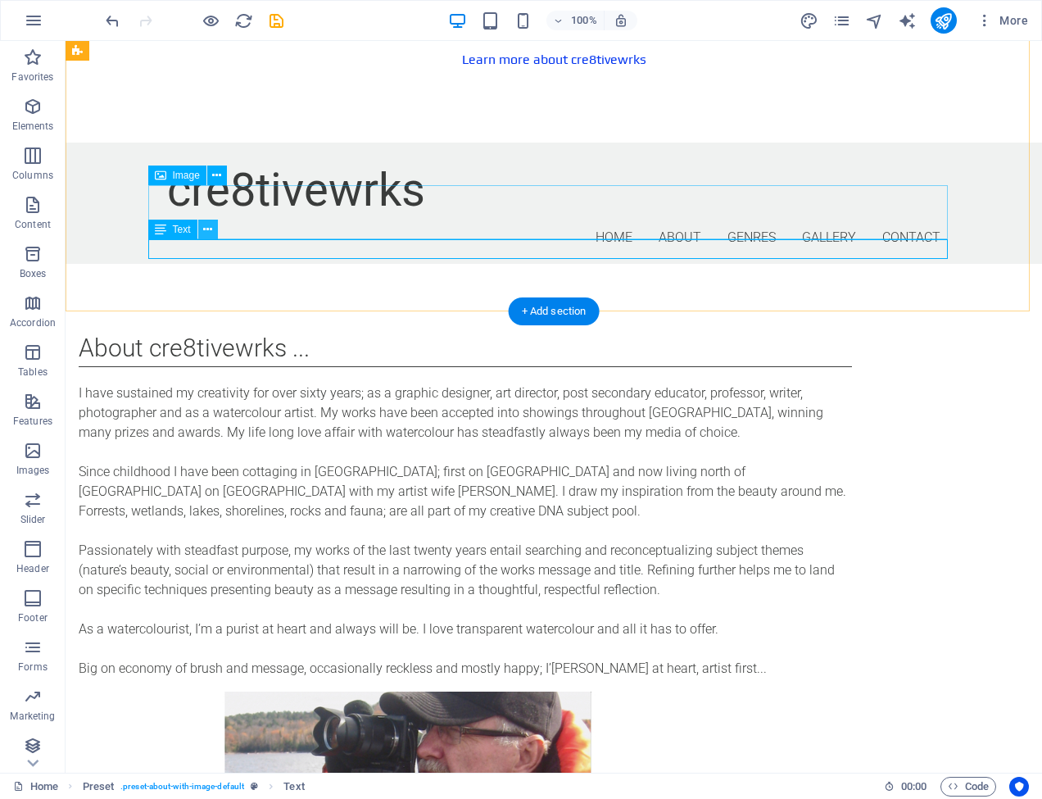
click at [207, 231] on icon at bounding box center [207, 229] width 9 height 17
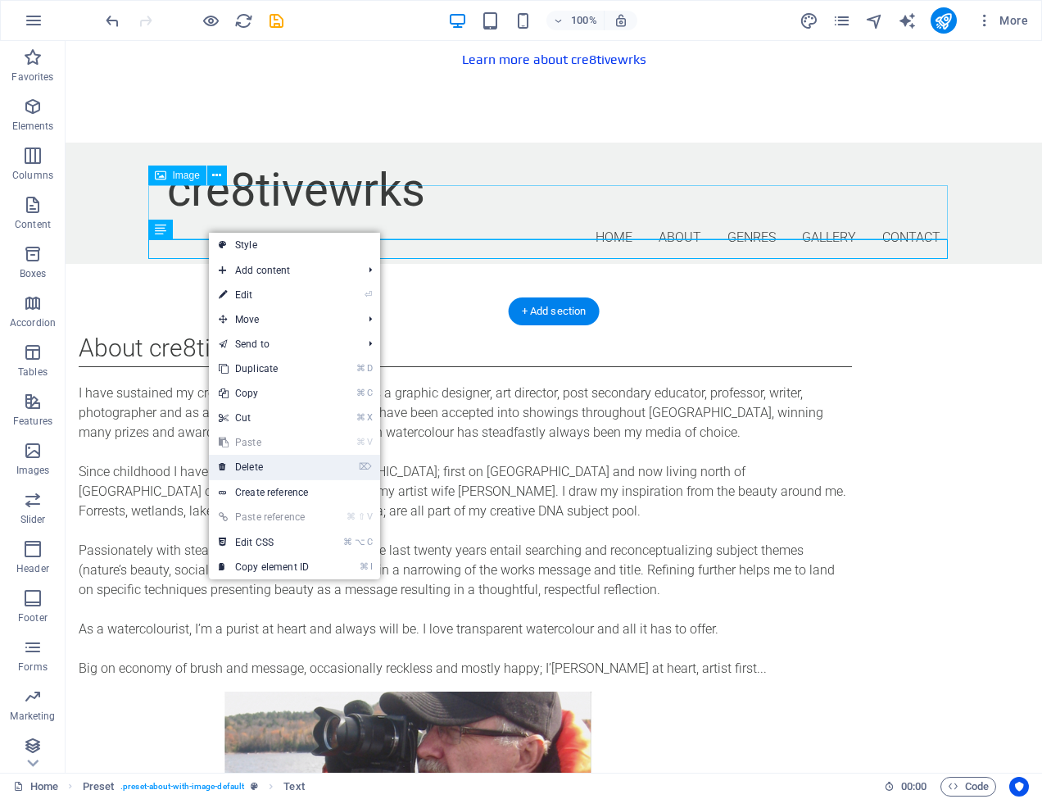
click at [256, 467] on link "⌦ Delete" at bounding box center [264, 467] width 110 height 25
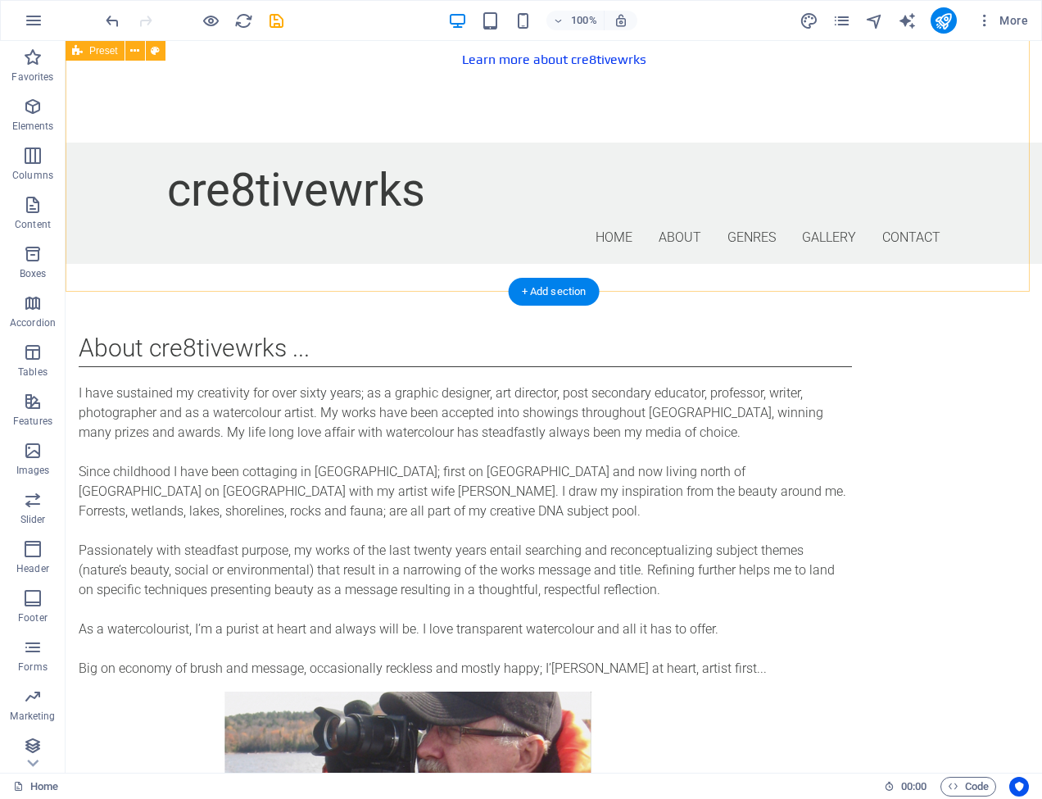
scroll to position [1212, 0]
click at [312, 786] on figure at bounding box center [466, 813] width 800 height 54
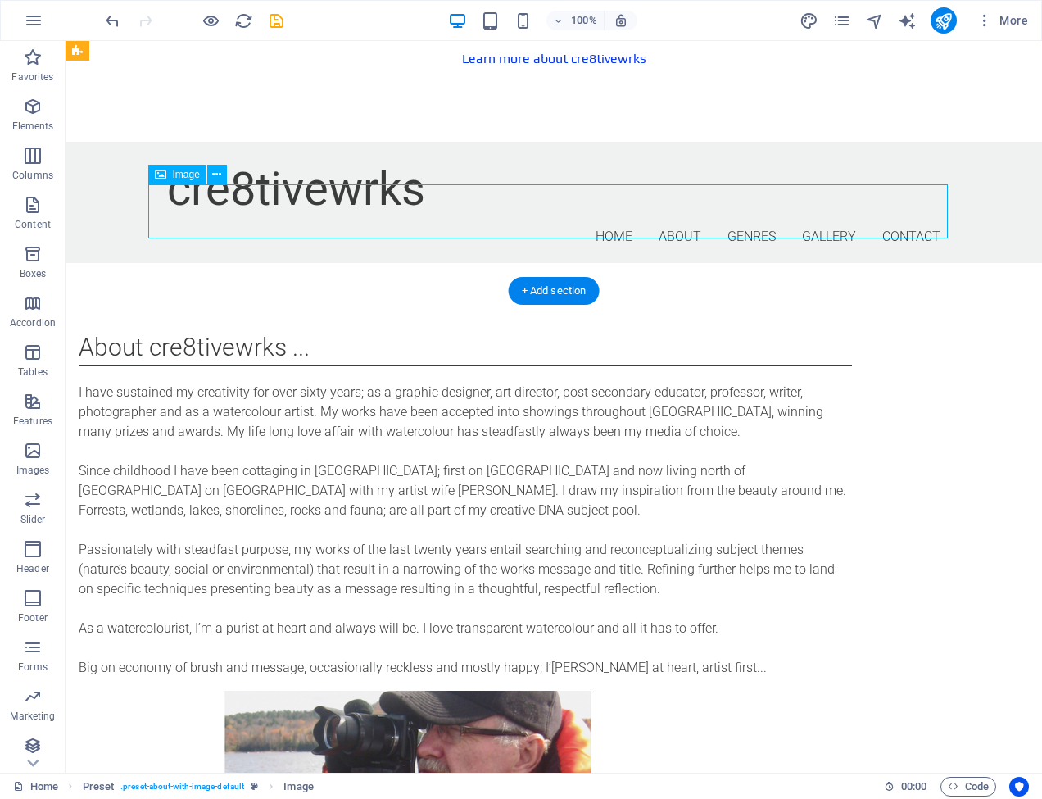
click at [324, 786] on figure at bounding box center [466, 813] width 800 height 54
click at [336, 786] on figure at bounding box center [466, 813] width 800 height 54
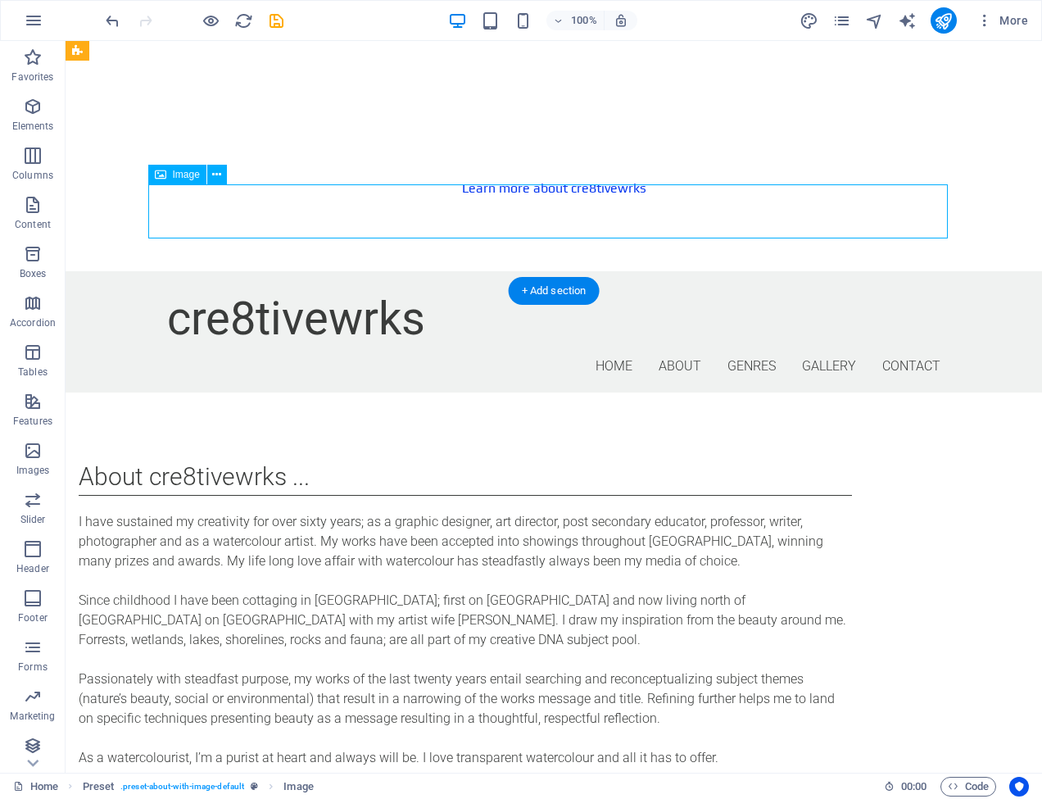
select select "px"
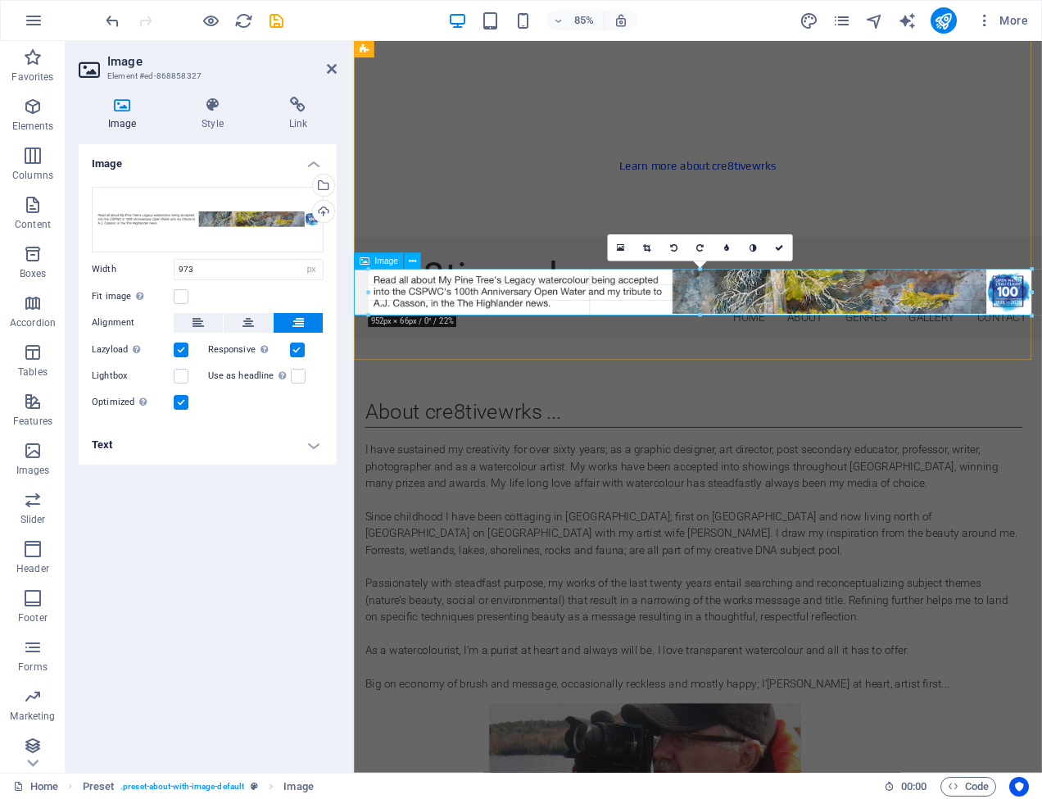
drag, startPoint x: 355, startPoint y: 291, endPoint x: 372, endPoint y: 291, distance: 17.2
type input "952"
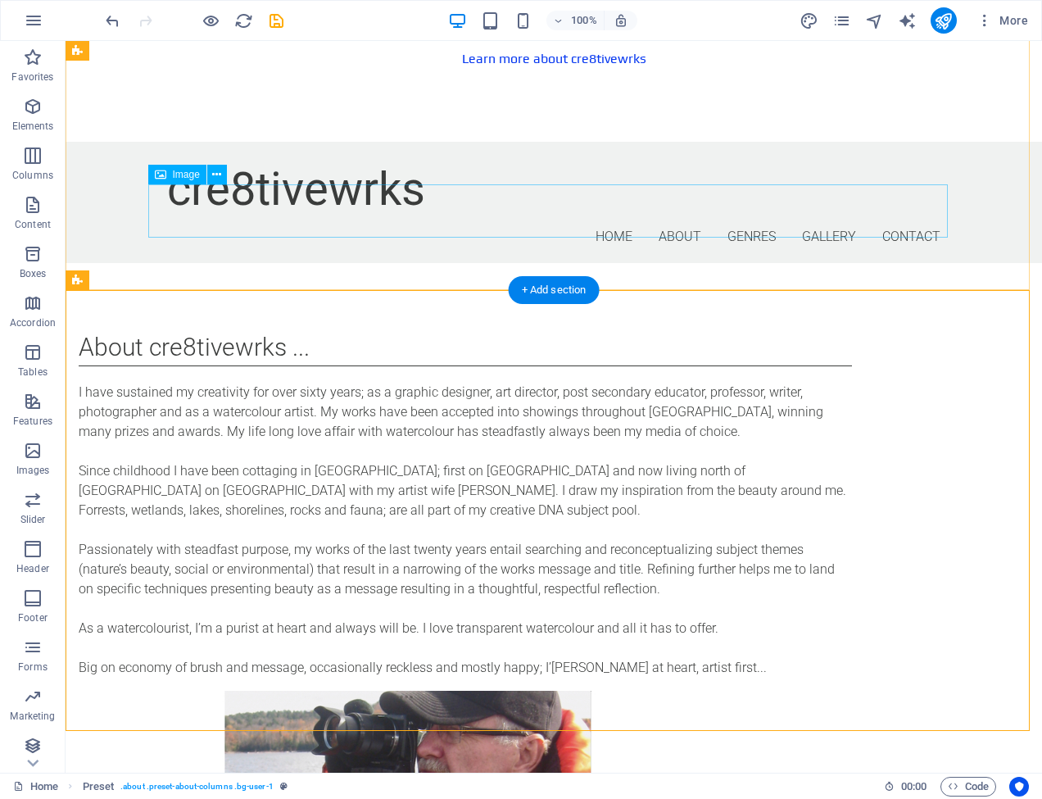
click at [287, 786] on figure at bounding box center [466, 812] width 800 height 53
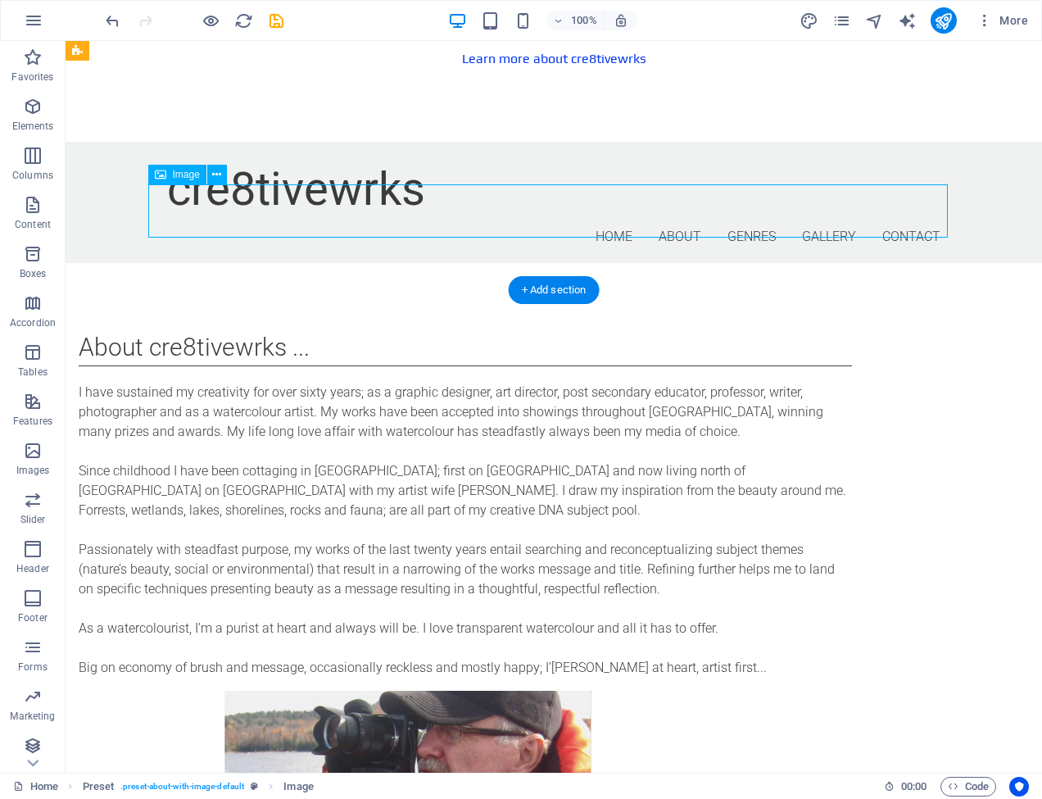
click at [283, 786] on figure at bounding box center [466, 812] width 800 height 53
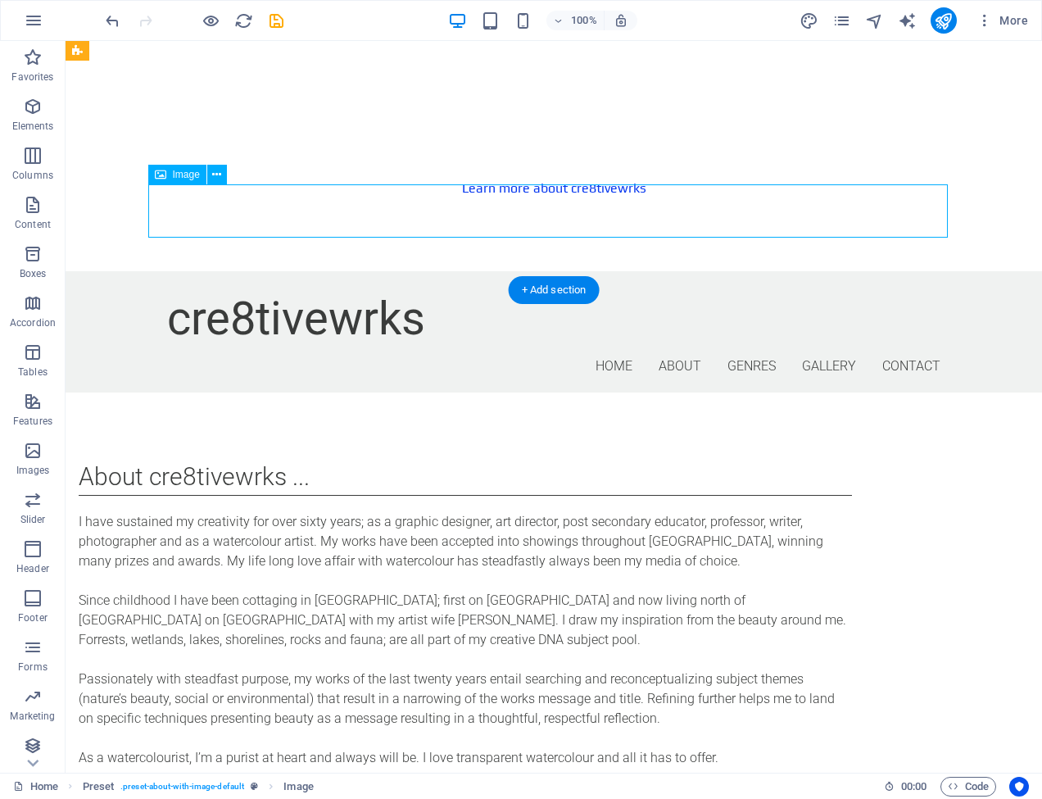
select select "px"
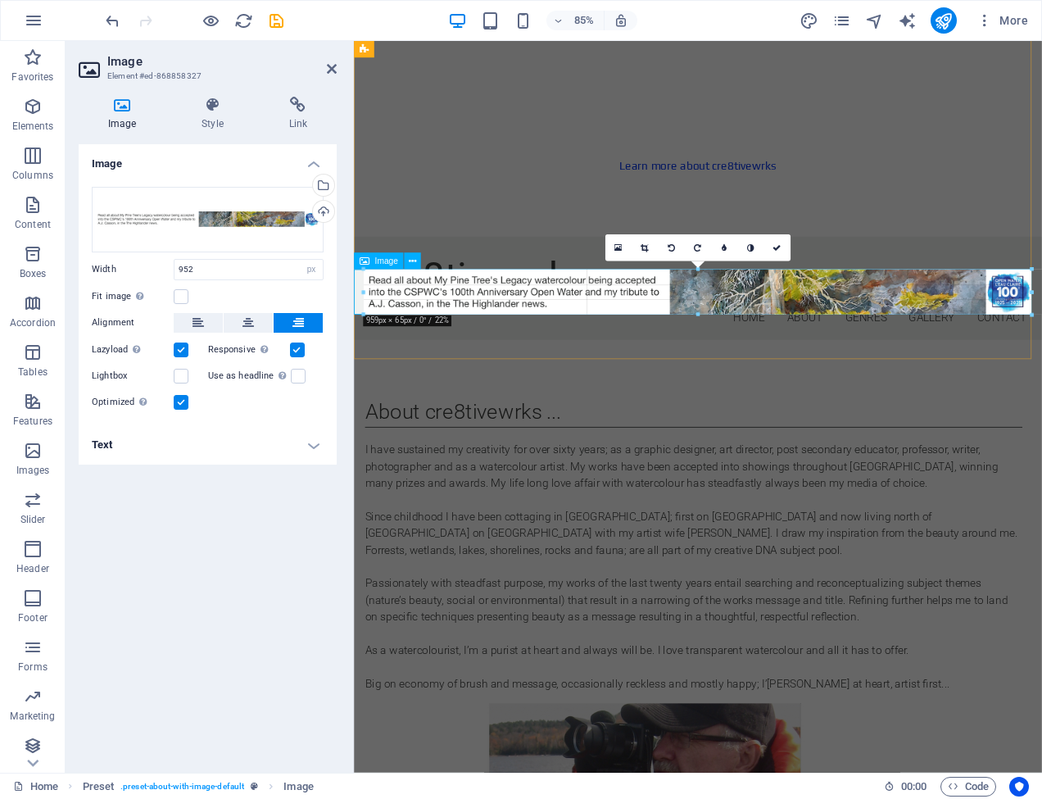
drag, startPoint x: 369, startPoint y: 291, endPoint x: 360, endPoint y: 291, distance: 9.0
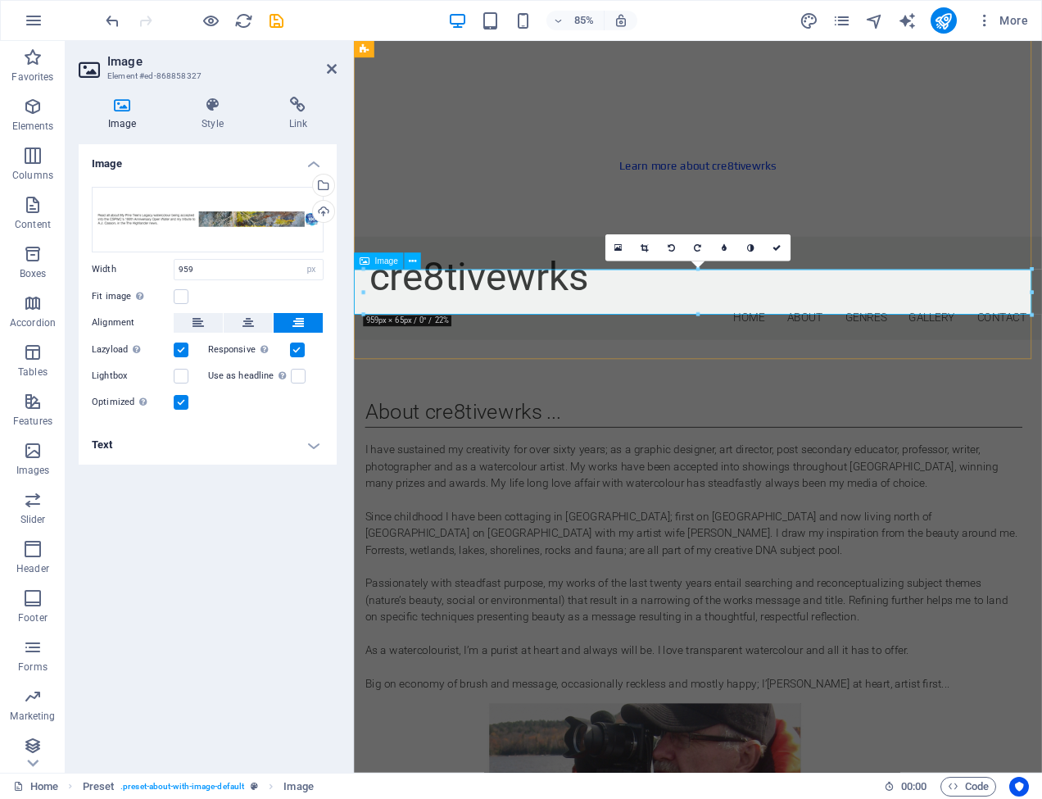
type input "959"
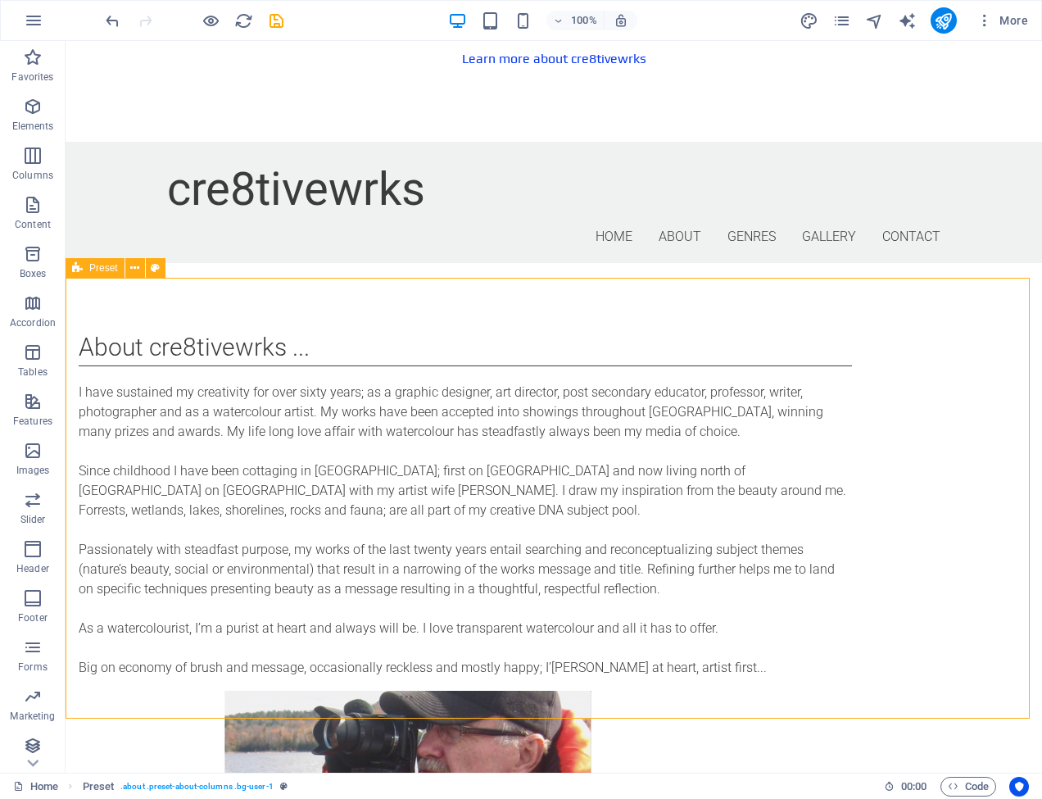
scroll to position [1225, 0]
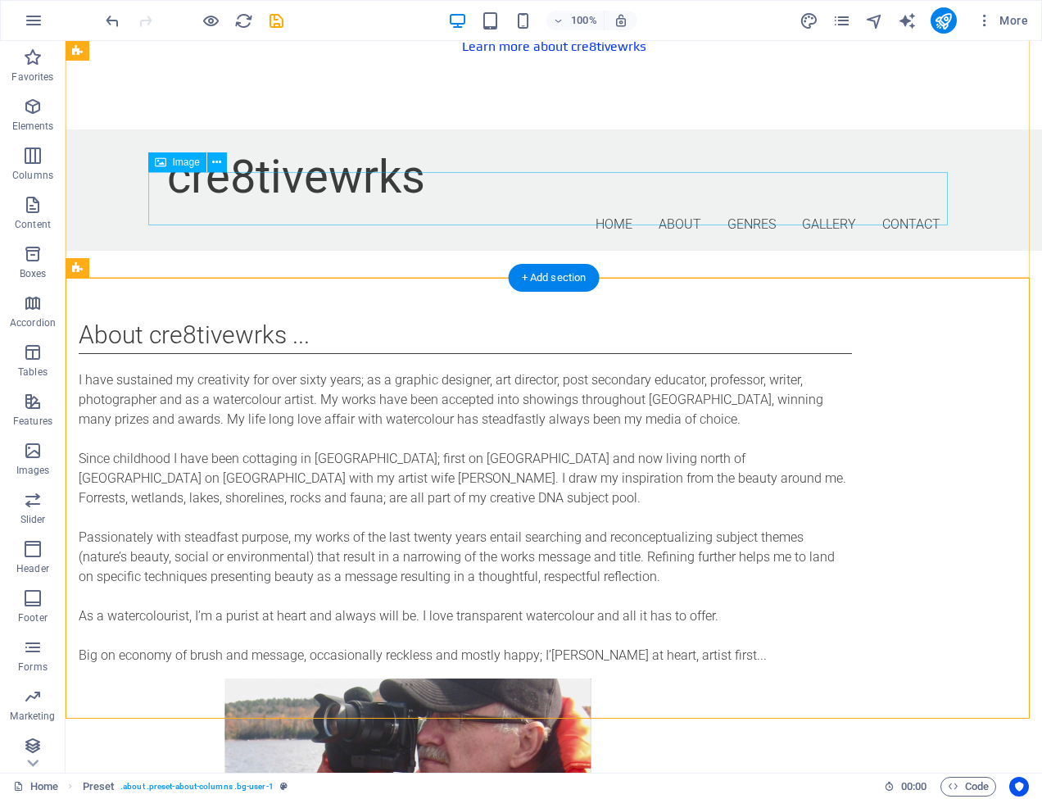
click at [324, 773] on figure at bounding box center [466, 799] width 800 height 53
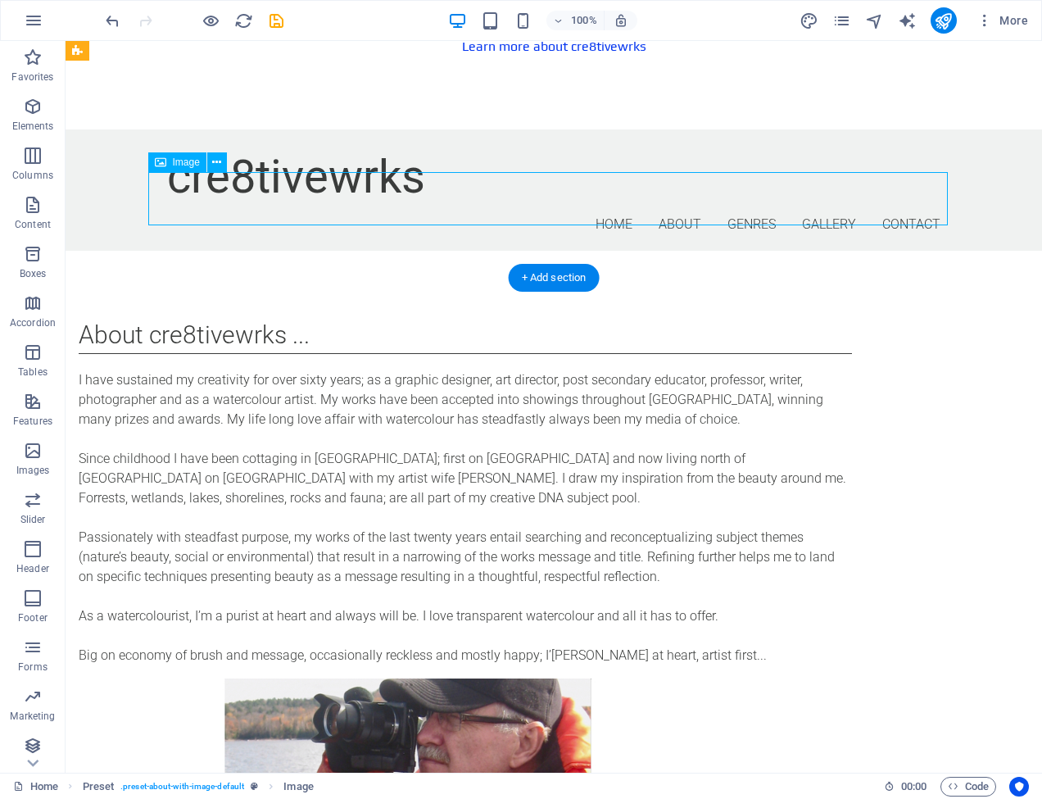
click at [324, 773] on figure at bounding box center [466, 799] width 800 height 53
select select "px"
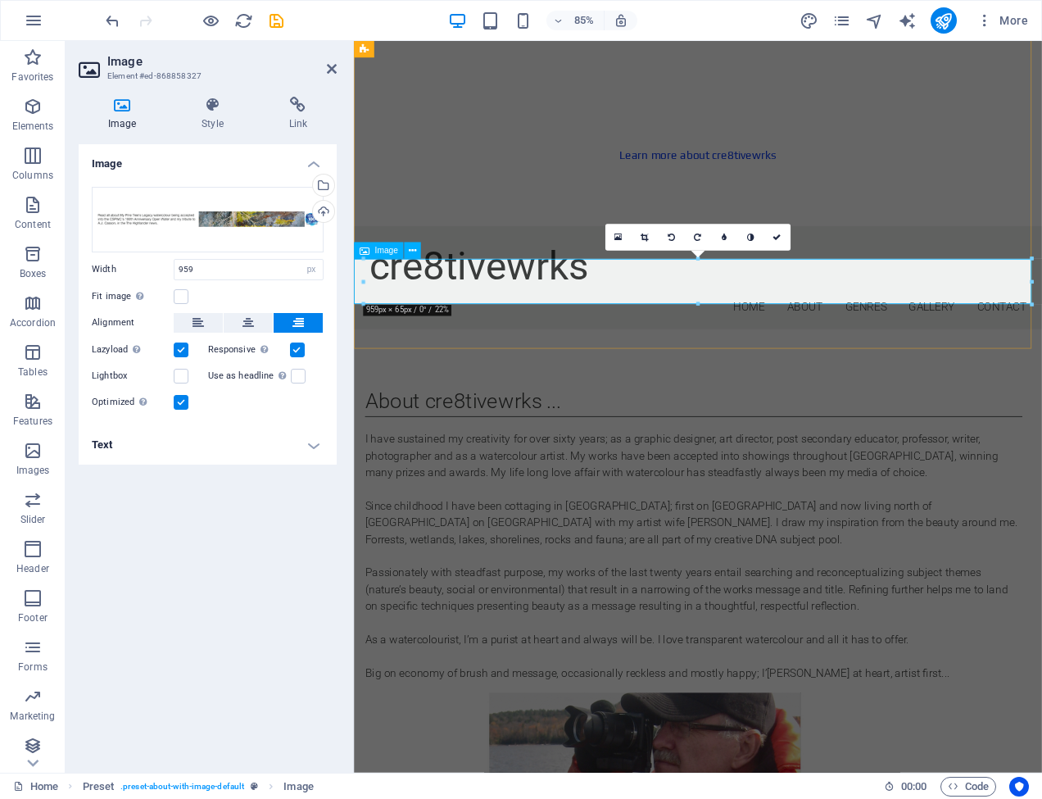
drag, startPoint x: 716, startPoint y: 322, endPoint x: 359, endPoint y: 323, distance: 357.2
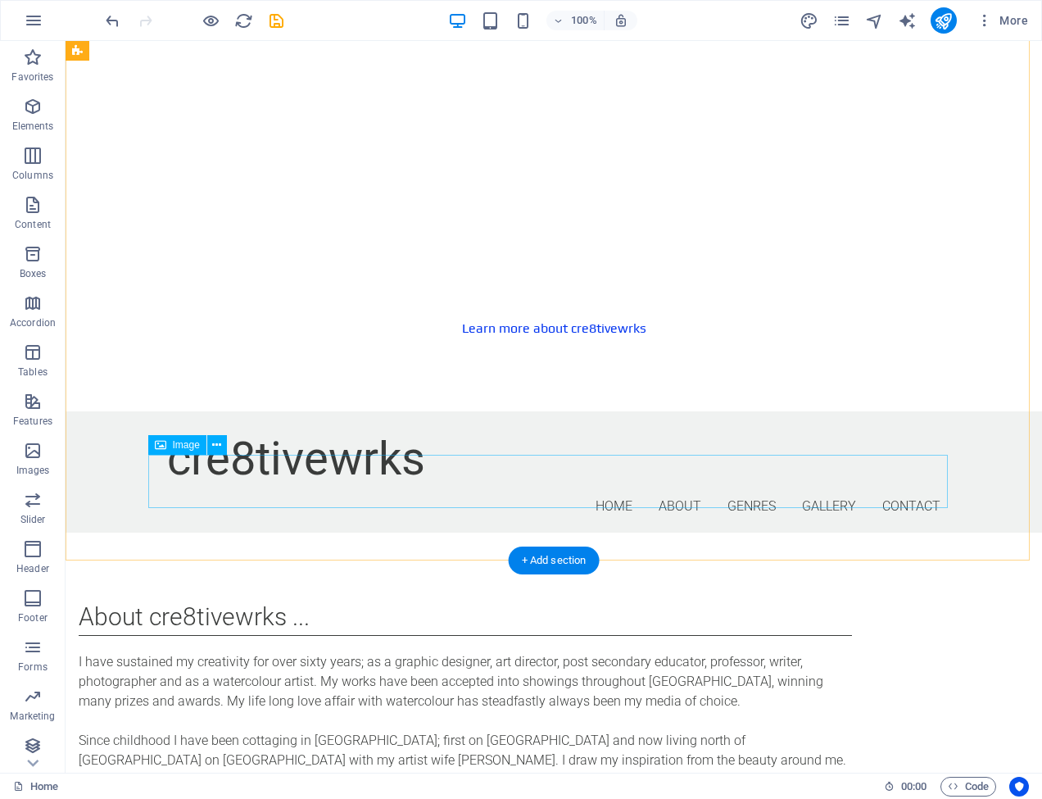
scroll to position [944, 0]
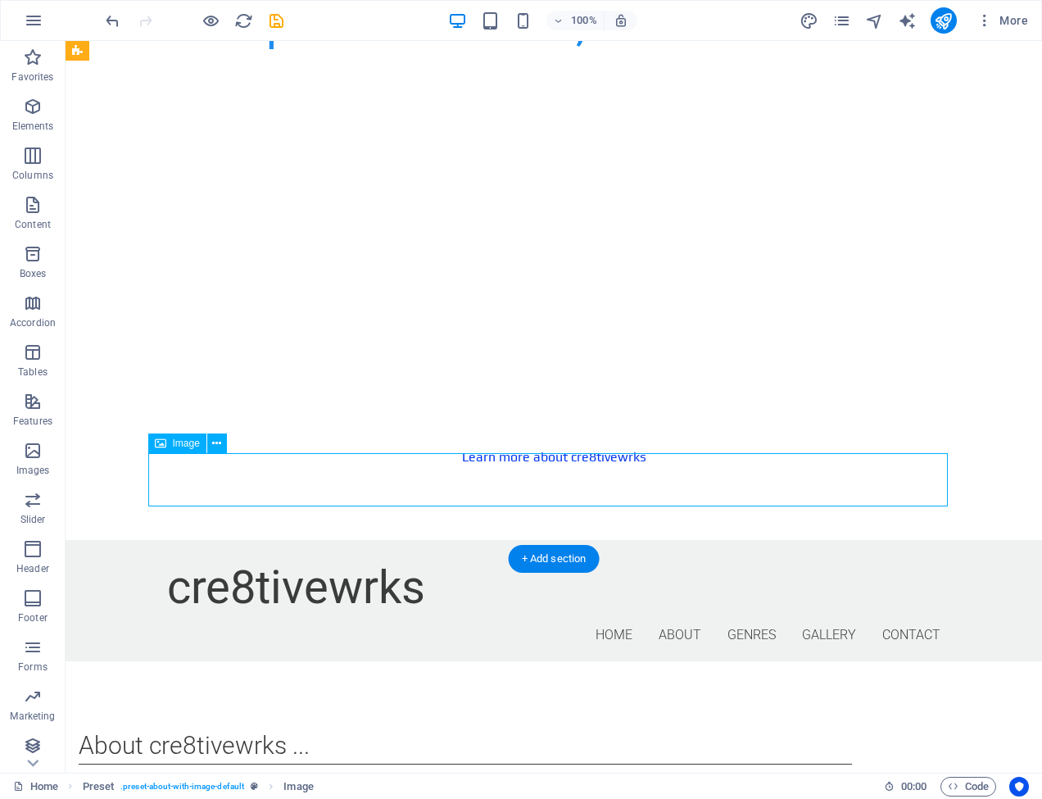
select select "px"
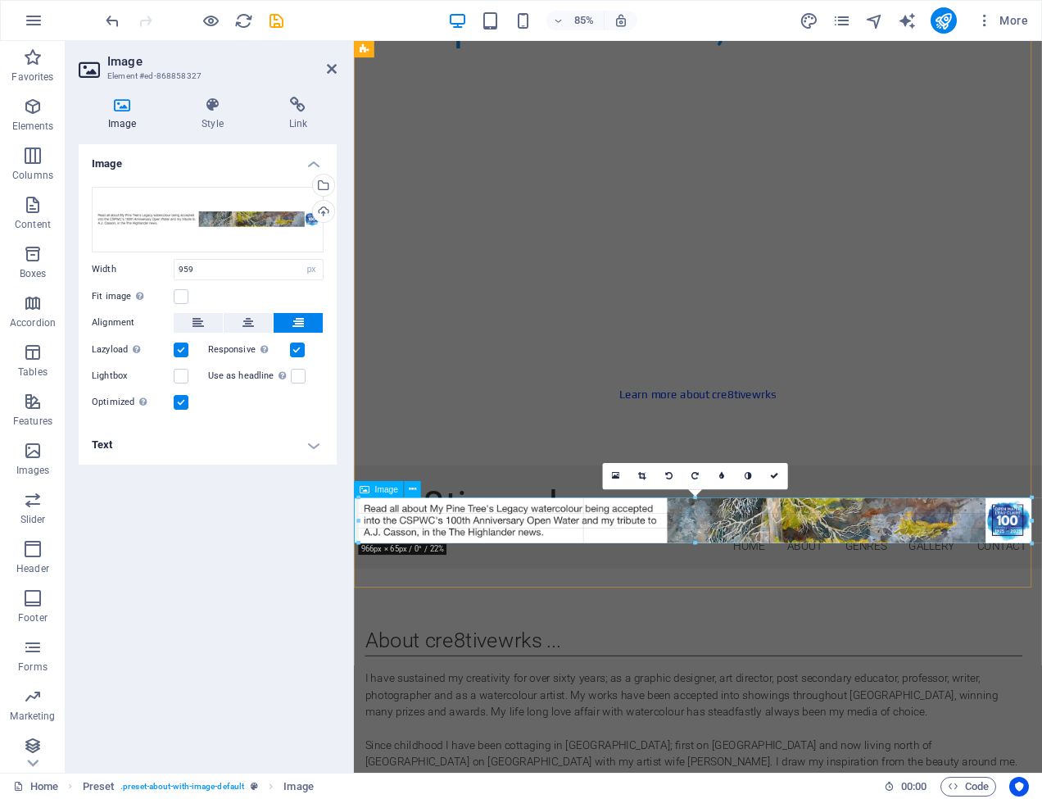
drag, startPoint x: 363, startPoint y: 520, endPoint x: 2, endPoint y: 564, distance: 364.0
type input "966"
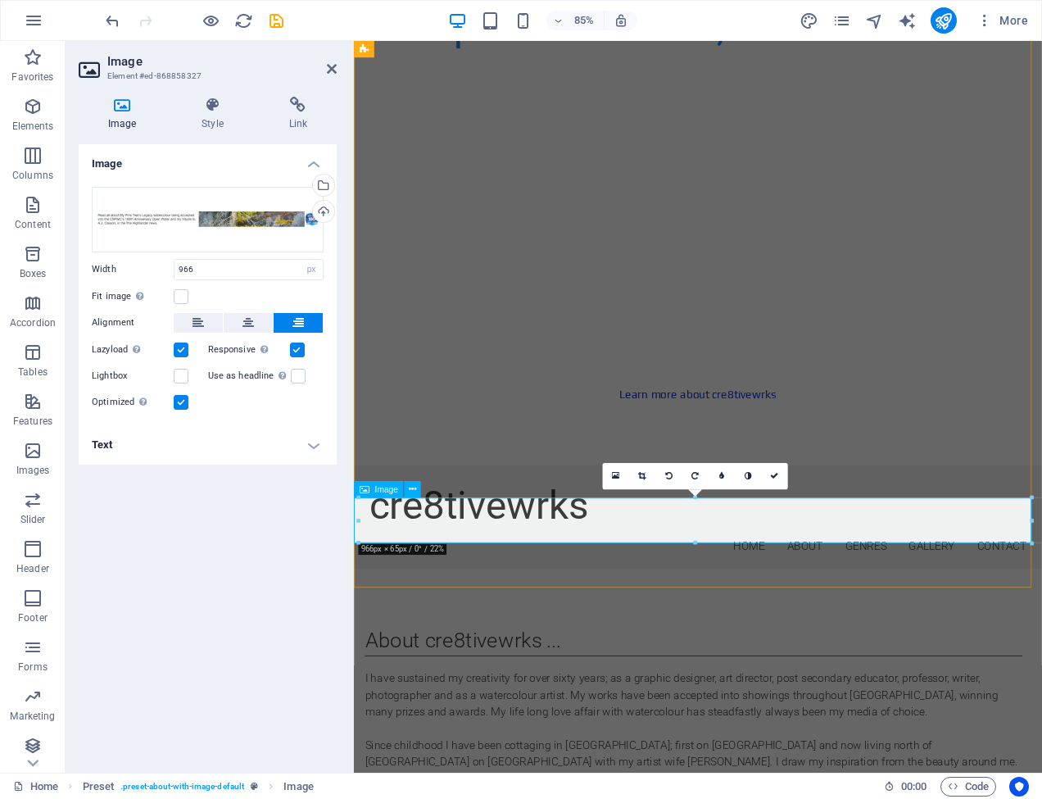
scroll to position [949, 0]
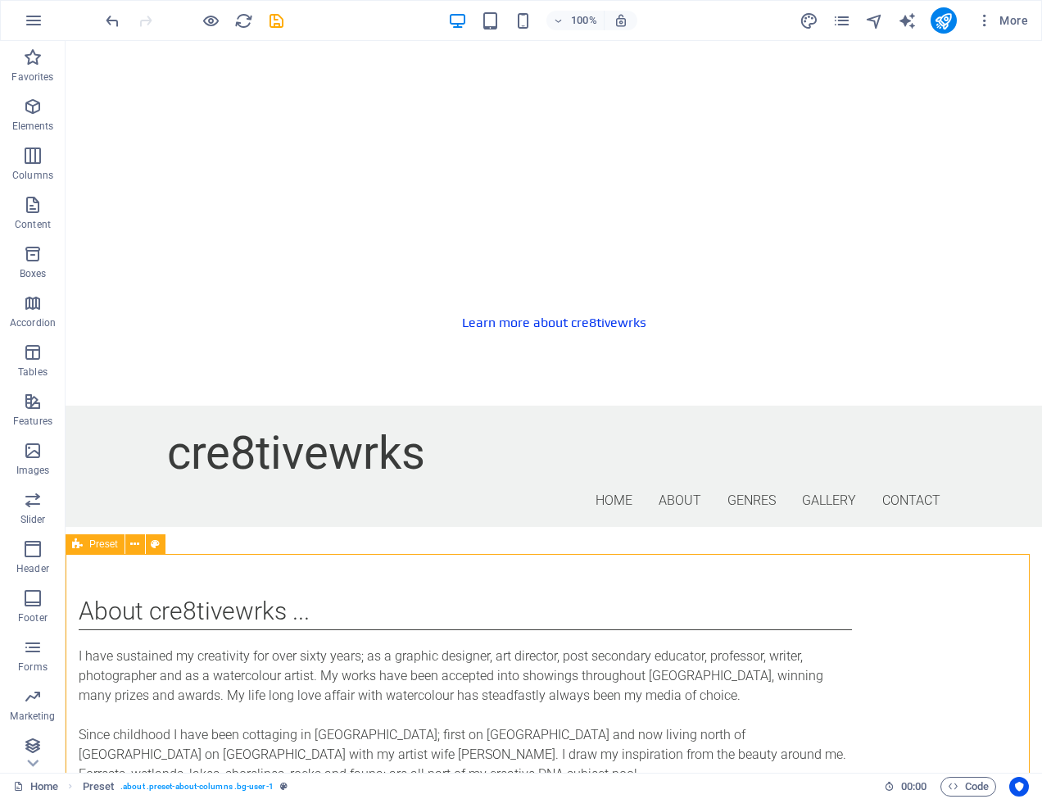
scroll to position [949, 0]
click at [942, 17] on icon "publish" at bounding box center [943, 20] width 19 height 19
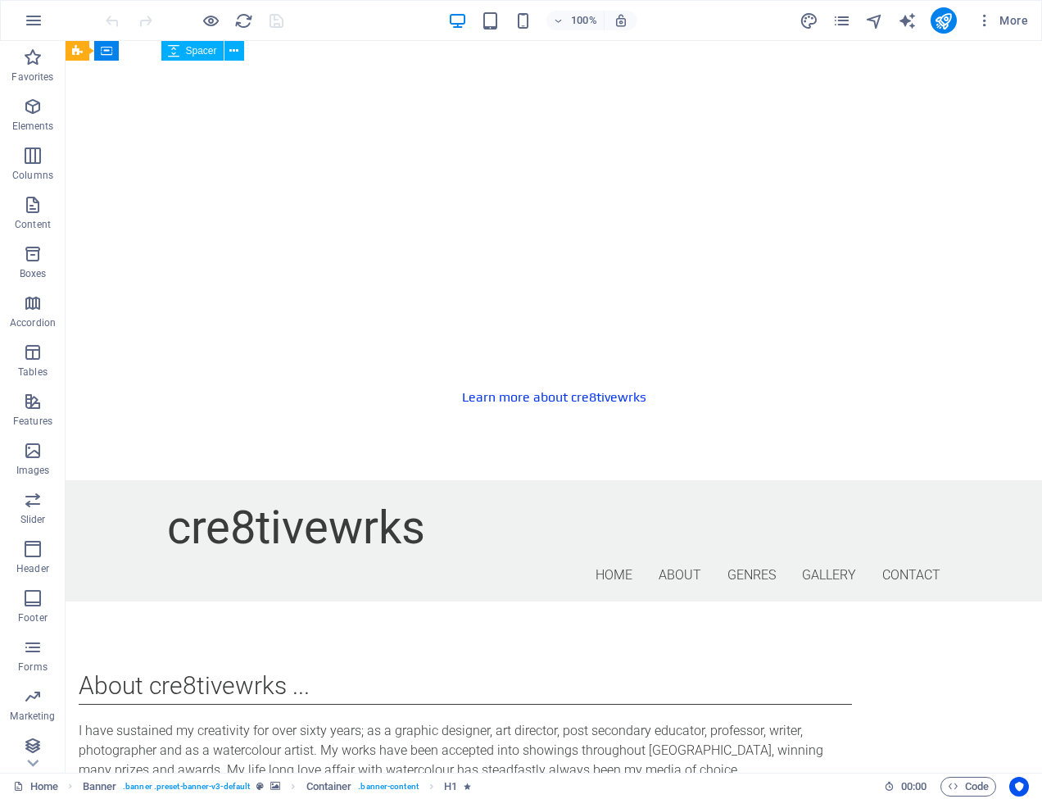
scroll to position [876, 0]
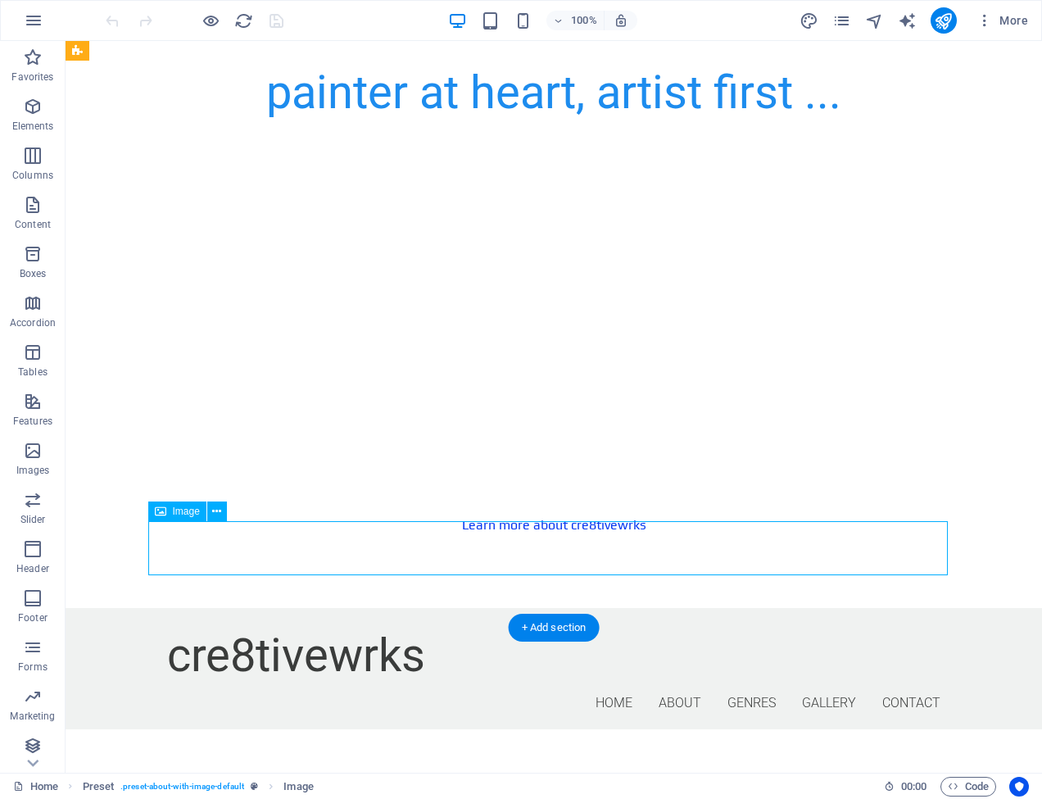
select select "px"
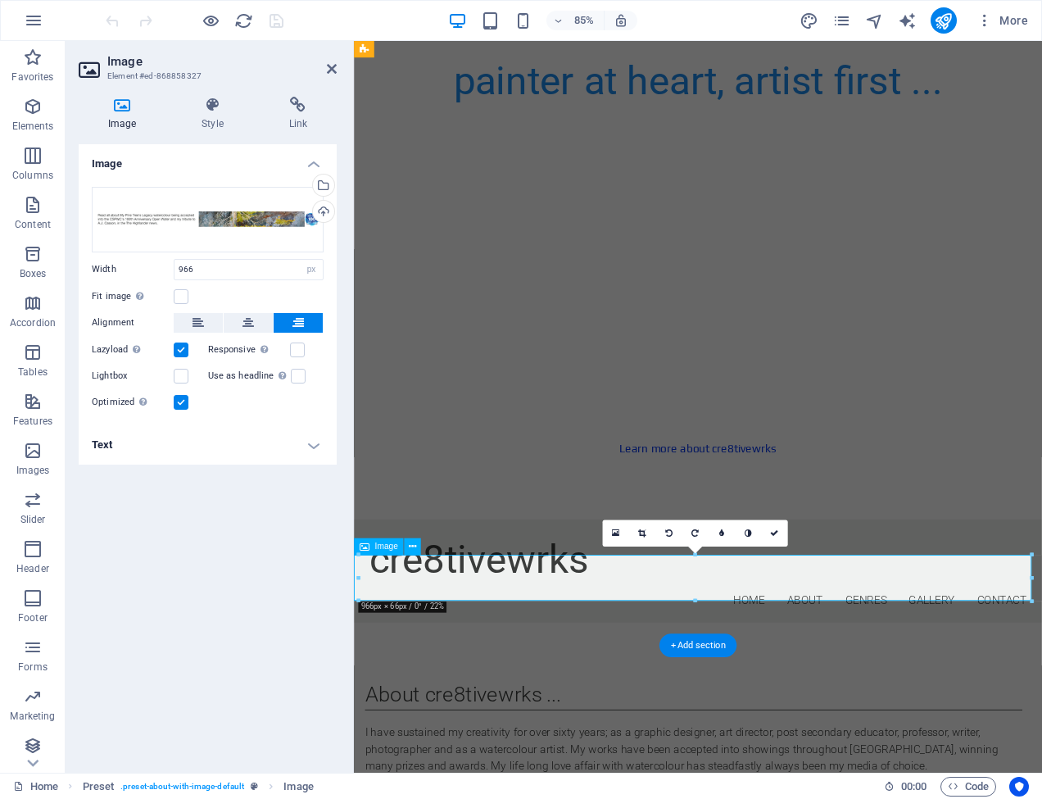
scroll to position [882, 0]
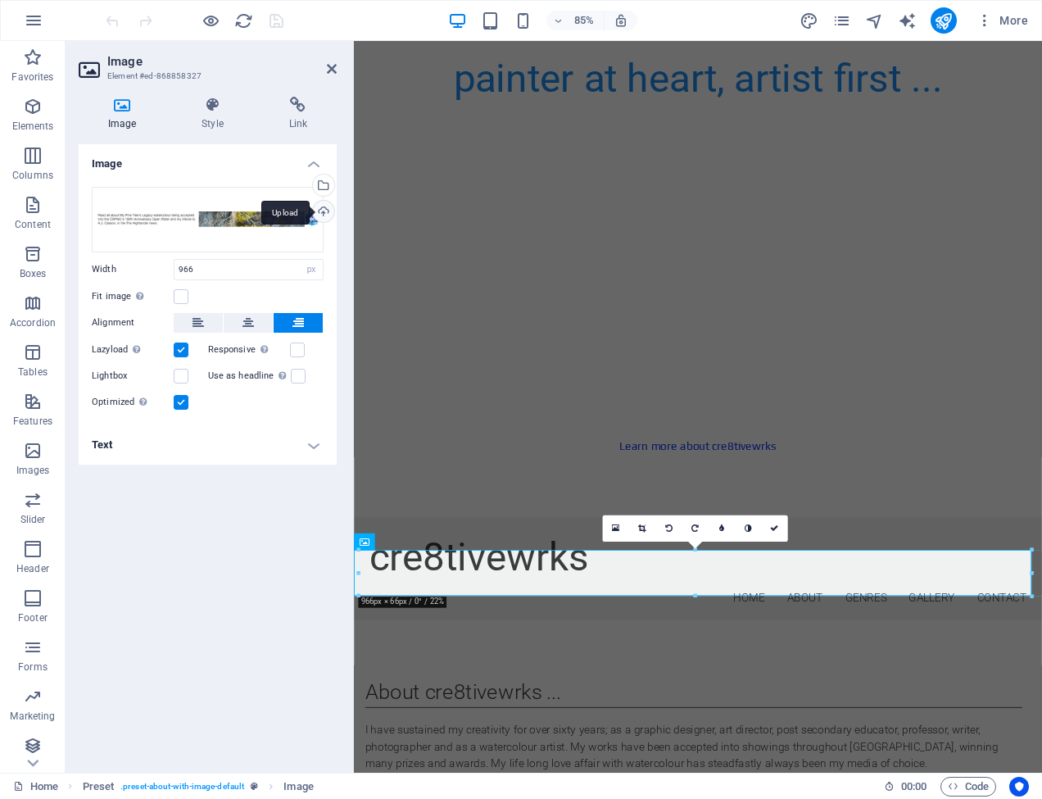
click at [326, 208] on div "Upload" at bounding box center [322, 213] width 25 height 25
click at [944, 20] on icon "publish" at bounding box center [943, 20] width 19 height 19
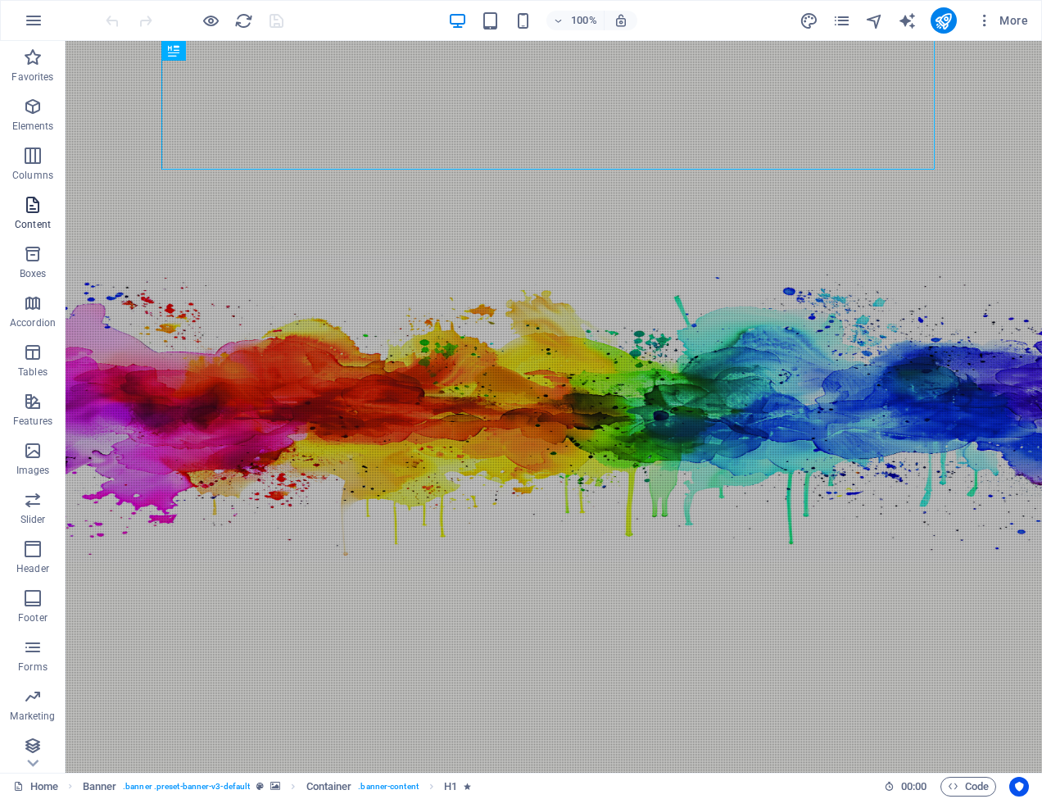
click at [34, 203] on icon "button" at bounding box center [33, 205] width 20 height 20
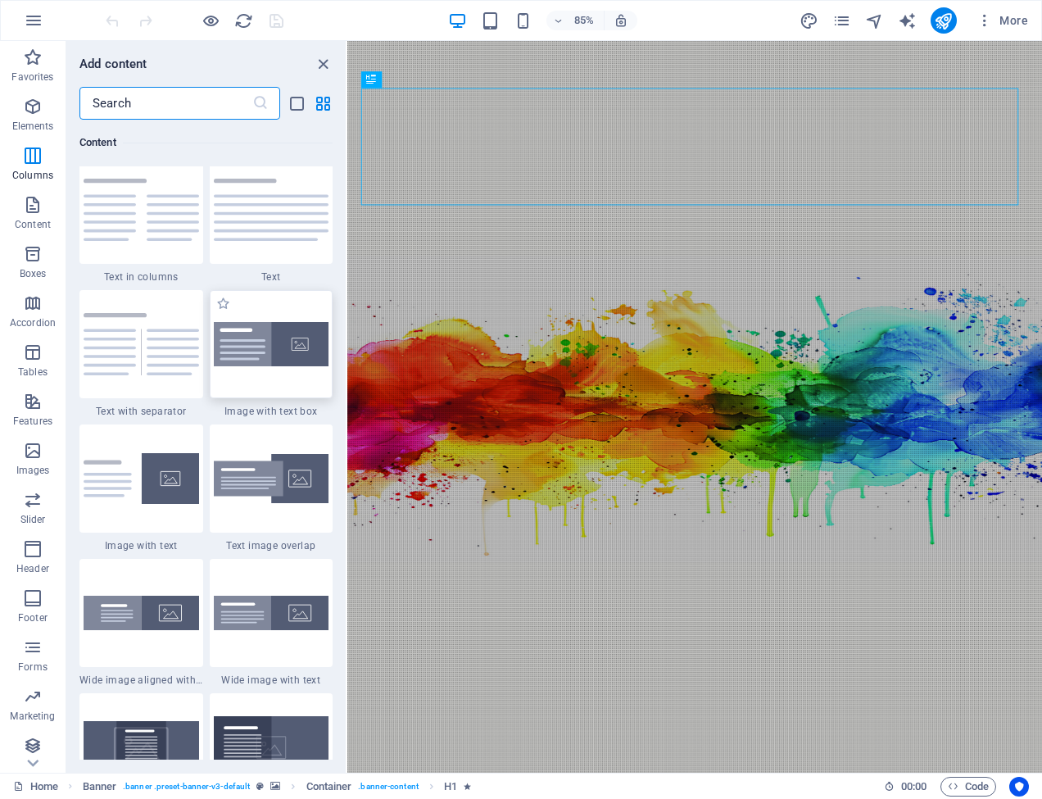
scroll to position [2875, 0]
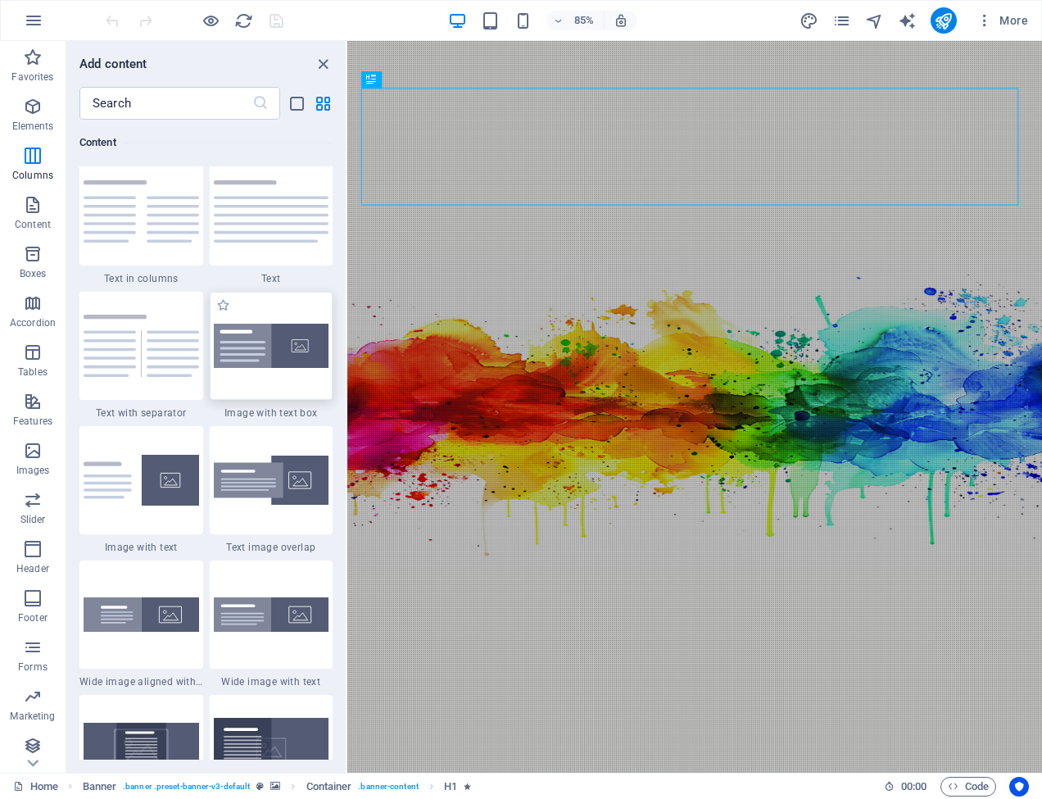
click at [248, 368] on img at bounding box center [272, 346] width 116 height 44
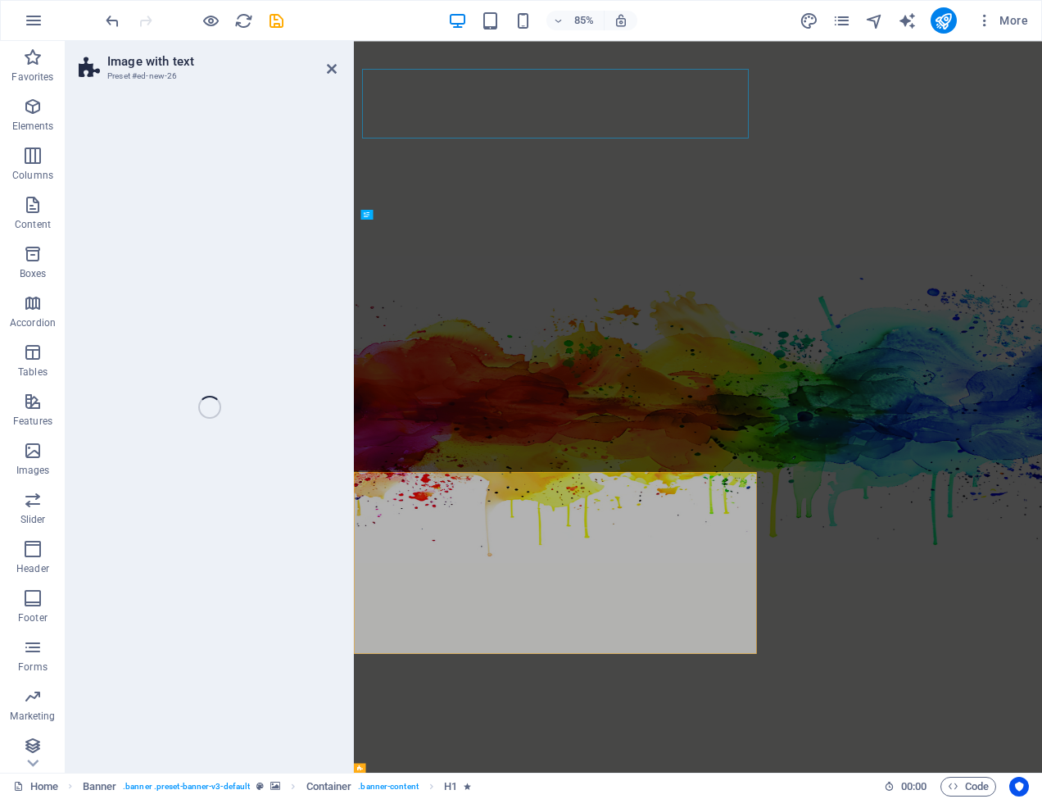
select select "rem"
select select "px"
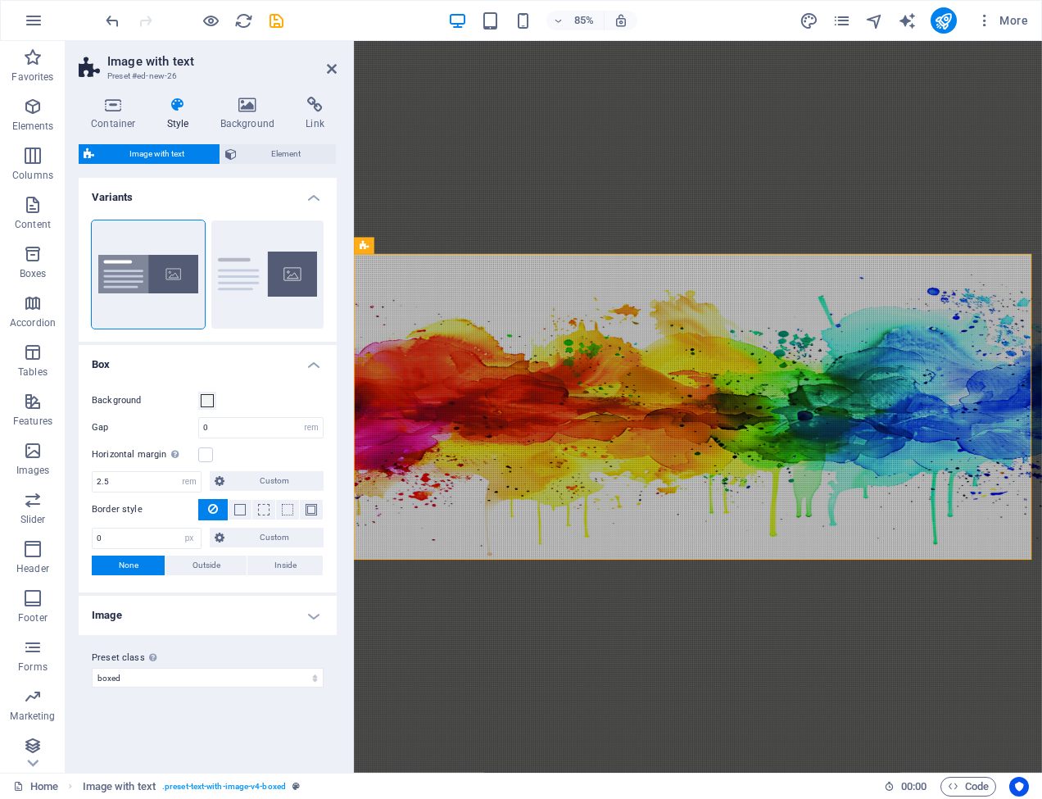
scroll to position [610, 0]
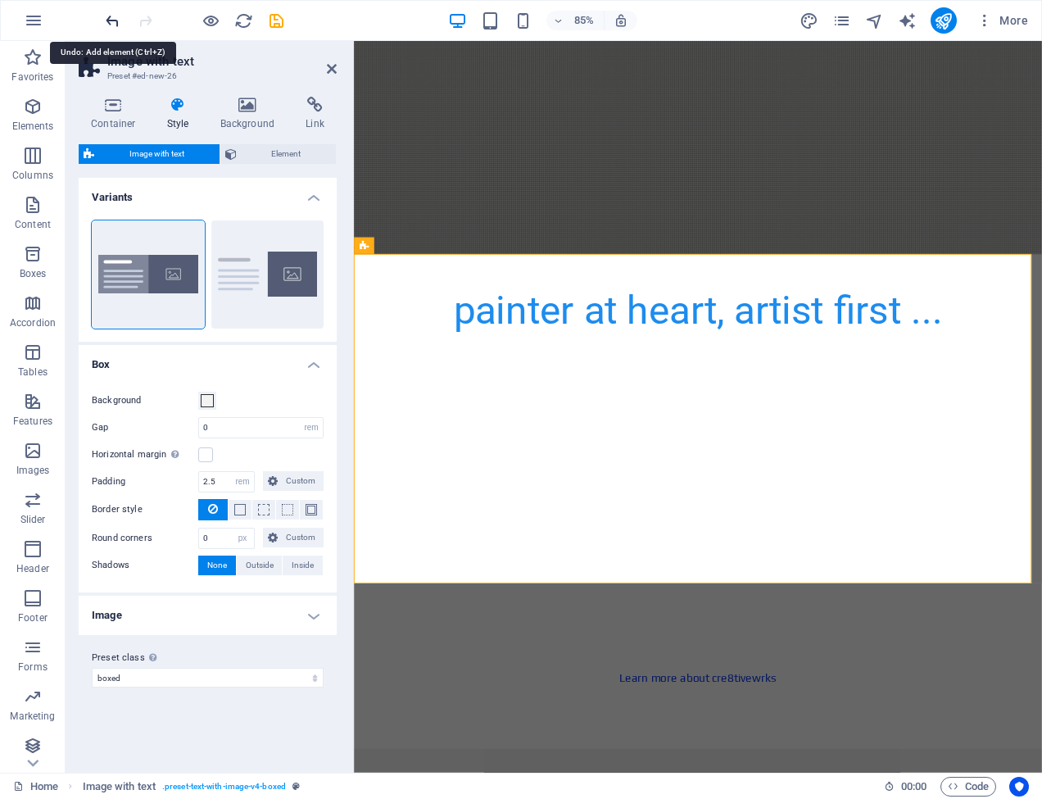
click at [116, 20] on icon "undo" at bounding box center [112, 20] width 19 height 19
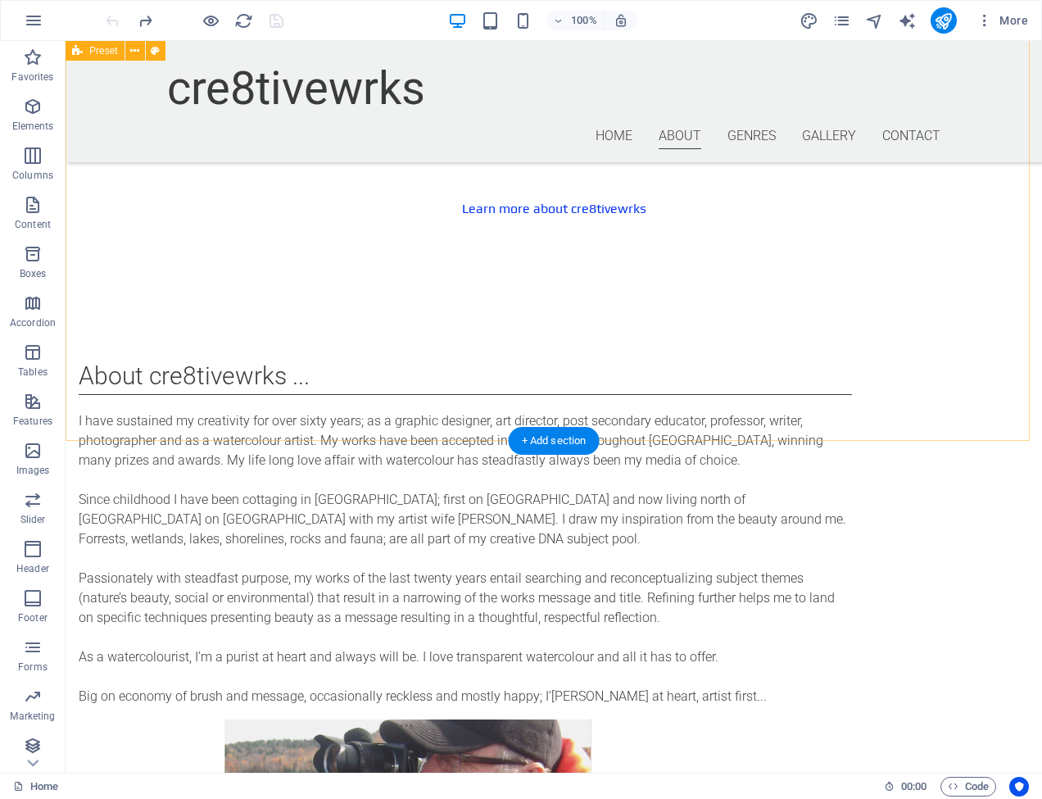
scroll to position [1061, 0]
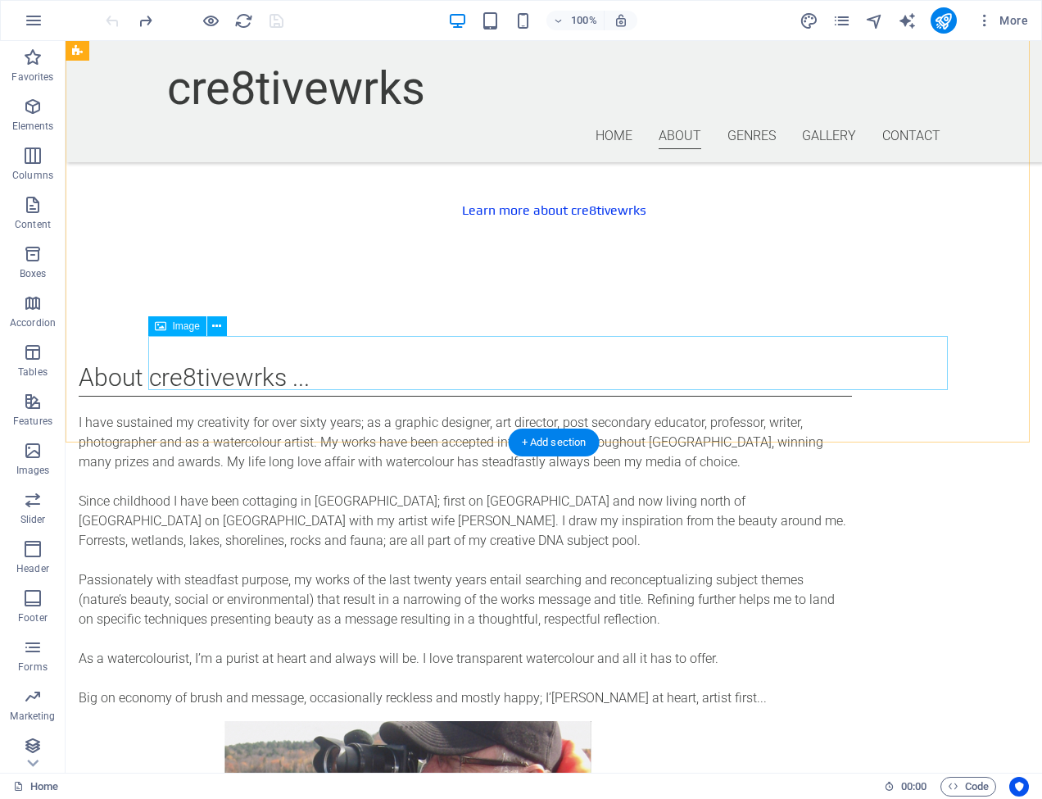
select select "px"
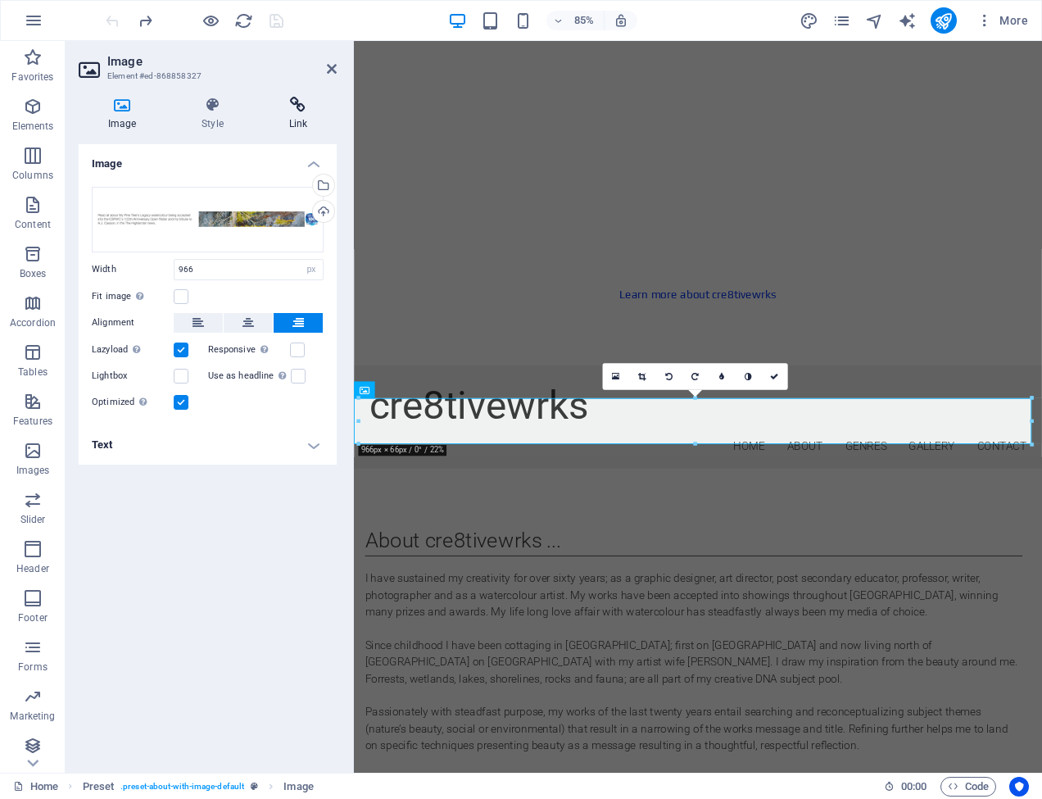
click at [299, 103] on icon at bounding box center [298, 105] width 77 height 16
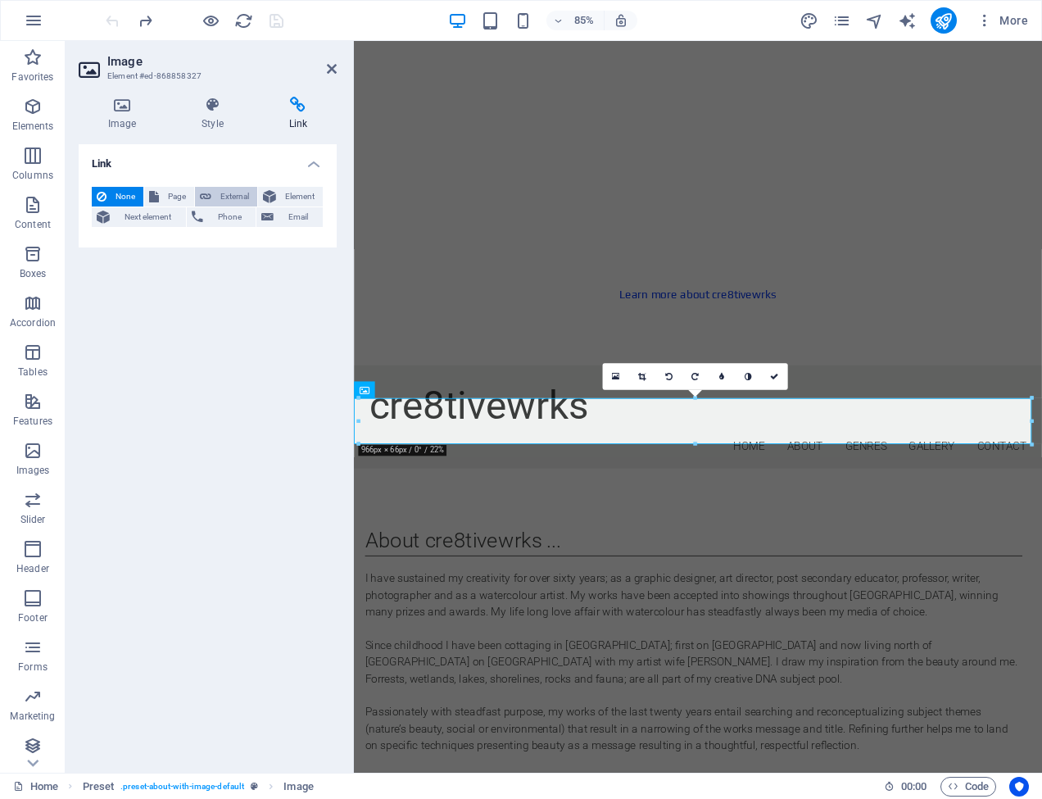
click at [214, 195] on button "External" at bounding box center [226, 197] width 62 height 20
select select "blank"
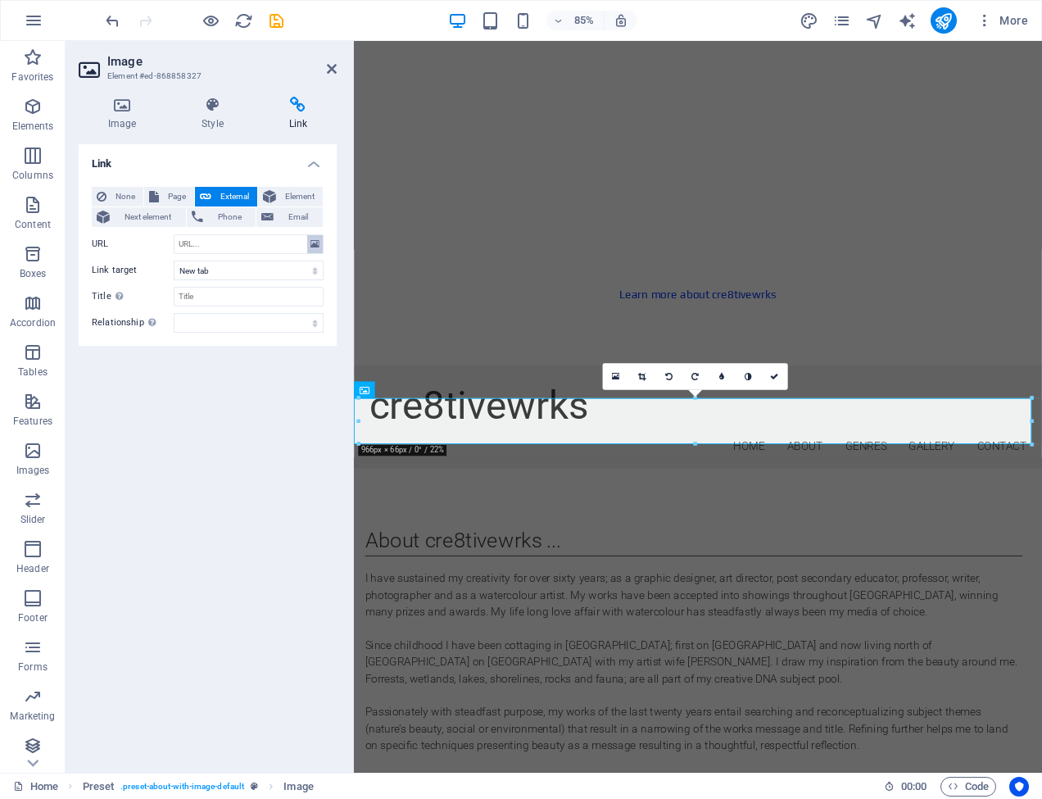
click at [316, 243] on icon at bounding box center [314, 244] width 9 height 18
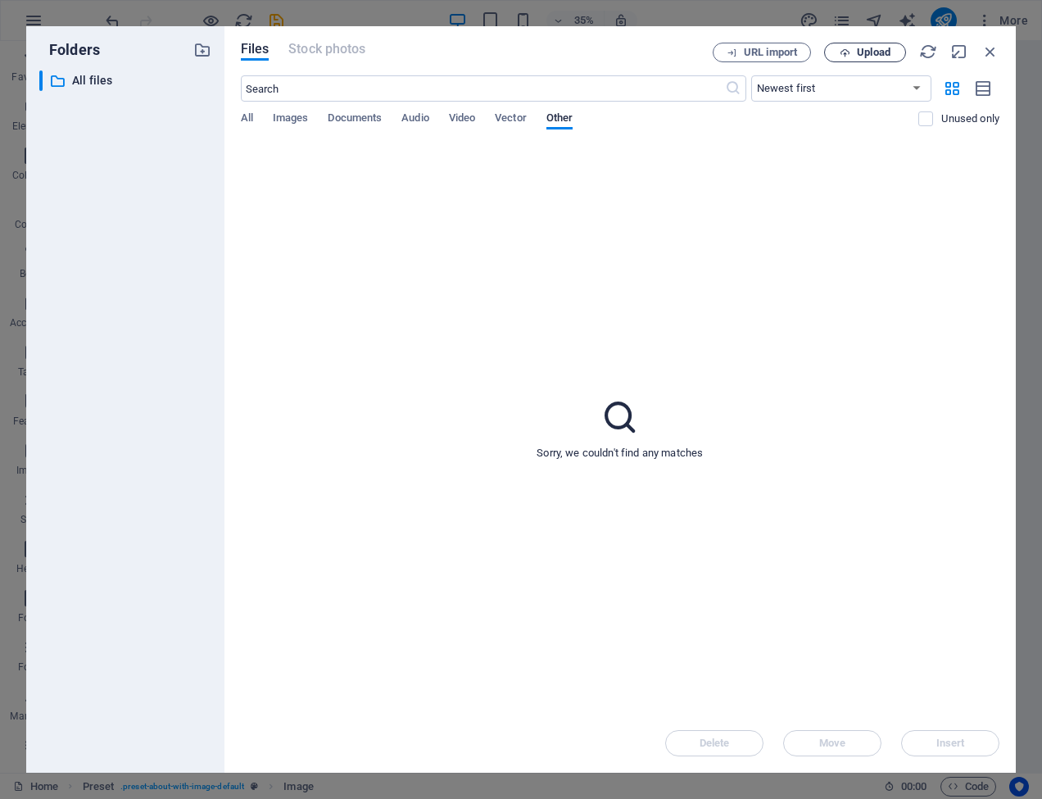
click at [858, 52] on span "Upload" at bounding box center [874, 53] width 34 height 10
type input "https://cdn1.site-media.eu/images/0/19608106/ajhlndernews-dxWZxEZRv-q4tumla5EKC…"
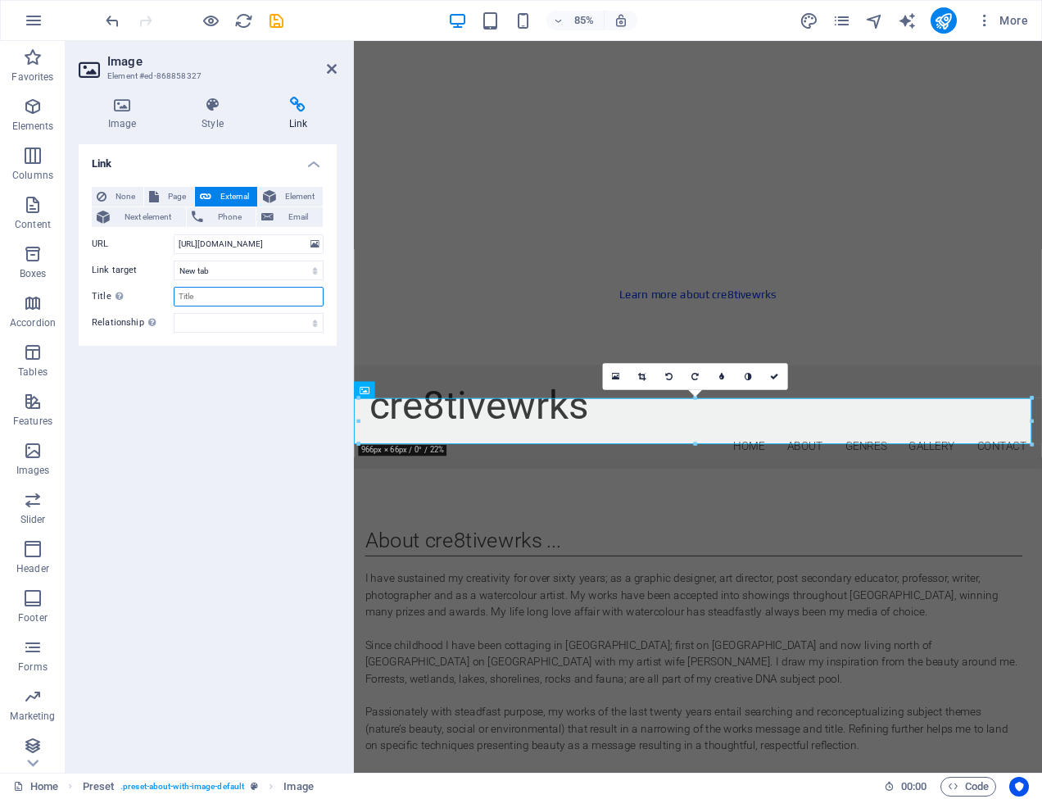
click at [179, 297] on input "Title Additional link description, should not be the same as the link text. The…" at bounding box center [249, 297] width 150 height 20
drag, startPoint x: 179, startPoint y: 297, endPoint x: 255, endPoint y: 299, distance: 76.2
click at [255, 299] on input "My Pine Tree's Legacy" at bounding box center [249, 297] width 150 height 20
click at [277, 297] on input "My Pine Tree's Legacy" at bounding box center [249, 297] width 150 height 20
click at [178, 297] on input "My Pine Tree's Legacy" at bounding box center [249, 297] width 150 height 20
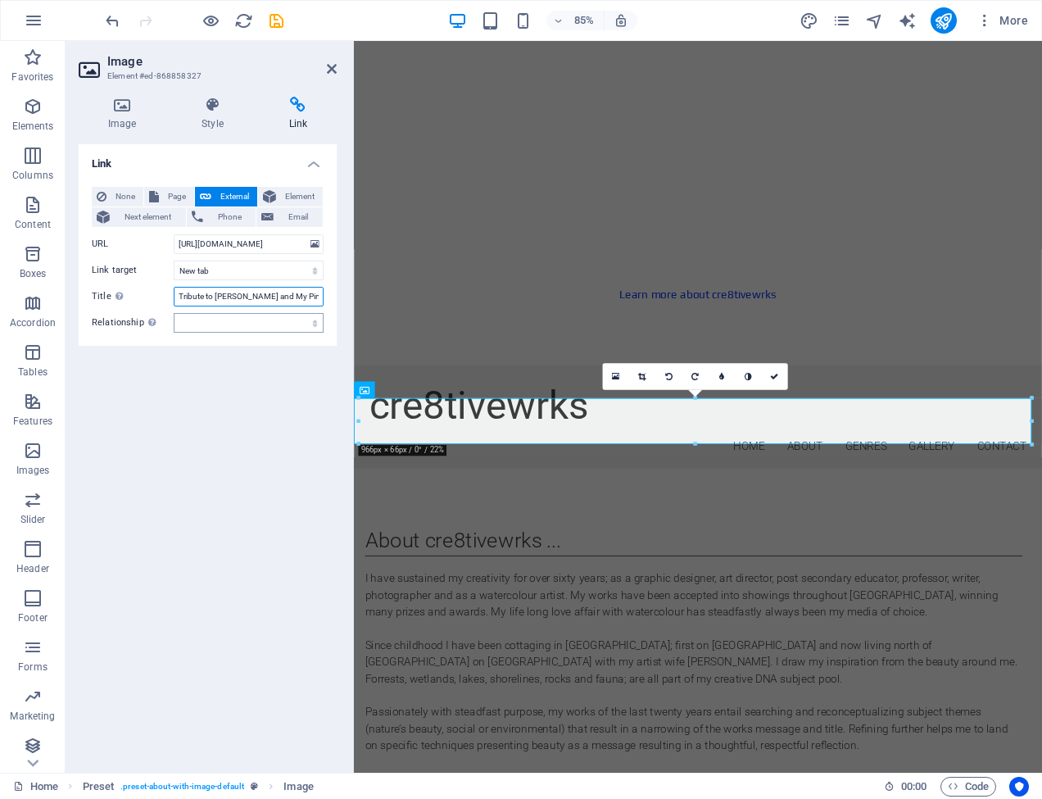
type input "Tribute to AJ and My Pine Tree's Legacy"
click at [187, 418] on div "Link None Page External Element Next element Phone Email Page Home Subpage Lega…" at bounding box center [208, 451] width 258 height 615
click at [171, 408] on div "Link None Page External Element Next element Phone Email Page Home Subpage Lega…" at bounding box center [208, 451] width 258 height 615
click at [330, 66] on icon at bounding box center [332, 68] width 10 height 13
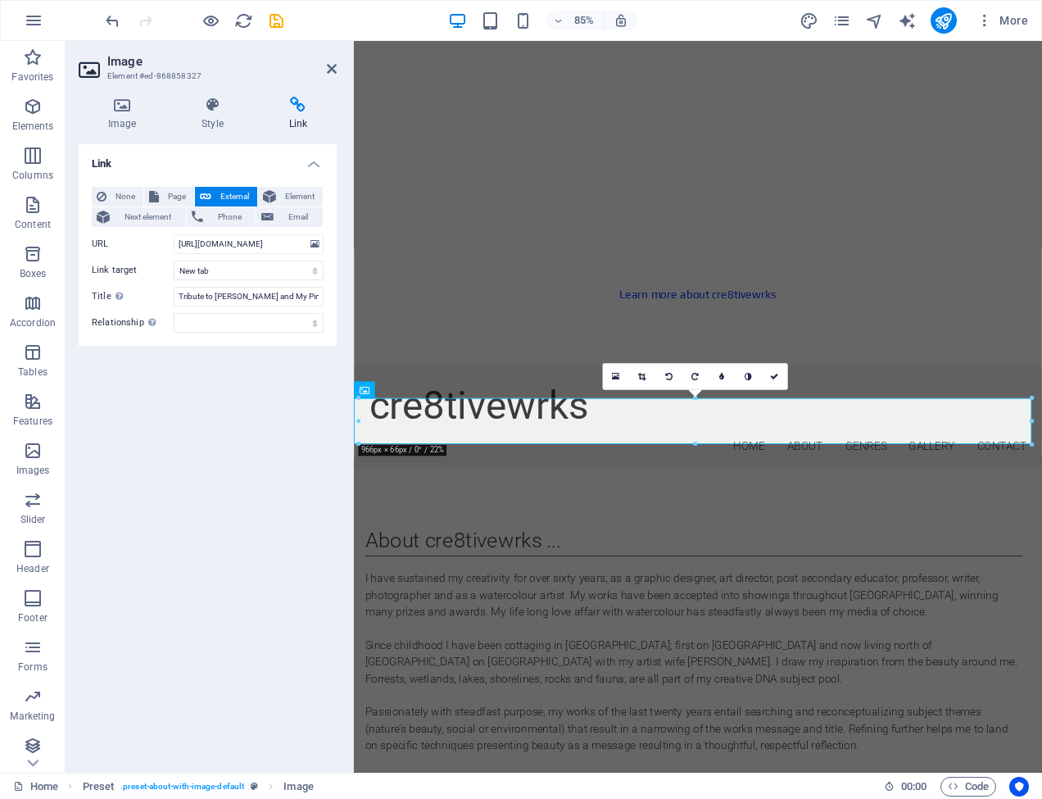
click at [193, 405] on div "Link None Page External Element Next element Phone Email Page Home Subpage Lega…" at bounding box center [208, 451] width 258 height 615
click at [946, 17] on icon "publish" at bounding box center [943, 20] width 19 height 19
